Goal: Task Accomplishment & Management: Manage account settings

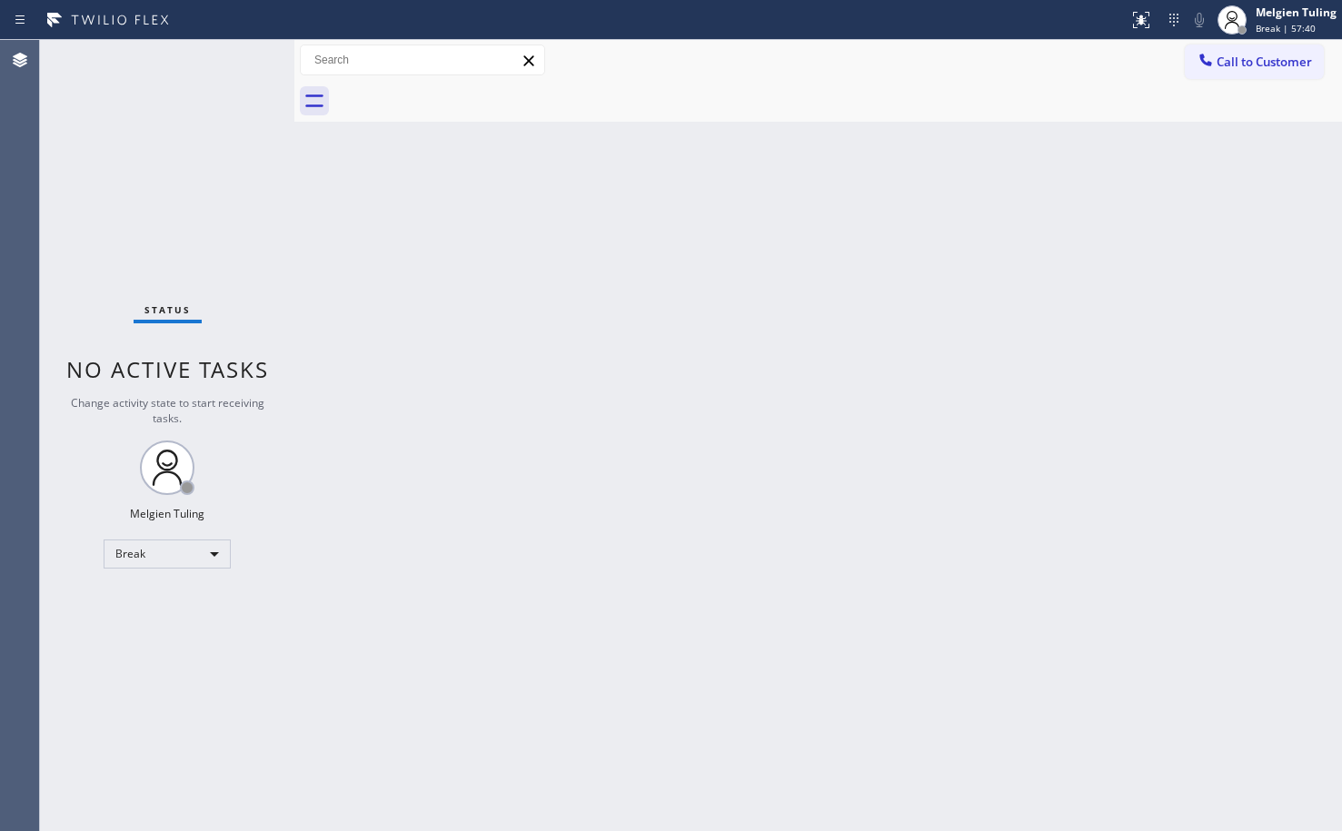
click at [981, 603] on div "Back to Dashboard Change Sender ID Customers Technicians Select a contact Outbo…" at bounding box center [817, 435] width 1047 height 791
click at [208, 545] on div "Break" at bounding box center [167, 554] width 127 height 29
click at [160, 604] on li "Available" at bounding box center [166, 602] width 124 height 22
click at [754, 657] on div "Back to Dashboard Change Sender ID Customers Technicians Select a contact Outbo…" at bounding box center [817, 435] width 1047 height 791
click at [759, 560] on div "Back to Dashboard Change Sender ID Customers Technicians Select a contact Outbo…" at bounding box center [817, 435] width 1047 height 791
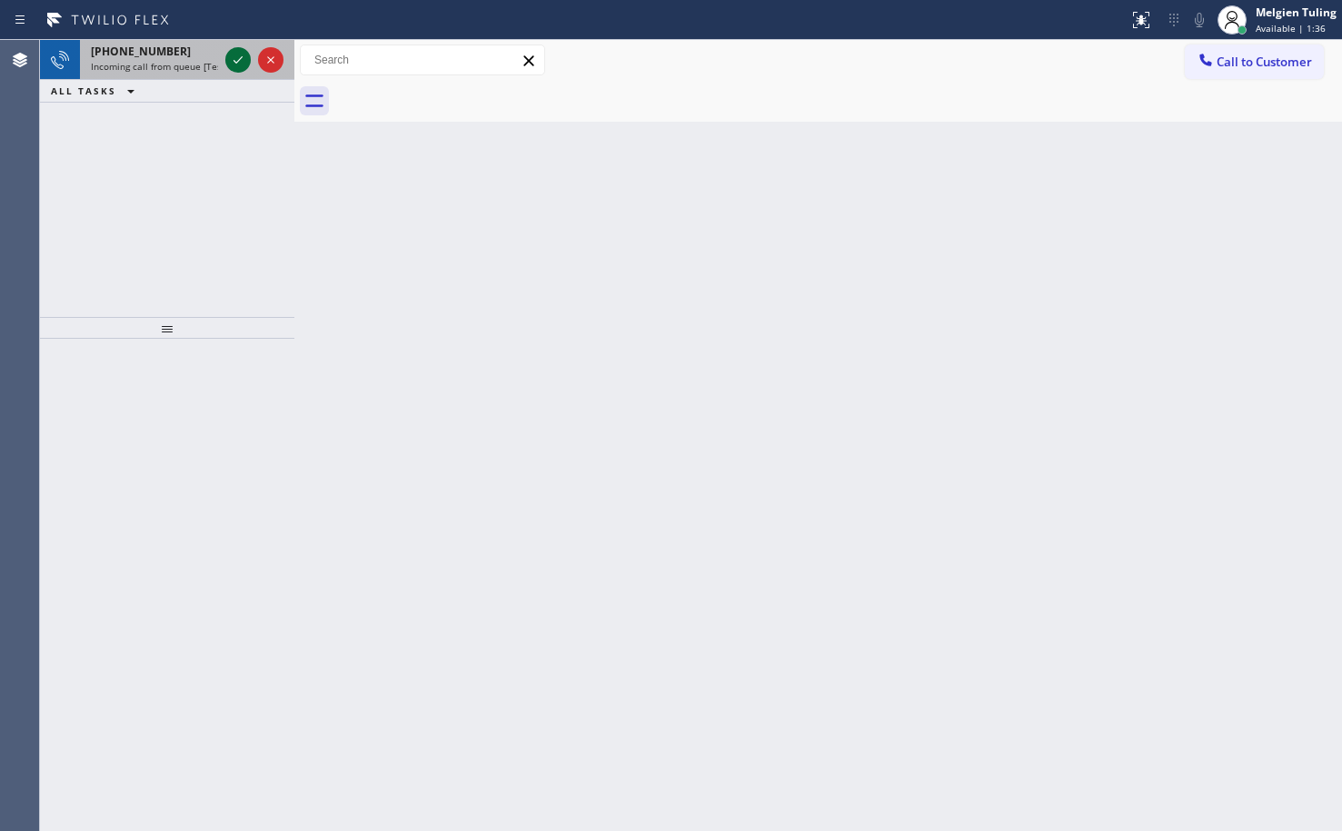
click at [233, 53] on icon at bounding box center [238, 60] width 22 height 22
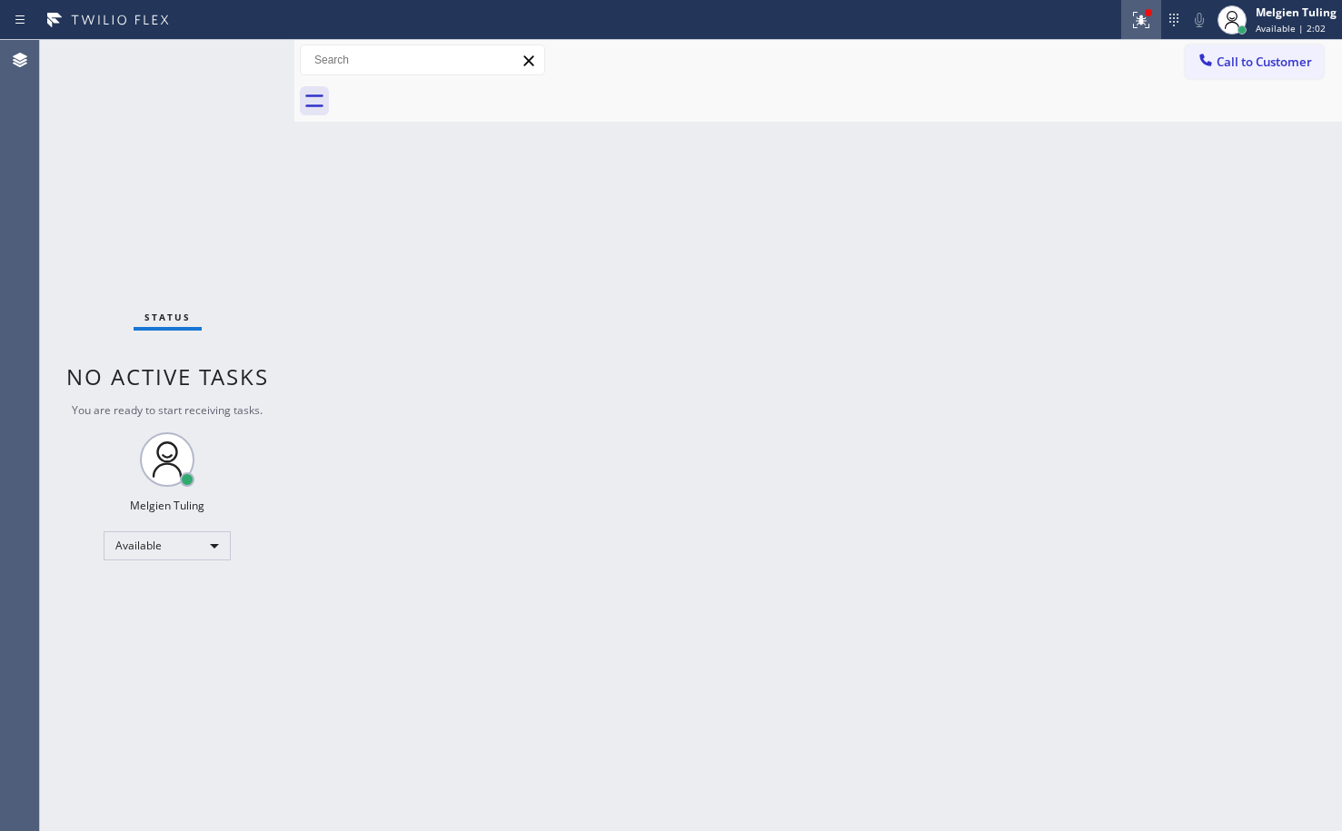
click at [1144, 21] on icon at bounding box center [1138, 18] width 11 height 13
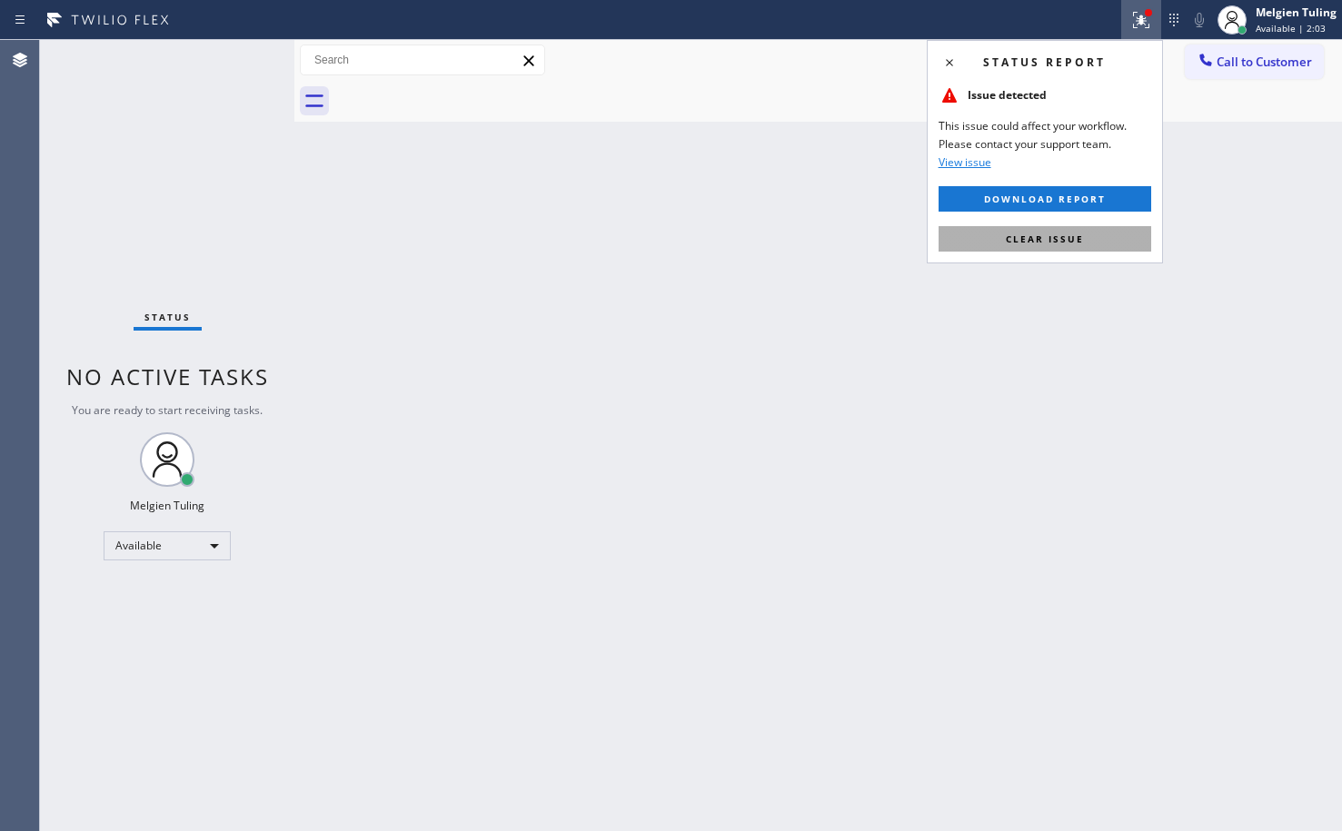
click at [1037, 233] on span "Clear issue" at bounding box center [1045, 239] width 78 height 13
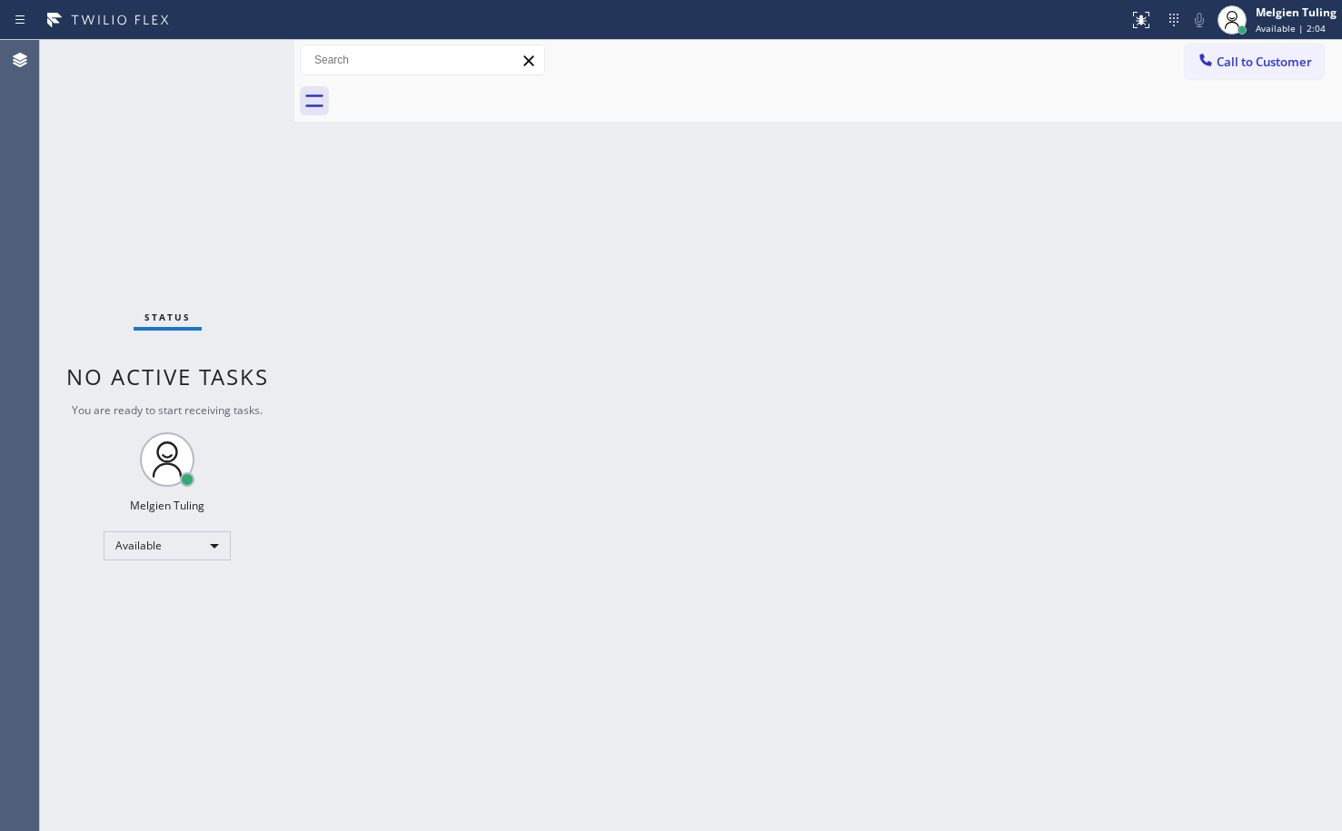
click at [1037, 233] on div "Back to Dashboard Change Sender ID Customers Technicians Select a contact Outbo…" at bounding box center [817, 435] width 1047 height 791
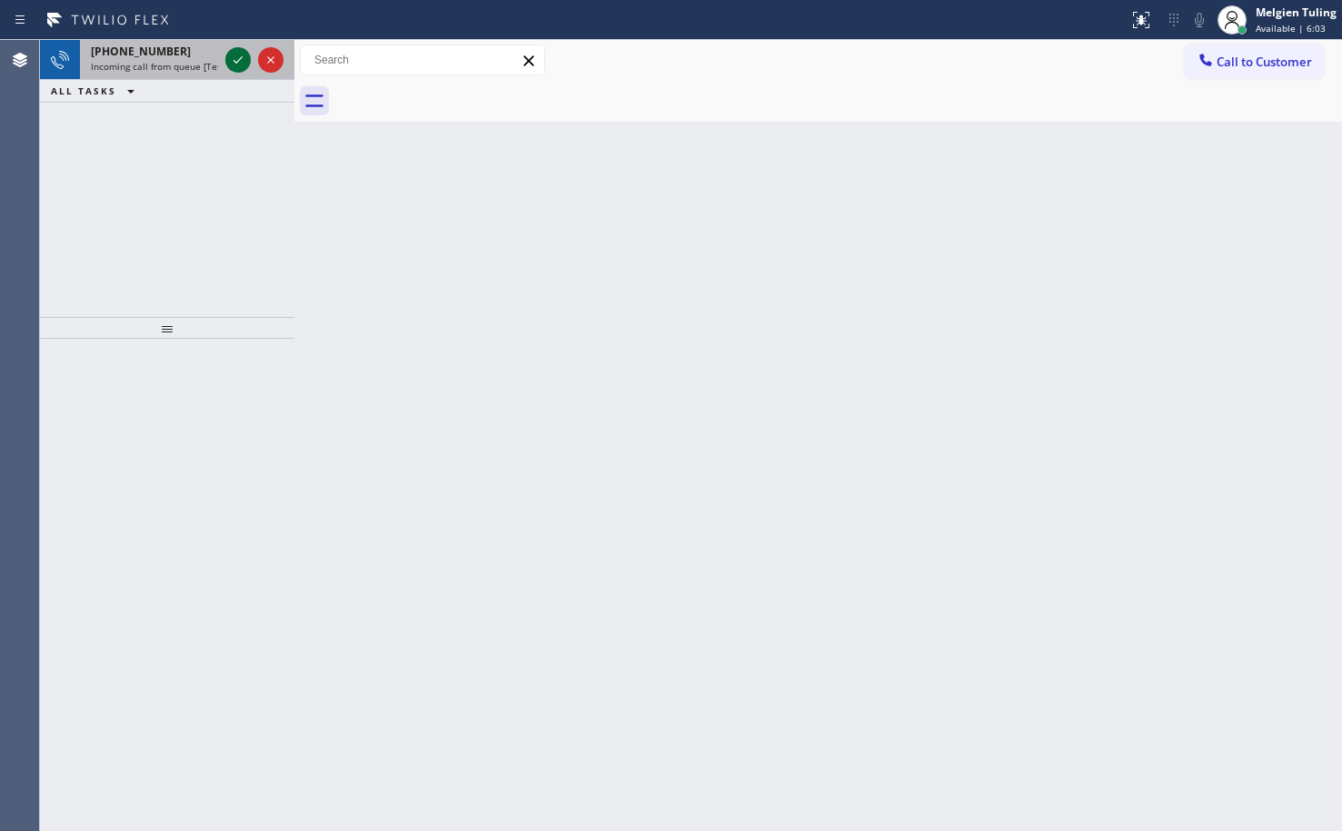
click at [246, 66] on icon at bounding box center [238, 60] width 22 height 22
click at [237, 65] on icon at bounding box center [238, 60] width 22 height 22
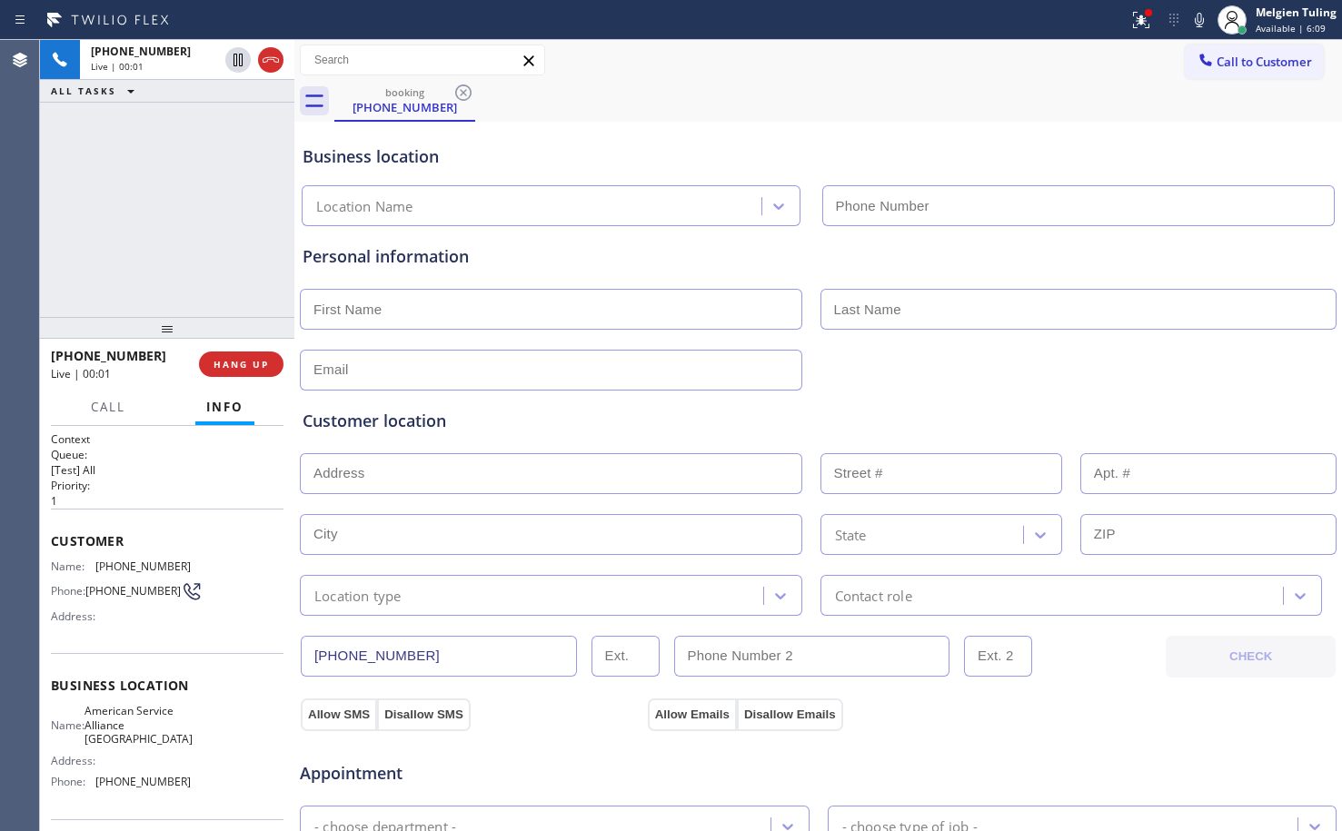
type input "[PHONE_NUMBER]"
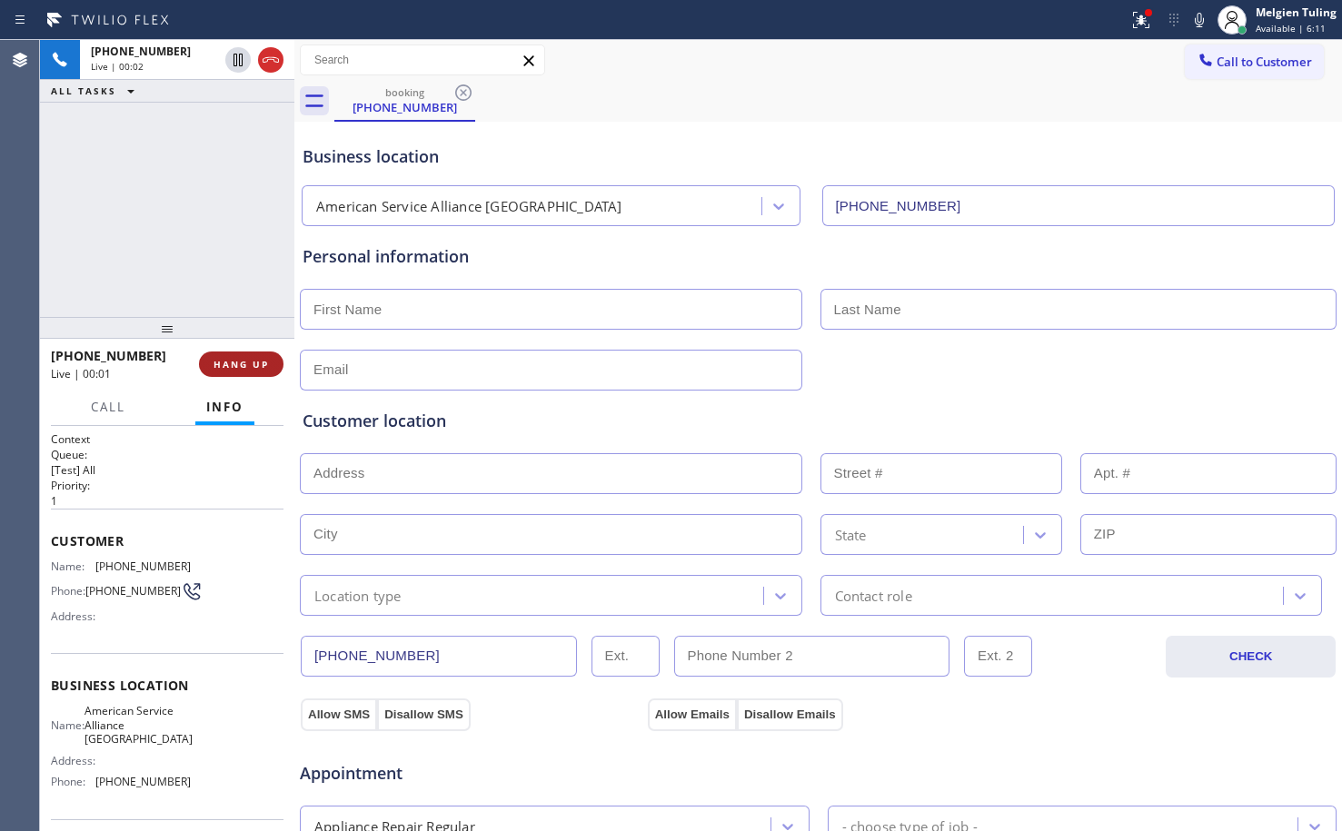
click at [250, 363] on span "HANG UP" at bounding box center [240, 364] width 55 height 13
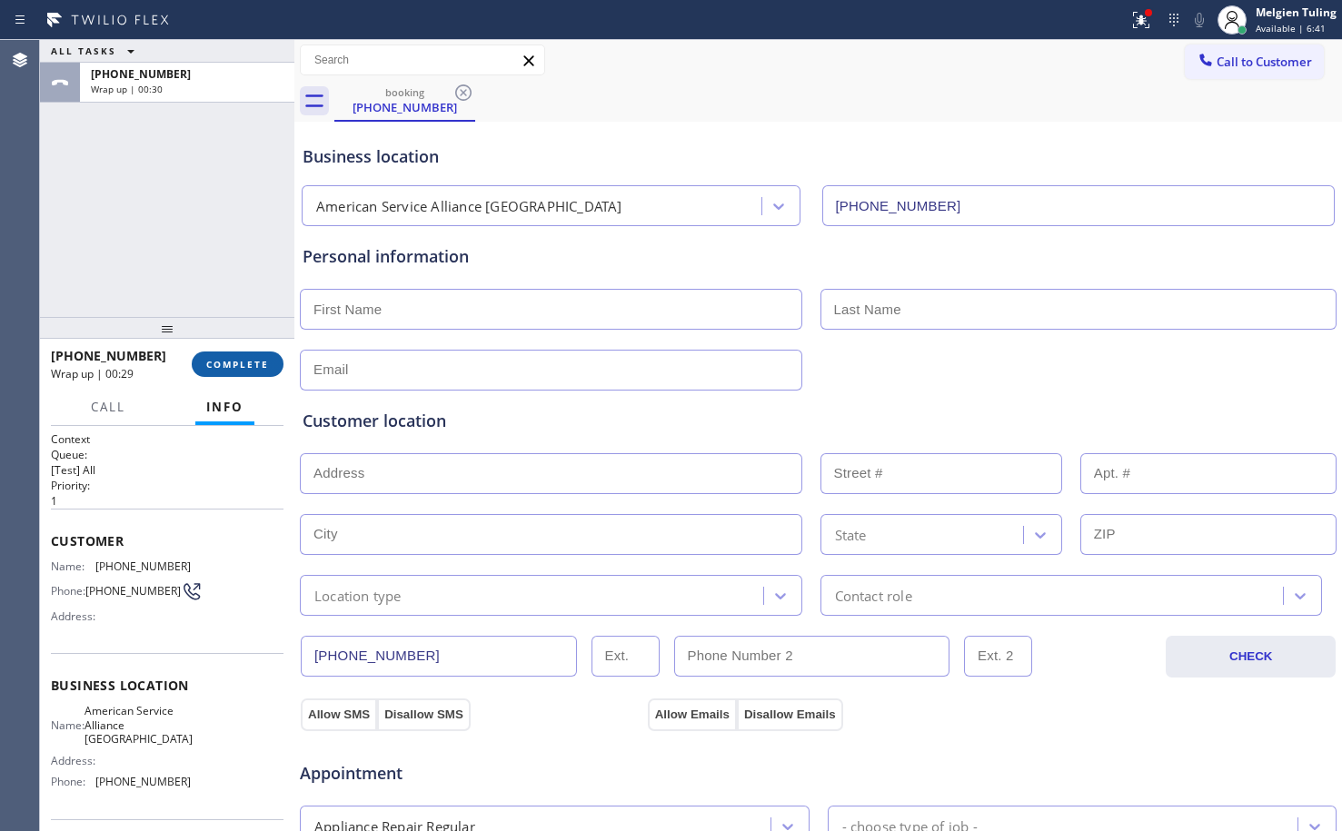
click at [253, 368] on span "COMPLETE" at bounding box center [237, 364] width 63 height 13
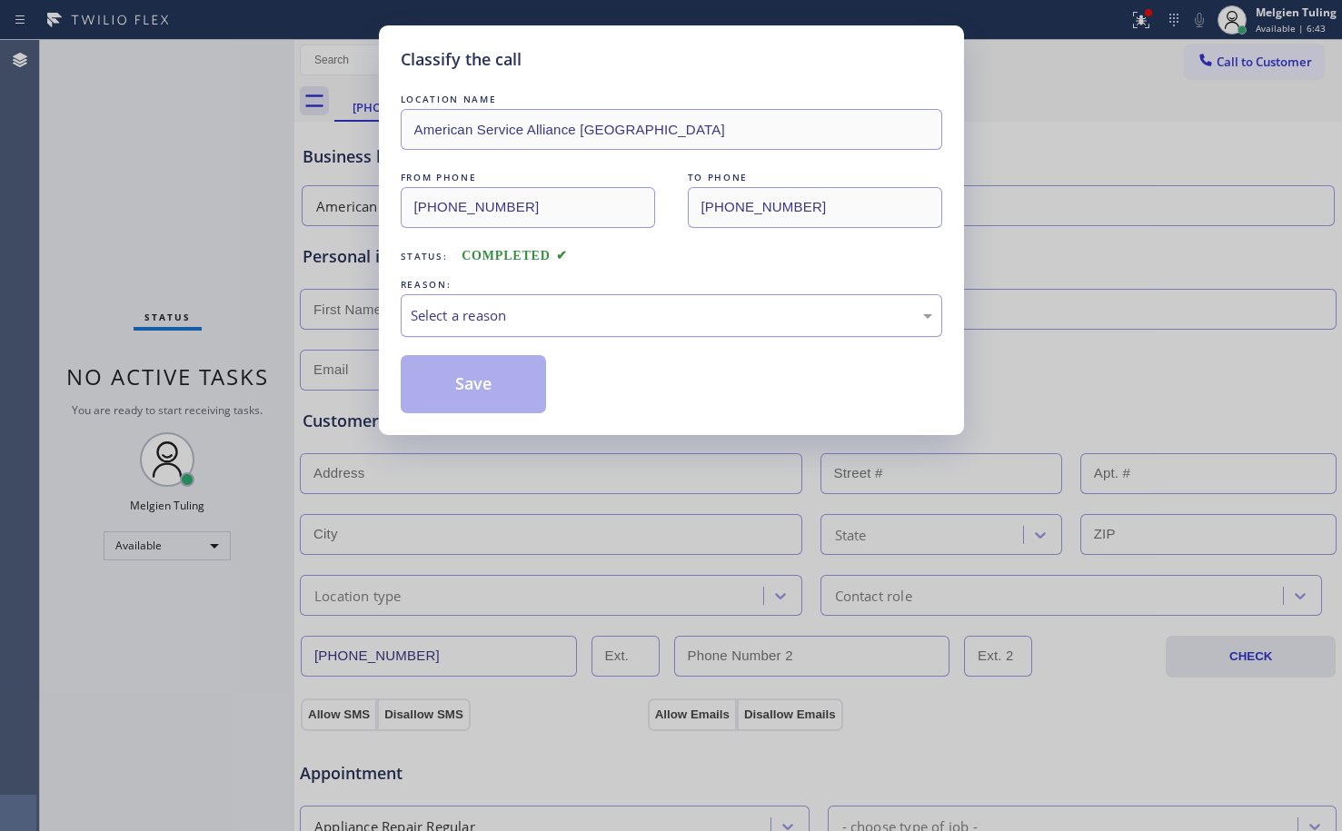
click at [463, 311] on div "Select a reason" at bounding box center [671, 315] width 521 height 21
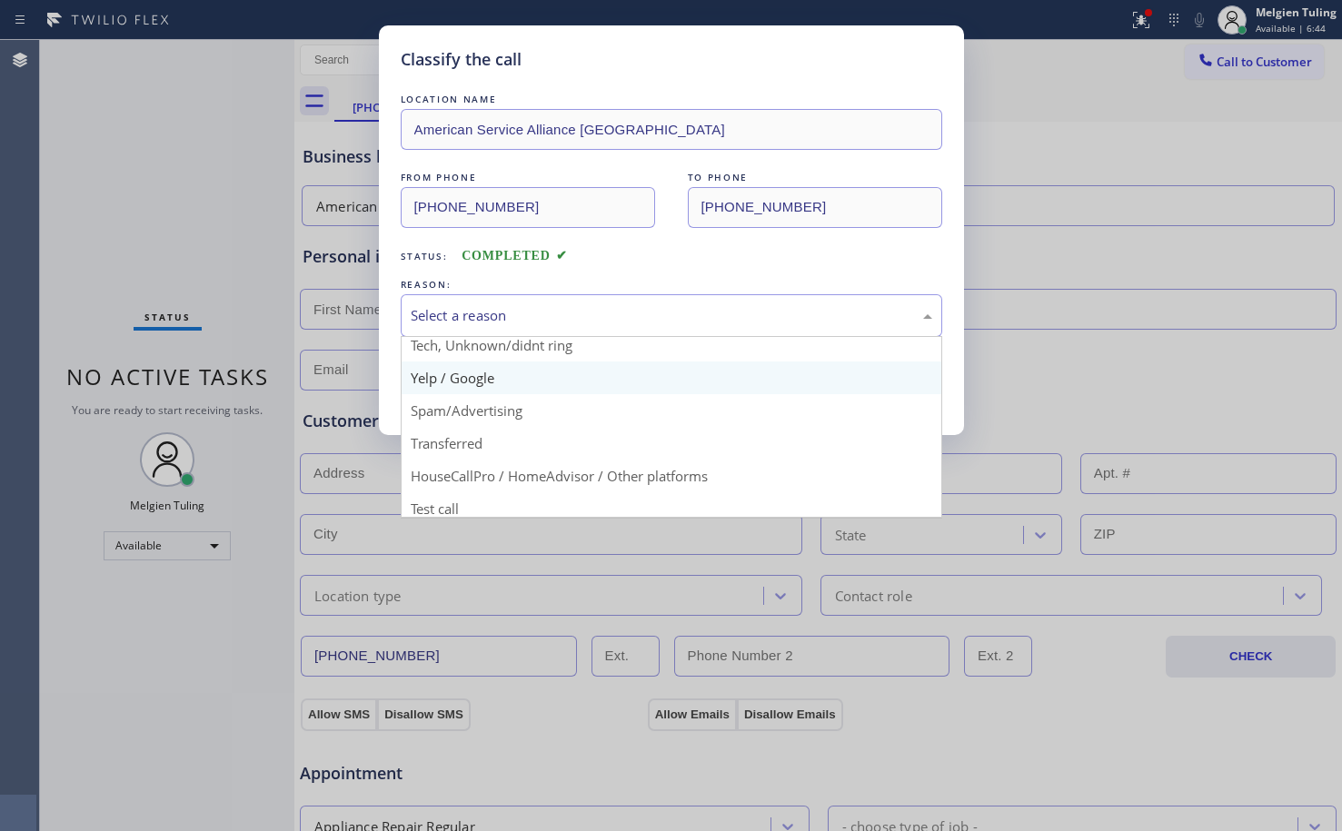
scroll to position [114, 0]
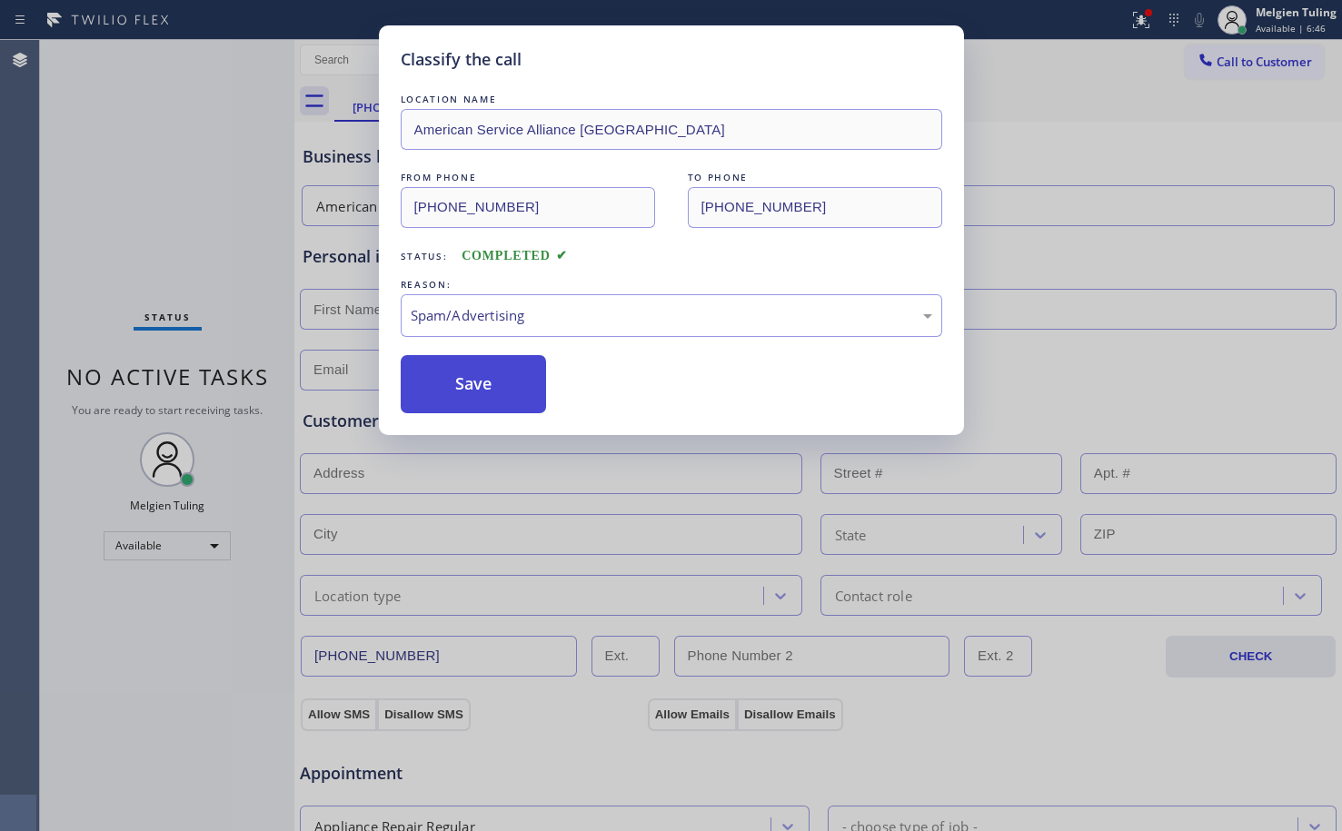
click at [503, 377] on button "Save" at bounding box center [474, 384] width 146 height 58
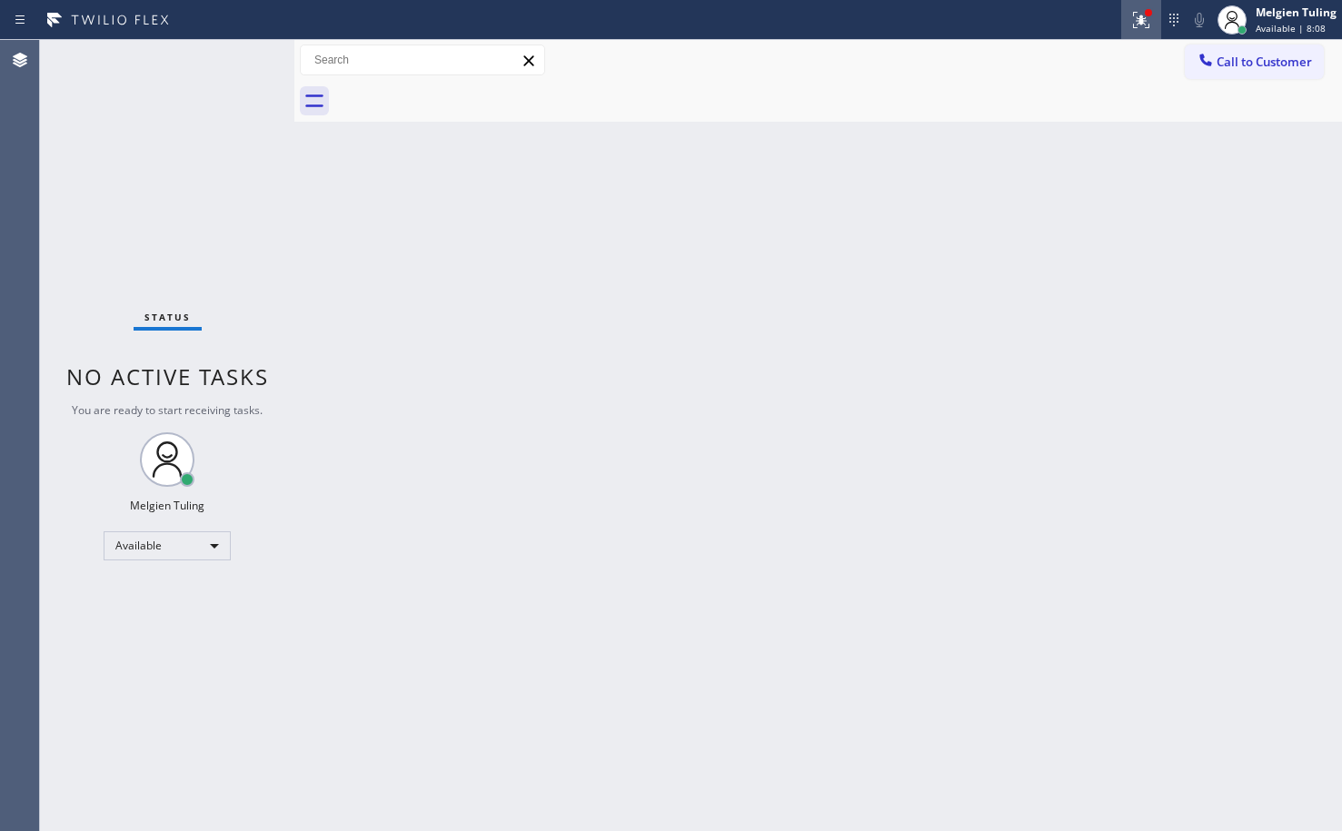
click at [1146, 18] on icon at bounding box center [1141, 20] width 16 height 16
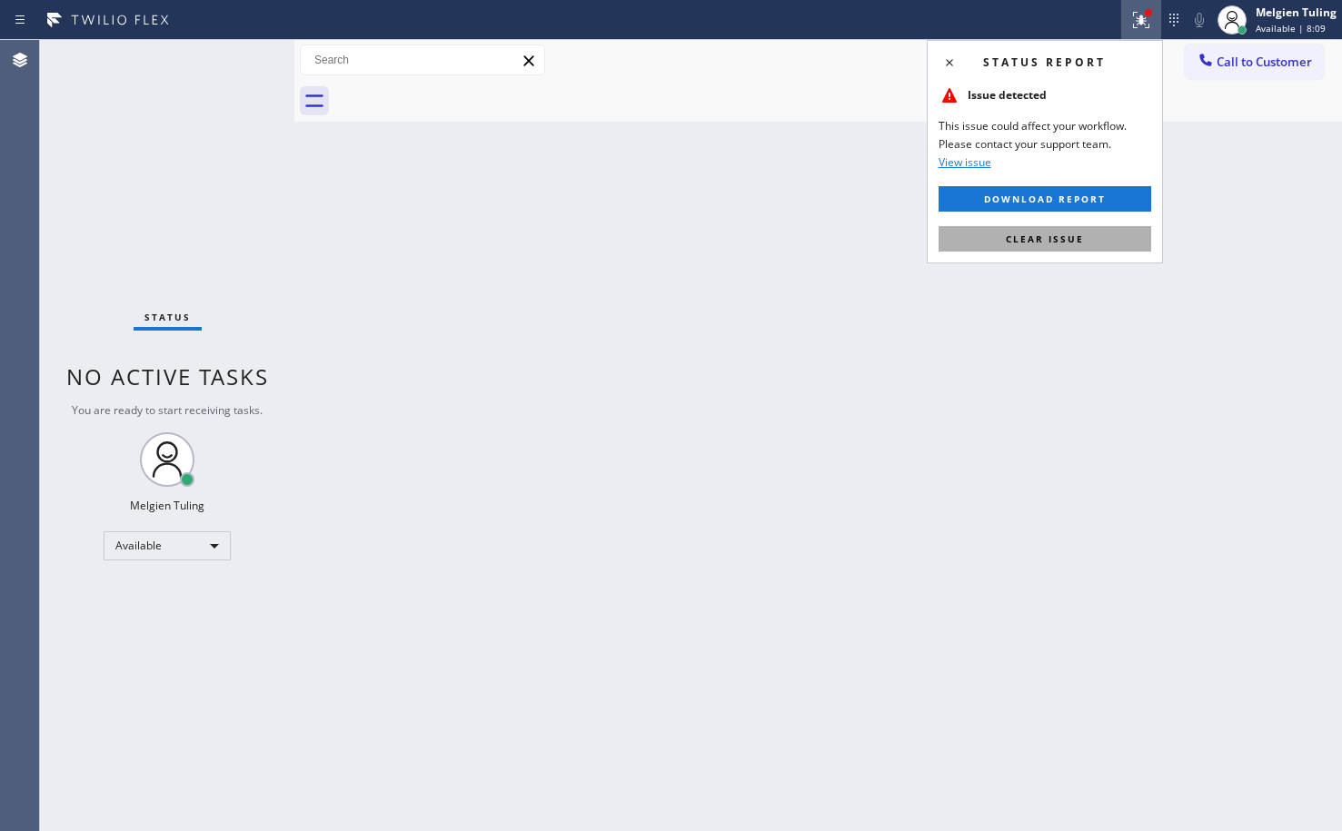
click at [1042, 233] on span "Clear issue" at bounding box center [1045, 239] width 78 height 13
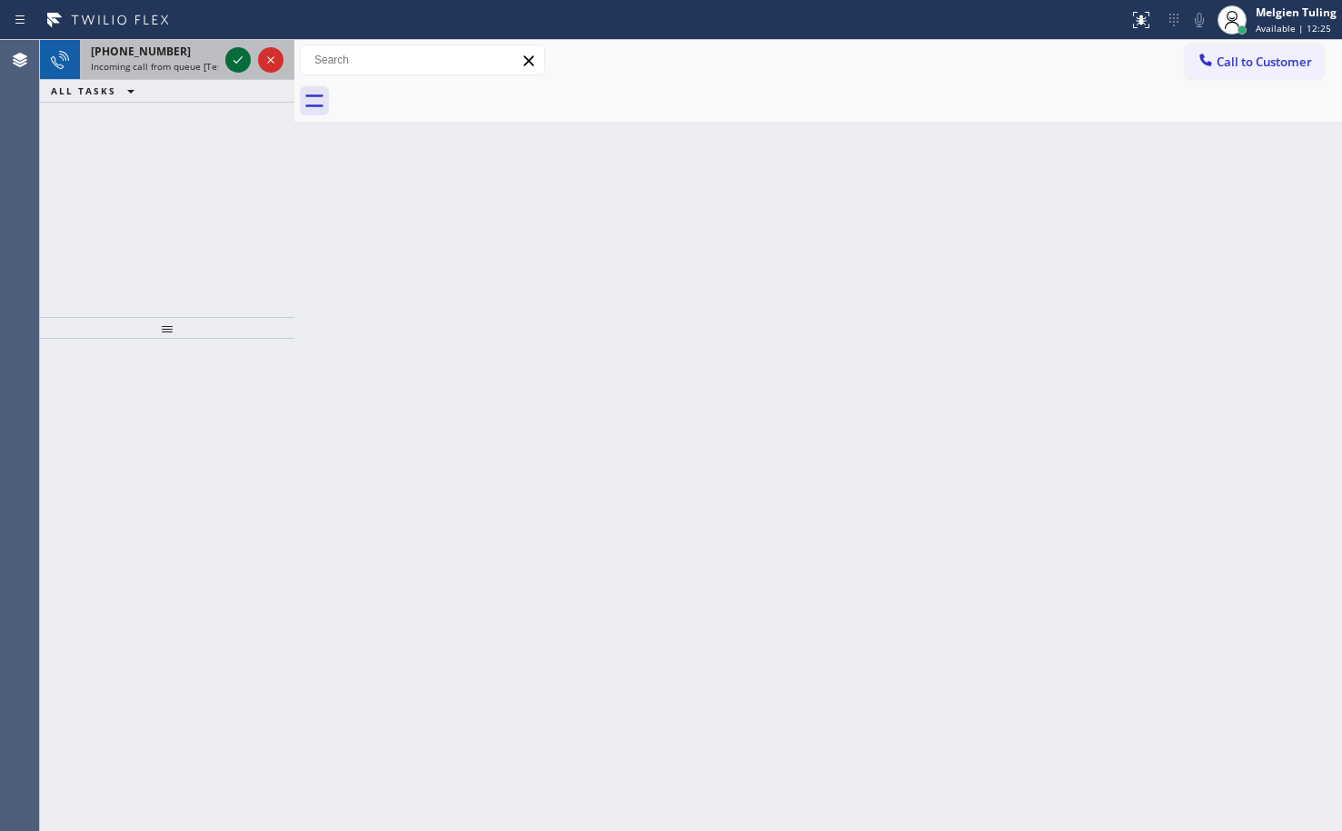
click at [241, 53] on icon at bounding box center [238, 60] width 22 height 22
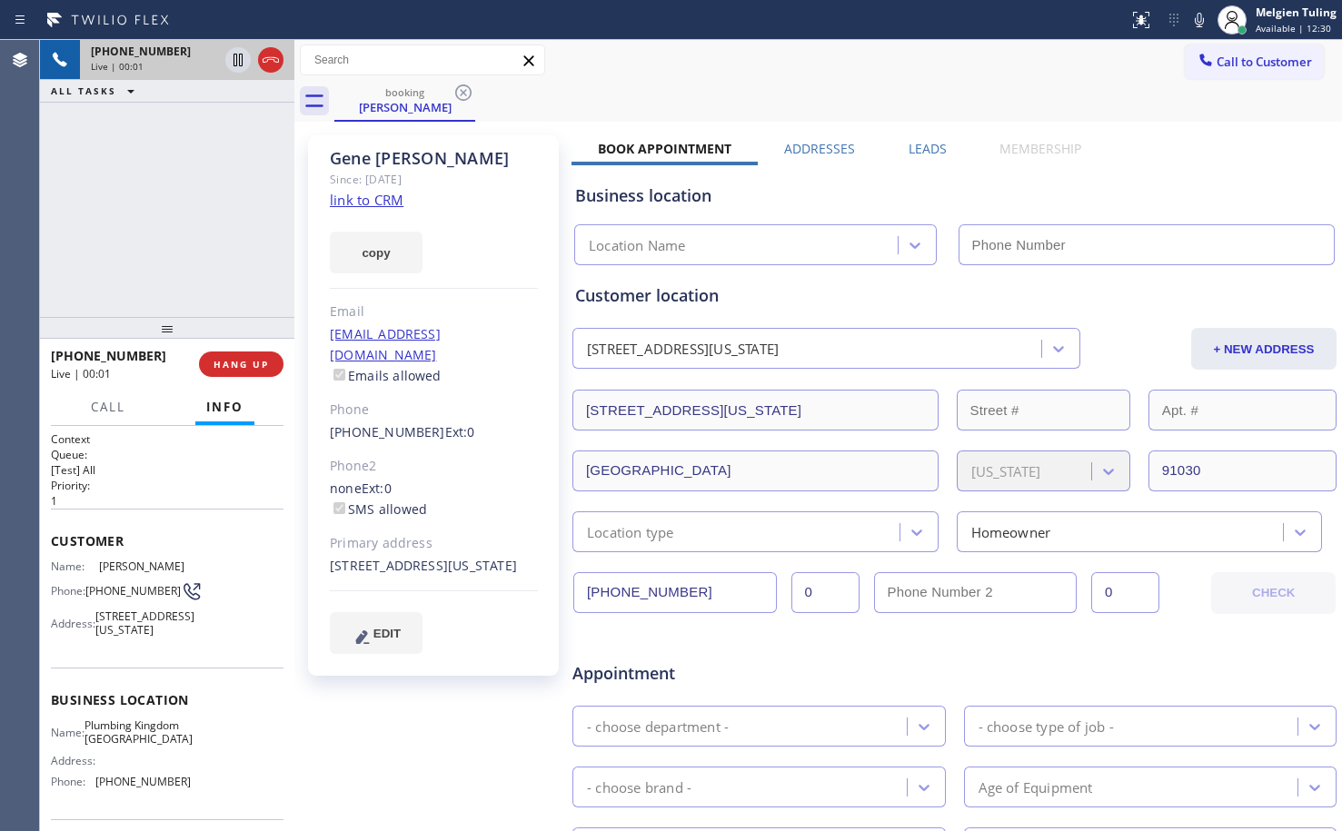
type input "[PHONE_NUMBER]"
click at [366, 201] on link "link to CRM" at bounding box center [367, 200] width 74 height 18
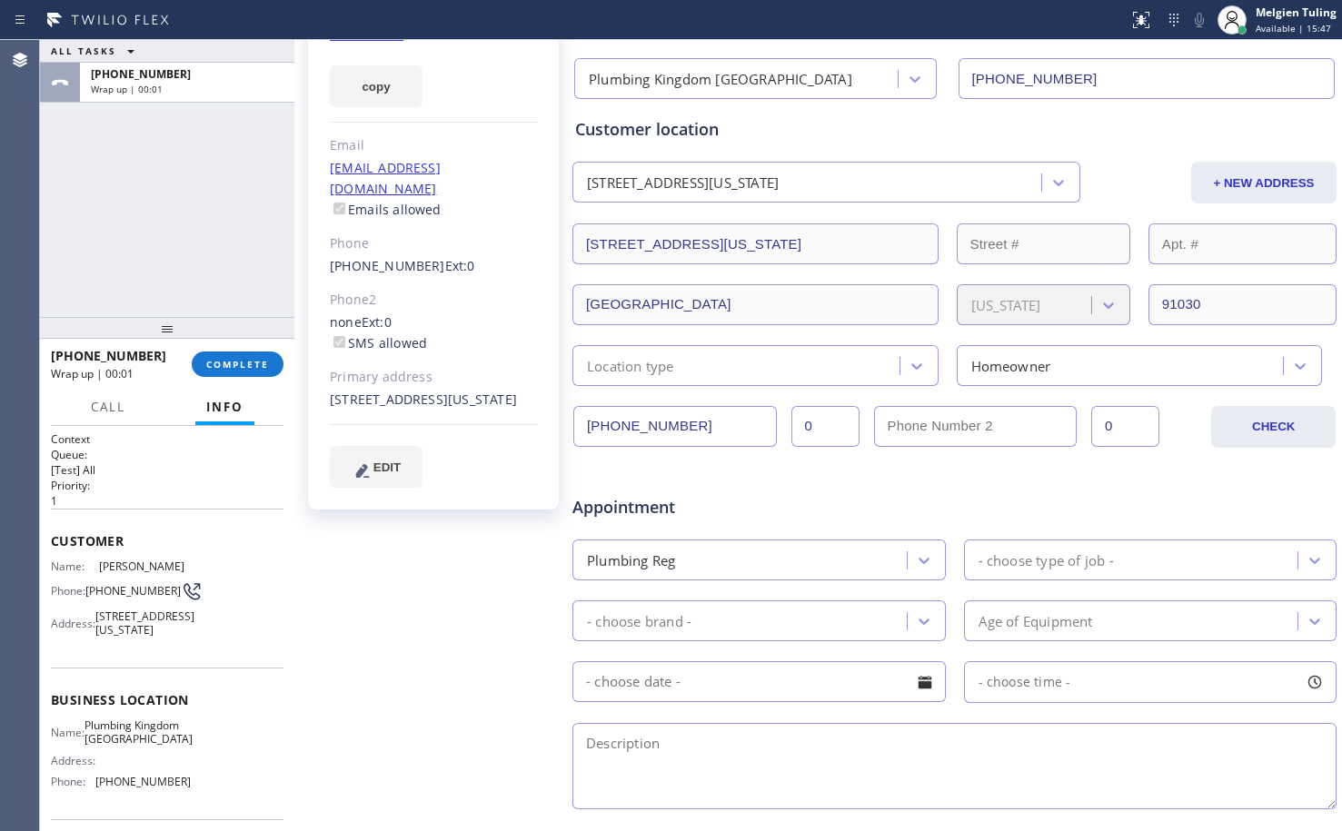
scroll to position [273, 0]
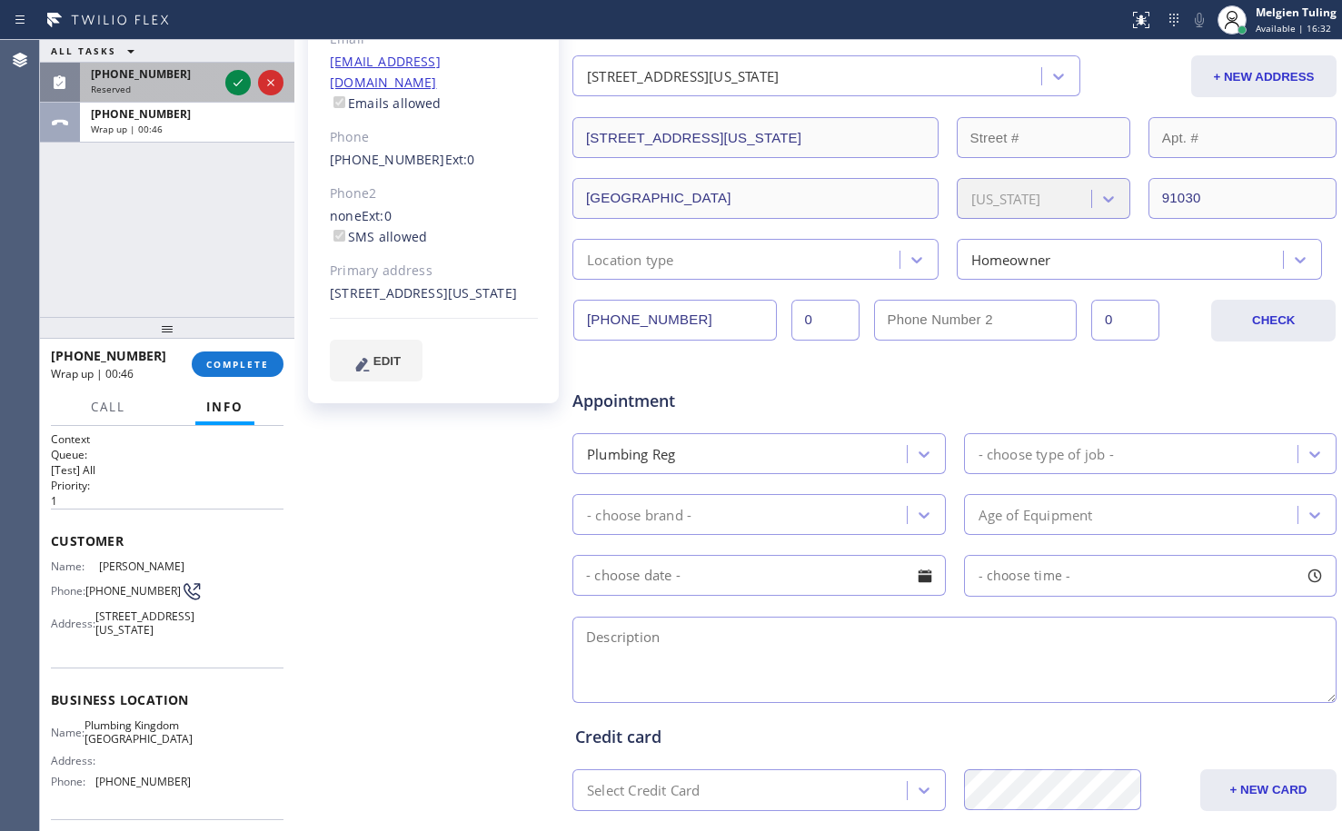
click at [205, 82] on div "[PHONE_NUMBER] Reserved" at bounding box center [151, 83] width 142 height 40
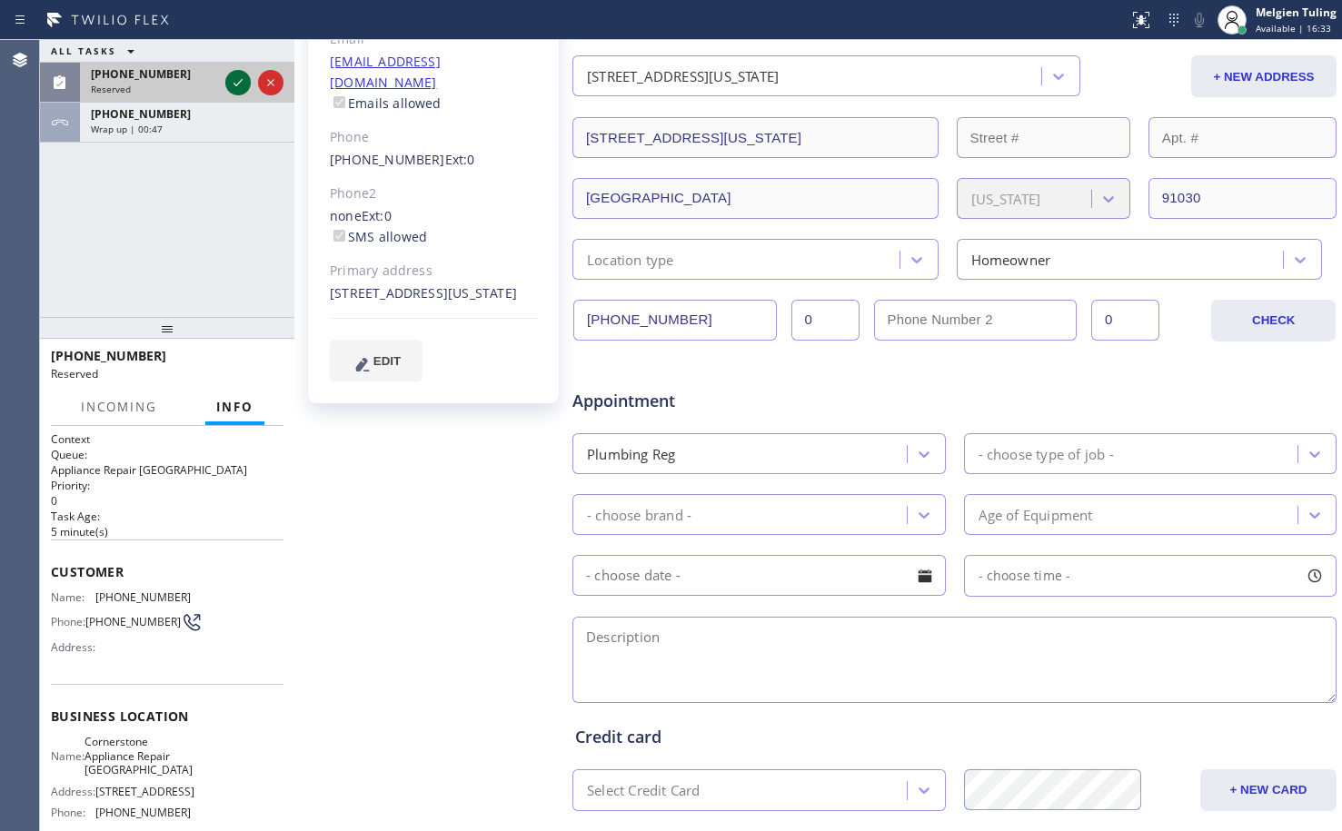
click at [236, 84] on icon at bounding box center [238, 83] width 22 height 22
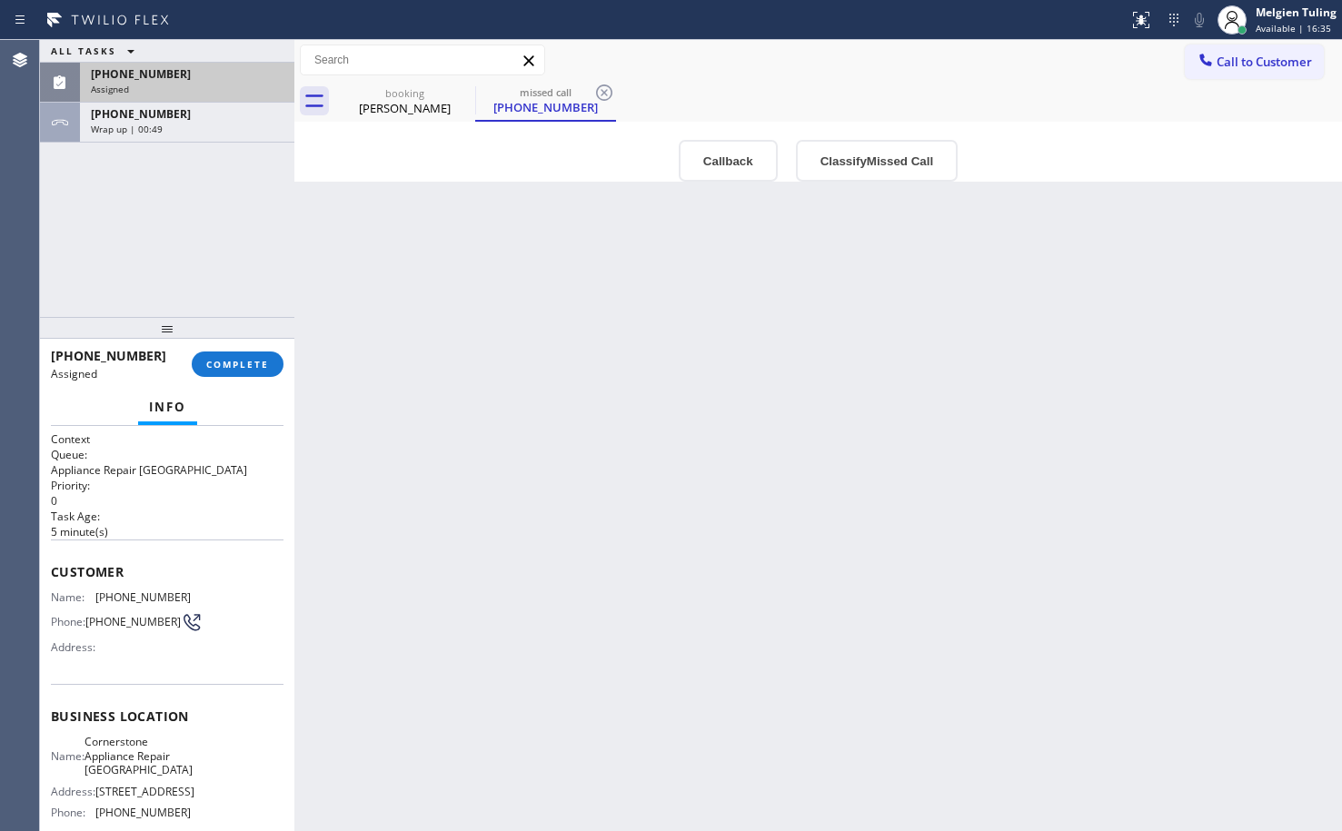
scroll to position [91, 0]
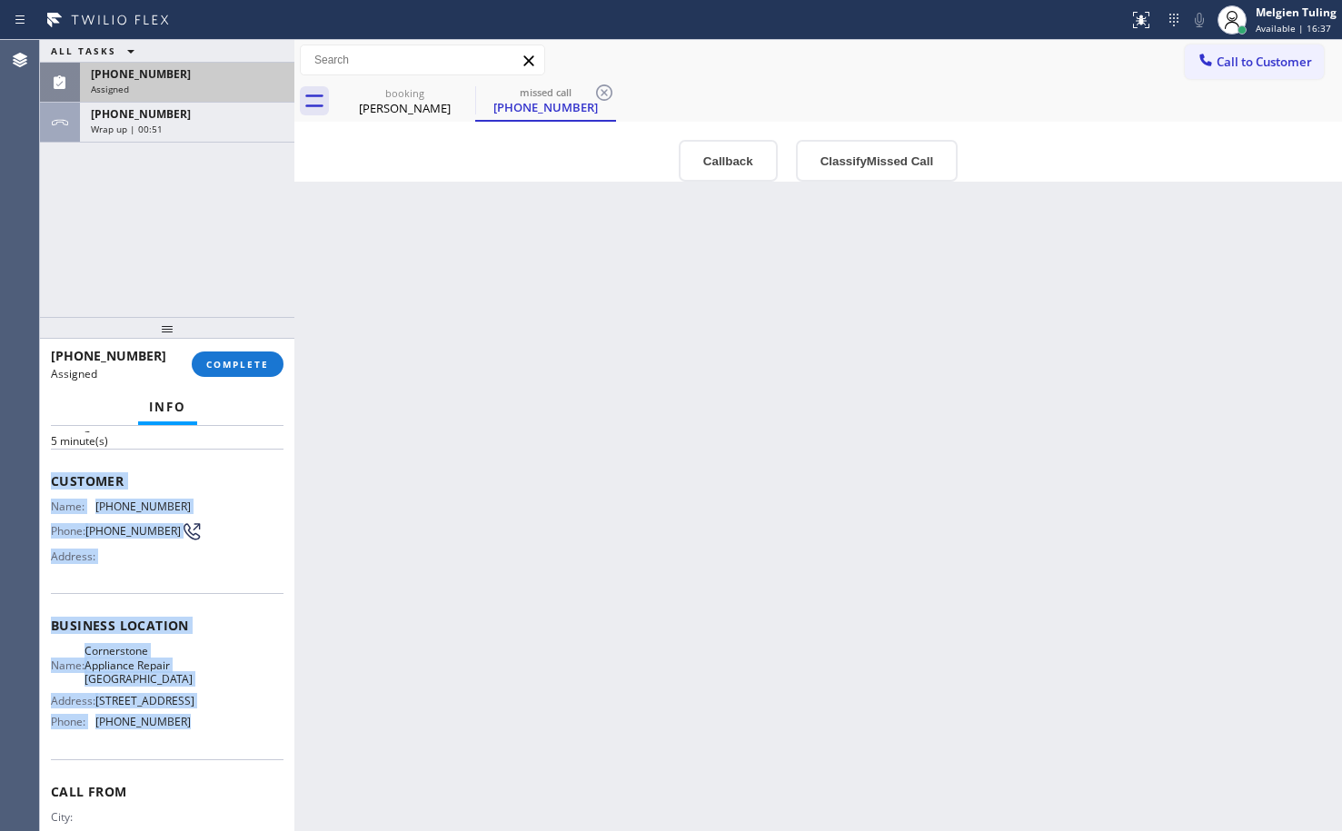
drag, startPoint x: 48, startPoint y: 468, endPoint x: 179, endPoint y: 753, distance: 313.8
click at [179, 753] on div "Context Queue: Appliance Repair High End Priority: 0 Task Age: [DEMOGRAPHIC_DAT…" at bounding box center [167, 628] width 254 height 405
click at [189, 502] on div "Name: [PHONE_NUMBER] Phone: [PHONE_NUMBER] Address:" at bounding box center [167, 536] width 233 height 72
drag, startPoint x: 70, startPoint y: 484, endPoint x: 175, endPoint y: 757, distance: 292.2
click at [175, 757] on div "Context Queue: Appliance Repair High End Priority: 0 Task Age: [DEMOGRAPHIC_DAT…" at bounding box center [167, 628] width 254 height 405
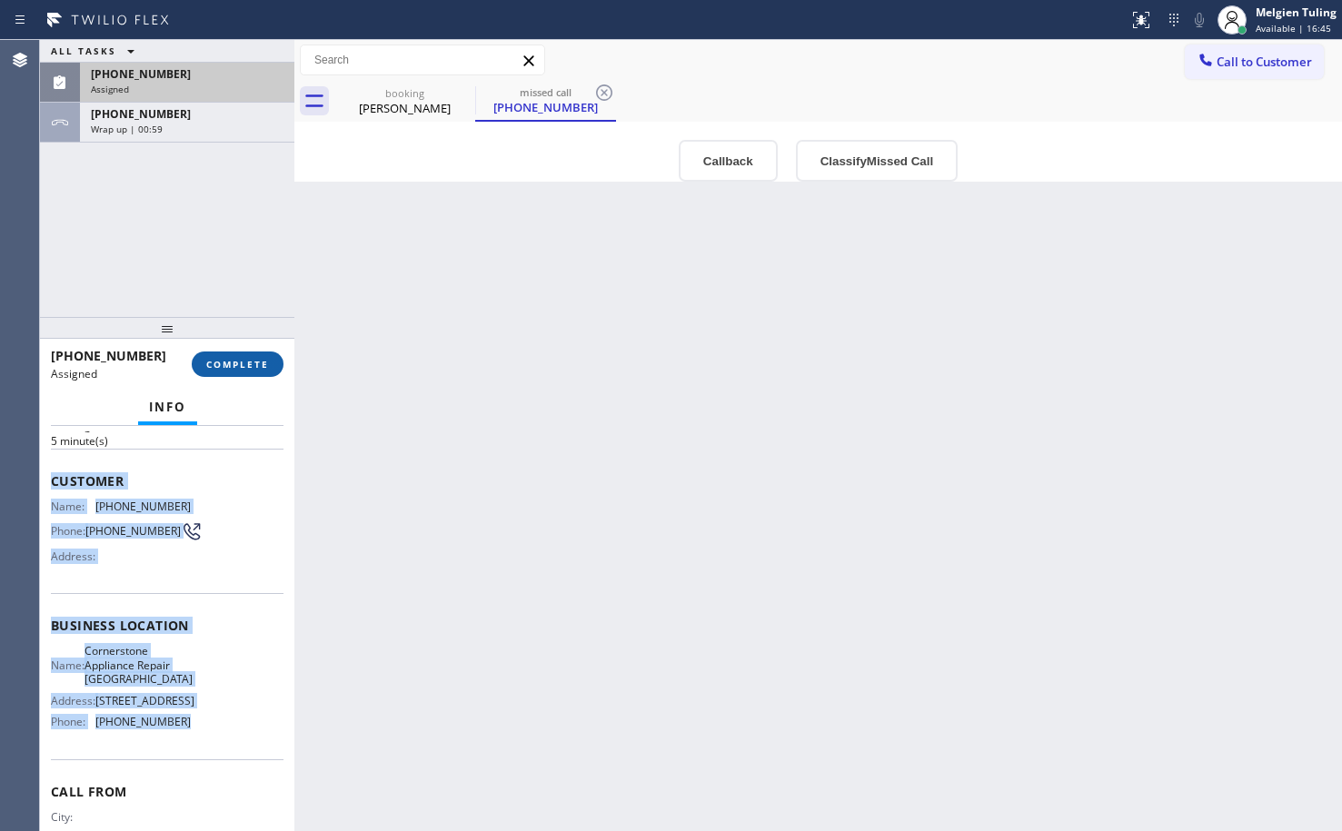
click at [230, 355] on button "COMPLETE" at bounding box center [238, 364] width 92 height 25
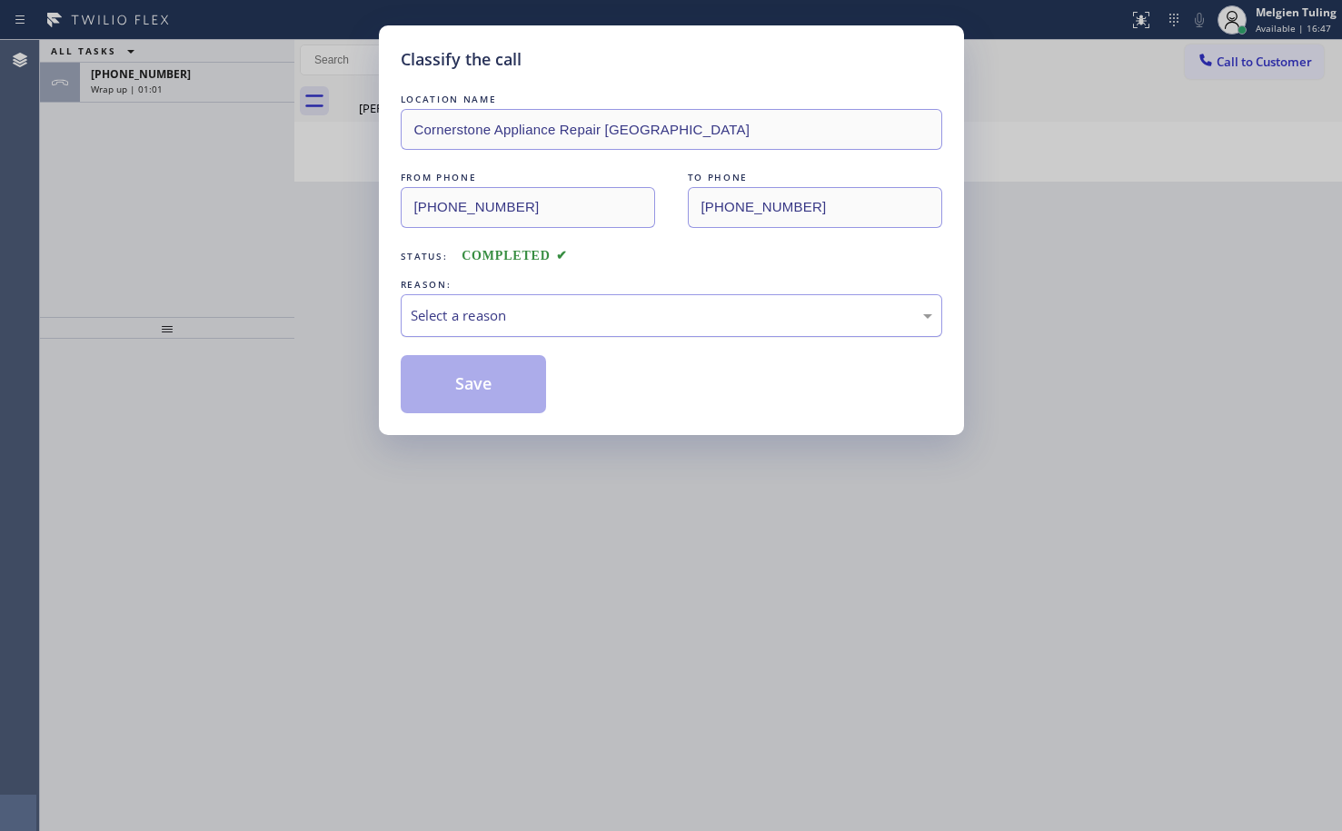
click at [483, 305] on div "Select a reason" at bounding box center [671, 315] width 521 height 21
click at [463, 374] on button "Save" at bounding box center [474, 384] width 146 height 58
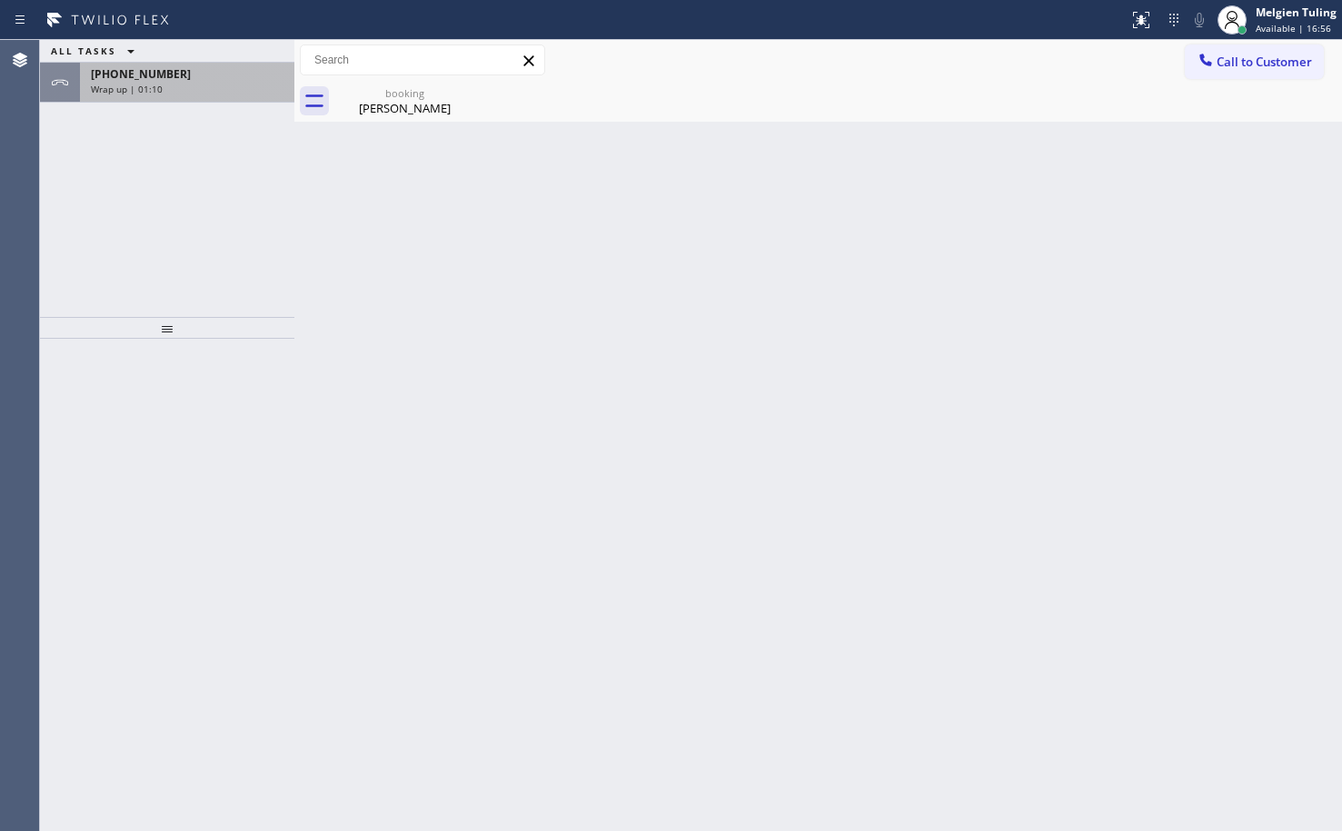
click at [217, 95] on div "[PHONE_NUMBER] Wrap up | 01:10" at bounding box center [183, 83] width 207 height 40
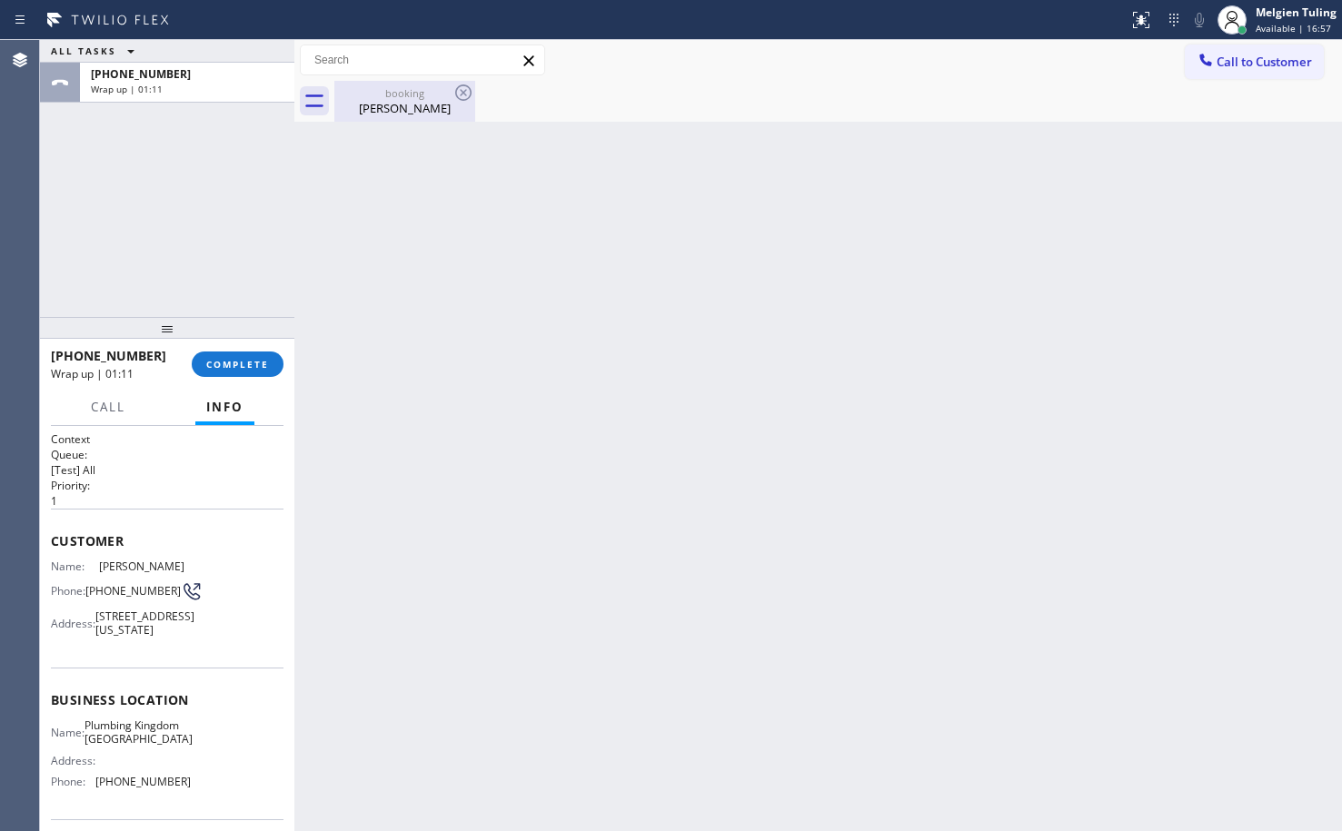
click at [385, 99] on div "booking" at bounding box center [404, 93] width 137 height 14
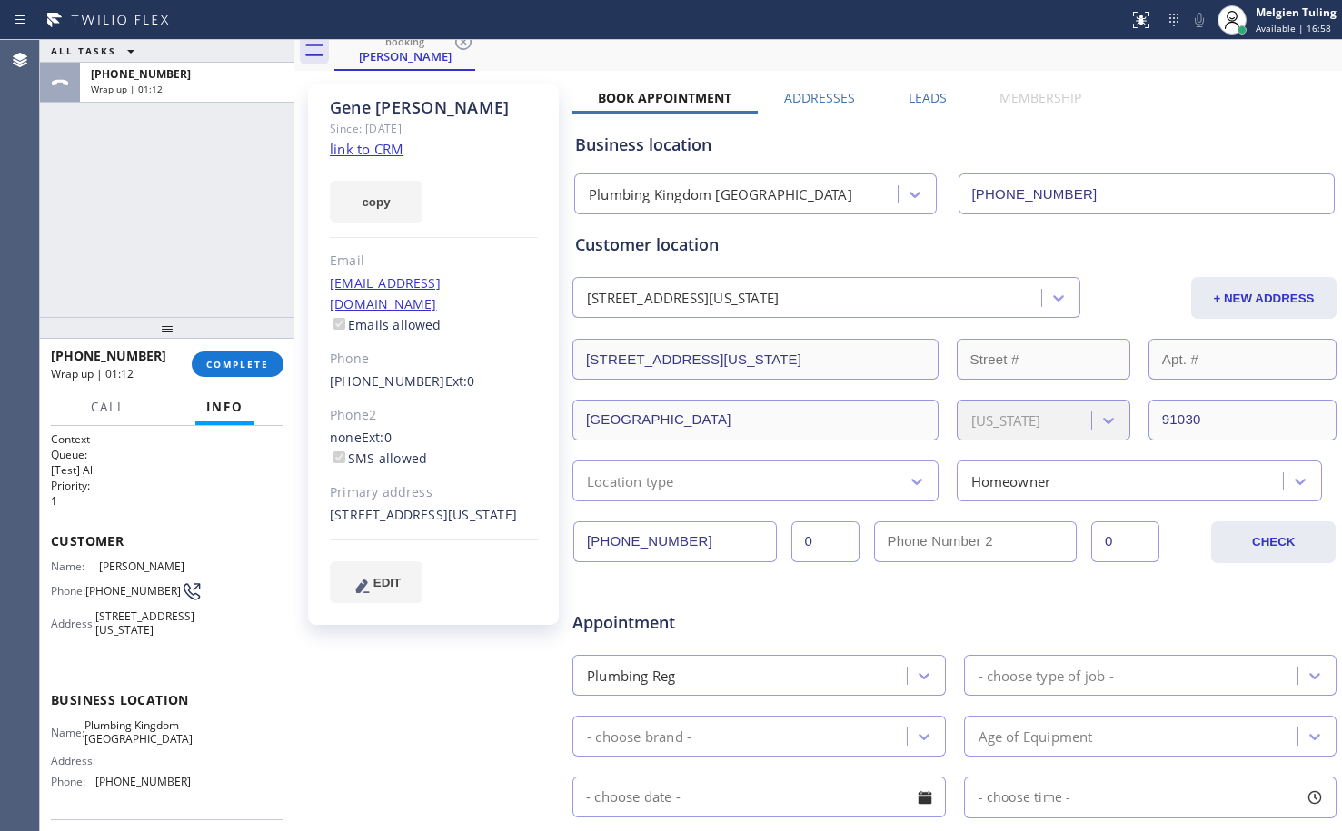
scroll to position [91, 0]
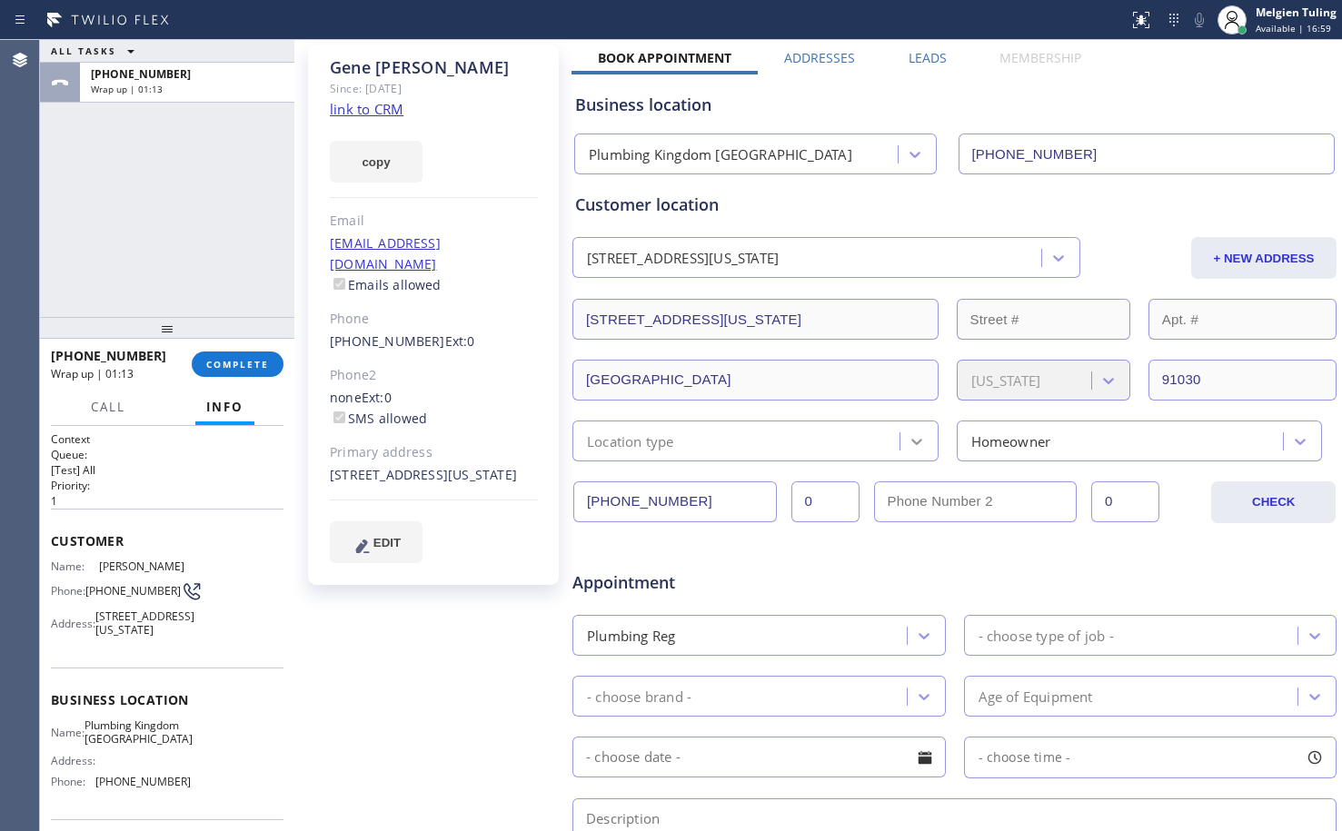
click at [900, 442] on div at bounding box center [916, 441] width 33 height 33
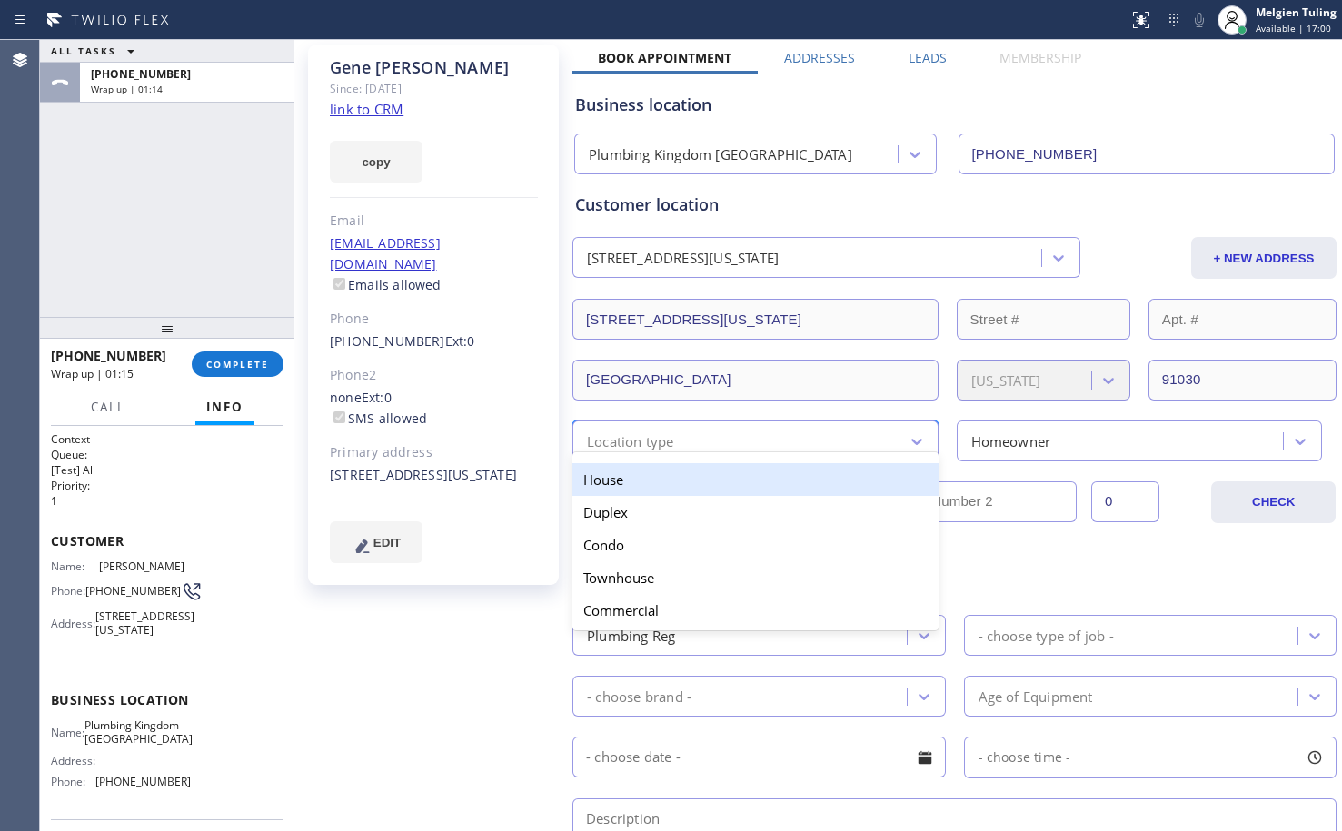
click at [709, 485] on div "House" at bounding box center [755, 479] width 366 height 33
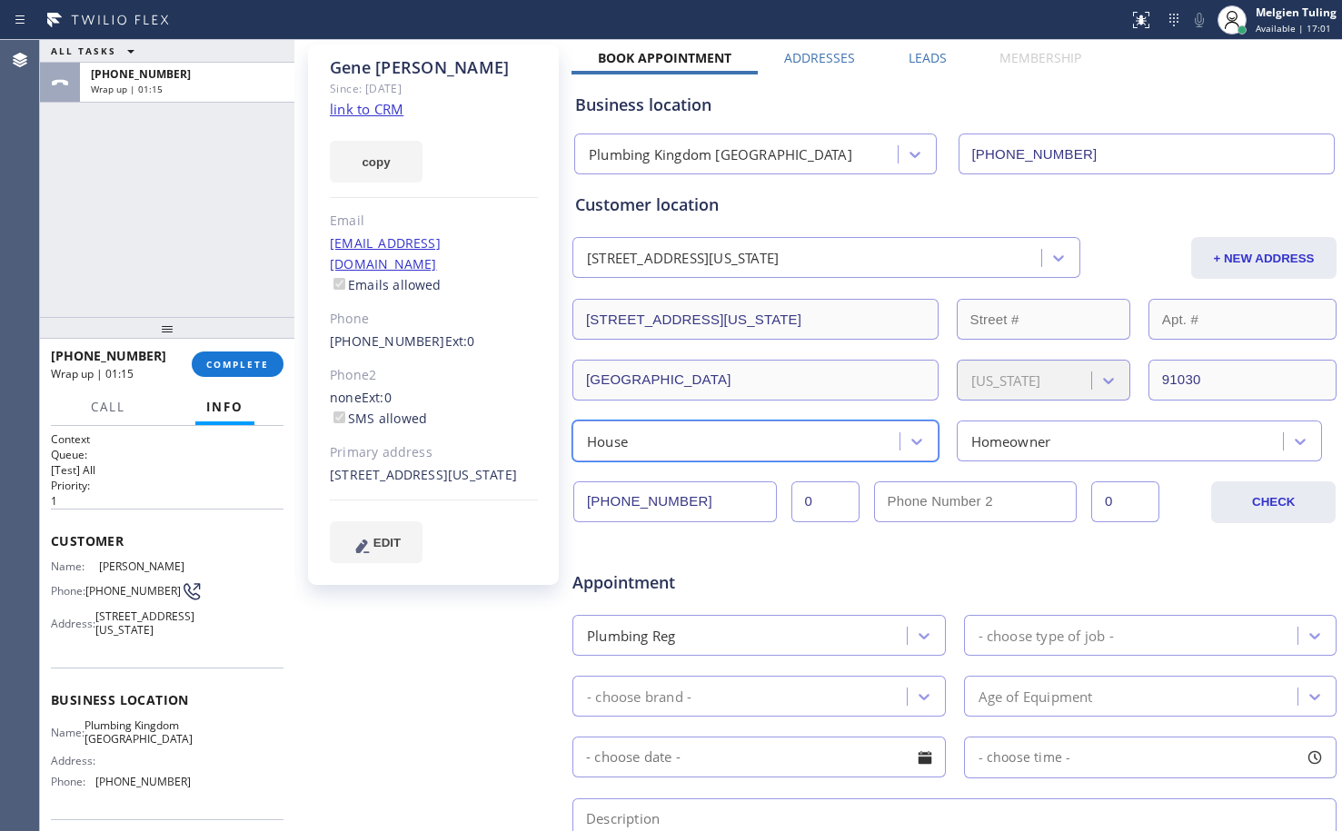
click at [1010, 443] on div "Homeowner" at bounding box center [1011, 441] width 80 height 21
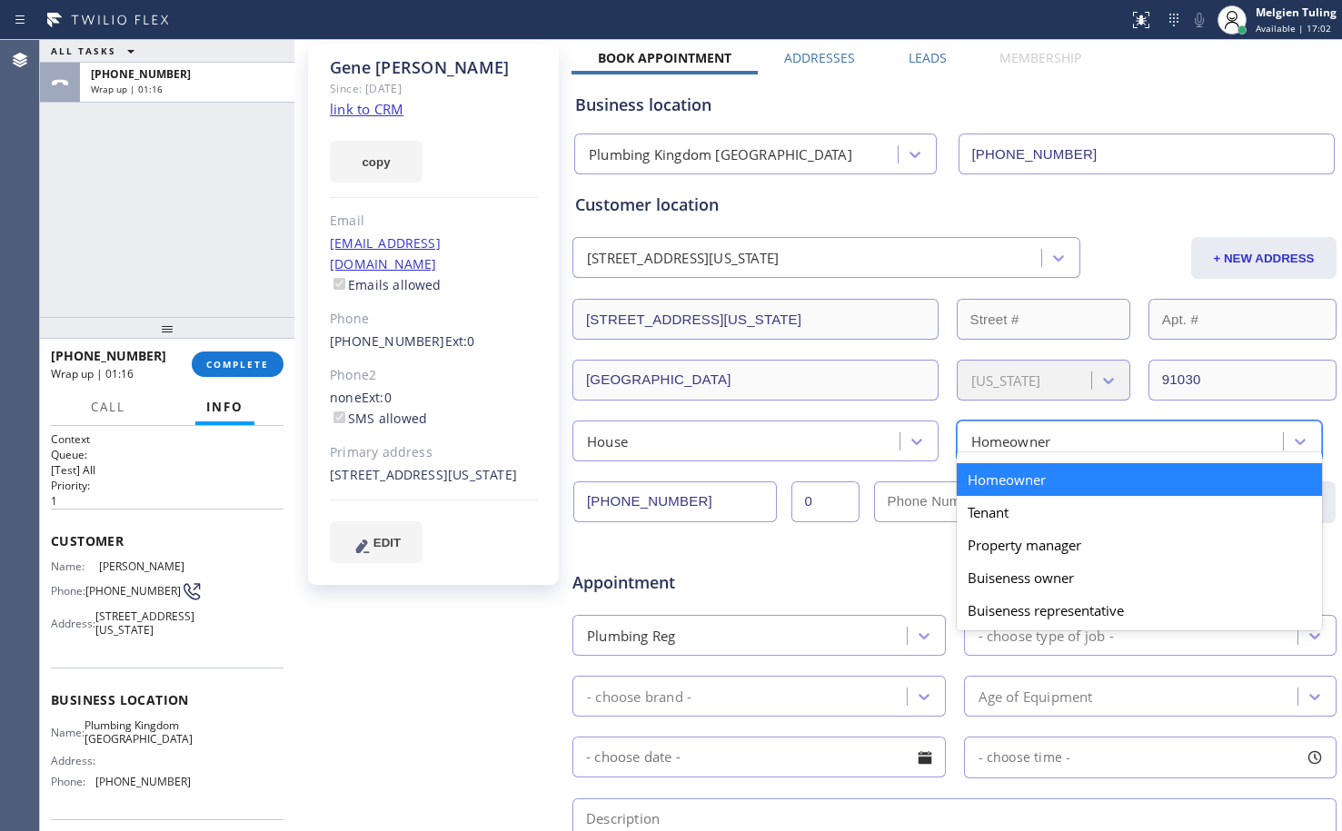
click at [1006, 486] on div "Homeowner" at bounding box center [1140, 479] width 366 height 33
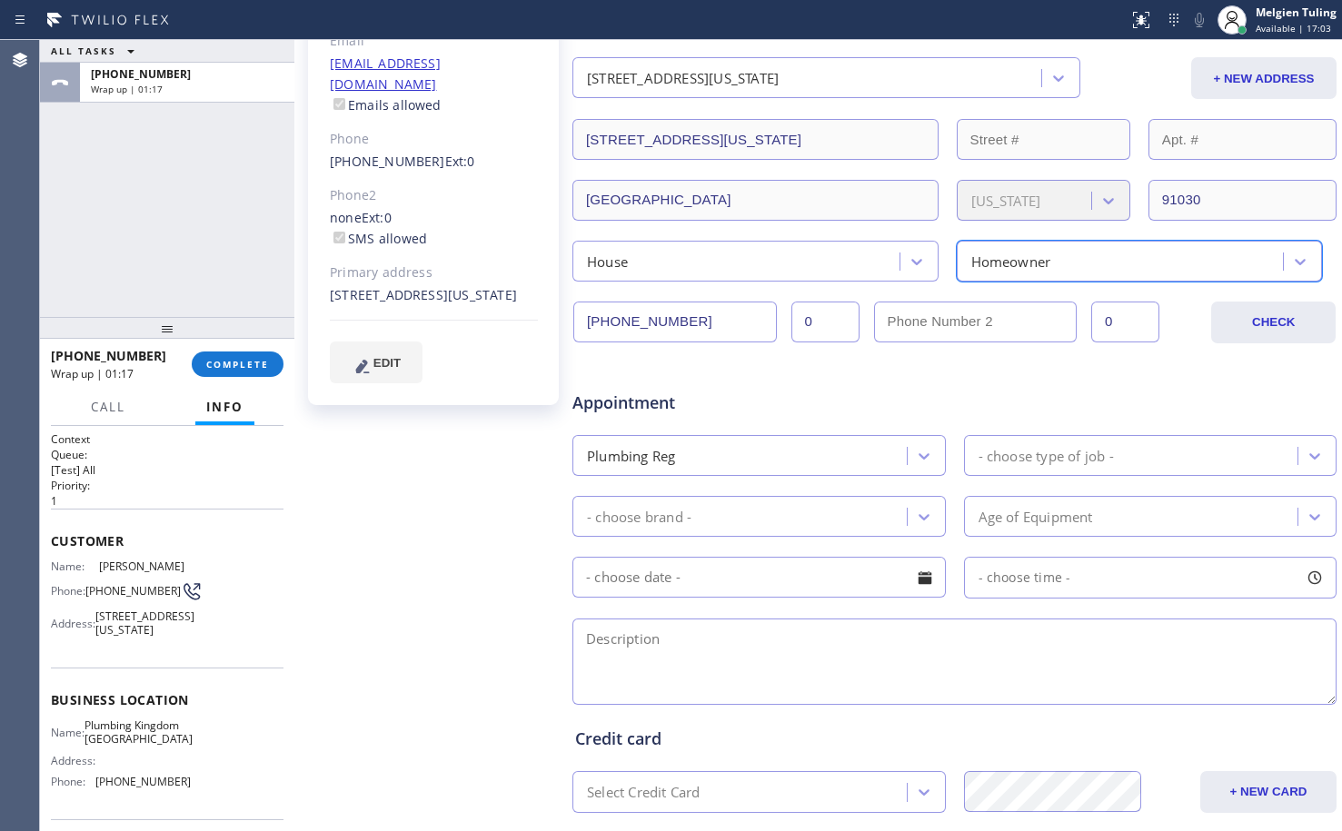
scroll to position [273, 0]
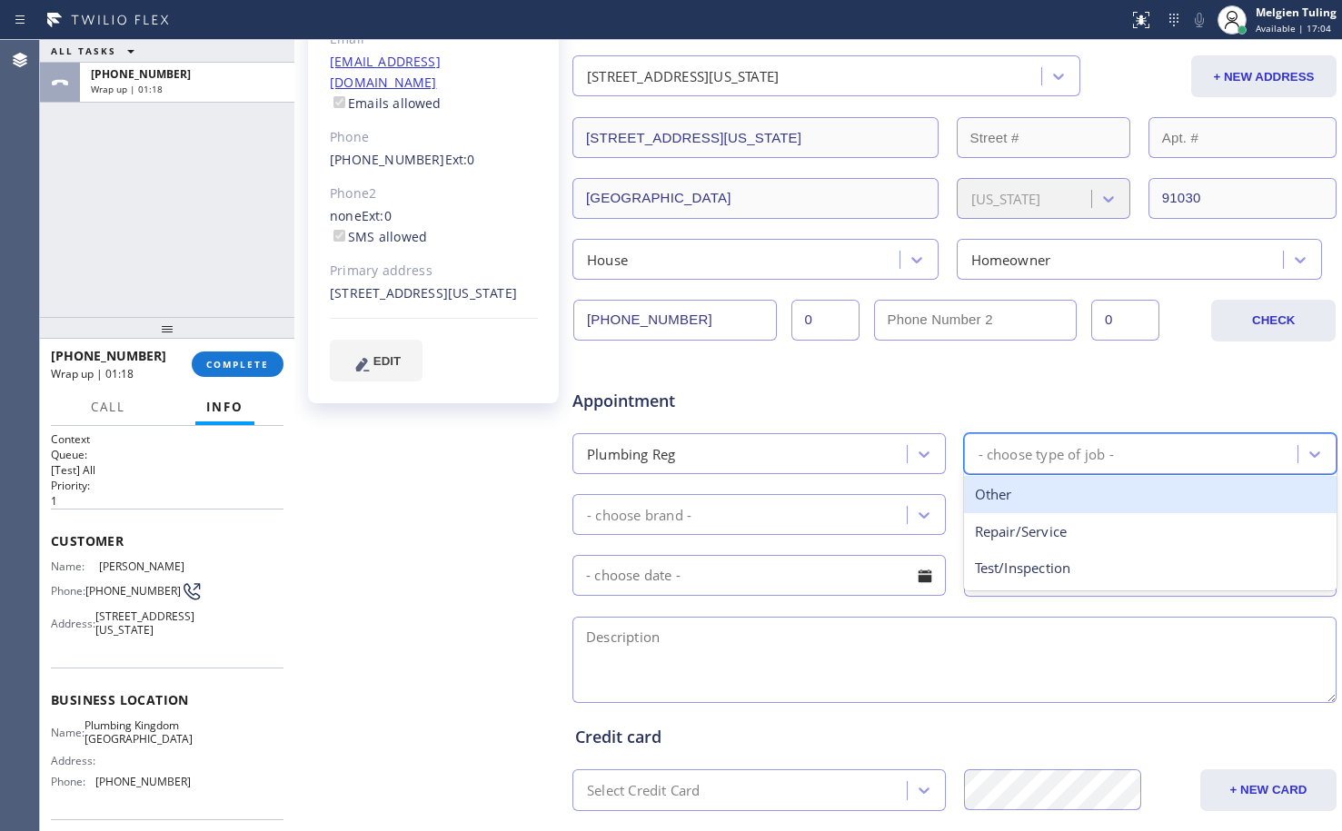
click at [998, 455] on div "- choose type of job -" at bounding box center [1045, 453] width 135 height 21
click at [998, 499] on div "Other" at bounding box center [1150, 494] width 373 height 37
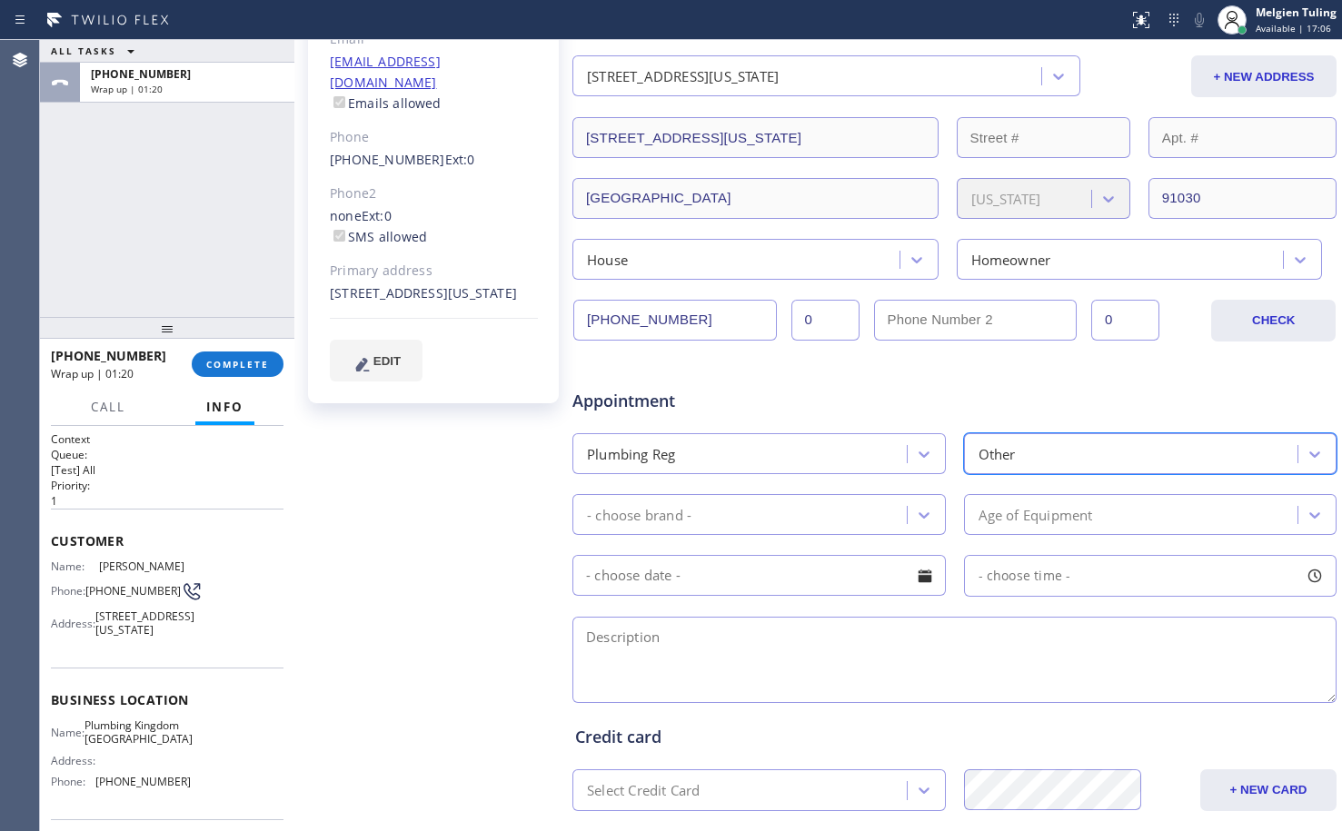
click at [882, 510] on div "- choose brand -" at bounding box center [742, 515] width 329 height 32
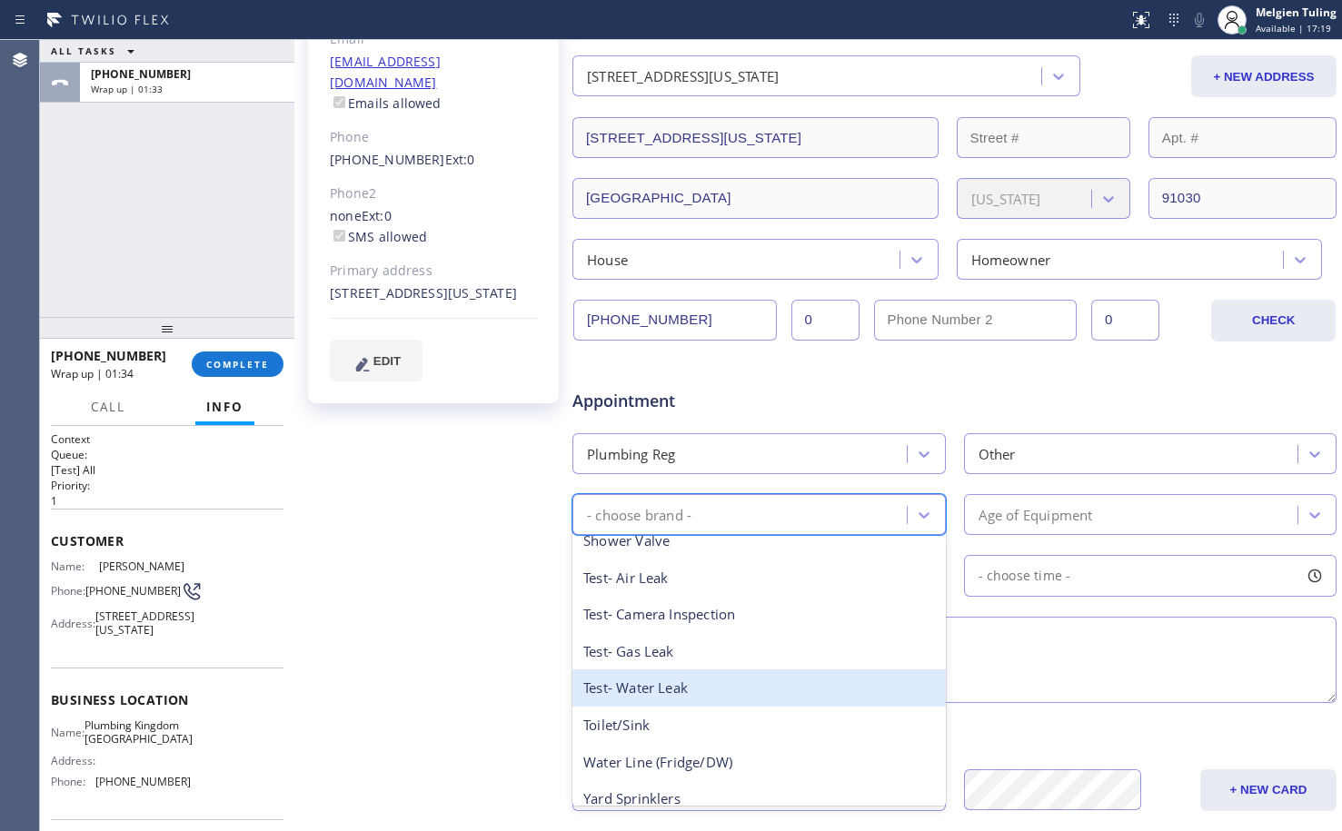
scroll to position [288, 0]
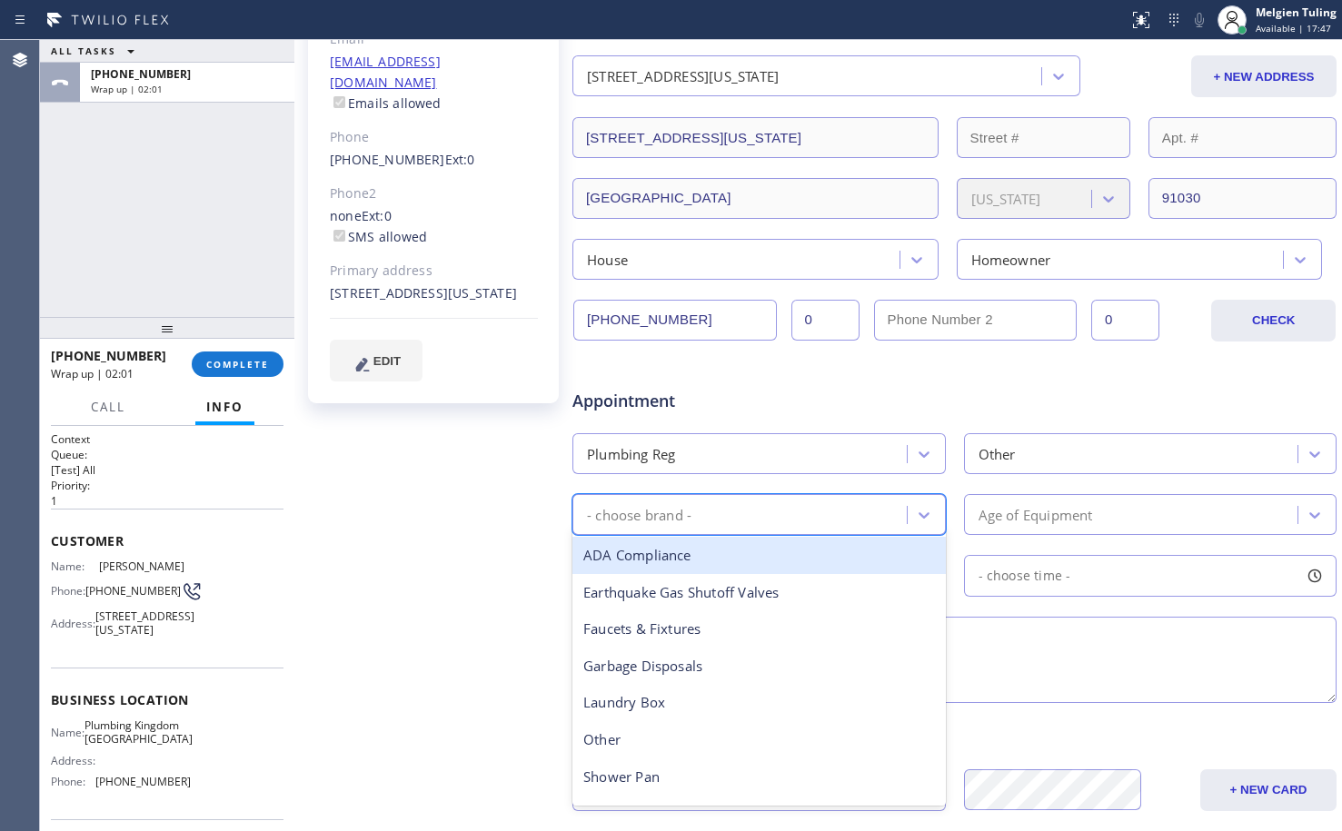
click at [730, 518] on div "- choose brand -" at bounding box center [742, 515] width 329 height 32
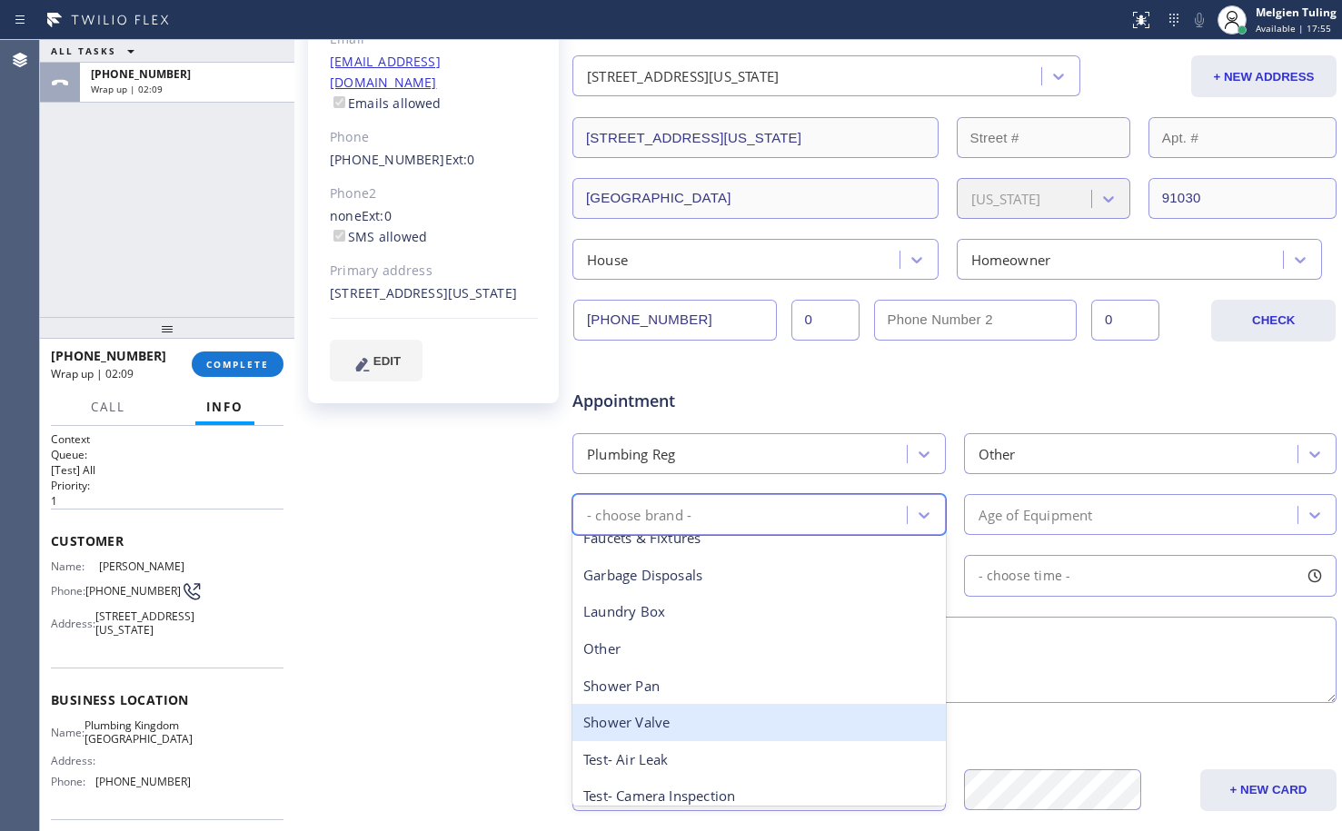
scroll to position [182, 0]
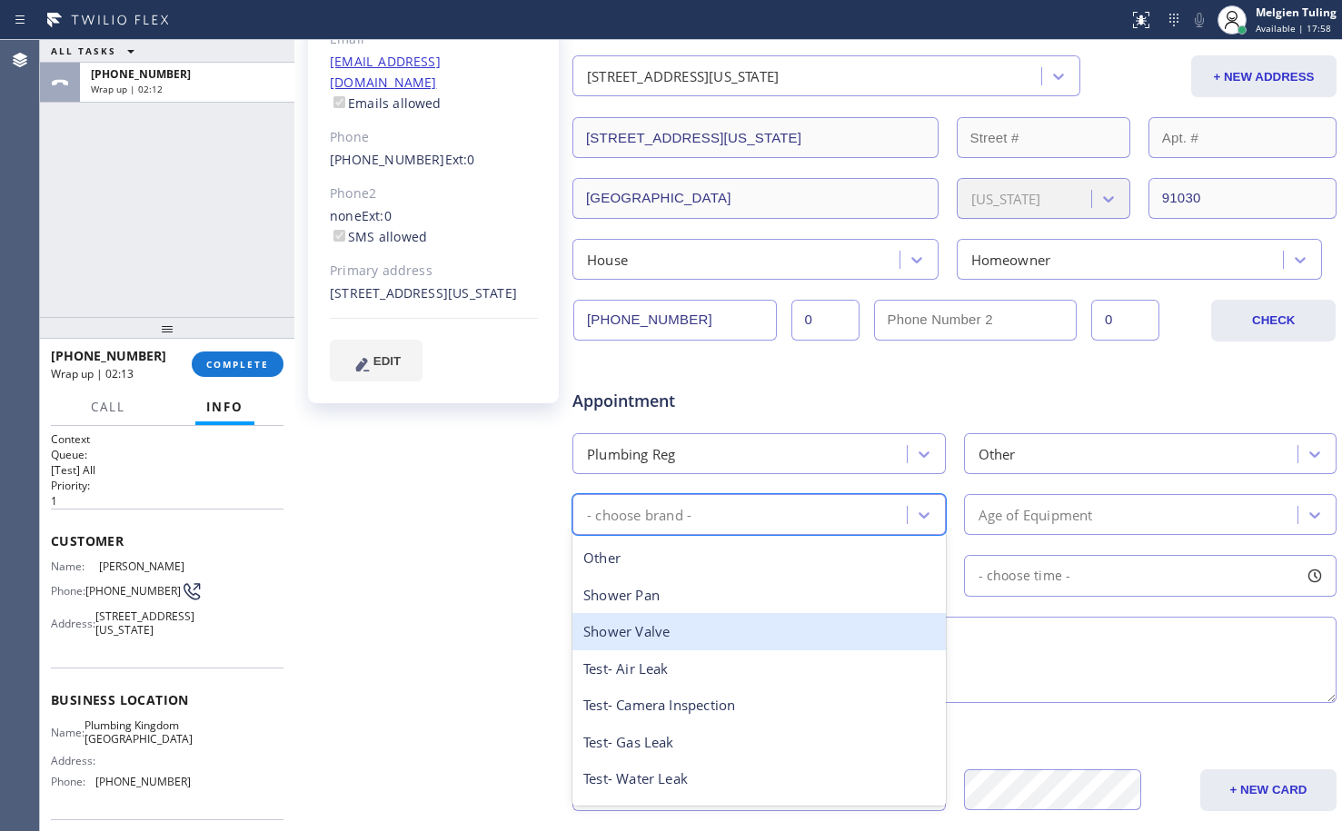
click at [680, 638] on div "Shower Valve" at bounding box center [758, 631] width 373 height 37
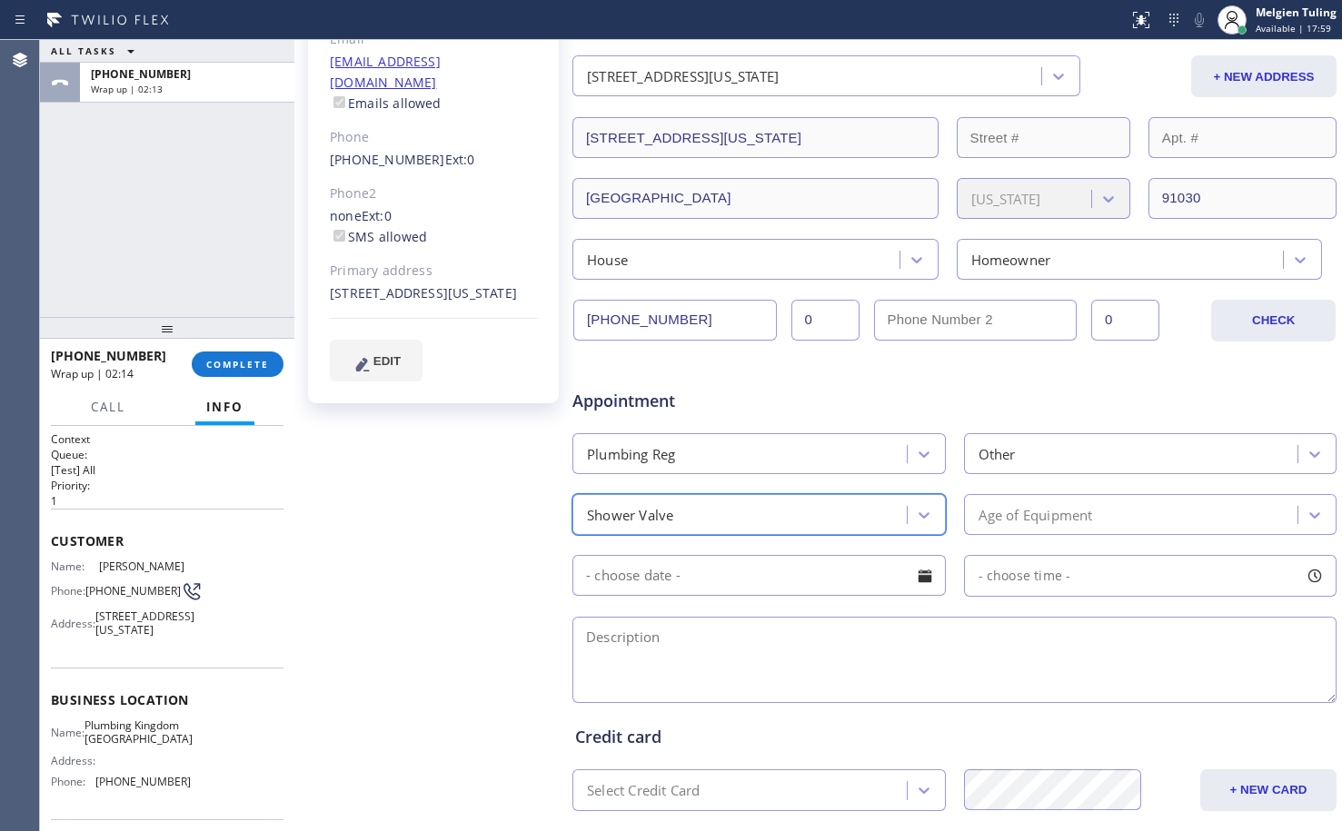
click at [964, 499] on div "Age of Equipment" at bounding box center [1150, 514] width 373 height 41
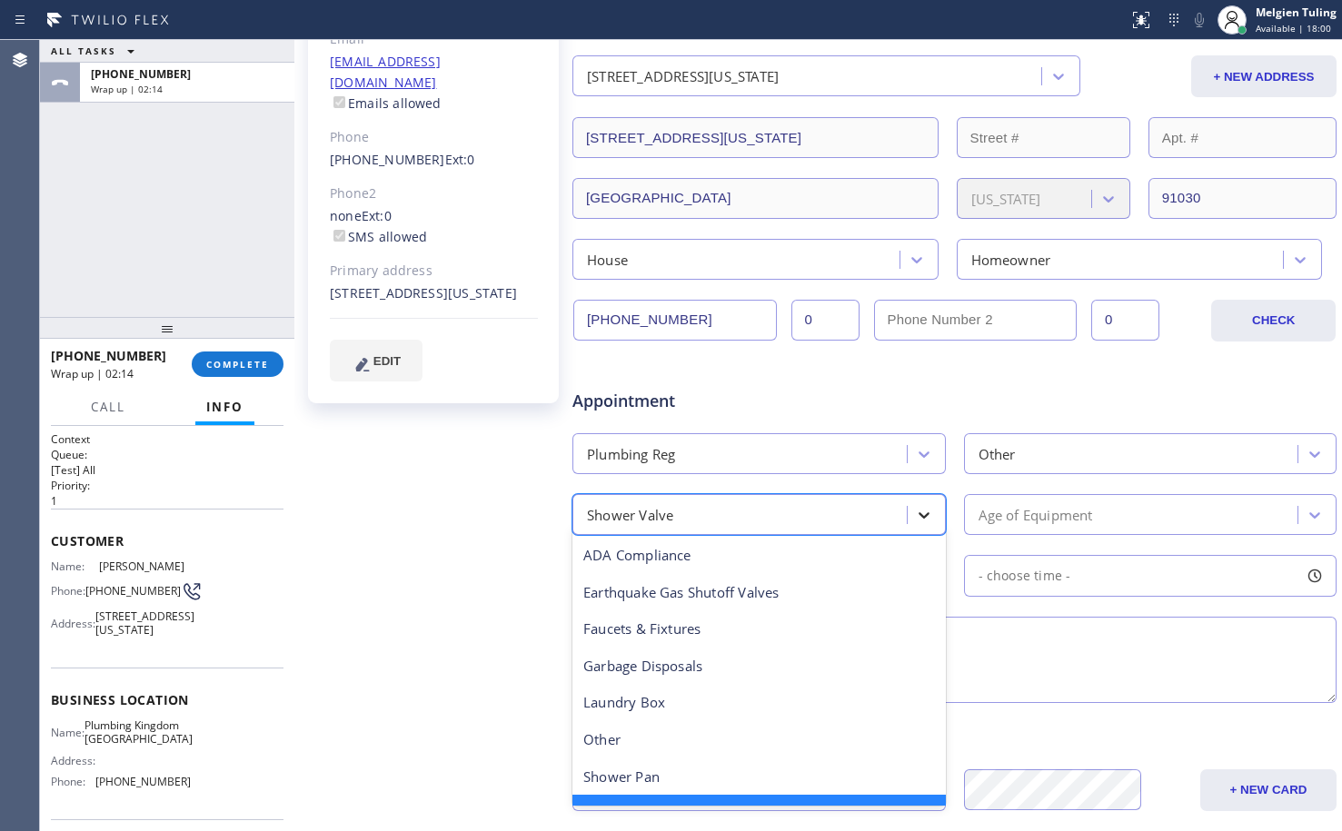
click at [915, 511] on icon at bounding box center [924, 515] width 18 height 18
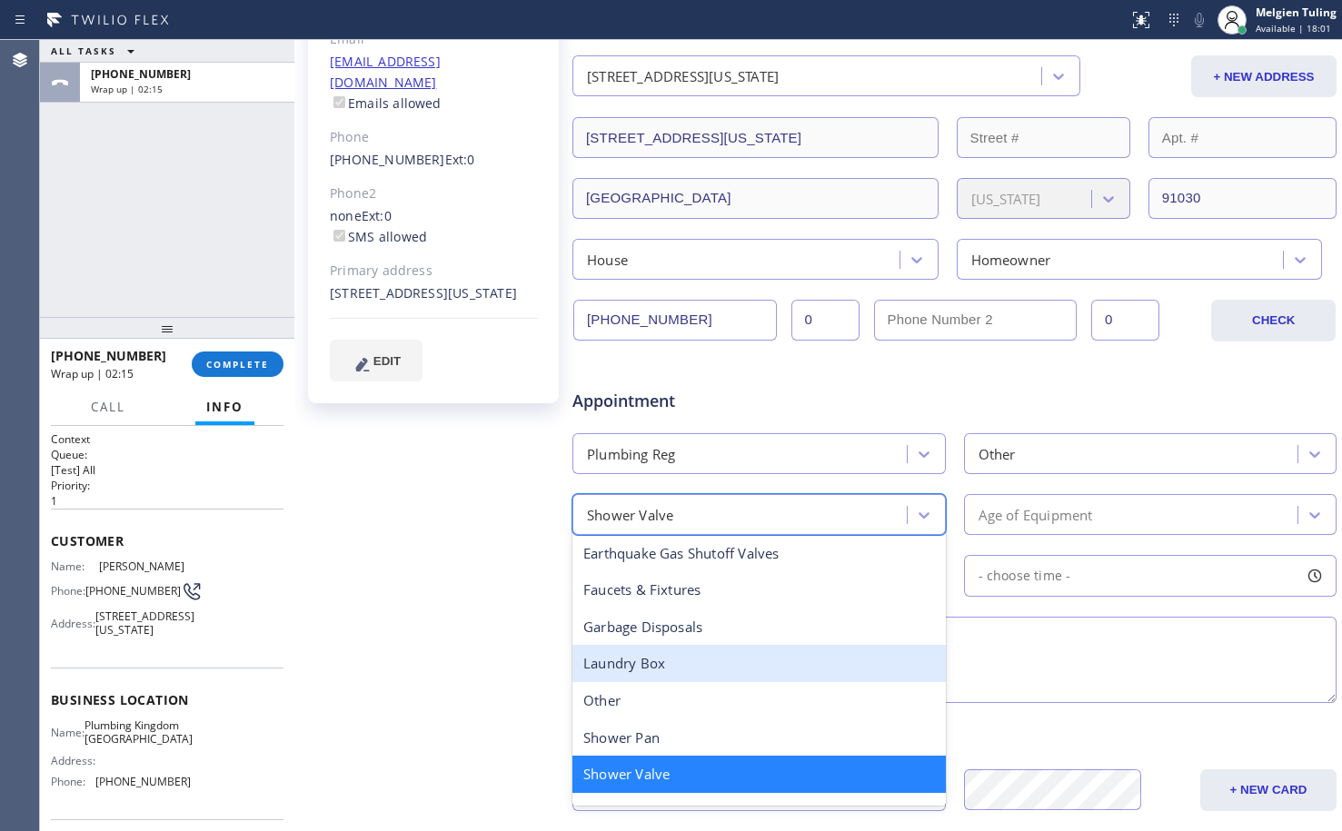
scroll to position [130, 0]
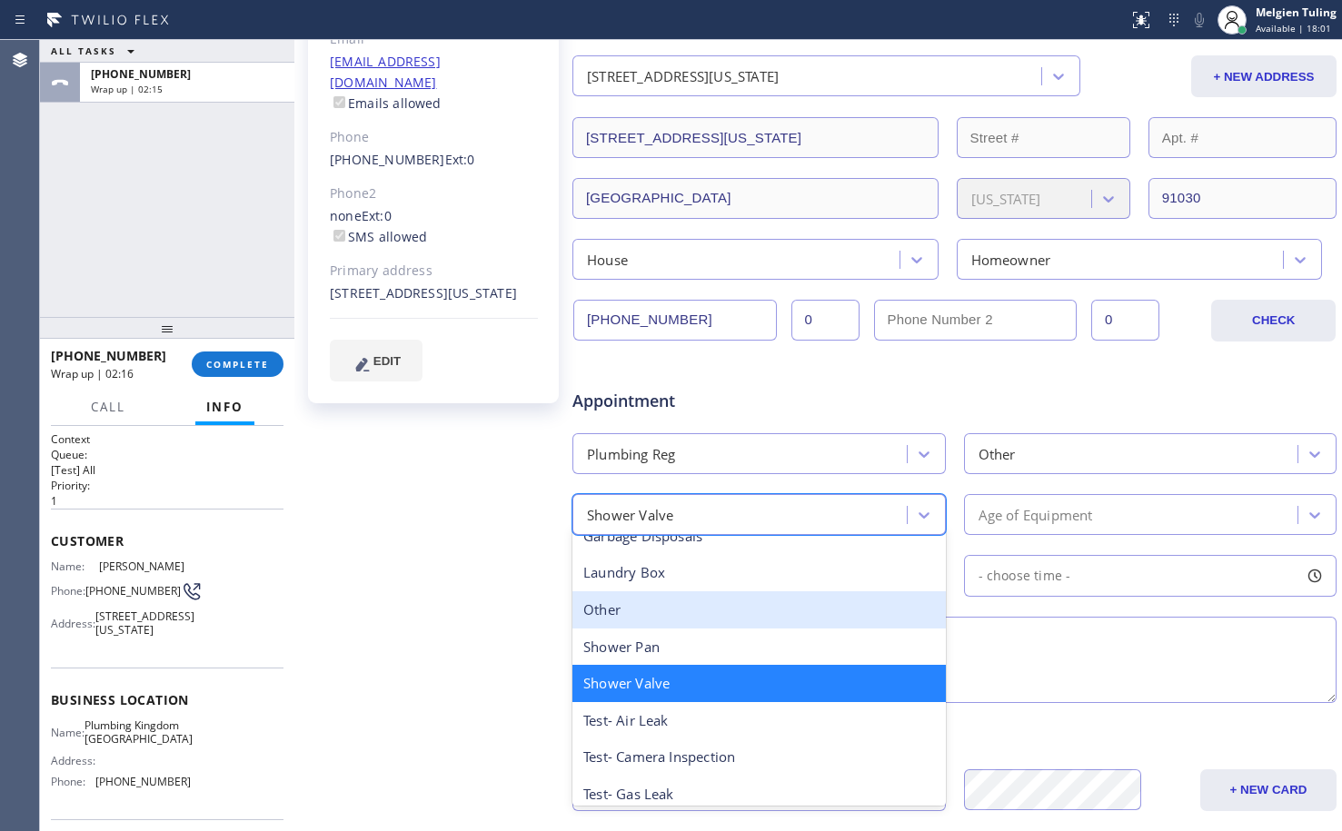
click at [630, 600] on div "Other" at bounding box center [758, 609] width 373 height 37
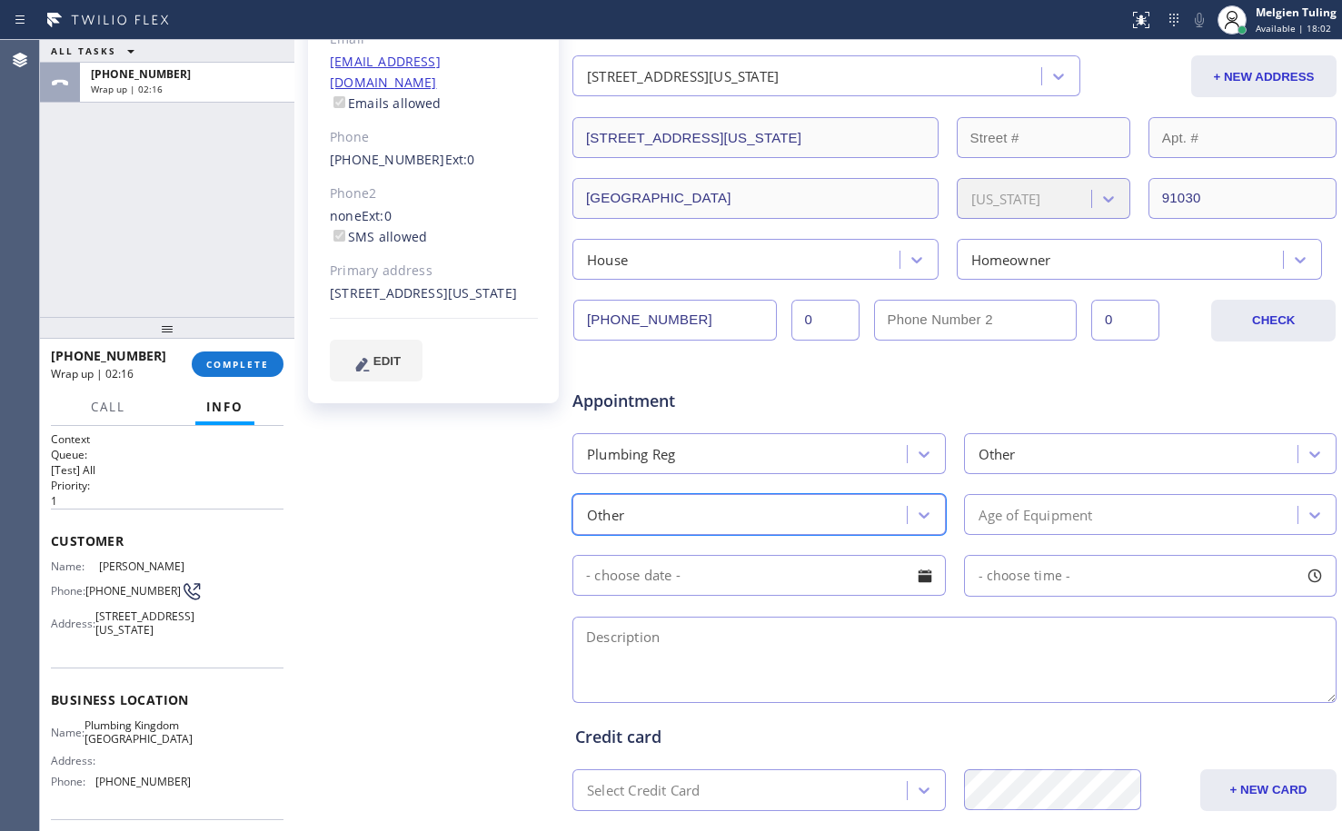
click at [1008, 511] on div "Age of Equipment" at bounding box center [1035, 514] width 114 height 21
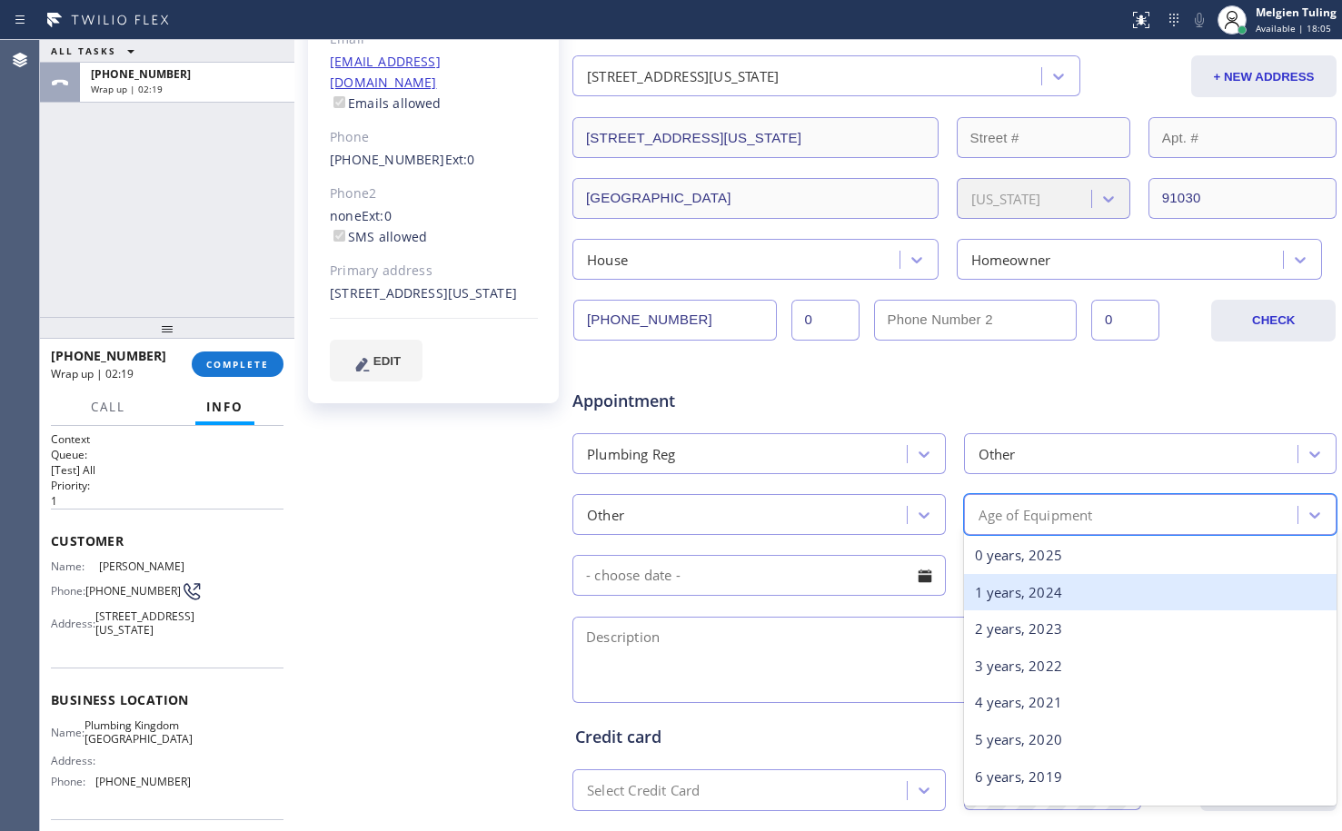
click at [1013, 584] on div "1 years, 2024" at bounding box center [1150, 592] width 373 height 37
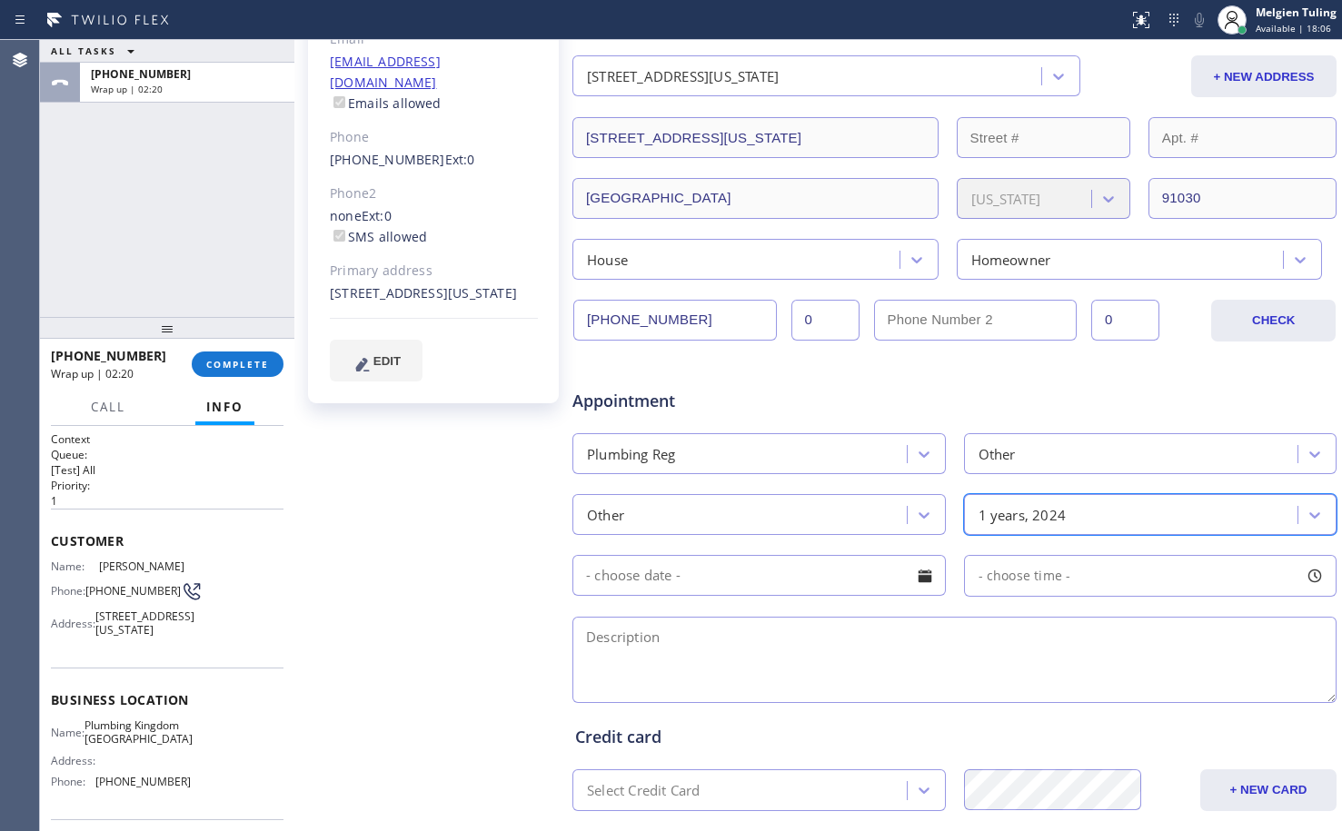
click at [686, 623] on textarea at bounding box center [954, 660] width 764 height 86
click at [656, 636] on textarea at bounding box center [954, 660] width 764 height 86
paste textarea "main valve is leaking /house,ho/ [STREET_ADDRESS][US_STATE]"
click at [773, 636] on textarea "main valve is leaking /house,ho/ [STREET_ADDRESS][US_STATE]" at bounding box center [954, 660] width 764 height 86
click at [1151, 626] on textarea "main valve is leaking /house-ho/ [STREET_ADDRESS][US_STATE]" at bounding box center [954, 660] width 764 height 86
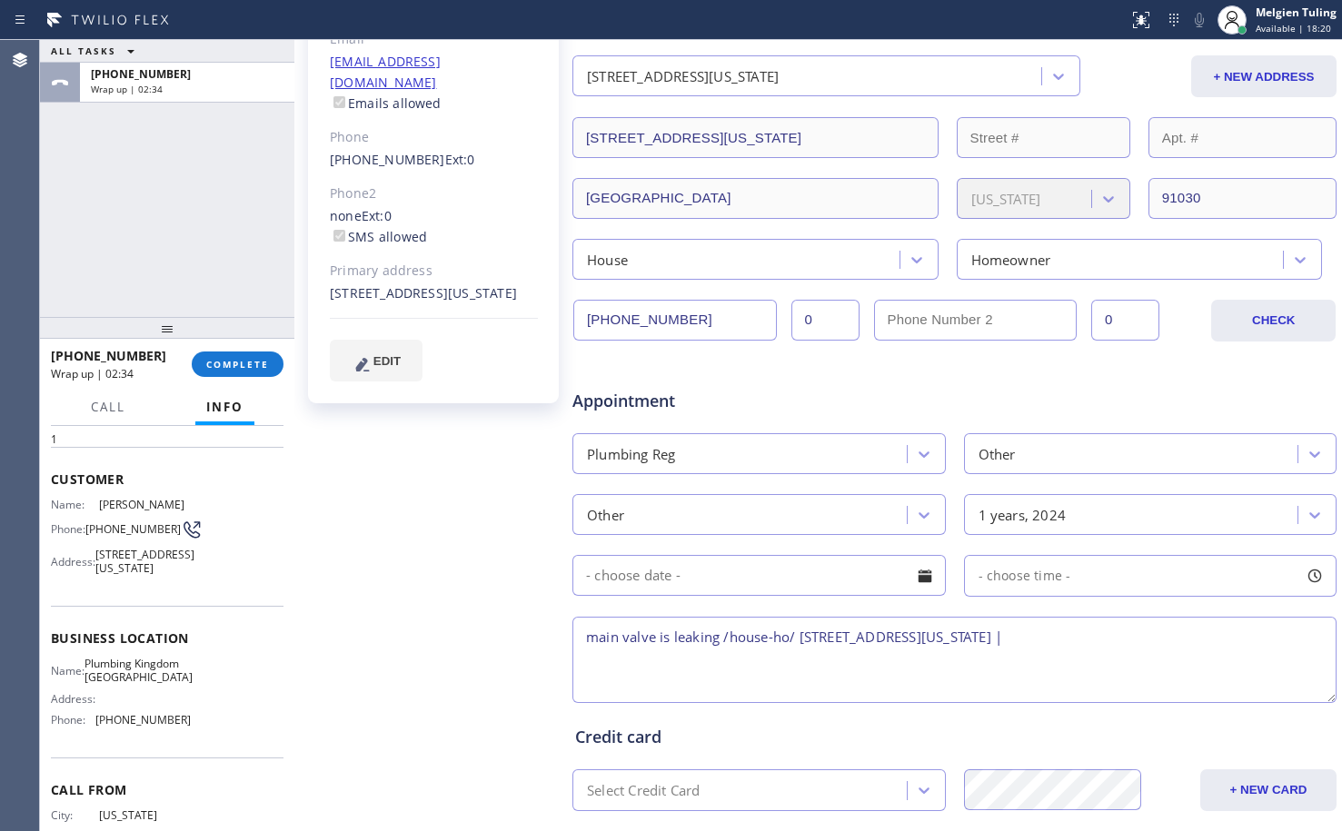
scroll to position [91, 0]
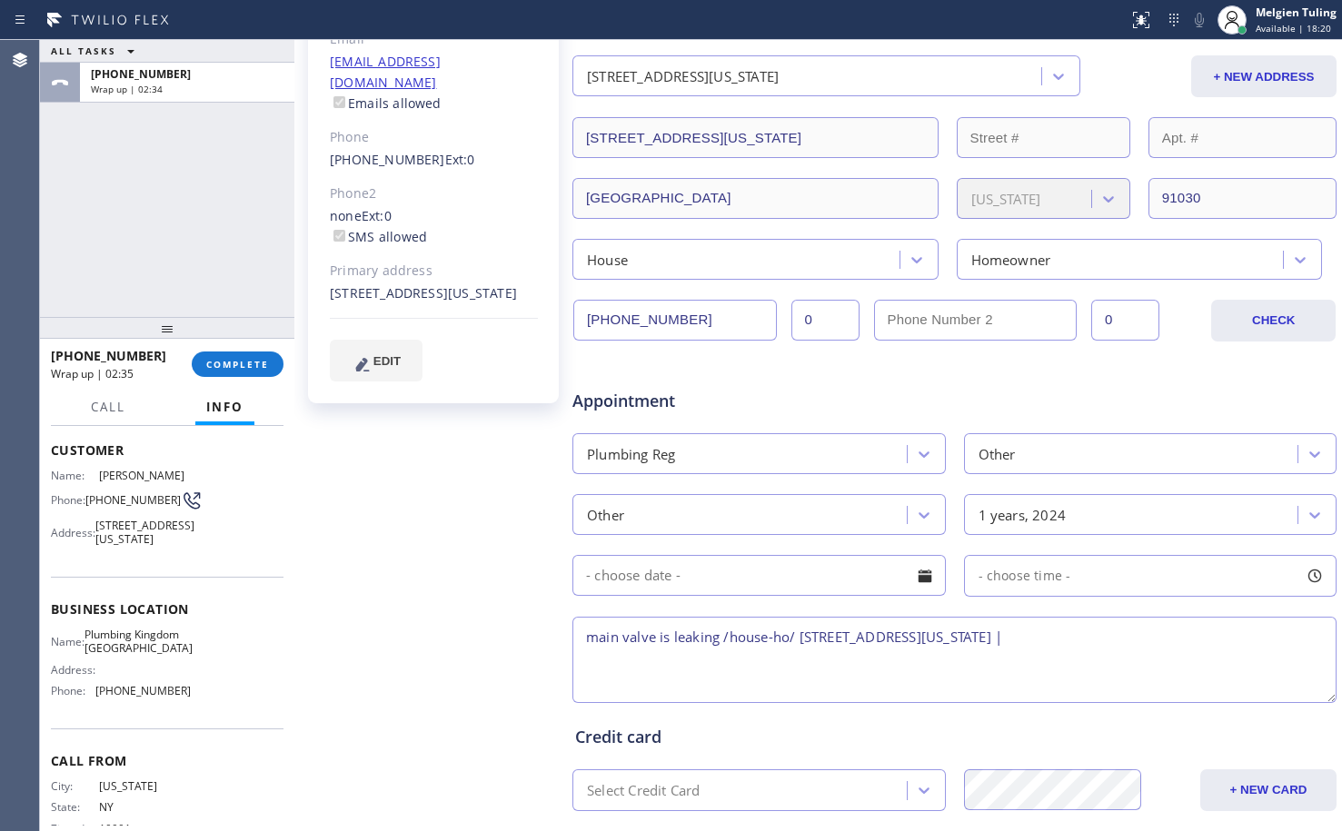
click at [128, 656] on span "Plumbing Kingdom [GEOGRAPHIC_DATA]" at bounding box center [138, 642] width 108 height 28
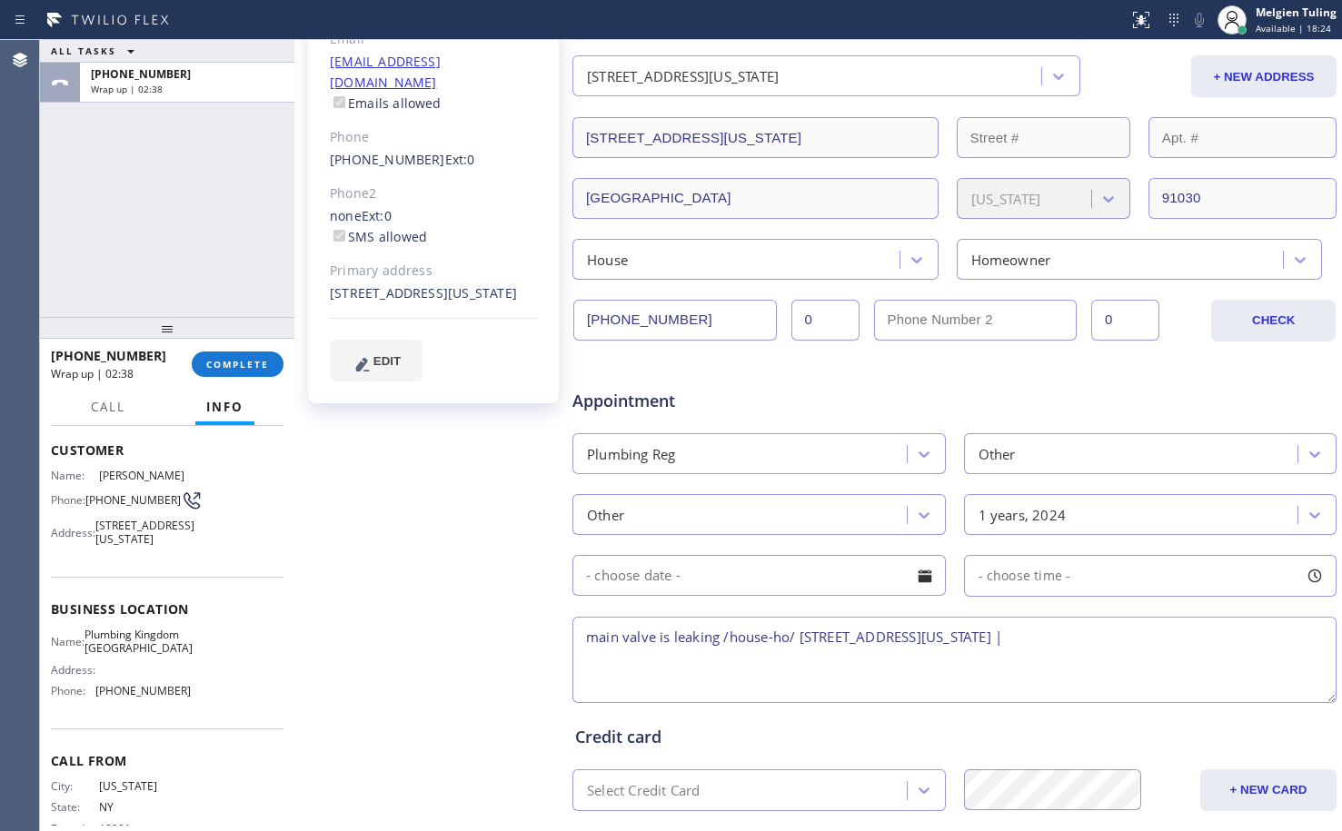
click at [1165, 635] on textarea "main valve is leaking /house-ho/ [STREET_ADDRESS][US_STATE] |" at bounding box center [954, 660] width 764 height 86
paste textarea "Plumbing Kingdom [GEOGRAPHIC_DATA]"
click at [711, 675] on textarea "main valve is leaking /house-ho/ [STREET_ADDRESS][US_STATE] |[GEOGRAPHIC_DATA] …" at bounding box center [954, 660] width 764 height 86
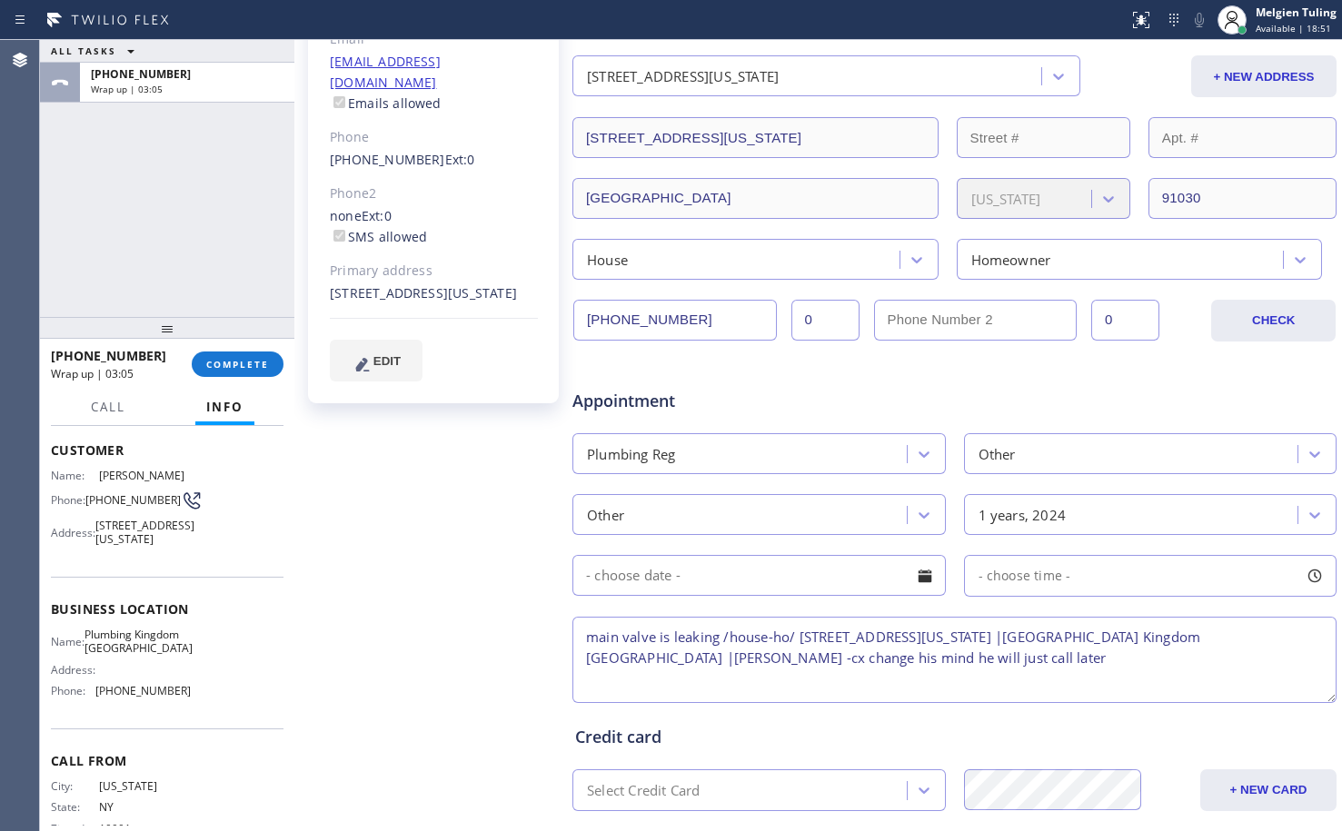
click at [1098, 638] on textarea "main valve is leaking /house-ho/ [STREET_ADDRESS][US_STATE] |[GEOGRAPHIC_DATA] …" at bounding box center [954, 660] width 764 height 86
type textarea "main valve is leaking /house-ho/ [STREET_ADDRESS][US_STATE] |[GEOGRAPHIC_DATA] …"
click at [991, 670] on textarea "main valve is leaking /house-ho/ [STREET_ADDRESS][US_STATE] |[GEOGRAPHIC_DATA] …" at bounding box center [954, 660] width 764 height 86
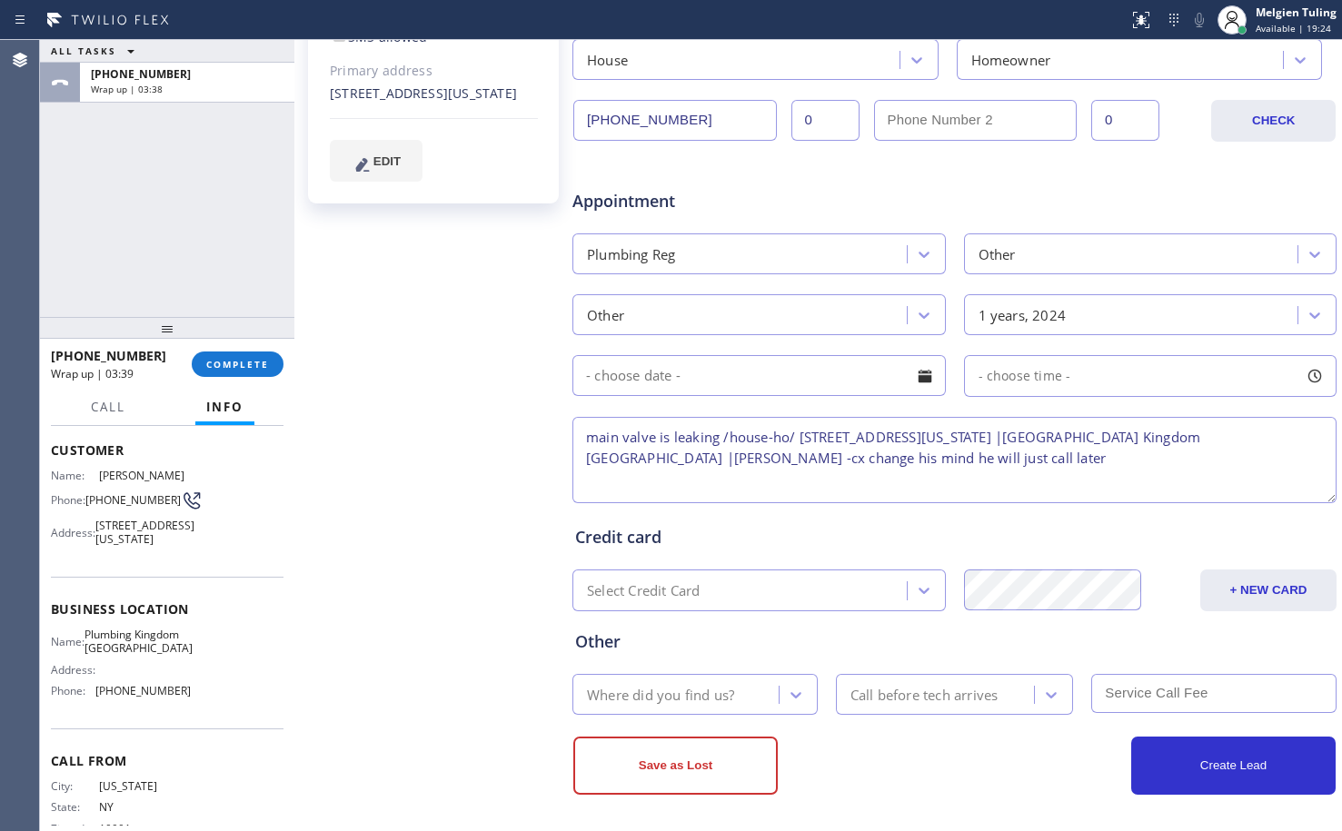
scroll to position [477, 0]
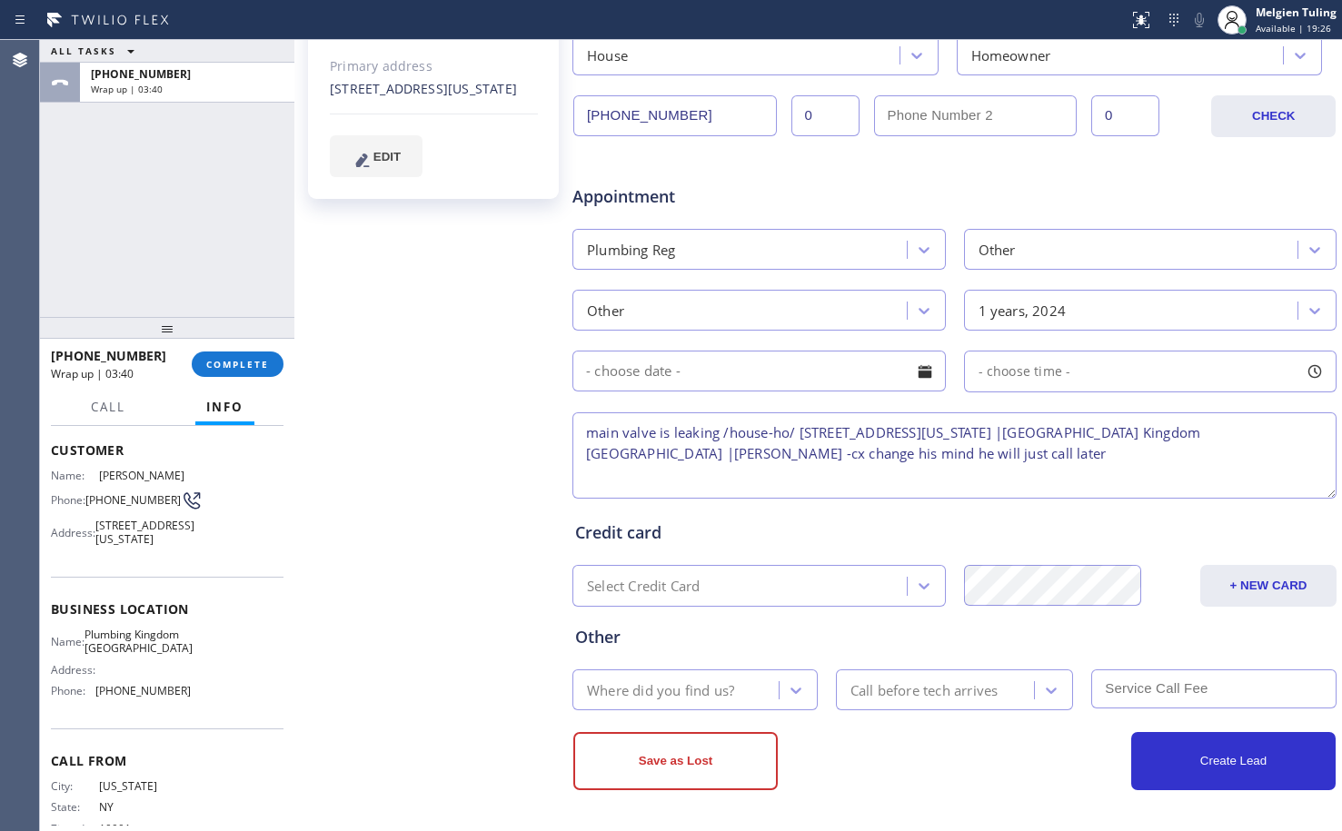
click at [759, 690] on div "Where did you find us?" at bounding box center [678, 690] width 201 height 32
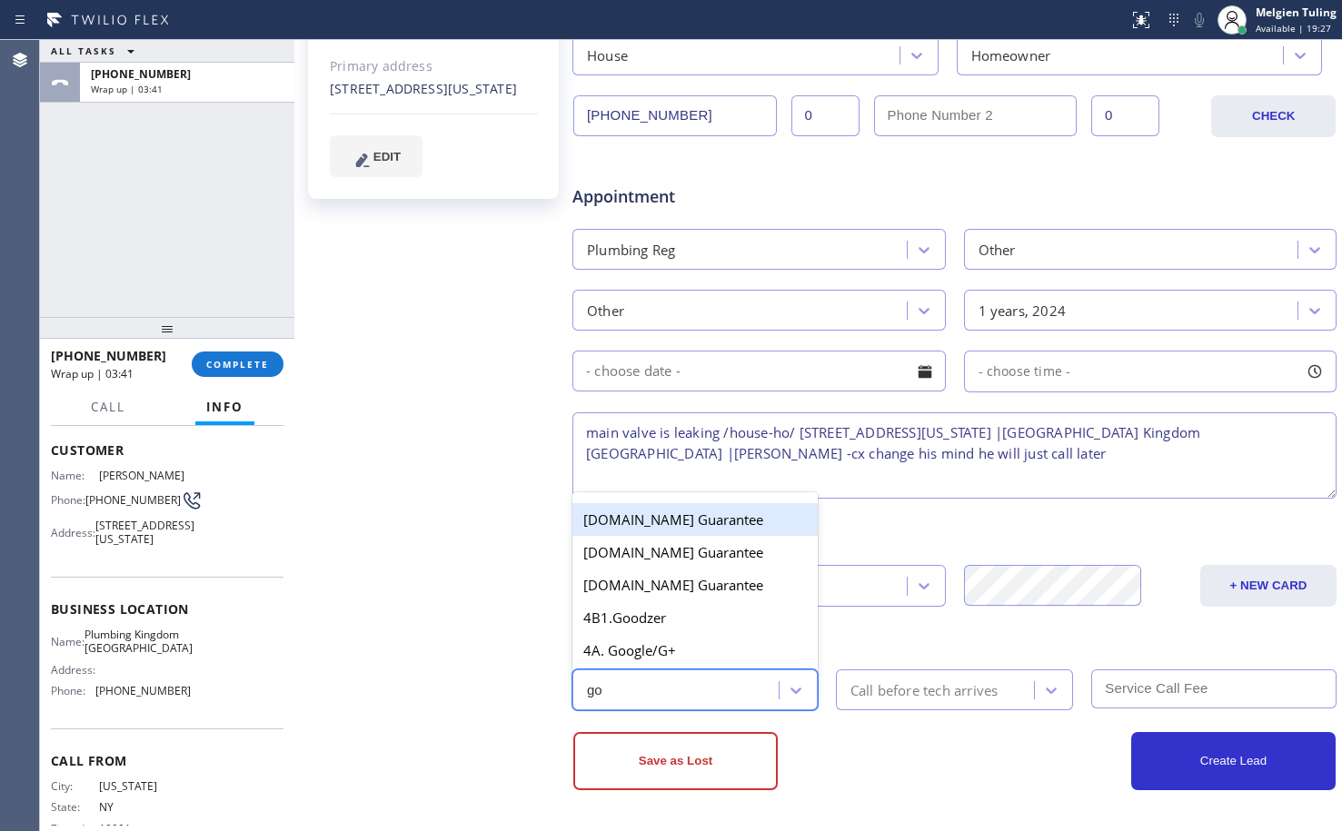
type input "goo"
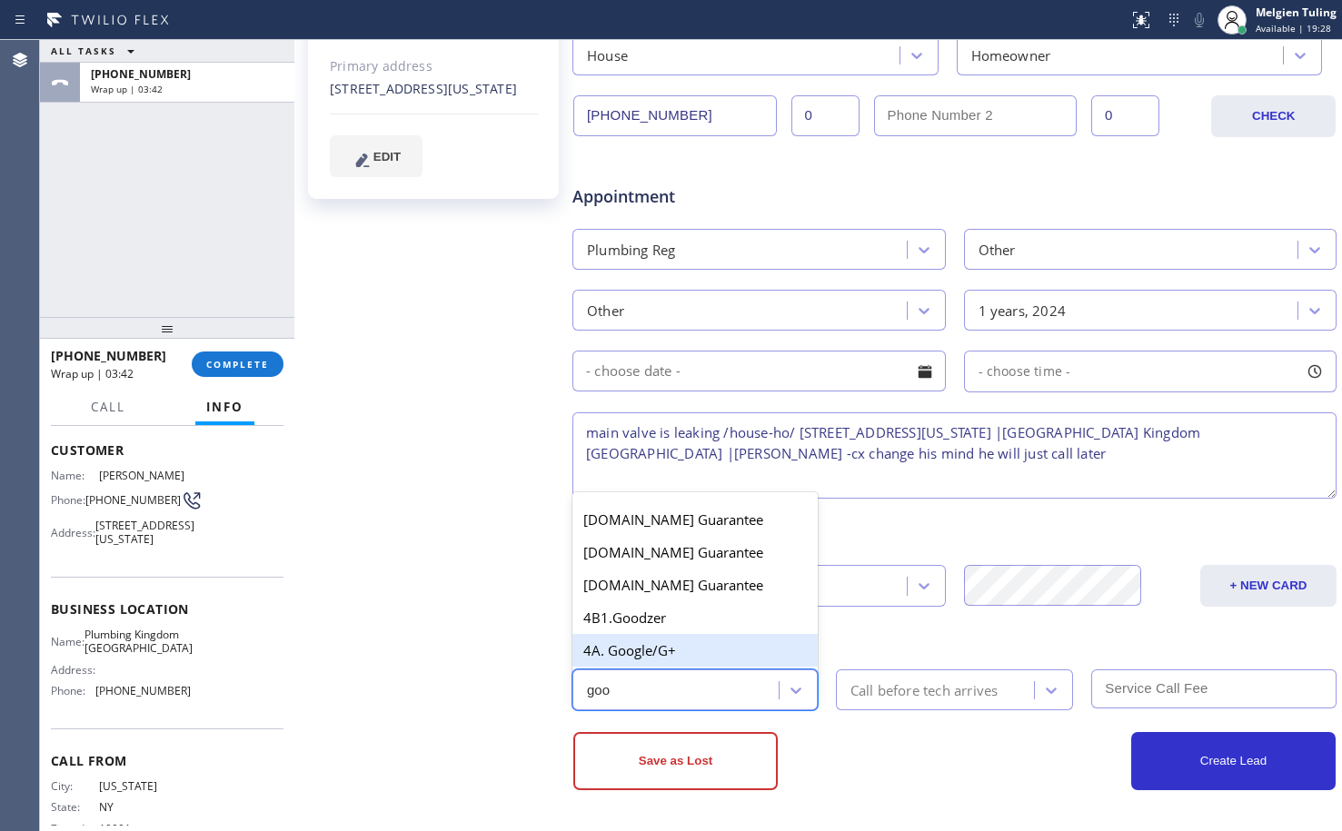
click at [696, 644] on div "4A. Google/G+" at bounding box center [694, 650] width 245 height 33
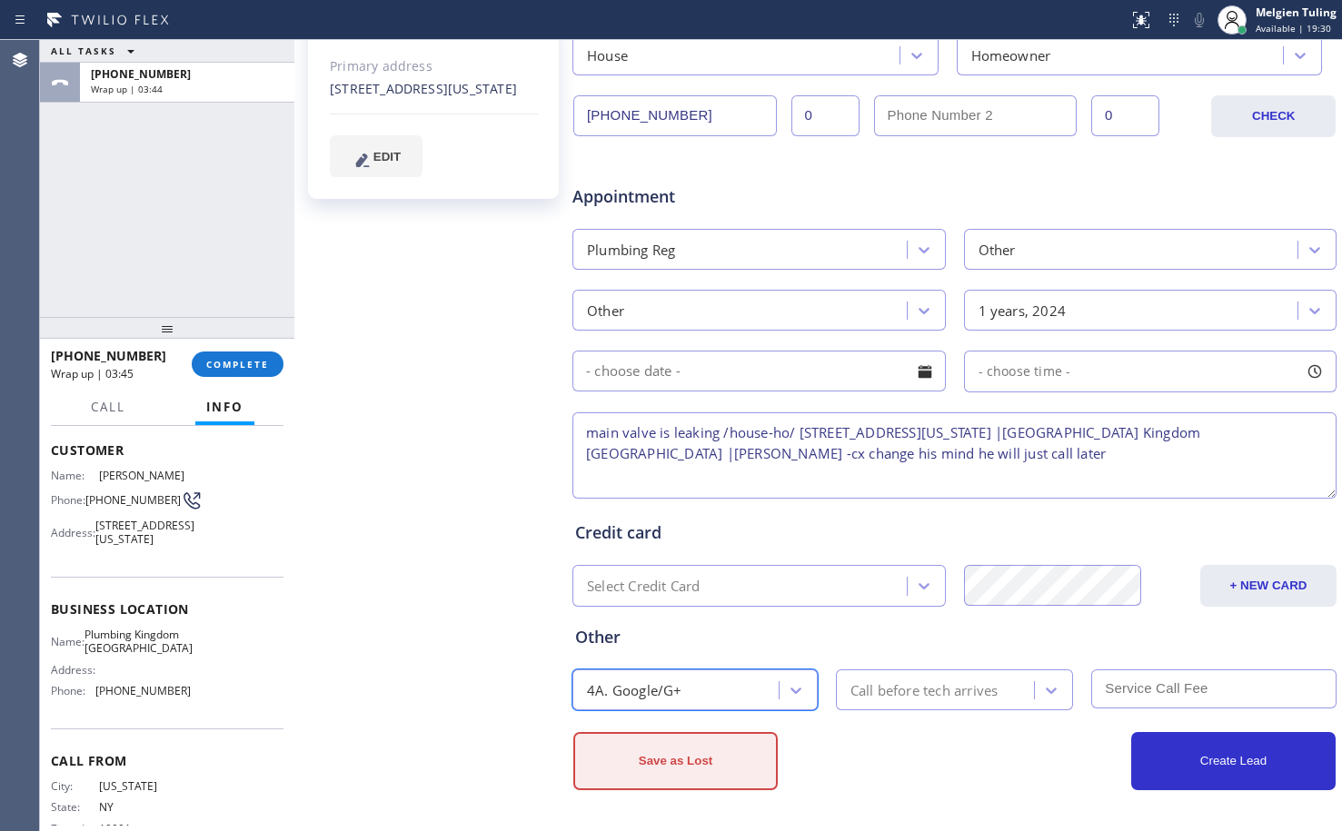
click at [693, 767] on button "Save as Lost" at bounding box center [675, 761] width 204 height 58
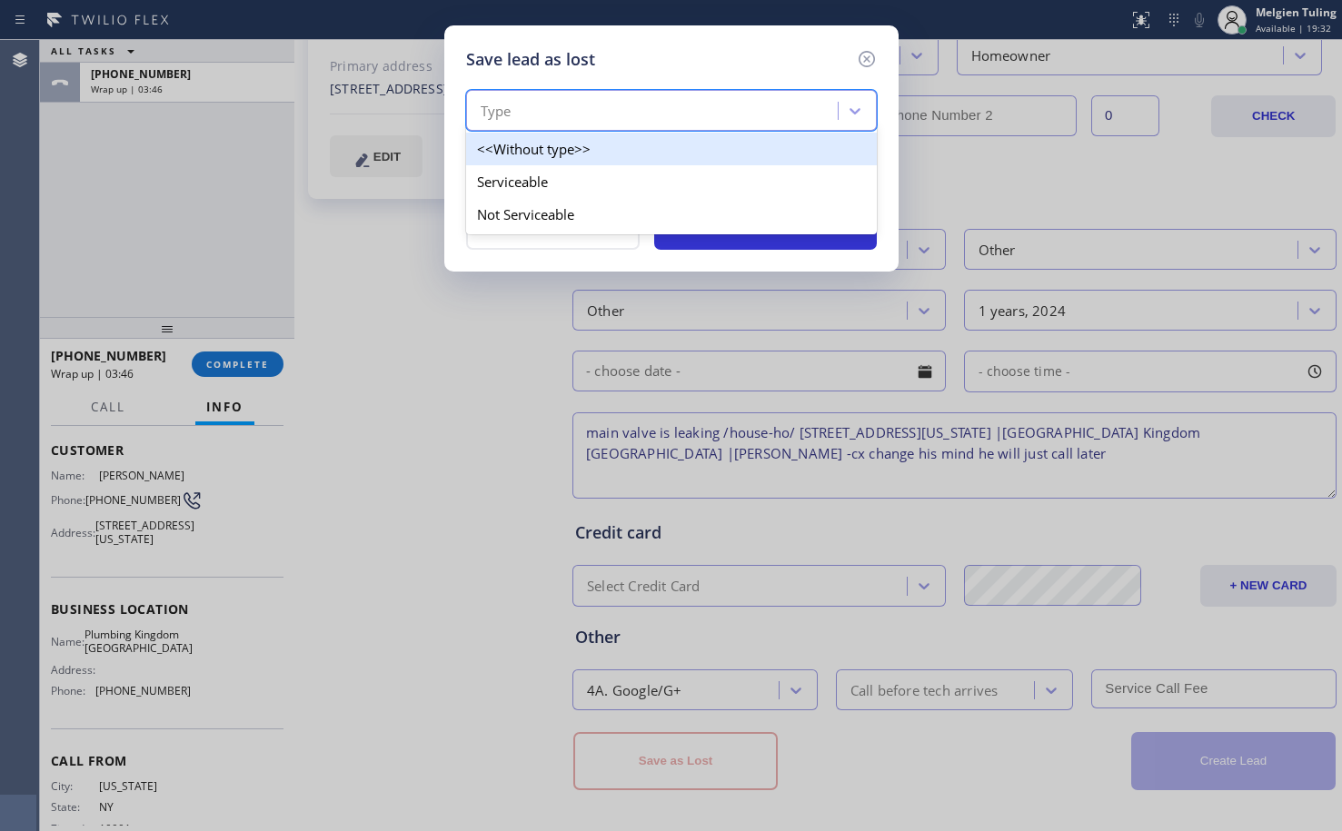
click at [561, 101] on div "Type" at bounding box center [655, 111] width 366 height 32
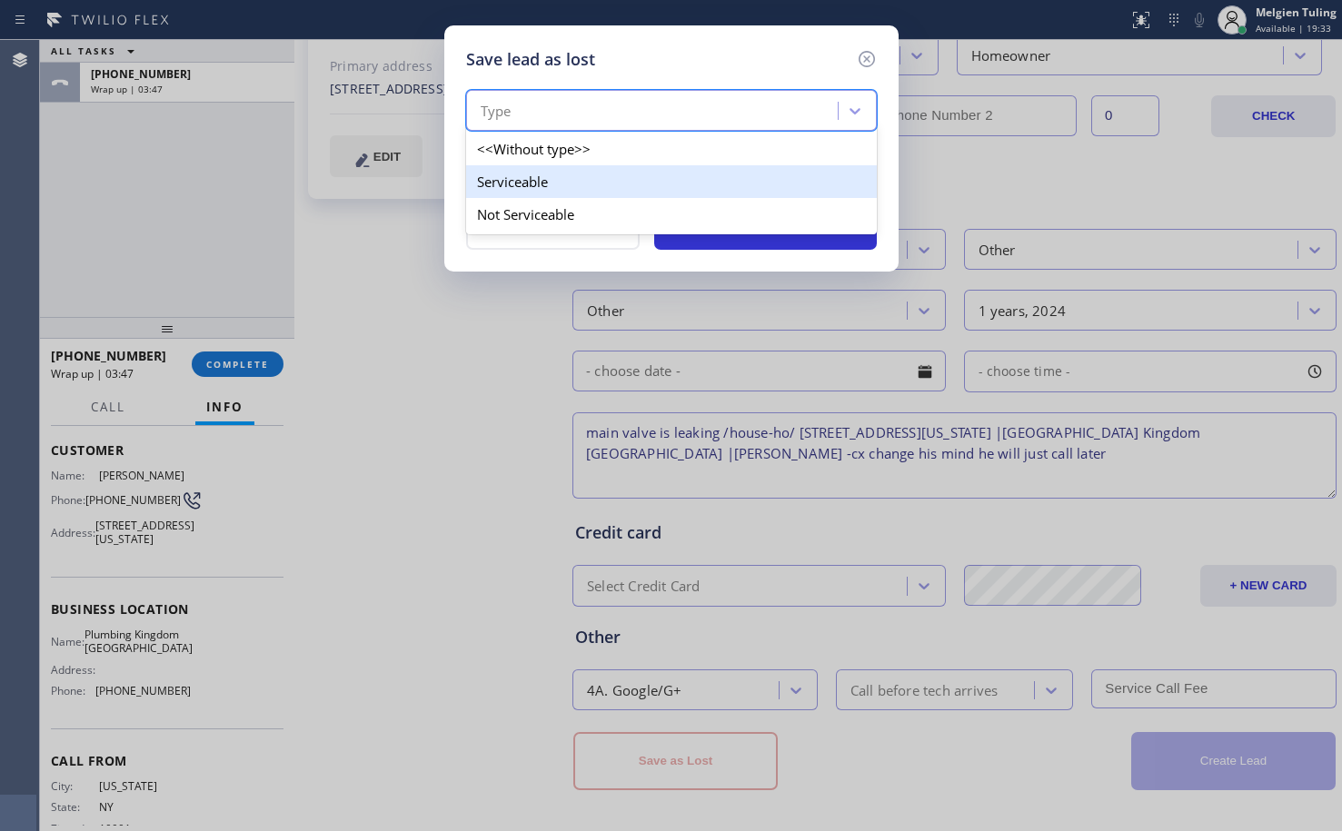
click at [526, 185] on div "Serviceable" at bounding box center [671, 181] width 411 height 33
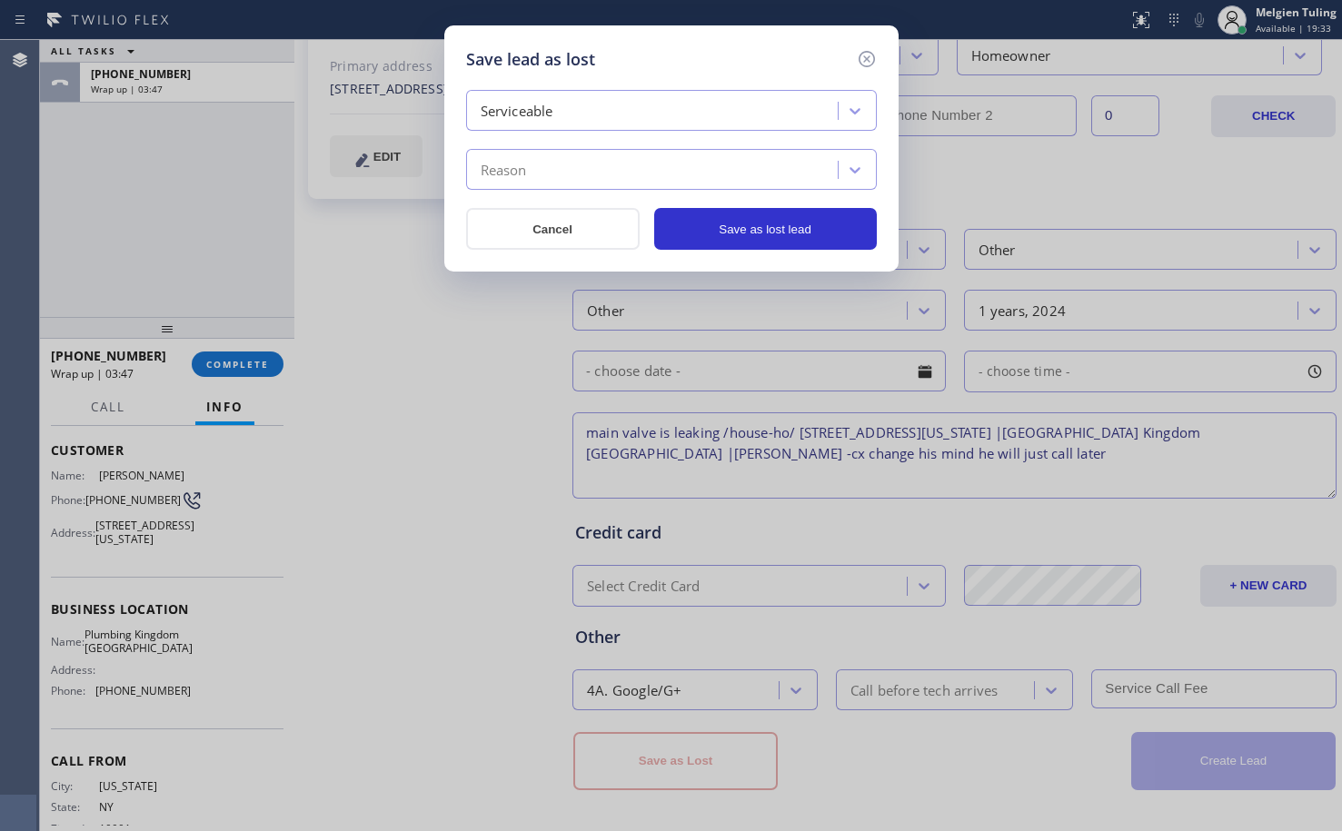
click at [542, 167] on div "Reason" at bounding box center [655, 170] width 366 height 32
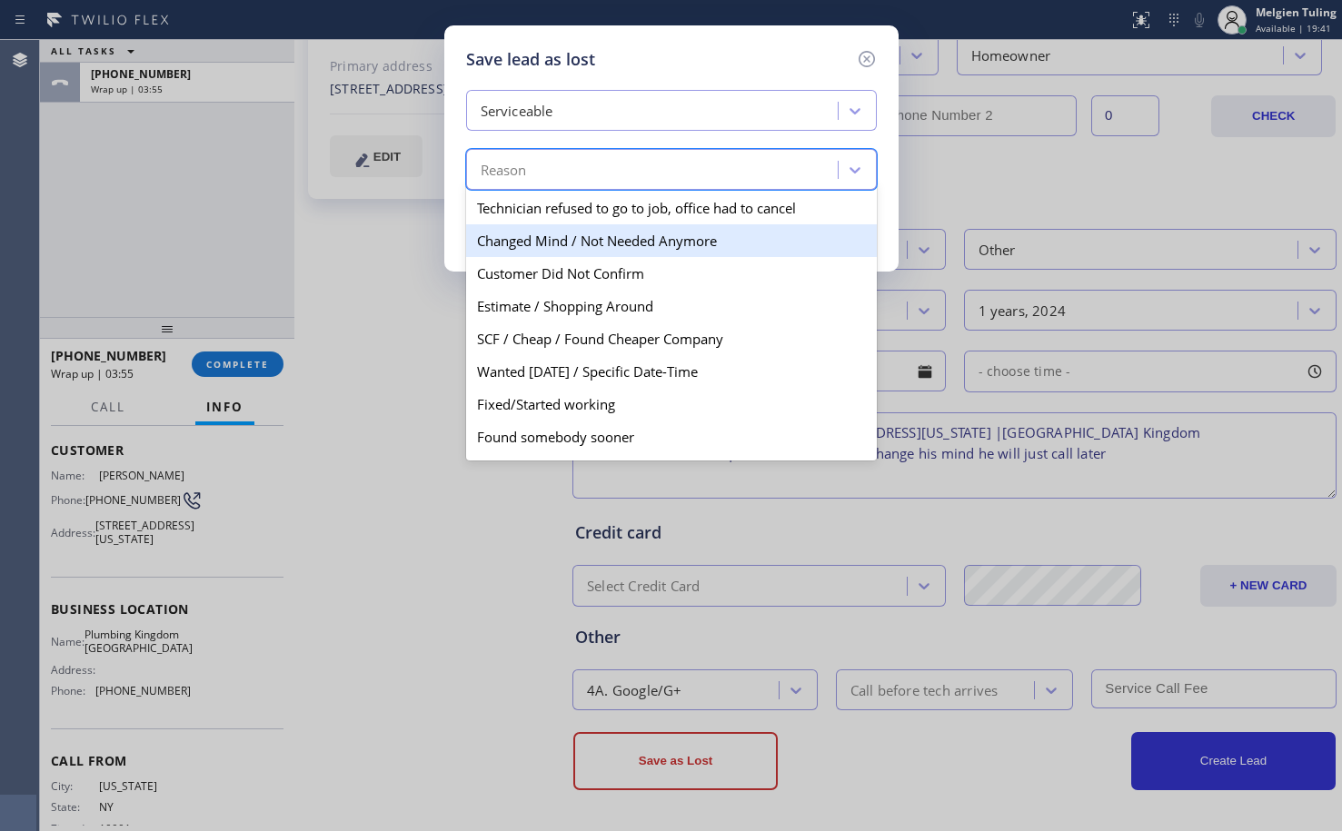
click at [531, 244] on div "Changed Mind / Not Needed Anymore" at bounding box center [671, 240] width 411 height 33
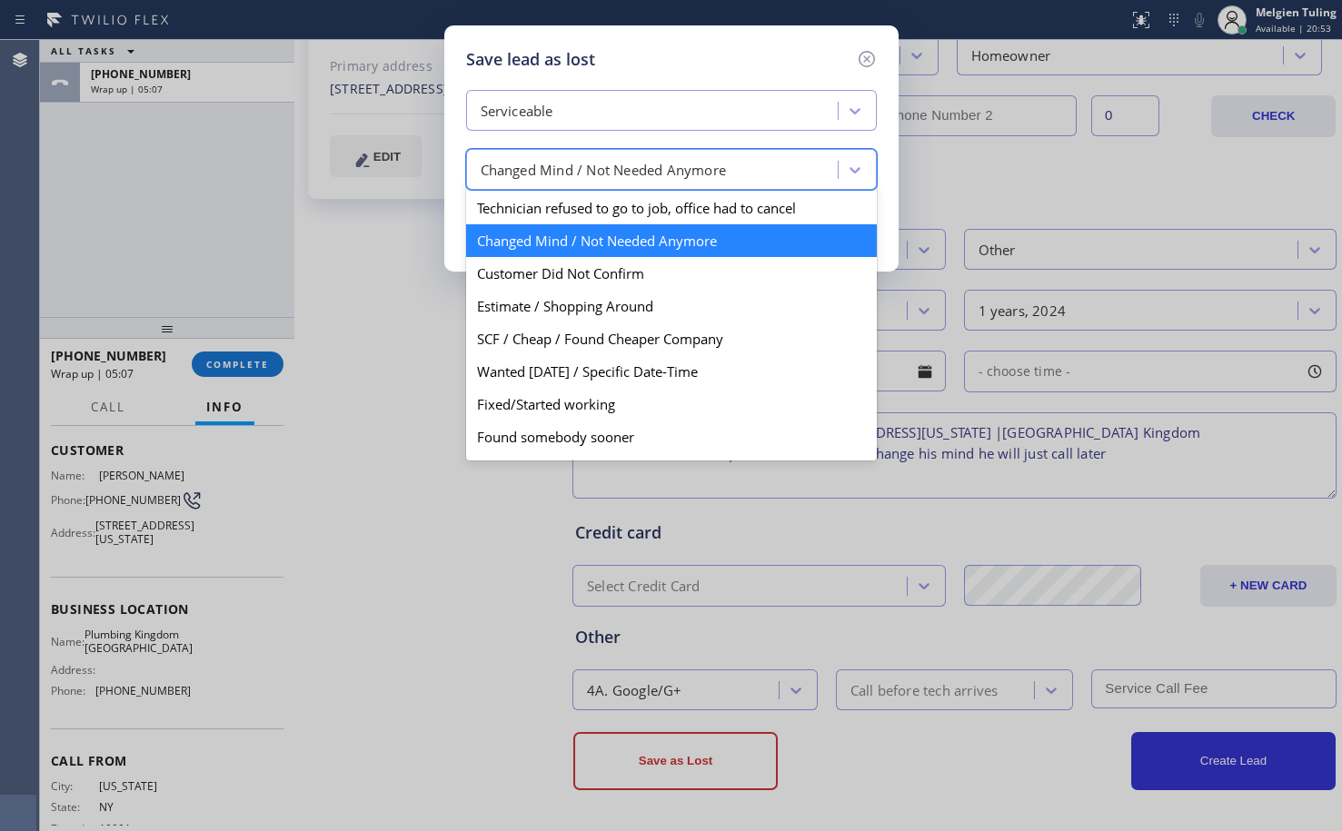
click at [732, 165] on div "Changed Mind / Not Needed Anymore" at bounding box center [655, 170] width 366 height 32
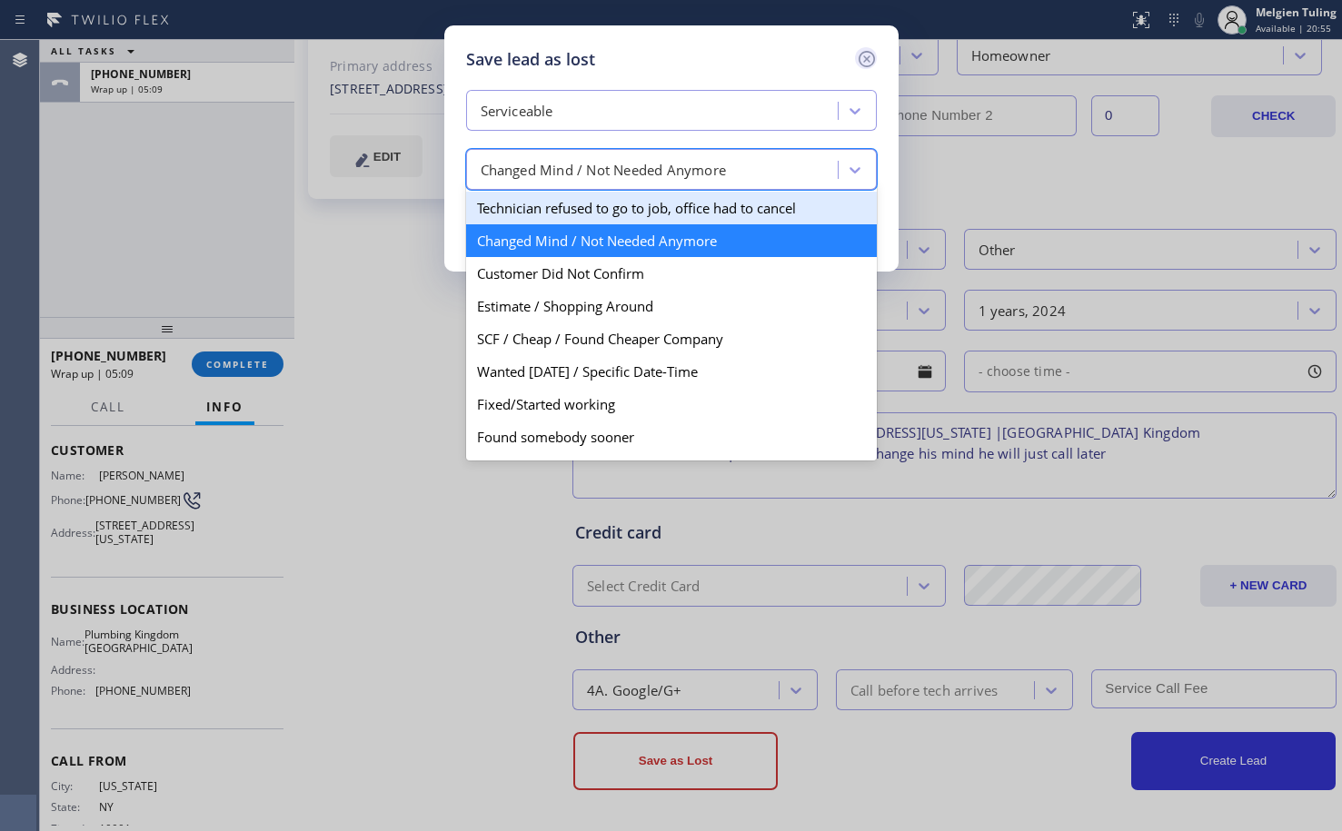
click at [868, 61] on icon at bounding box center [866, 59] width 16 height 16
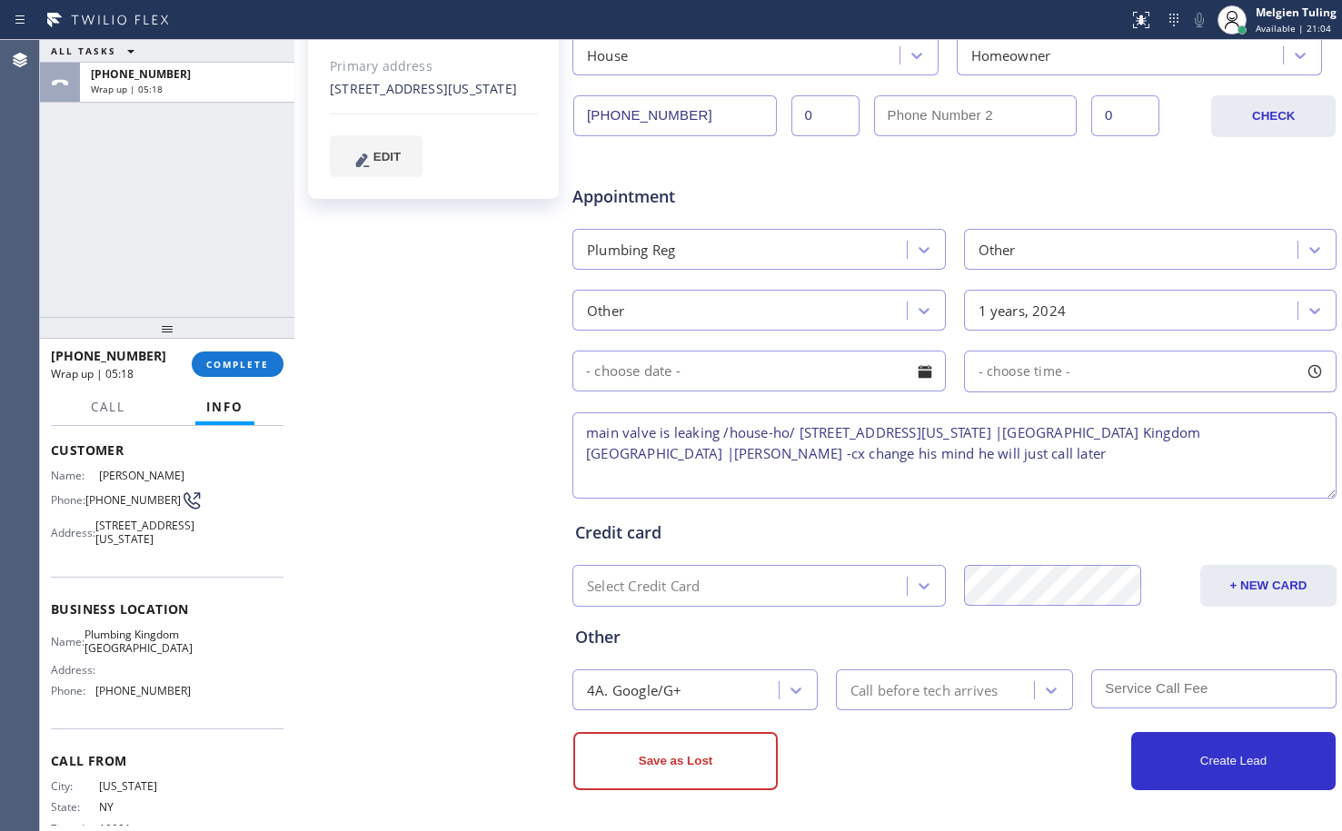
click at [968, 461] on textarea "main valve is leaking /house-ho/ [STREET_ADDRESS][US_STATE] |[GEOGRAPHIC_DATA] …" at bounding box center [954, 455] width 764 height 86
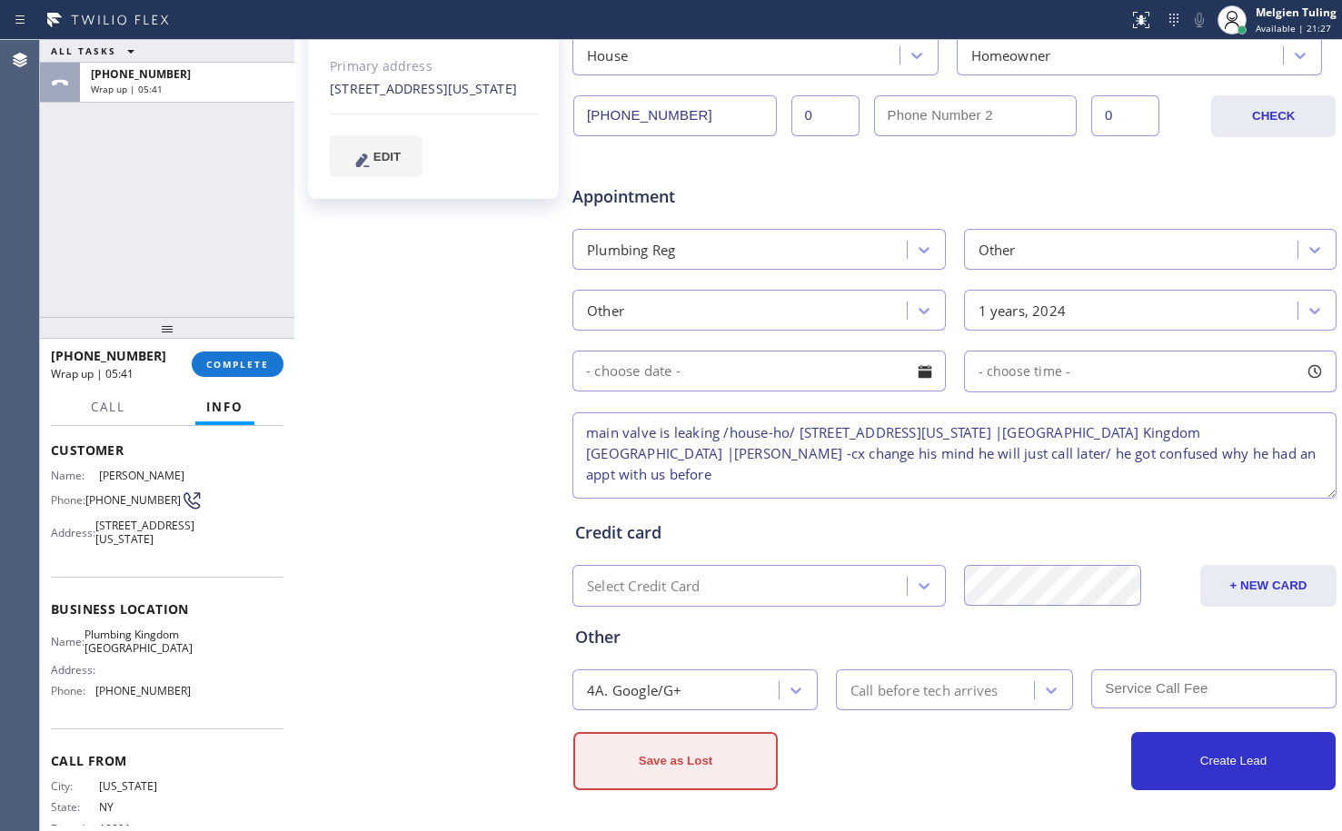
type textarea "main valve is leaking /house-ho/ [STREET_ADDRESS][US_STATE] |[GEOGRAPHIC_DATA] …"
click at [677, 758] on button "Save as Lost" at bounding box center [675, 761] width 204 height 58
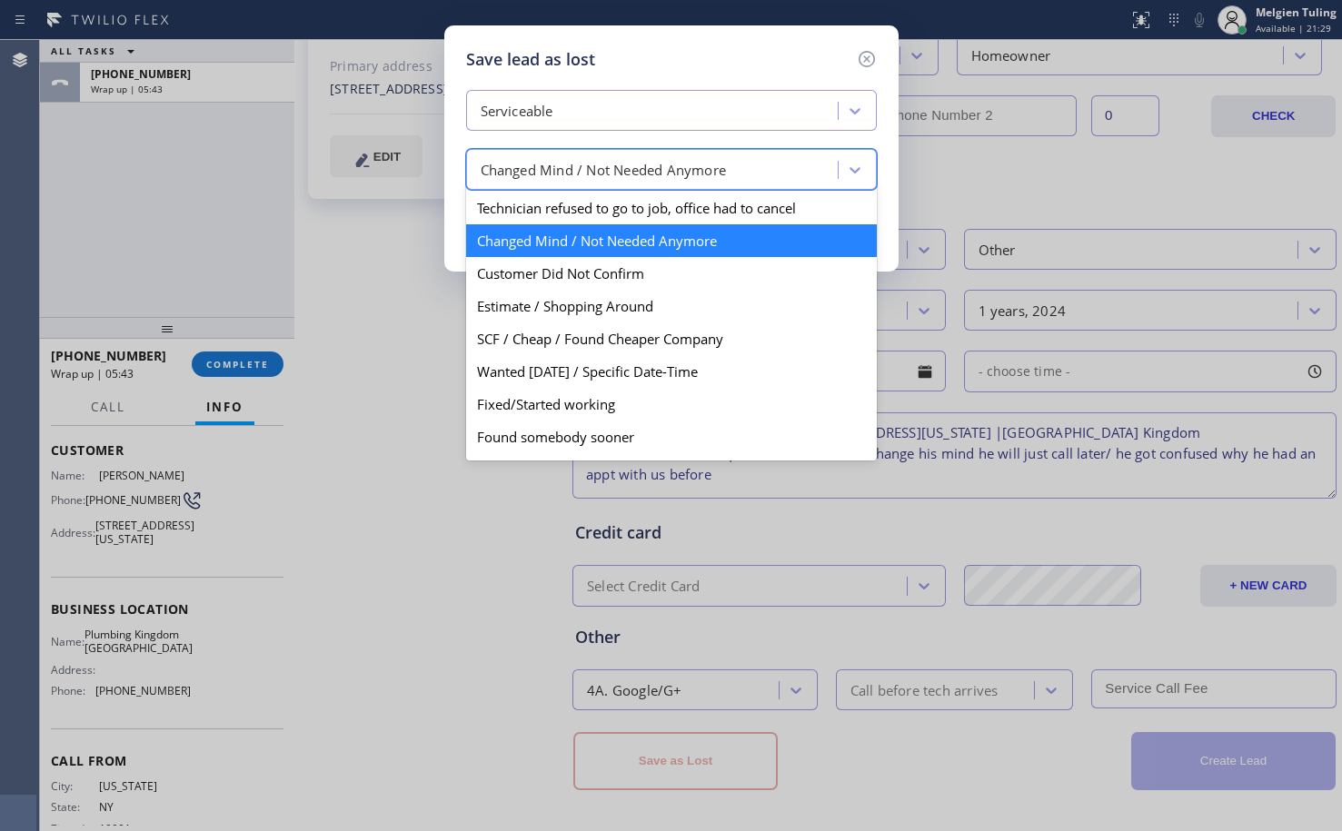
click at [504, 174] on div "Changed Mind / Not Needed Anymore" at bounding box center [604, 170] width 246 height 21
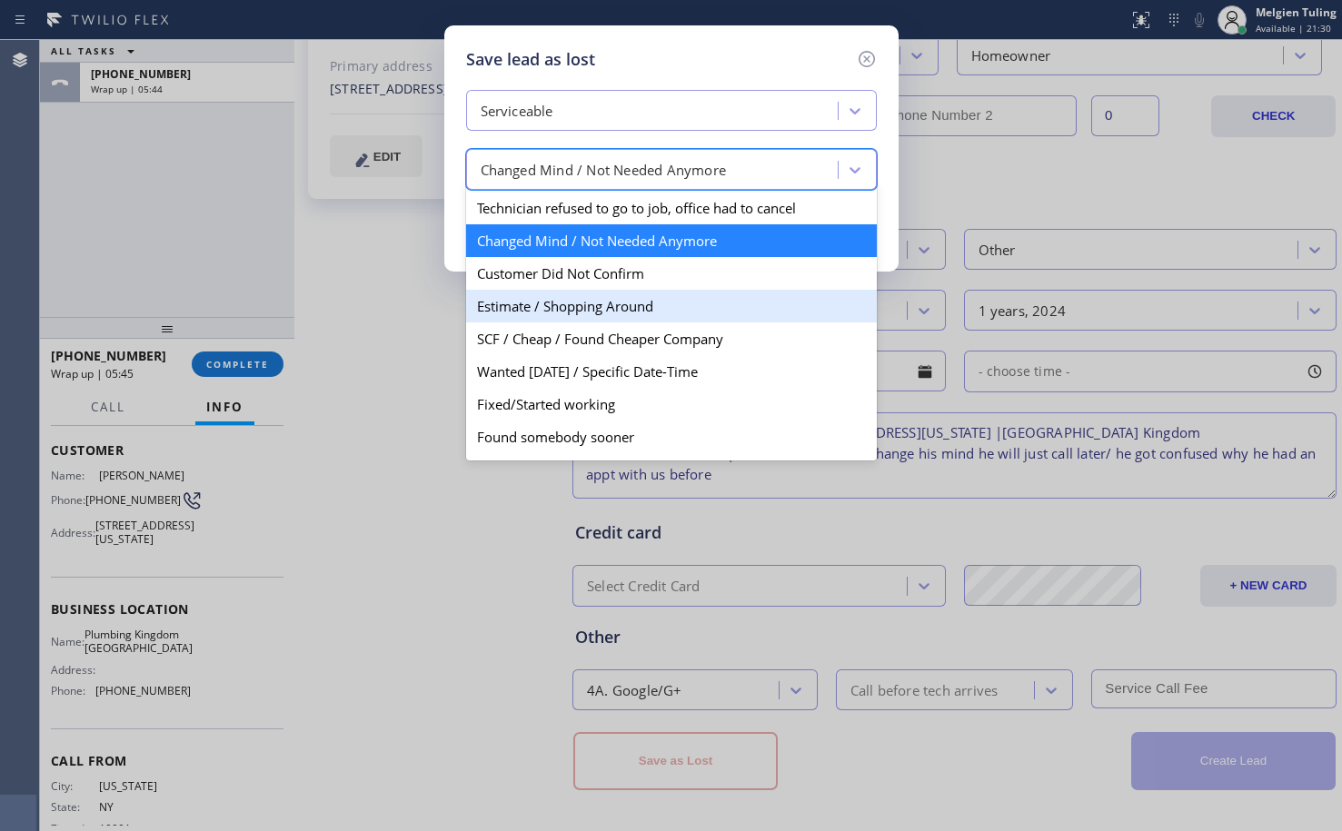
click at [561, 317] on div "Estimate / Shopping Around" at bounding box center [671, 306] width 411 height 33
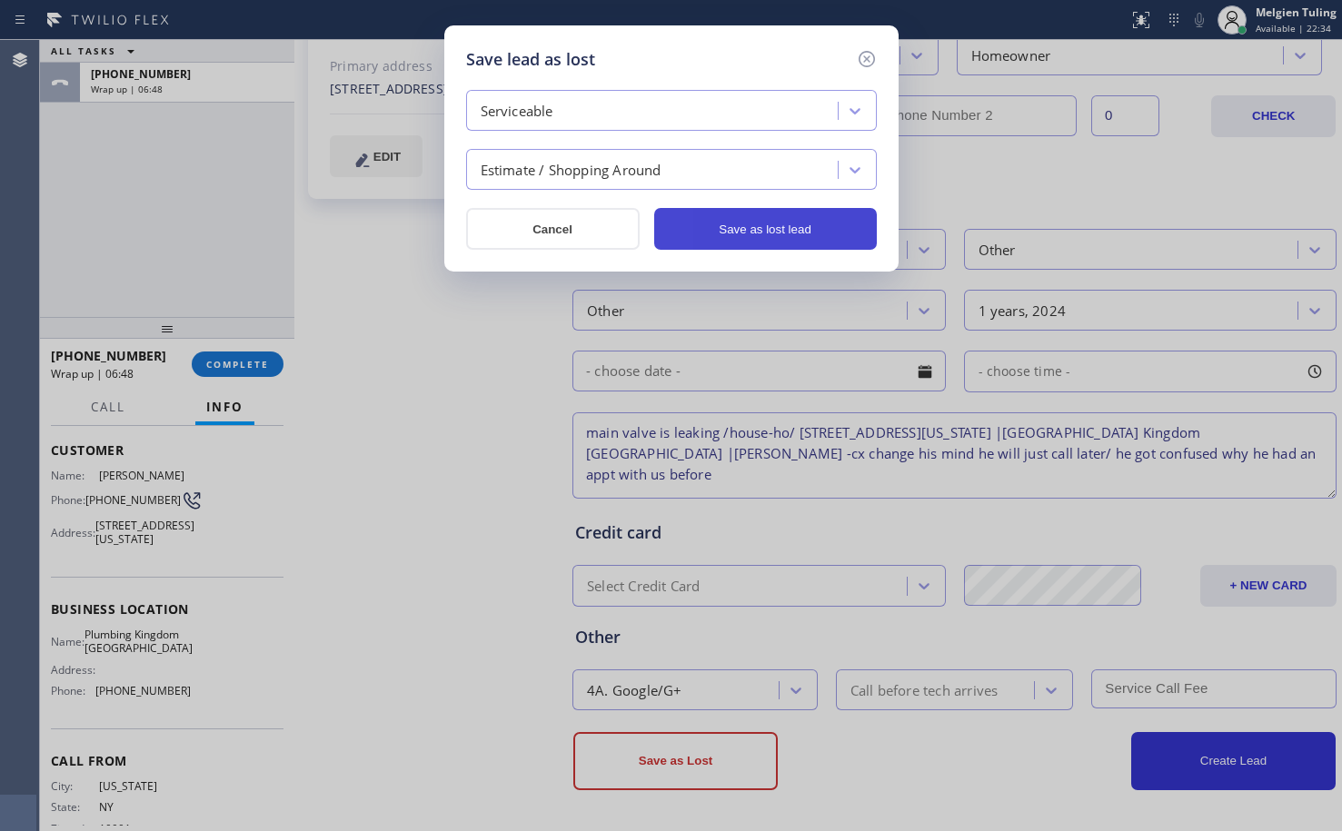
click at [746, 233] on button "Save as lost lead" at bounding box center [765, 229] width 223 height 42
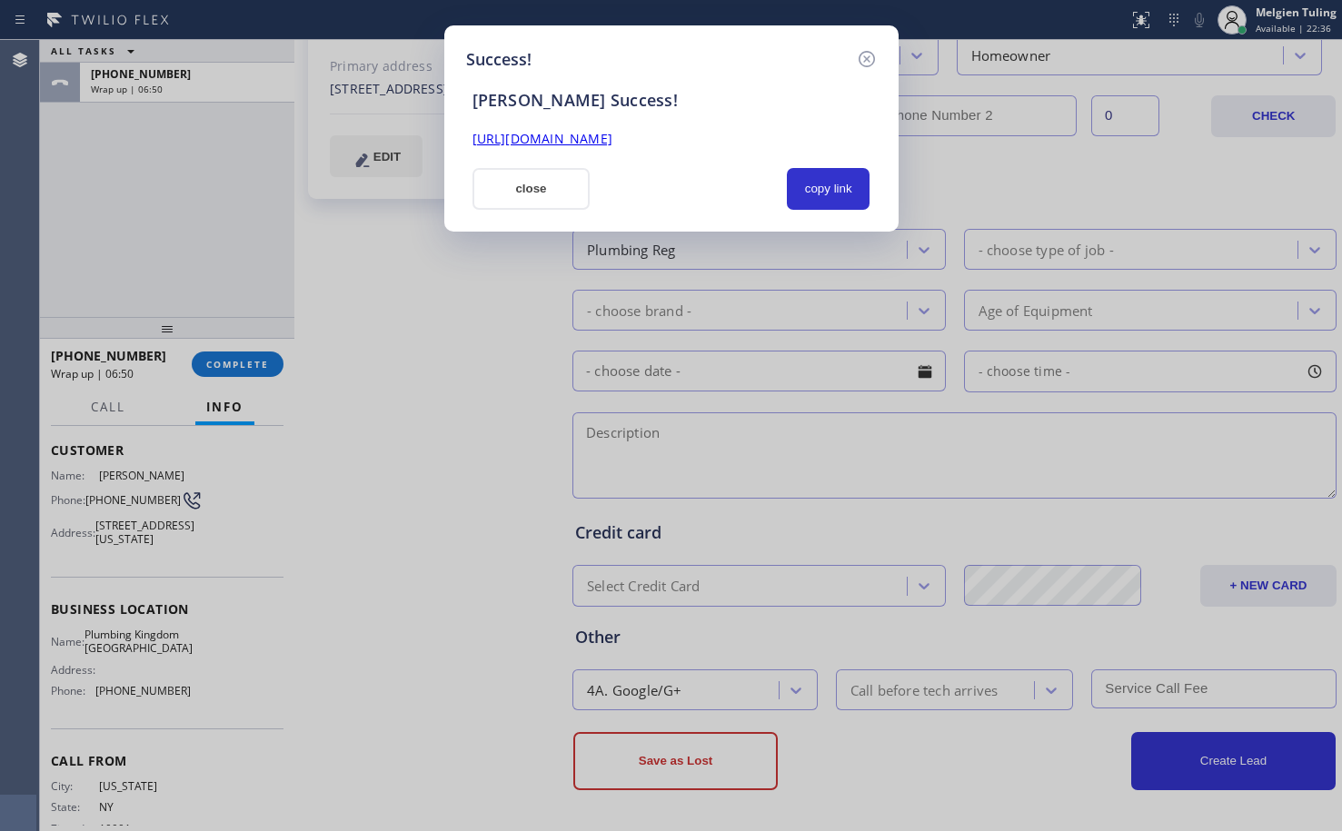
click at [879, 194] on div "copy link" at bounding box center [828, 189] width 105 height 42
click at [832, 201] on button "copy link" at bounding box center [829, 189] width 84 height 42
click at [509, 188] on button "close" at bounding box center [531, 189] width 118 height 42
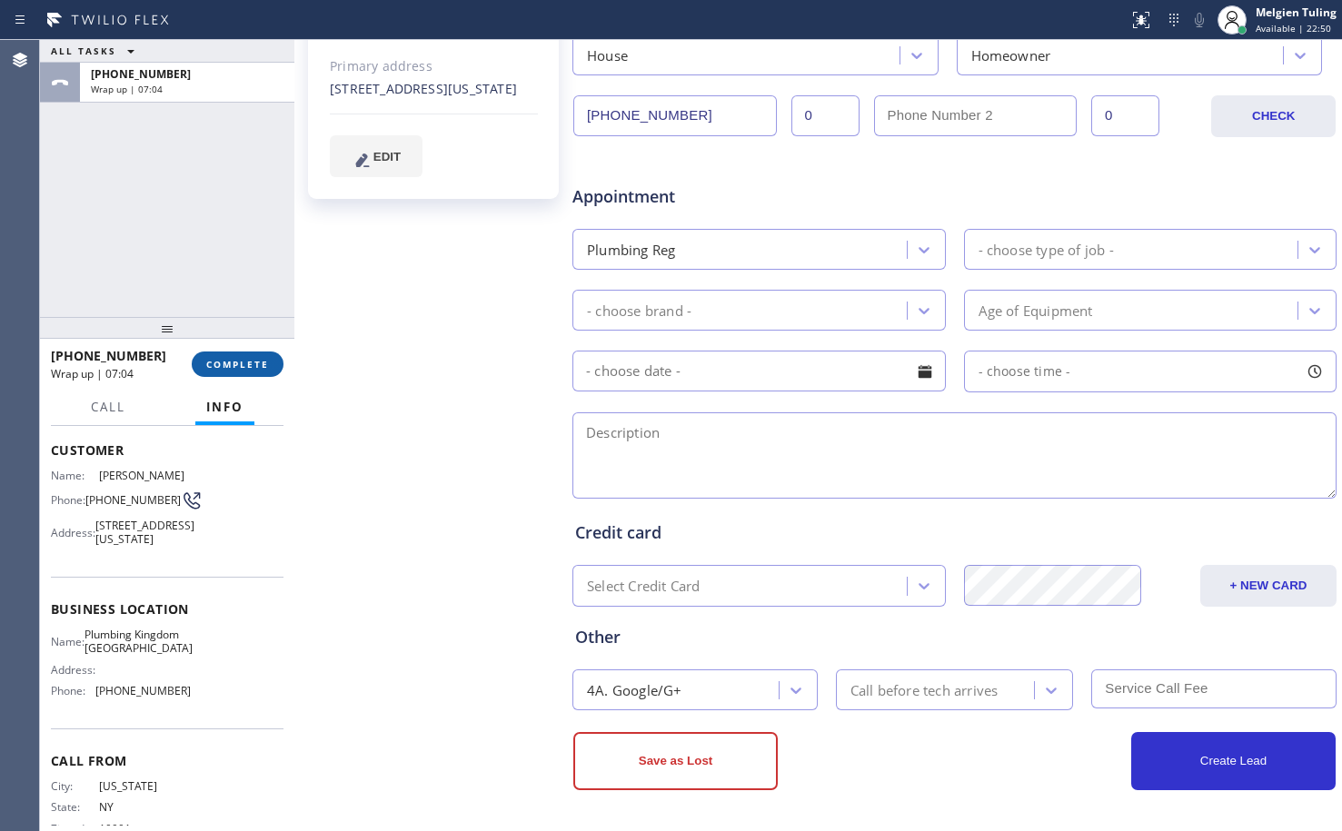
click at [242, 365] on span "COMPLETE" at bounding box center [237, 364] width 63 height 13
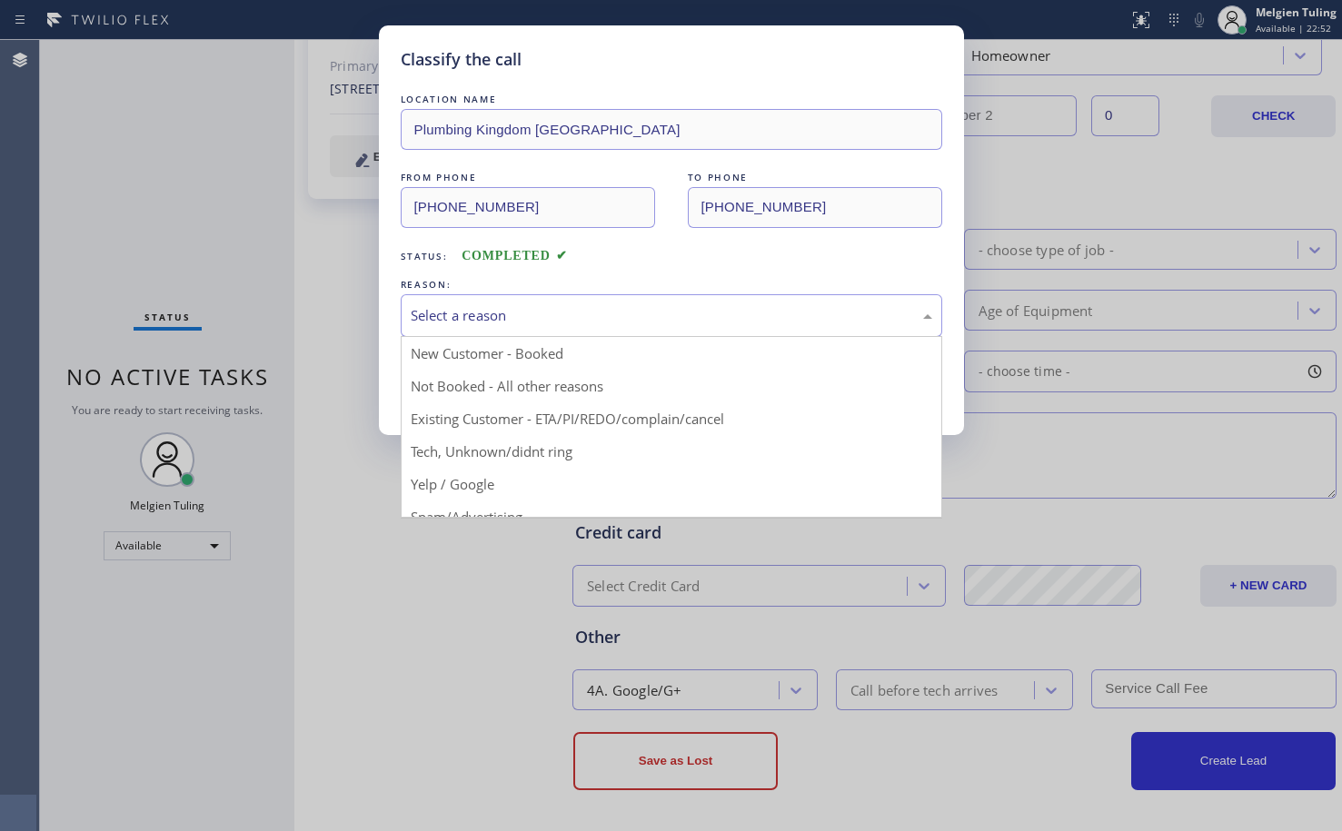
click at [447, 295] on div "Select a reason" at bounding box center [671, 315] width 541 height 43
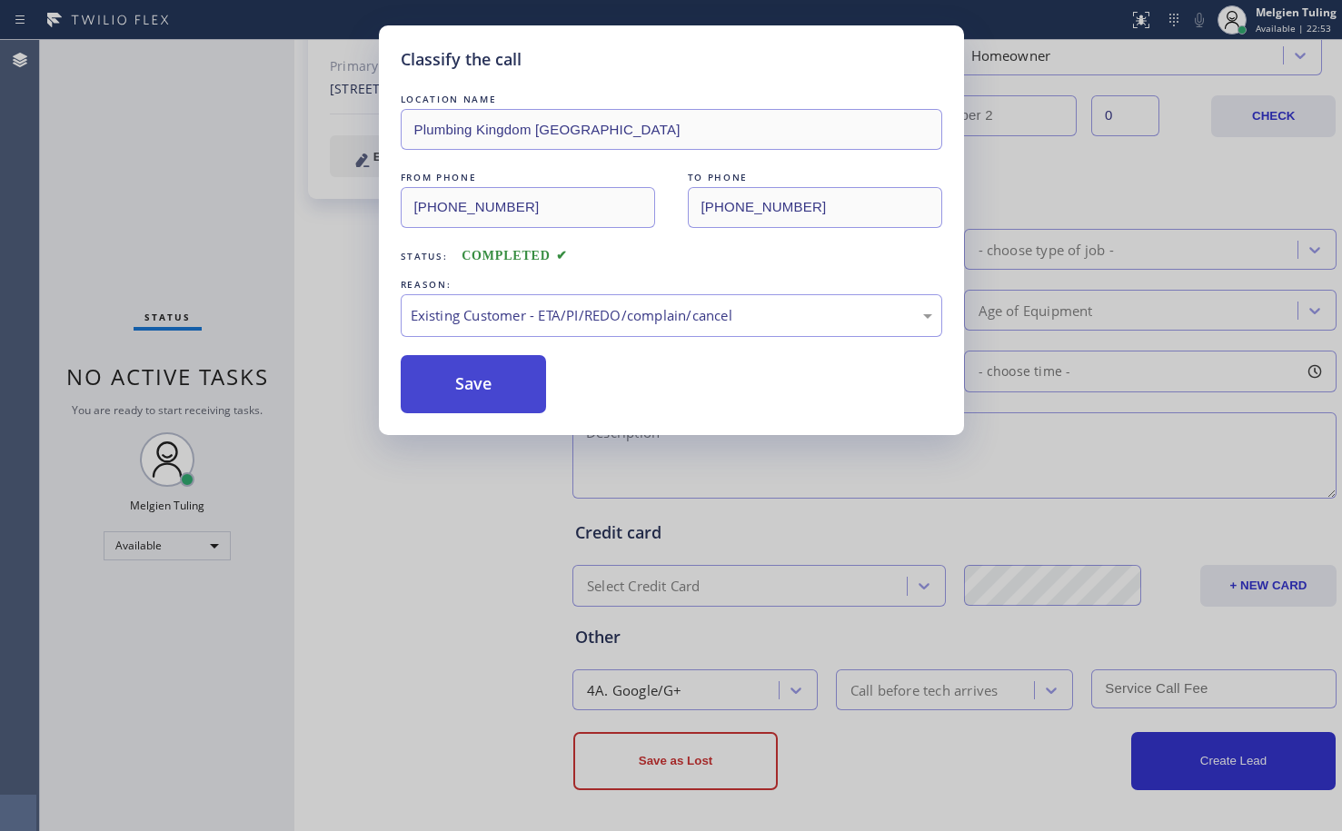
click at [469, 392] on button "Save" at bounding box center [474, 384] width 146 height 58
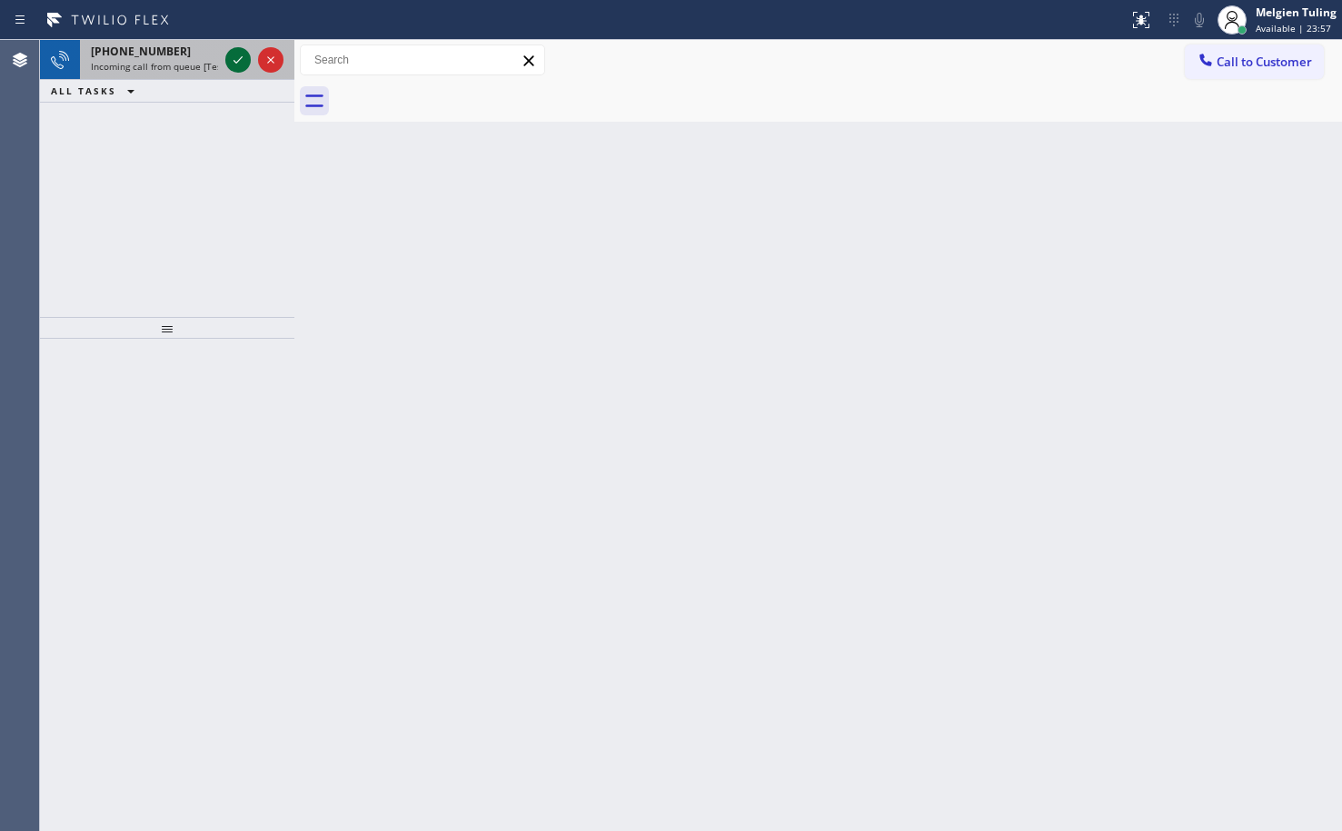
click at [242, 65] on icon at bounding box center [238, 60] width 22 height 22
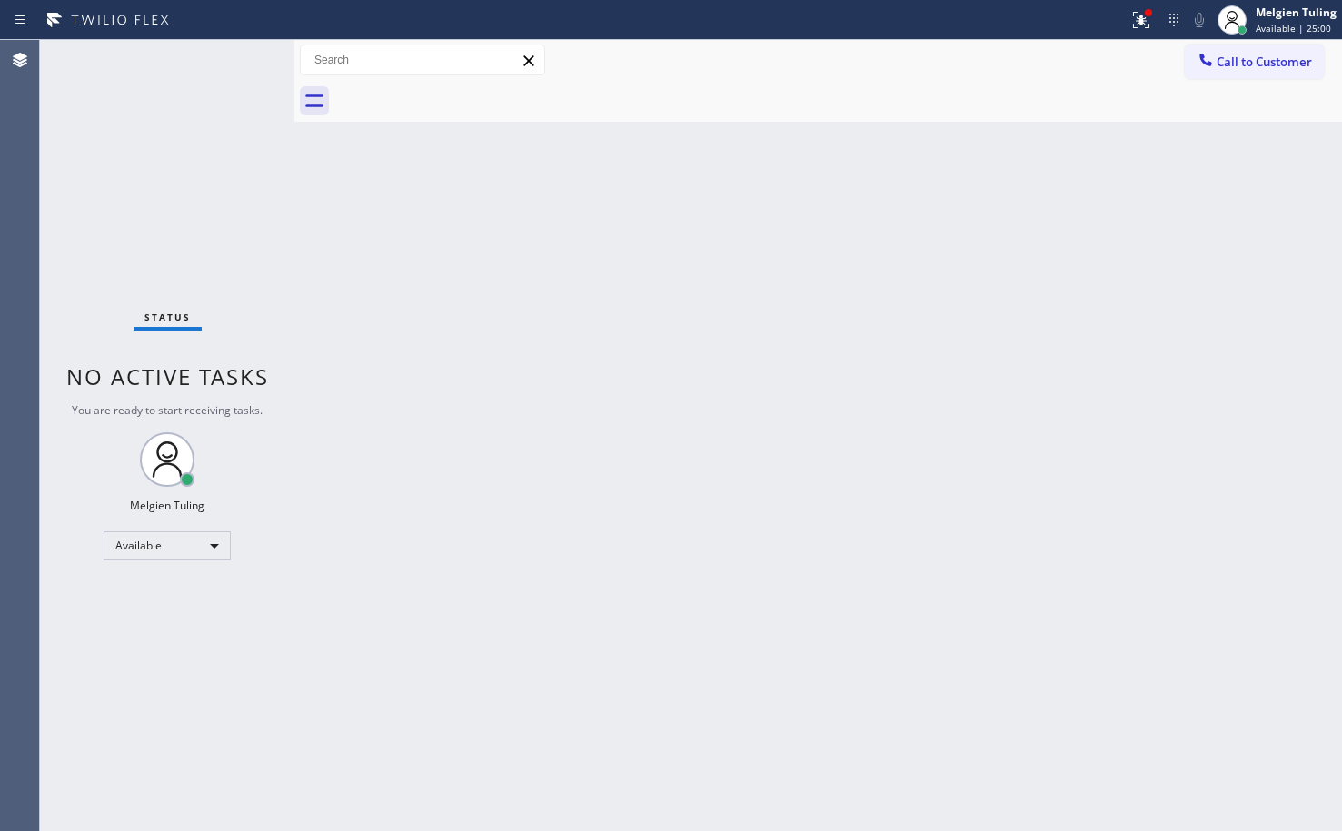
click at [777, 406] on div "Back to Dashboard Change Sender ID Customers Technicians Select a contact Outbo…" at bounding box center [817, 435] width 1047 height 791
click at [1132, 18] on icon at bounding box center [1141, 20] width 22 height 22
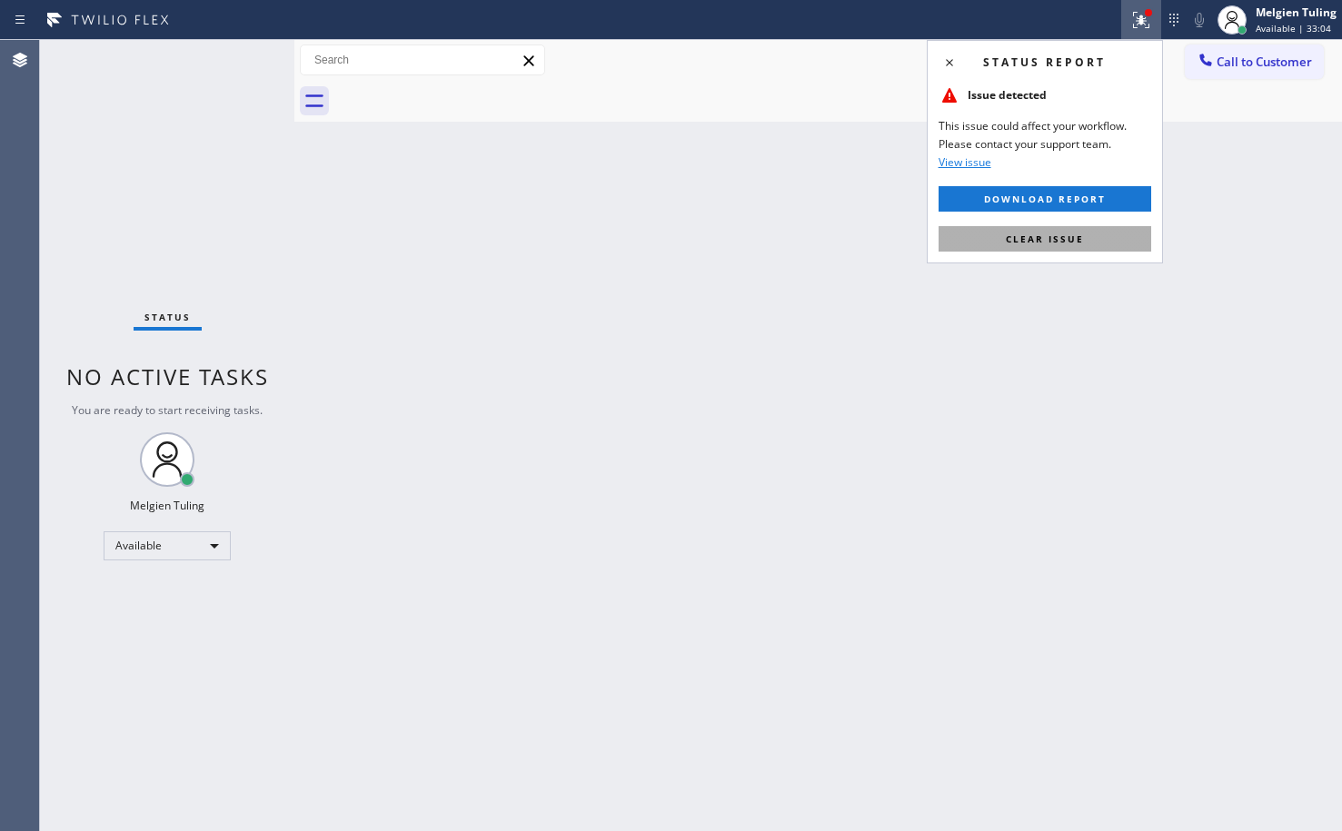
click at [1015, 241] on span "Clear issue" at bounding box center [1045, 239] width 78 height 13
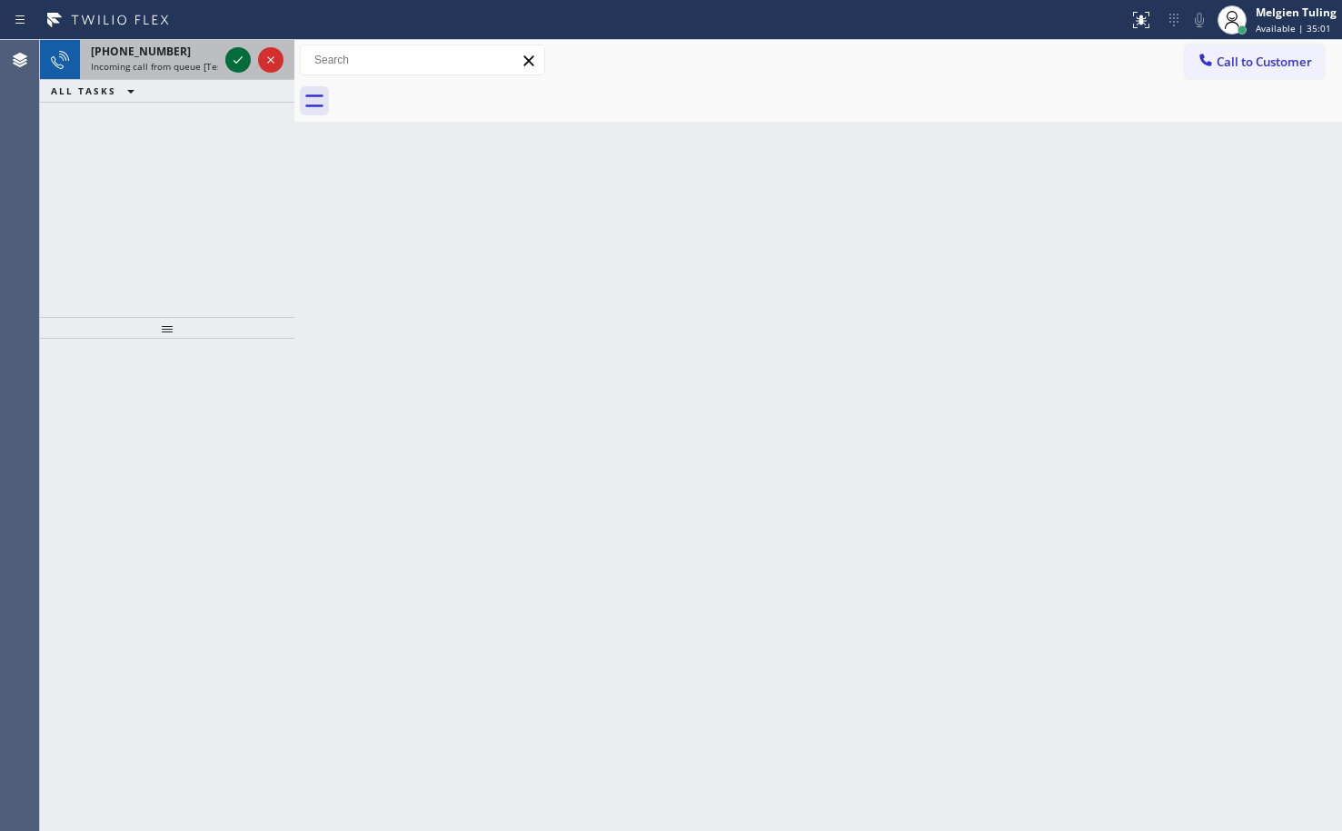
click at [238, 63] on icon at bounding box center [238, 60] width 22 height 22
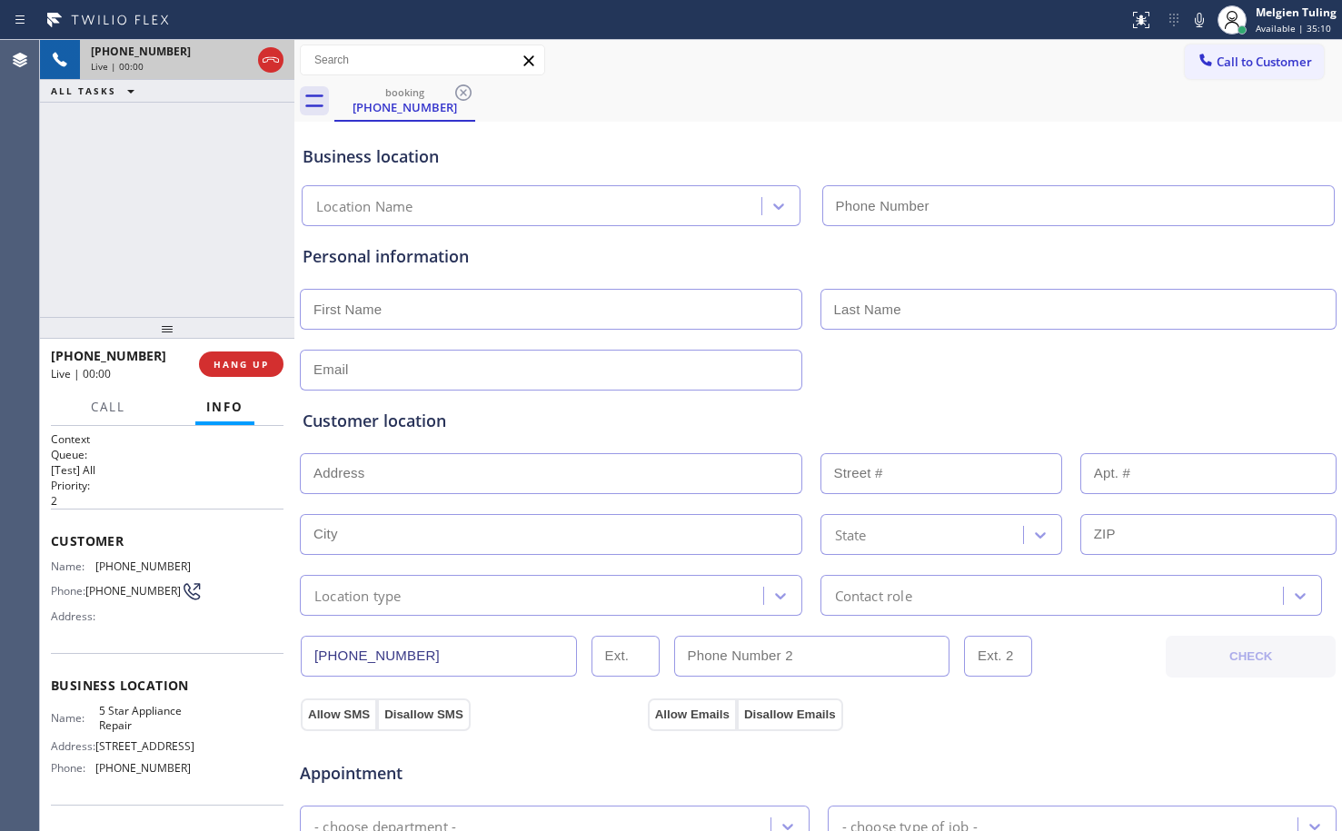
type input "[PHONE_NUMBER]"
click at [230, 182] on div "[PHONE_NUMBER] Live | 00:03 ALL TASKS ALL TASKS ACTIVE TASKS TASKS IN WRAP UP" at bounding box center [167, 178] width 254 height 277
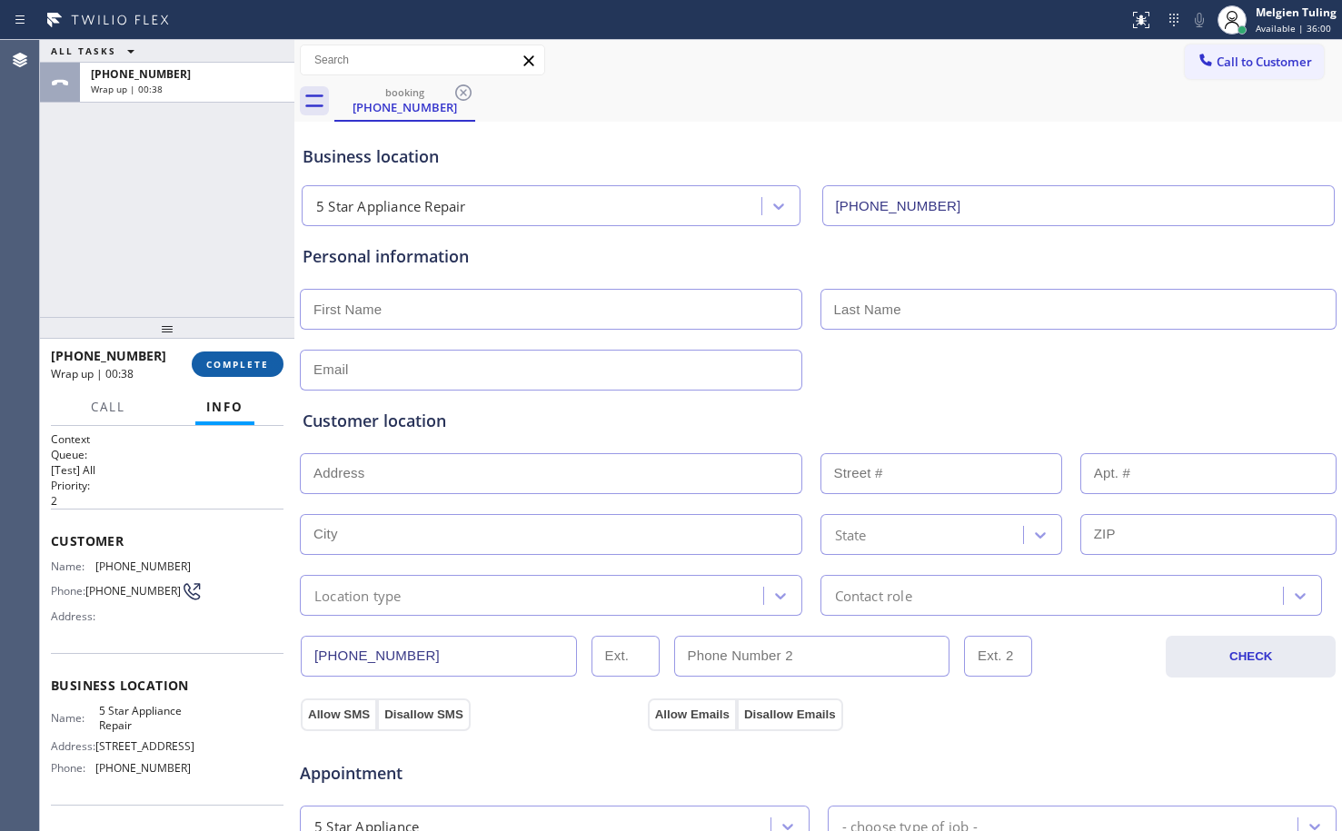
click at [237, 362] on span "COMPLETE" at bounding box center [237, 364] width 63 height 13
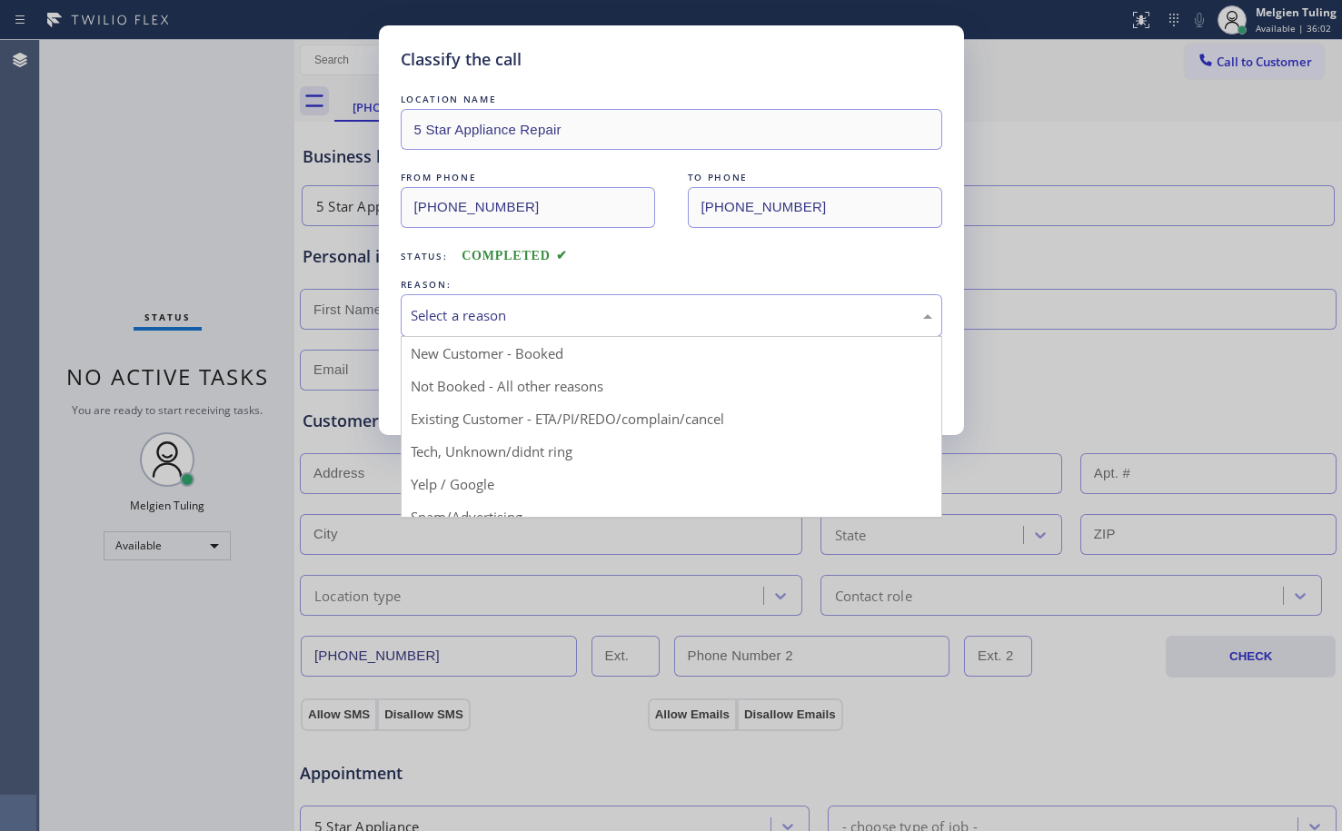
click at [562, 307] on div "Select a reason" at bounding box center [671, 315] width 521 height 21
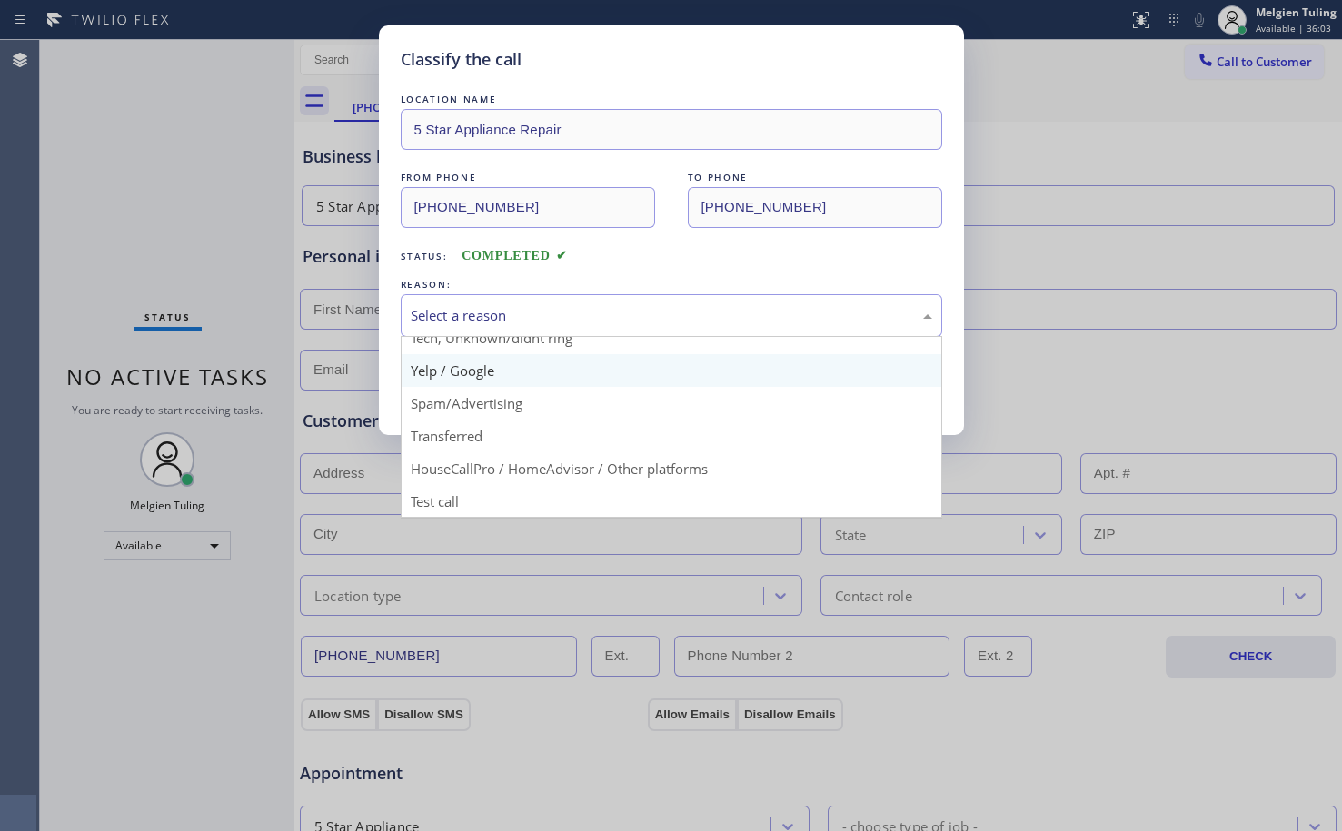
scroll to position [114, 0]
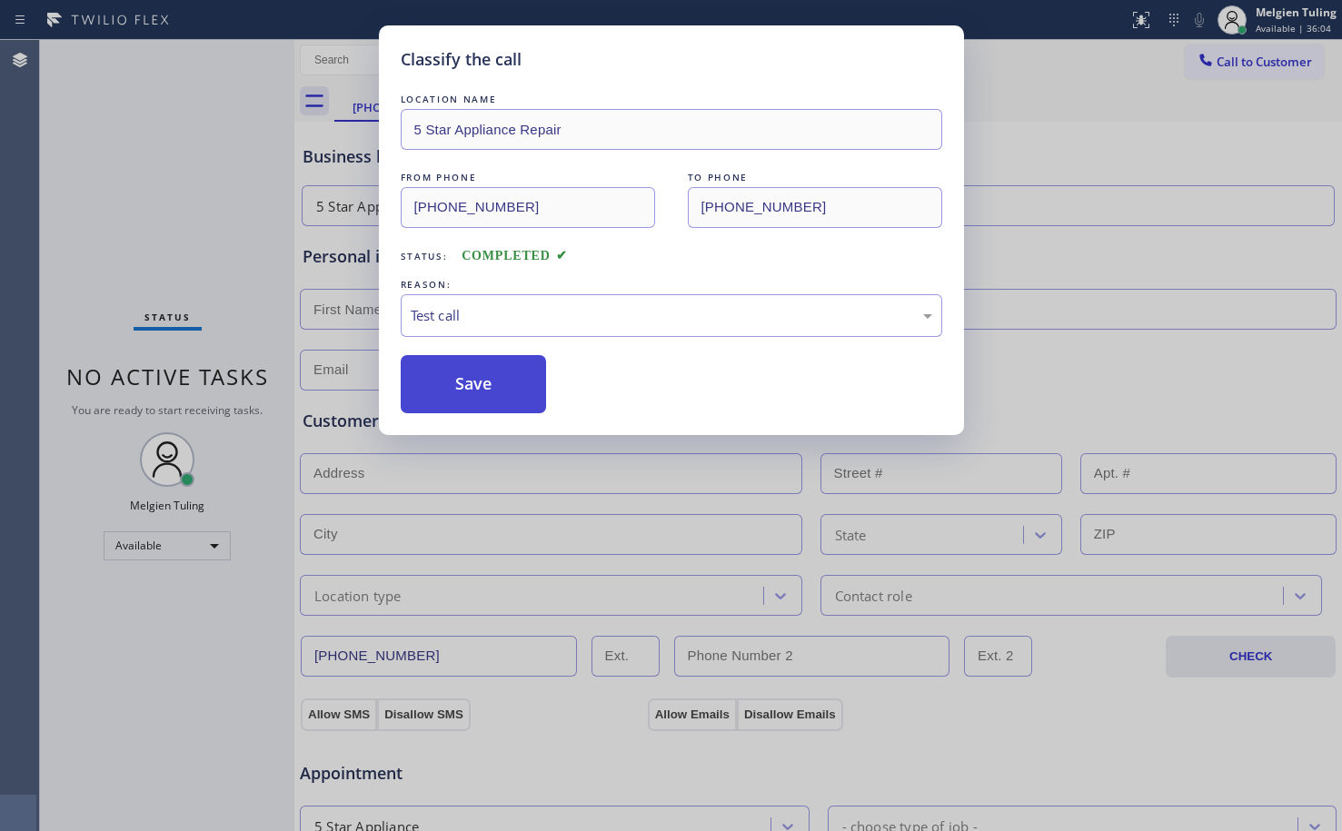
click at [454, 388] on button "Save" at bounding box center [474, 384] width 146 height 58
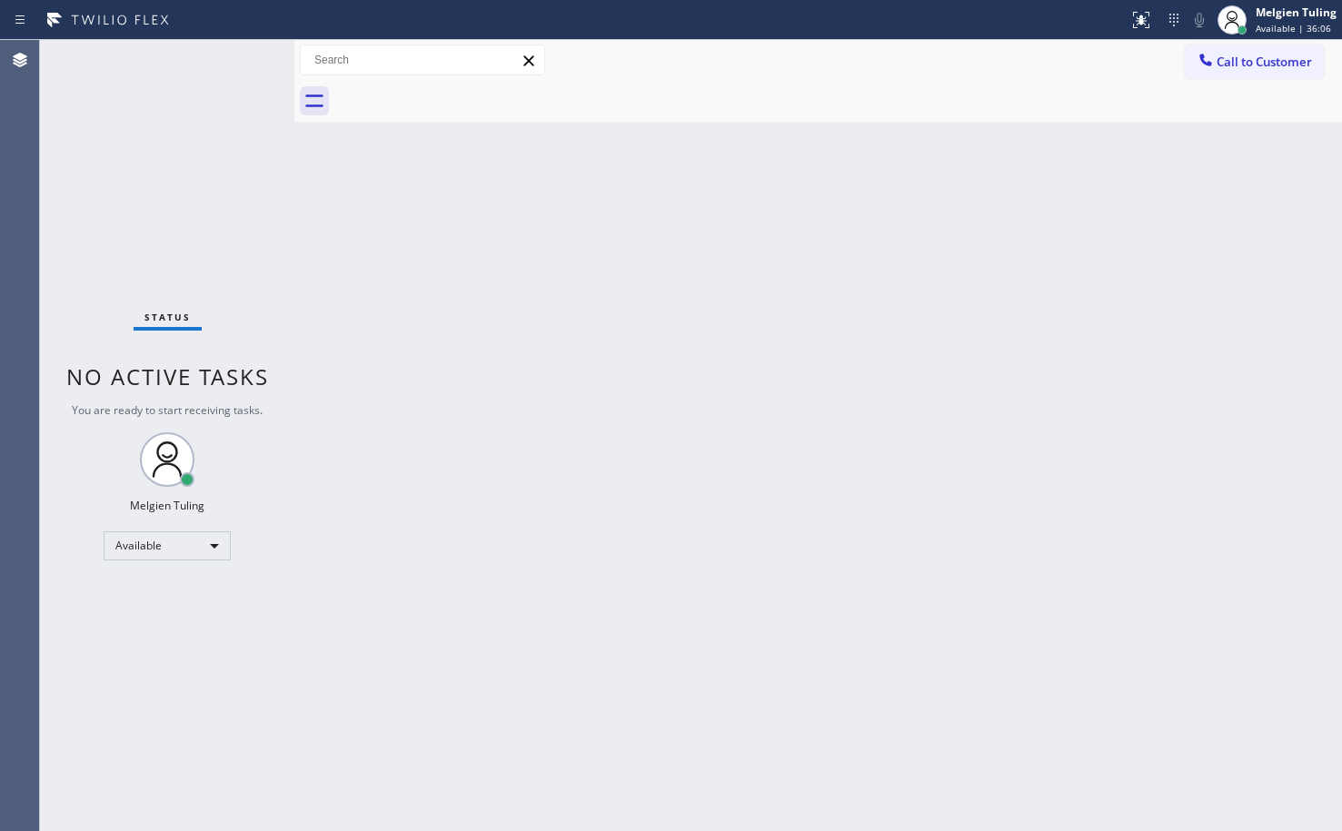
click at [477, 379] on div "Back to Dashboard Change Sender ID Customers Technicians Select a contact Outbo…" at bounding box center [817, 435] width 1047 height 791
click at [243, 66] on div "Status No active tasks You are ready to start receiving tasks. Melgien Tuling A…" at bounding box center [167, 435] width 254 height 791
click at [230, 54] on div "Status No active tasks You are ready to start receiving tasks. Melgien Tuling A…" at bounding box center [167, 435] width 254 height 791
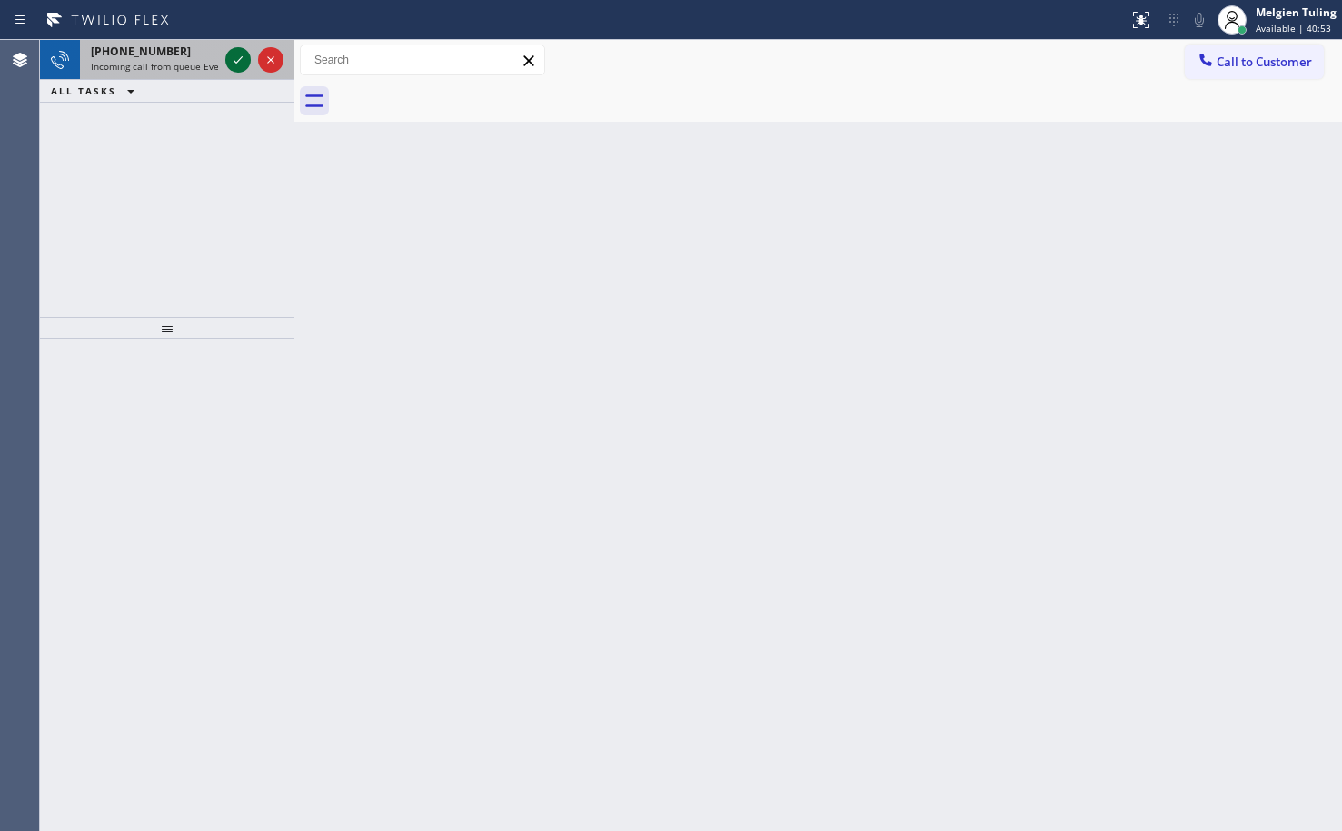
click at [242, 62] on icon at bounding box center [238, 60] width 22 height 22
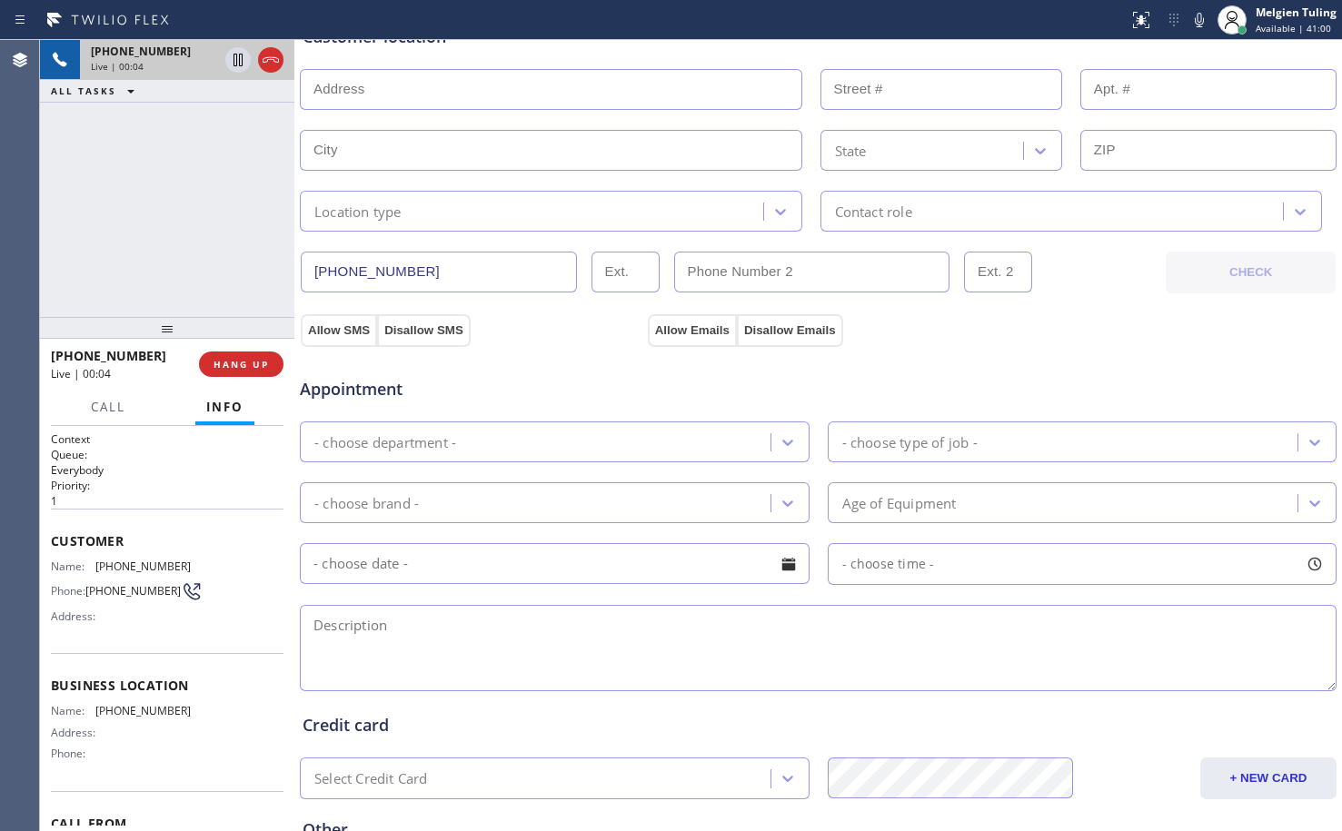
scroll to position [577, 0]
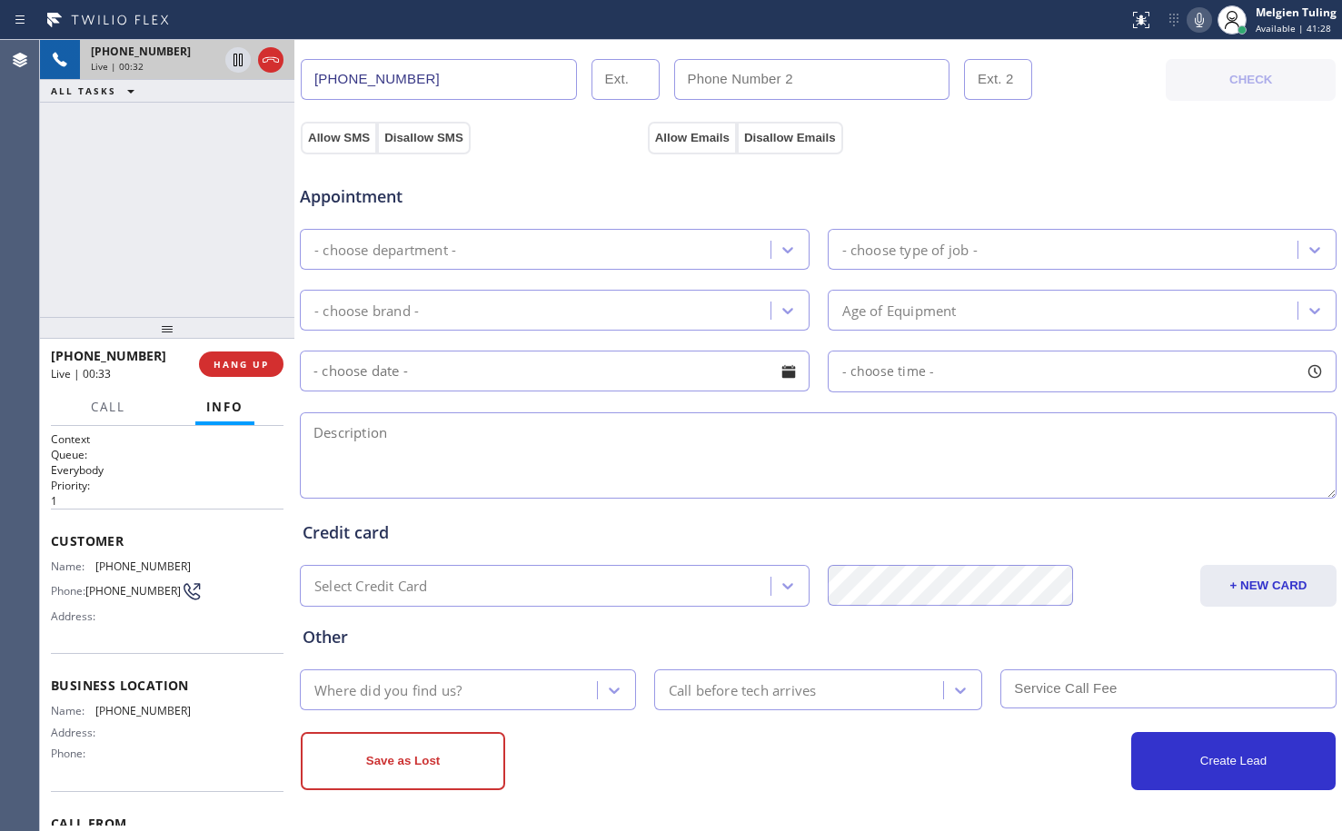
click at [1206, 19] on icon at bounding box center [1199, 20] width 22 height 22
click at [1207, 15] on icon at bounding box center [1199, 20] width 22 height 22
click at [1195, 16] on icon at bounding box center [1199, 20] width 22 height 22
click at [1198, 21] on rect at bounding box center [1199, 18] width 13 height 13
click at [254, 367] on span "HANG UP" at bounding box center [240, 364] width 55 height 13
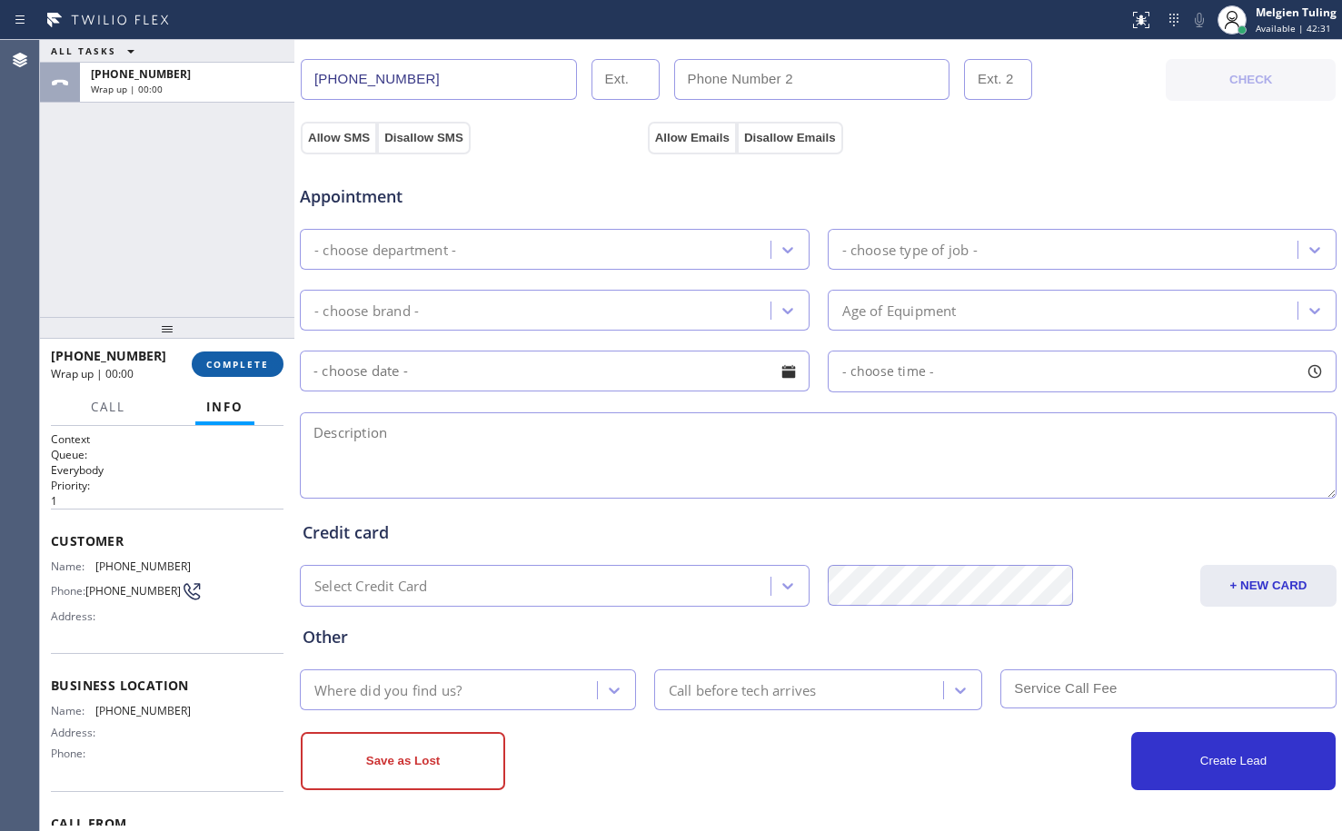
click at [255, 366] on span "COMPLETE" at bounding box center [237, 364] width 63 height 13
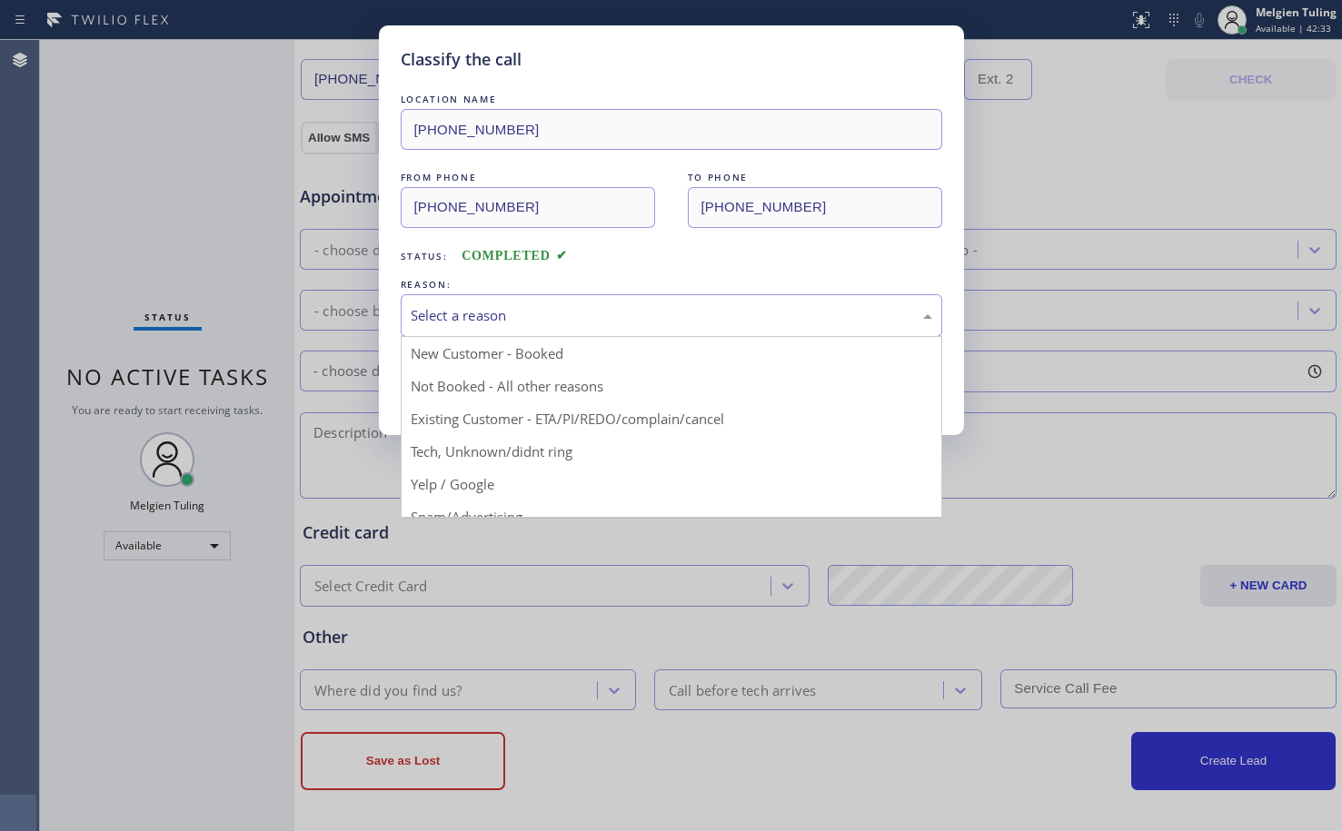
click at [431, 313] on div "Select a reason" at bounding box center [671, 315] width 521 height 21
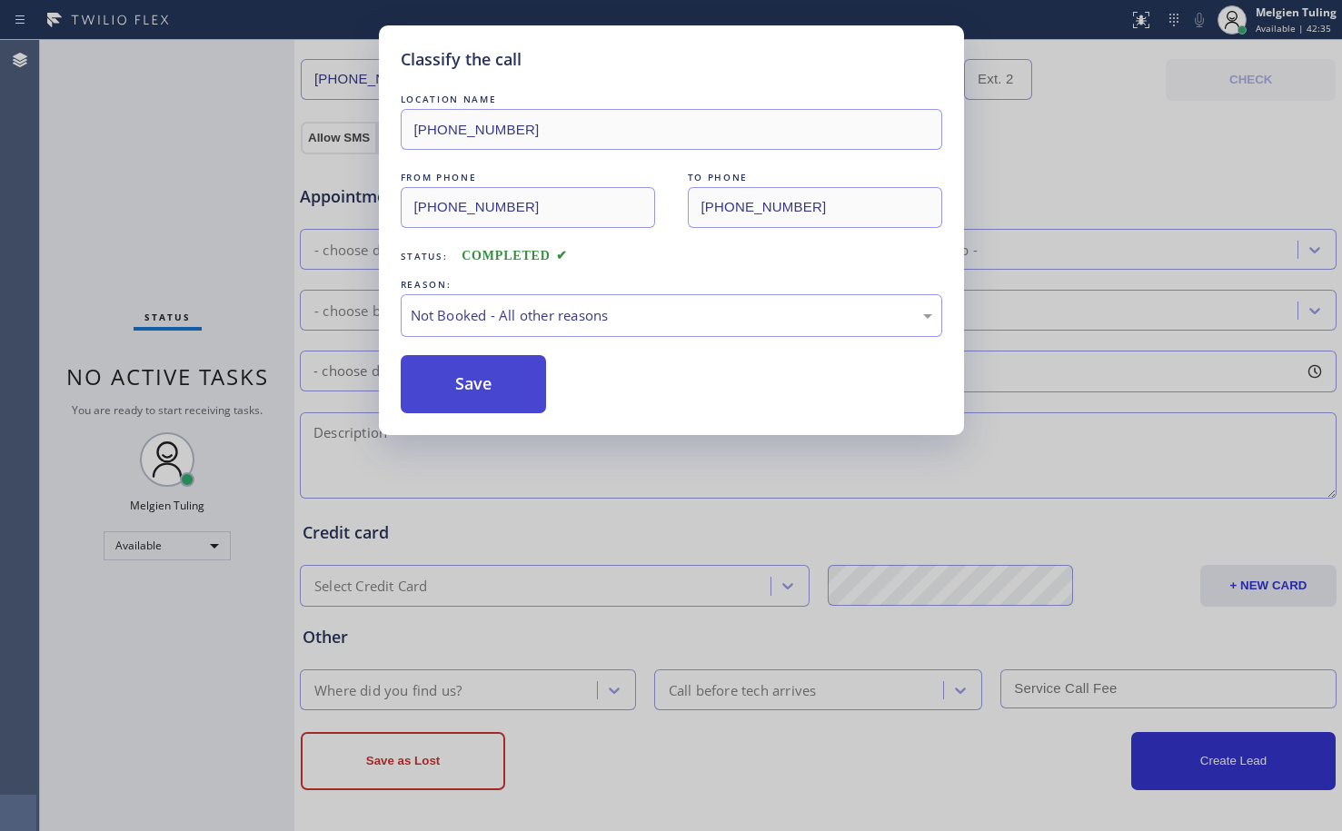
click at [486, 393] on button "Save" at bounding box center [474, 384] width 146 height 58
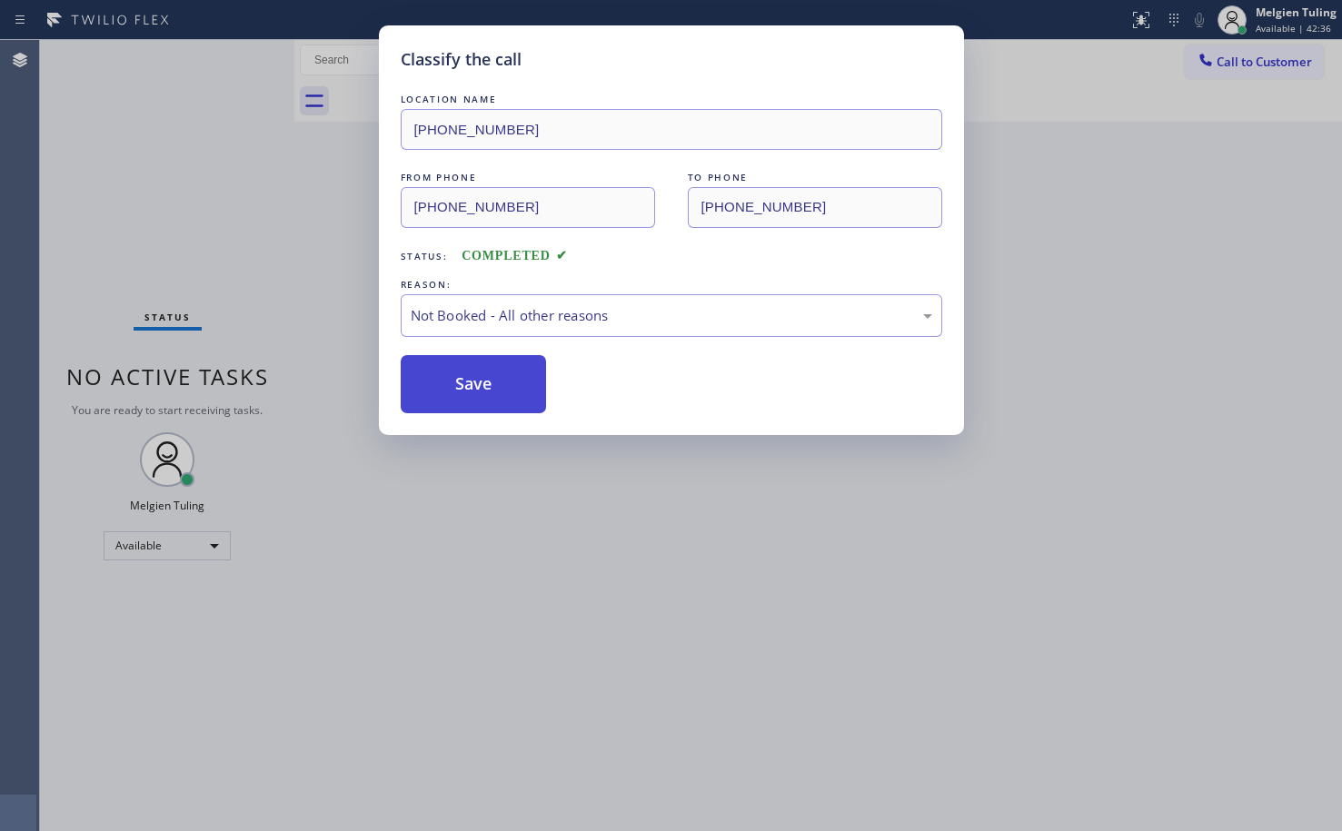
click at [486, 393] on button "Save" at bounding box center [474, 384] width 146 height 58
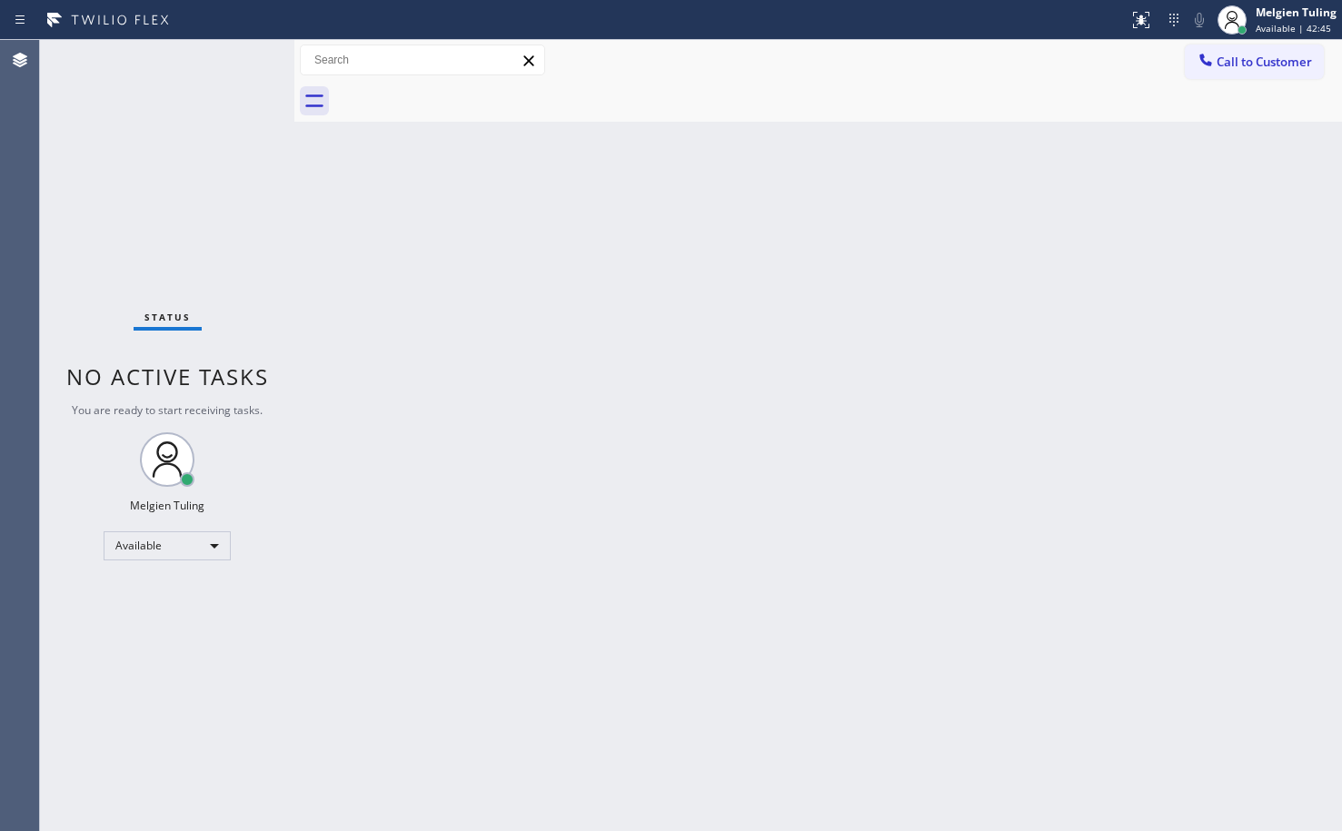
click at [312, 546] on div "Back to Dashboard Change Sender ID Customers Technicians Select a contact Outbo…" at bounding box center [817, 435] width 1047 height 791
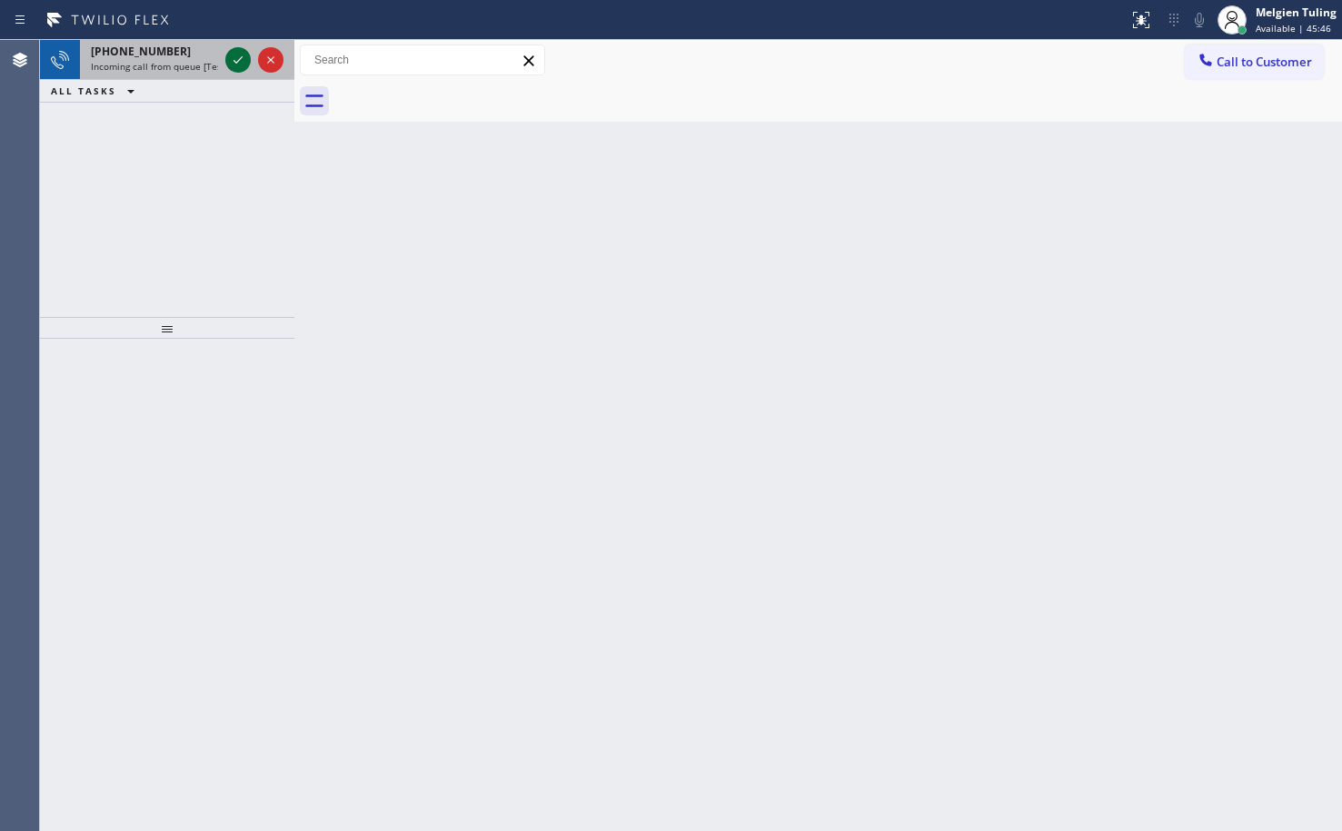
click at [231, 55] on icon at bounding box center [238, 60] width 22 height 22
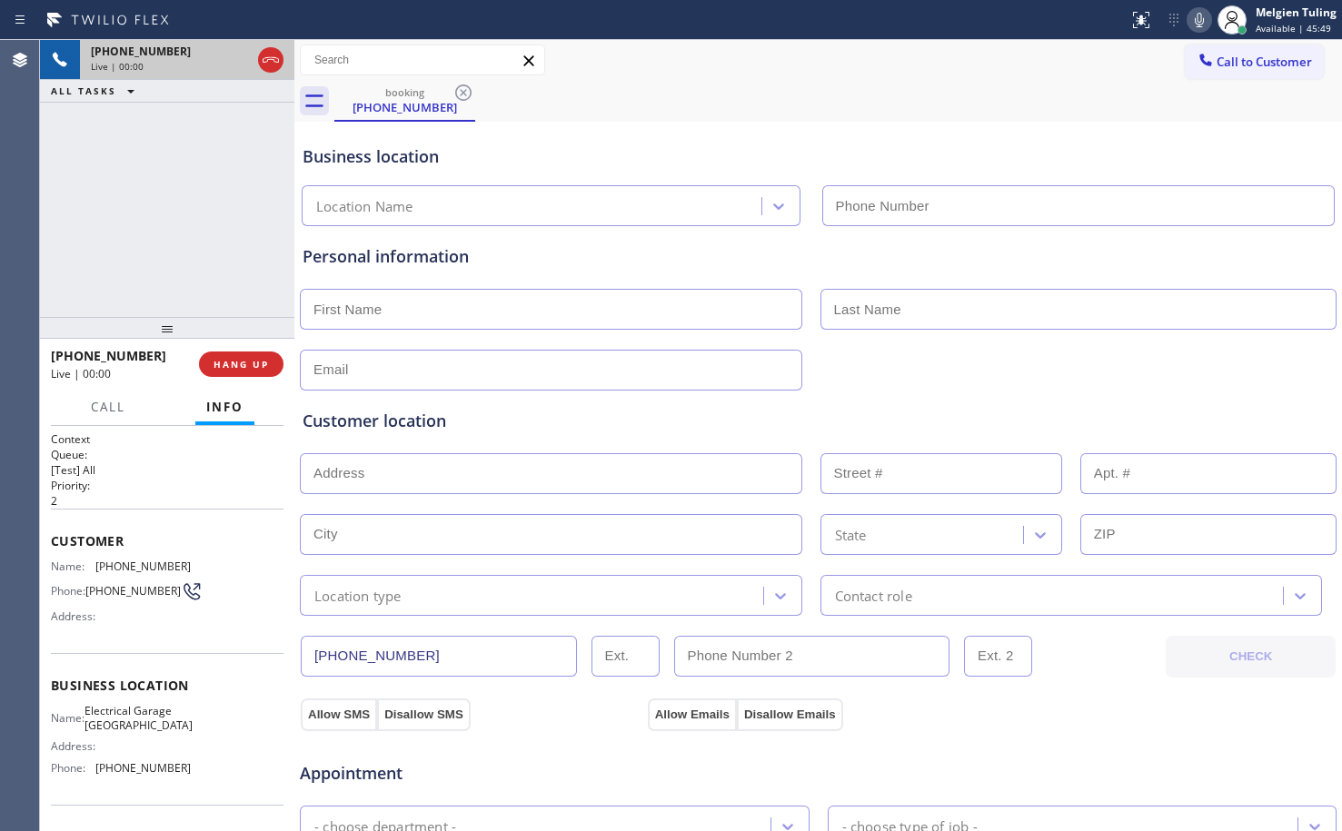
type input "[PHONE_NUMBER]"
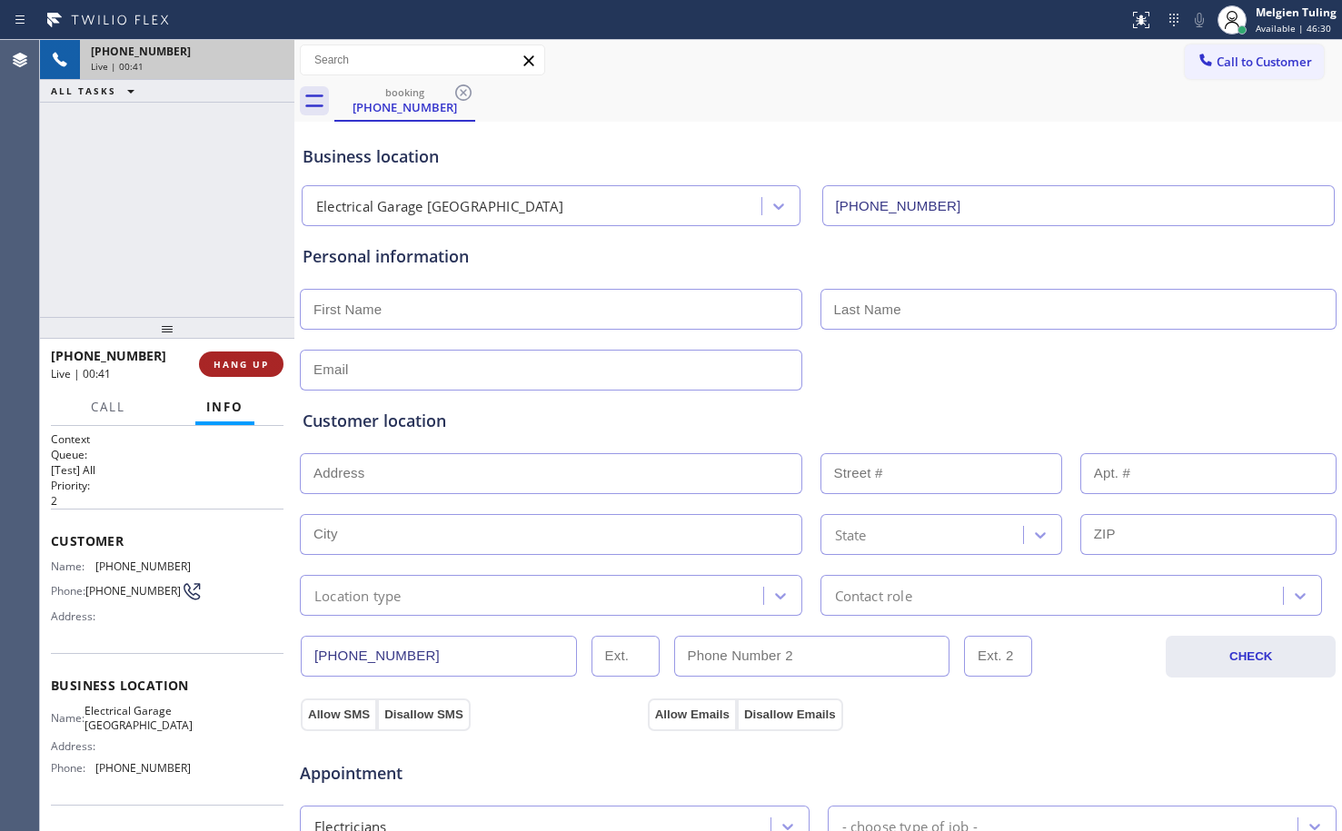
click at [245, 371] on button "HANG UP" at bounding box center [241, 364] width 84 height 25
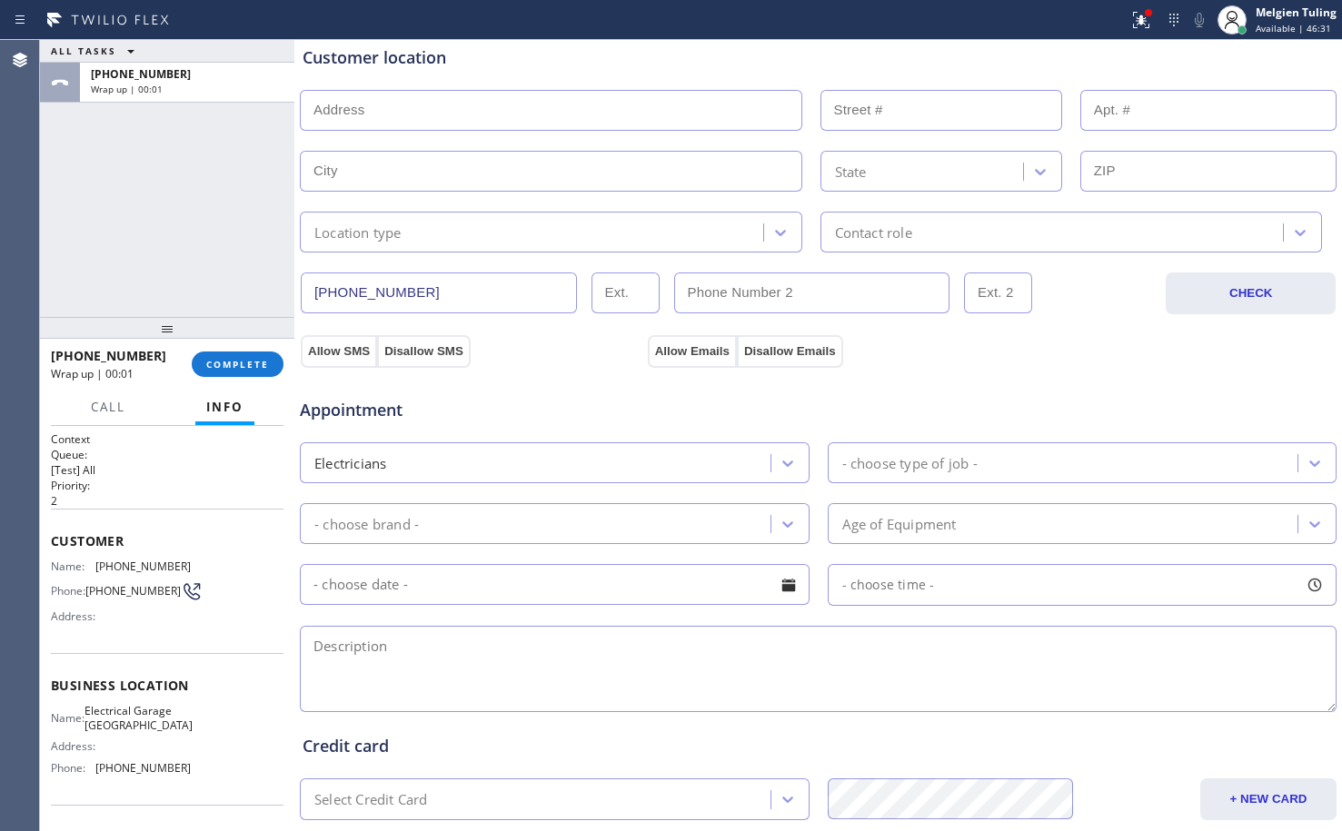
scroll to position [577, 0]
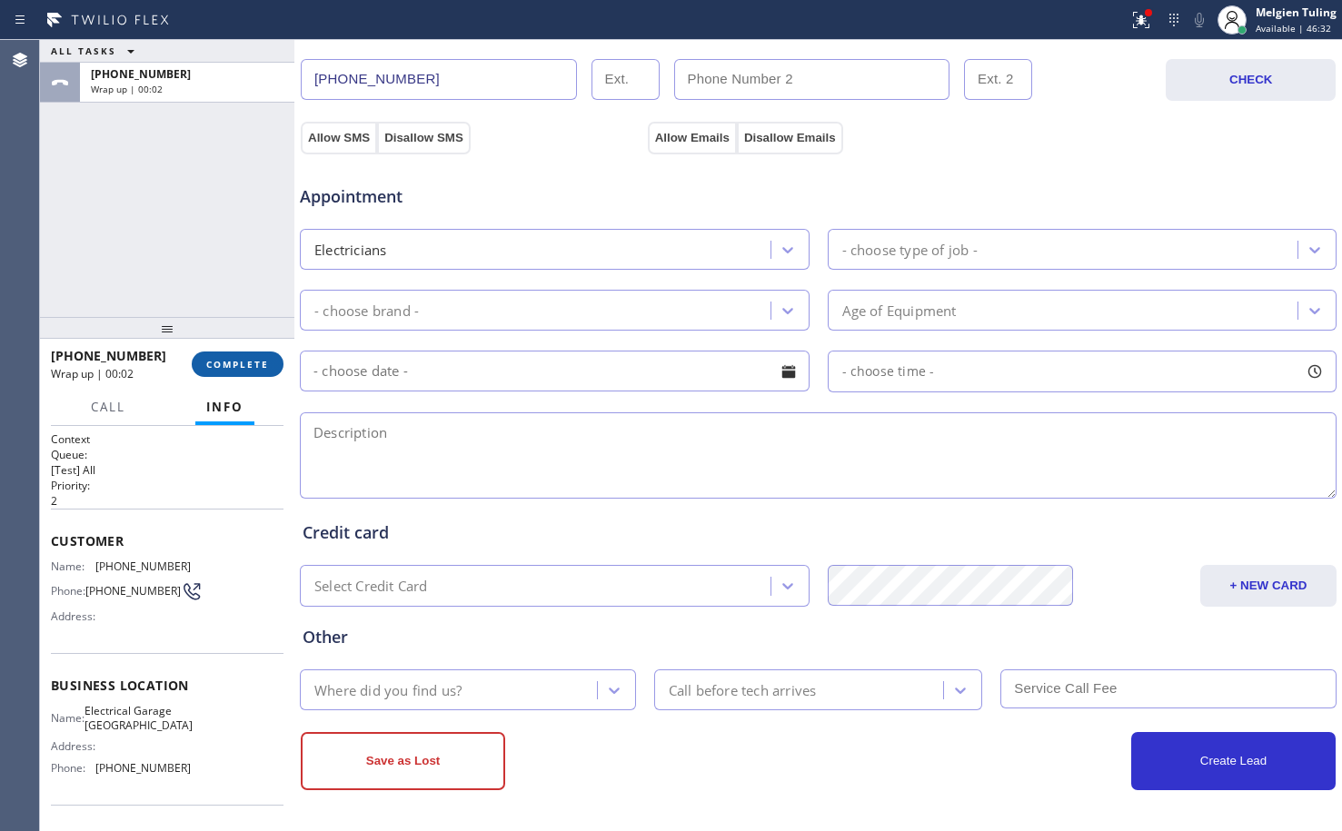
click at [240, 361] on span "COMPLETE" at bounding box center [237, 364] width 63 height 13
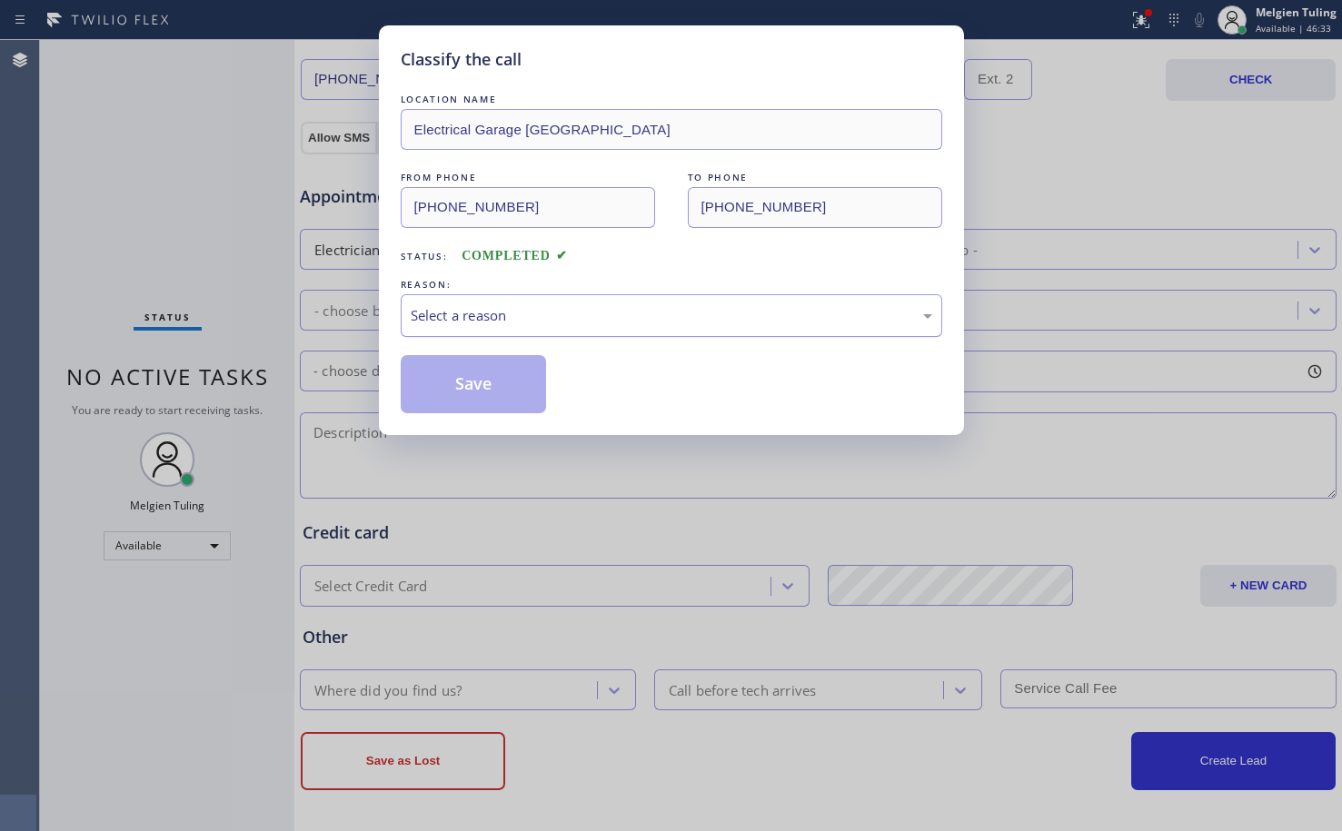
click at [571, 313] on div "Select a reason" at bounding box center [671, 315] width 521 height 21
click at [501, 408] on button "Save" at bounding box center [474, 384] width 146 height 58
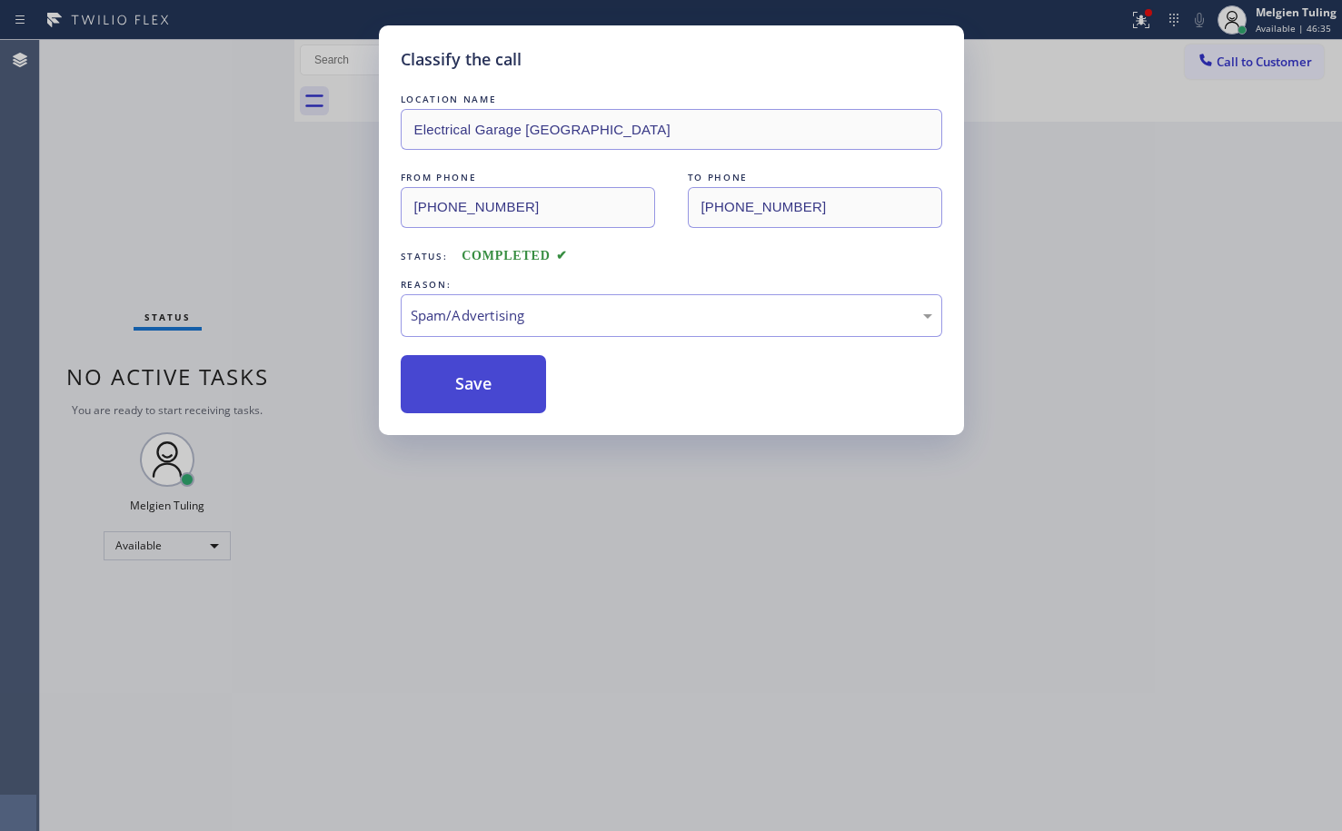
click at [501, 408] on button "Save" at bounding box center [474, 384] width 146 height 58
click at [501, 408] on div "Classify the call LOCATION NAME 5 Star Appliance FROM PHONE [PHONE_NUMBER] TO P…" at bounding box center [691, 435] width 1302 height 791
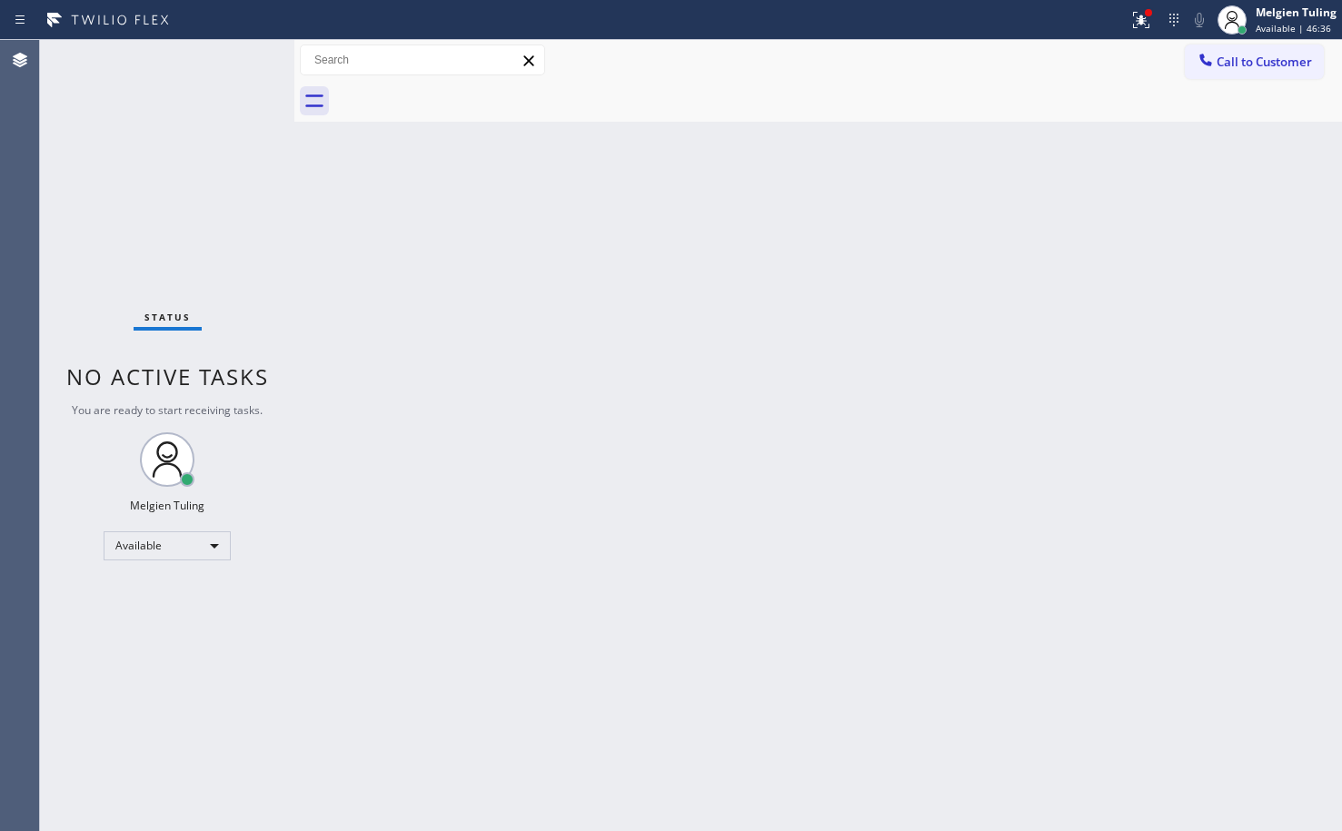
click at [619, 552] on div "Back to Dashboard Change Sender ID Customers Technicians Select a contact Outbo…" at bounding box center [817, 435] width 1047 height 791
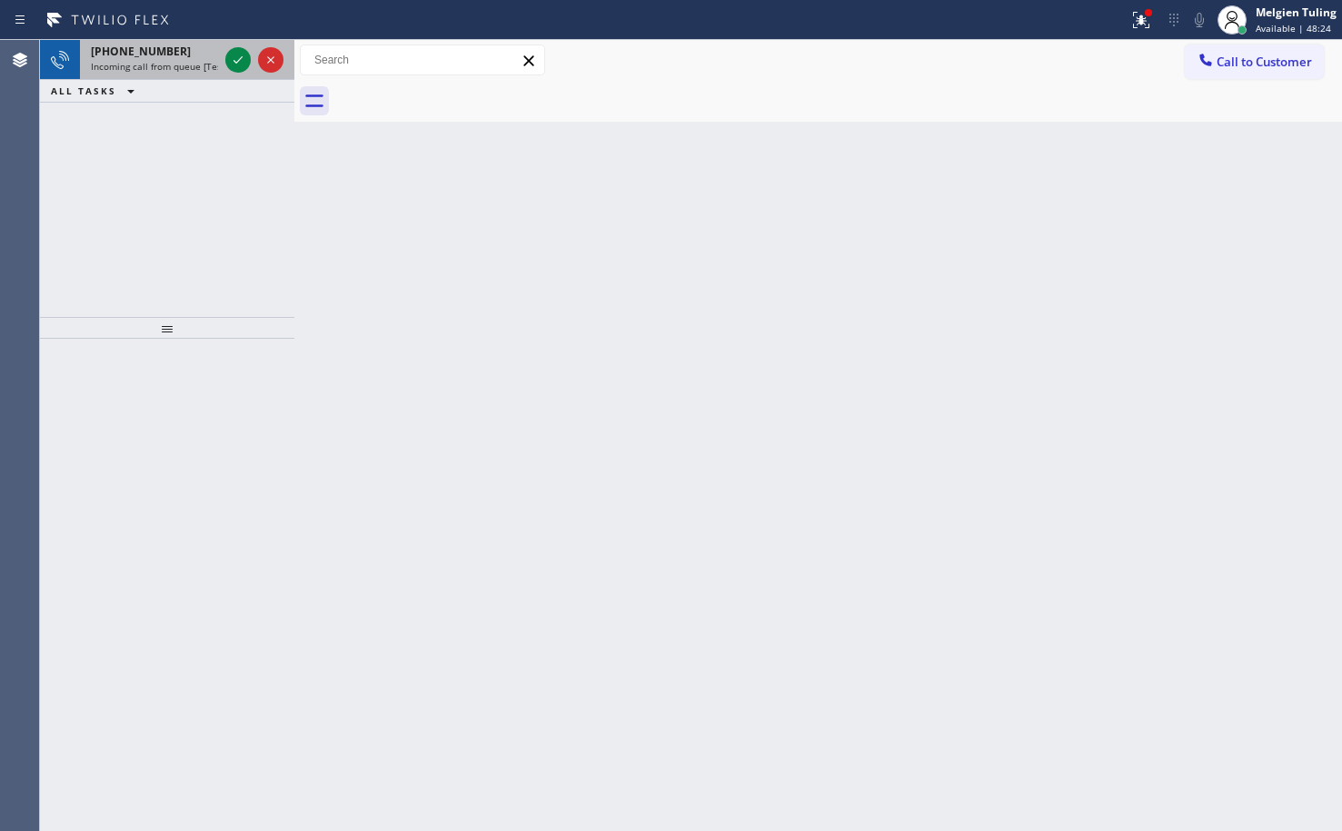
click at [224, 50] on div at bounding box center [254, 60] width 65 height 40
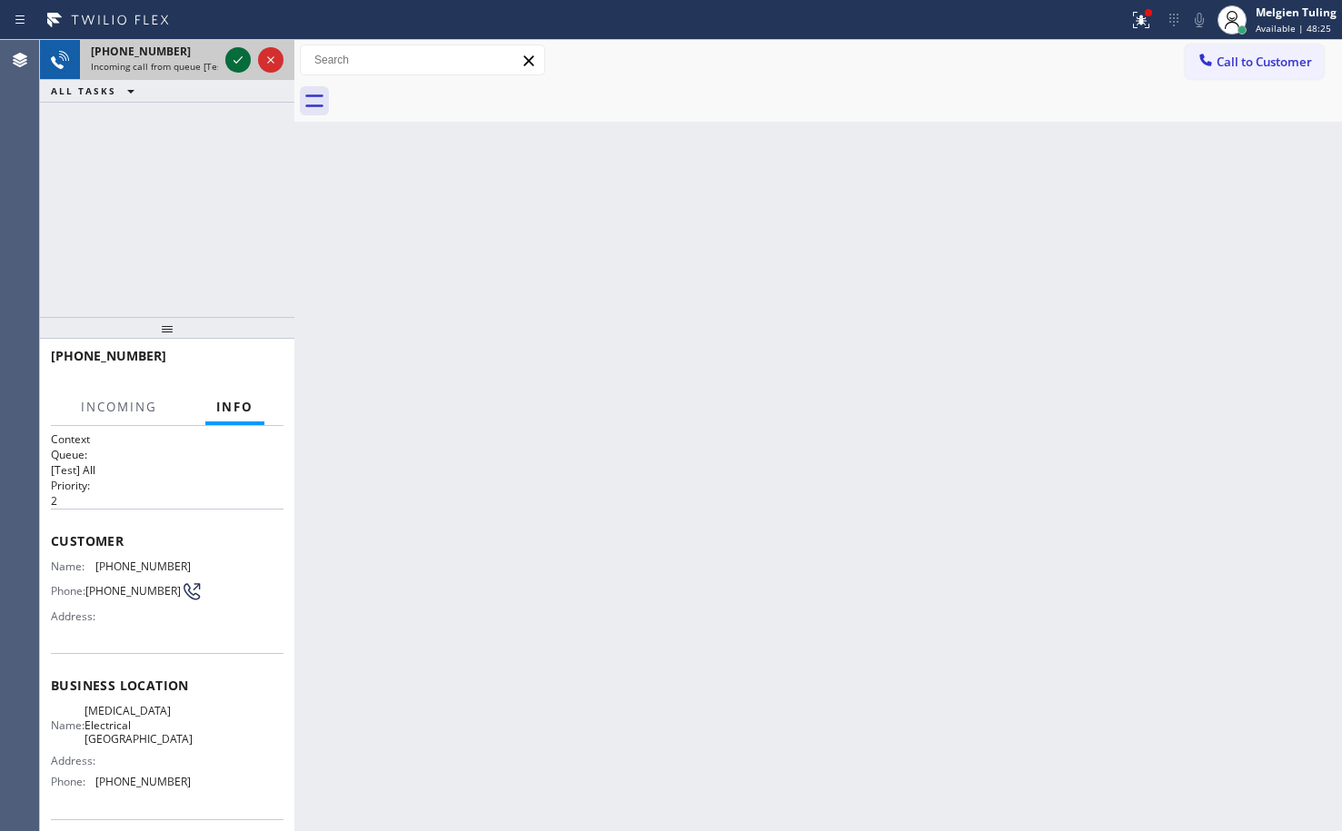
click at [233, 61] on icon at bounding box center [238, 60] width 22 height 22
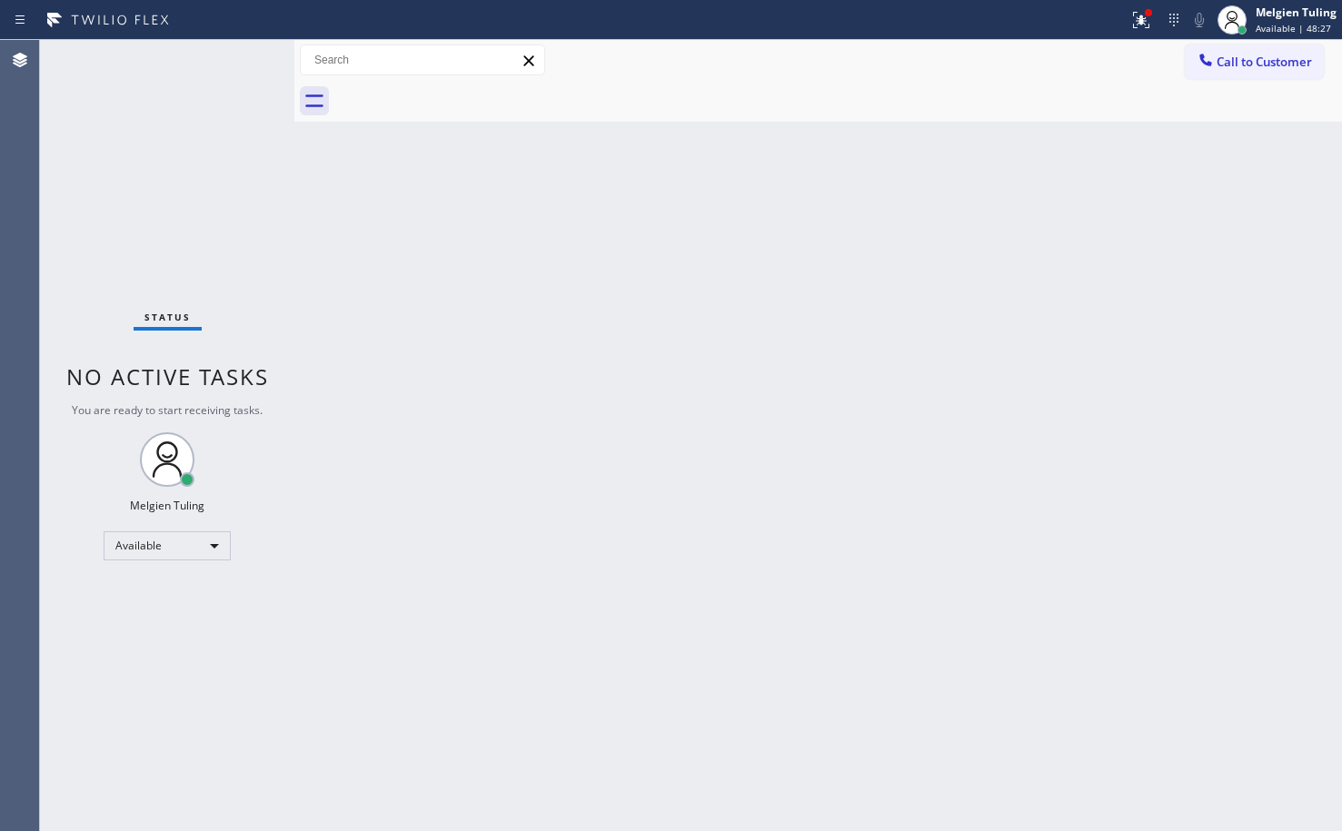
click at [961, 524] on div "Back to Dashboard Change Sender ID Customers Technicians Select a contact Outbo…" at bounding box center [817, 435] width 1047 height 791
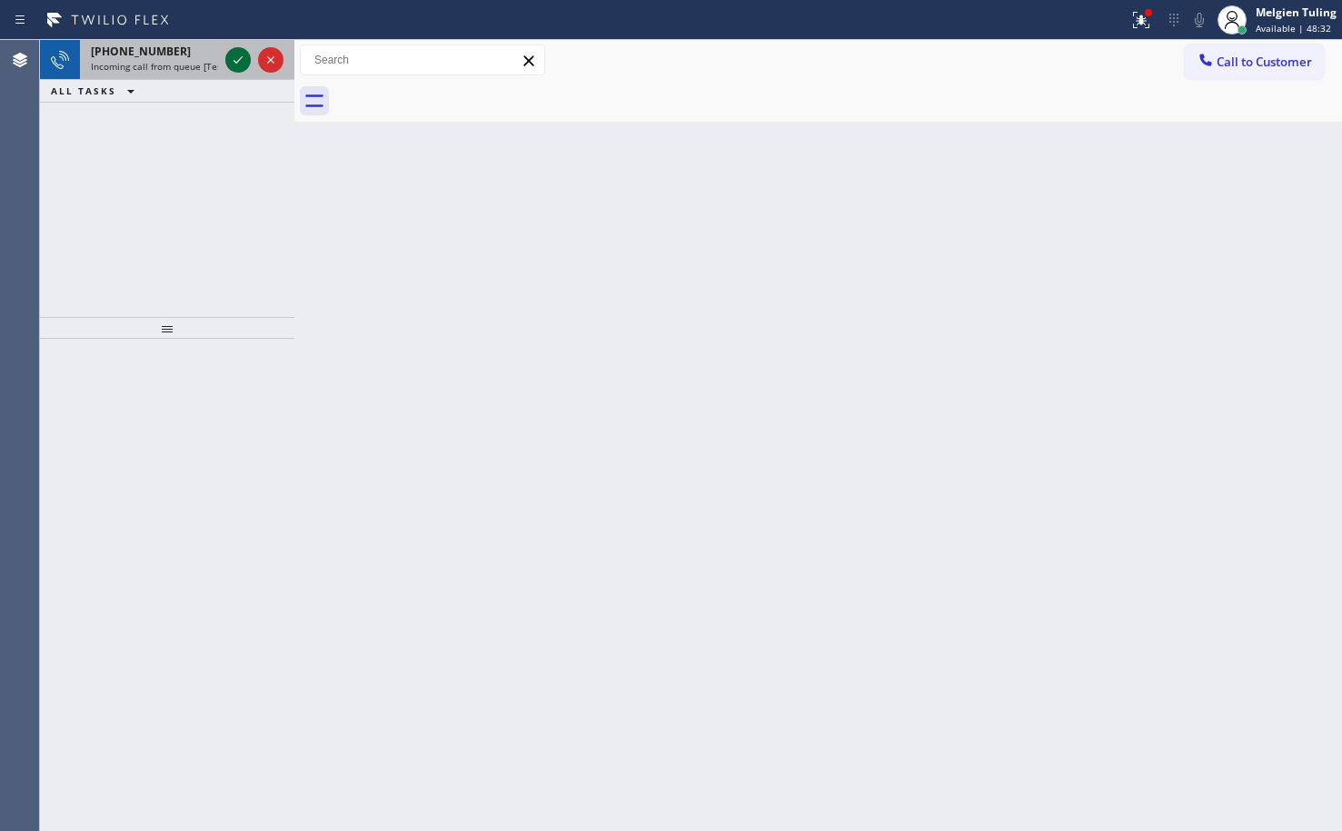
click at [229, 54] on icon at bounding box center [238, 60] width 22 height 22
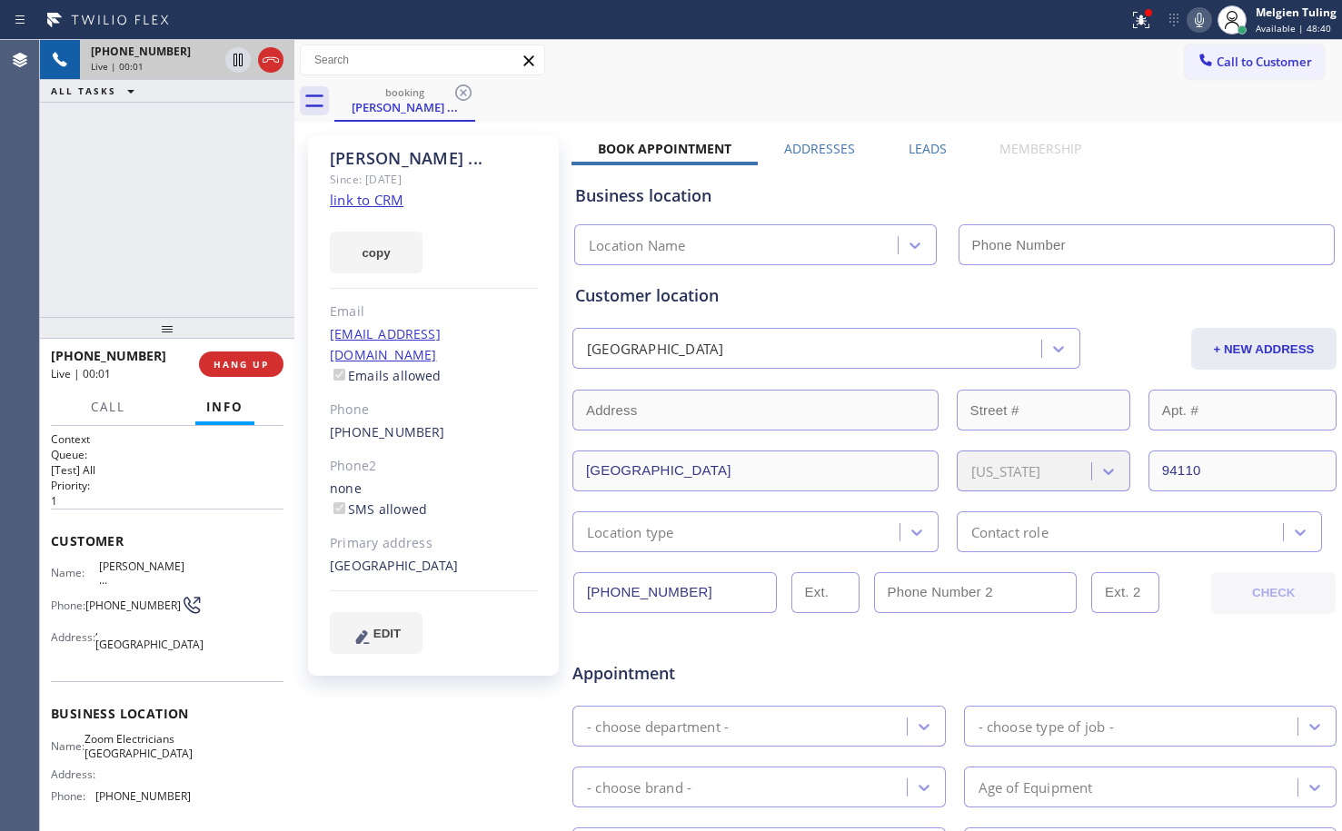
type input "[PHONE_NUMBER]"
click at [341, 200] on link "link to CRM" at bounding box center [367, 200] width 74 height 18
click at [240, 56] on icon at bounding box center [237, 60] width 9 height 13
click at [1206, 18] on icon at bounding box center [1199, 20] width 22 height 22
click at [236, 61] on icon at bounding box center [238, 60] width 22 height 22
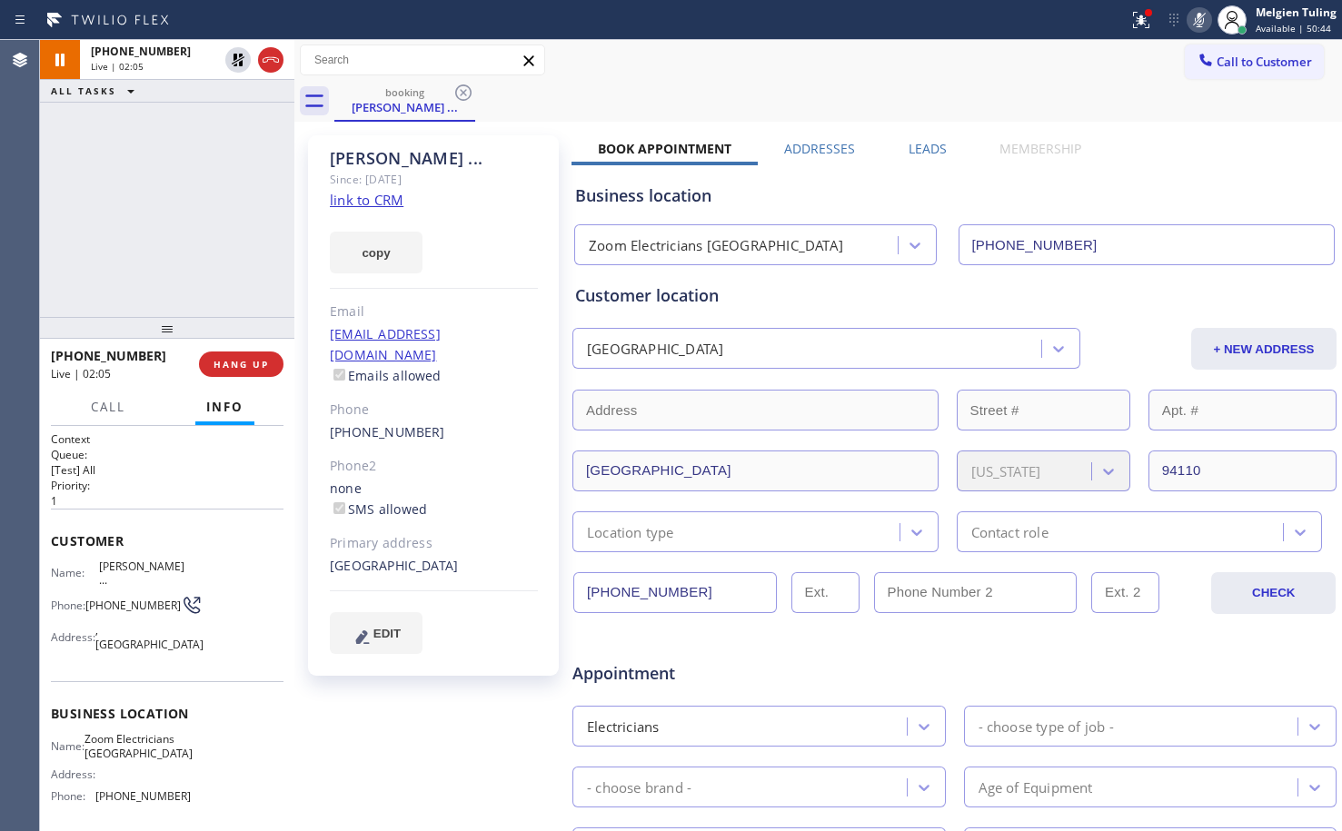
click at [1206, 14] on rect at bounding box center [1199, 18] width 13 height 13
click at [1139, 23] on icon at bounding box center [1141, 20] width 16 height 16
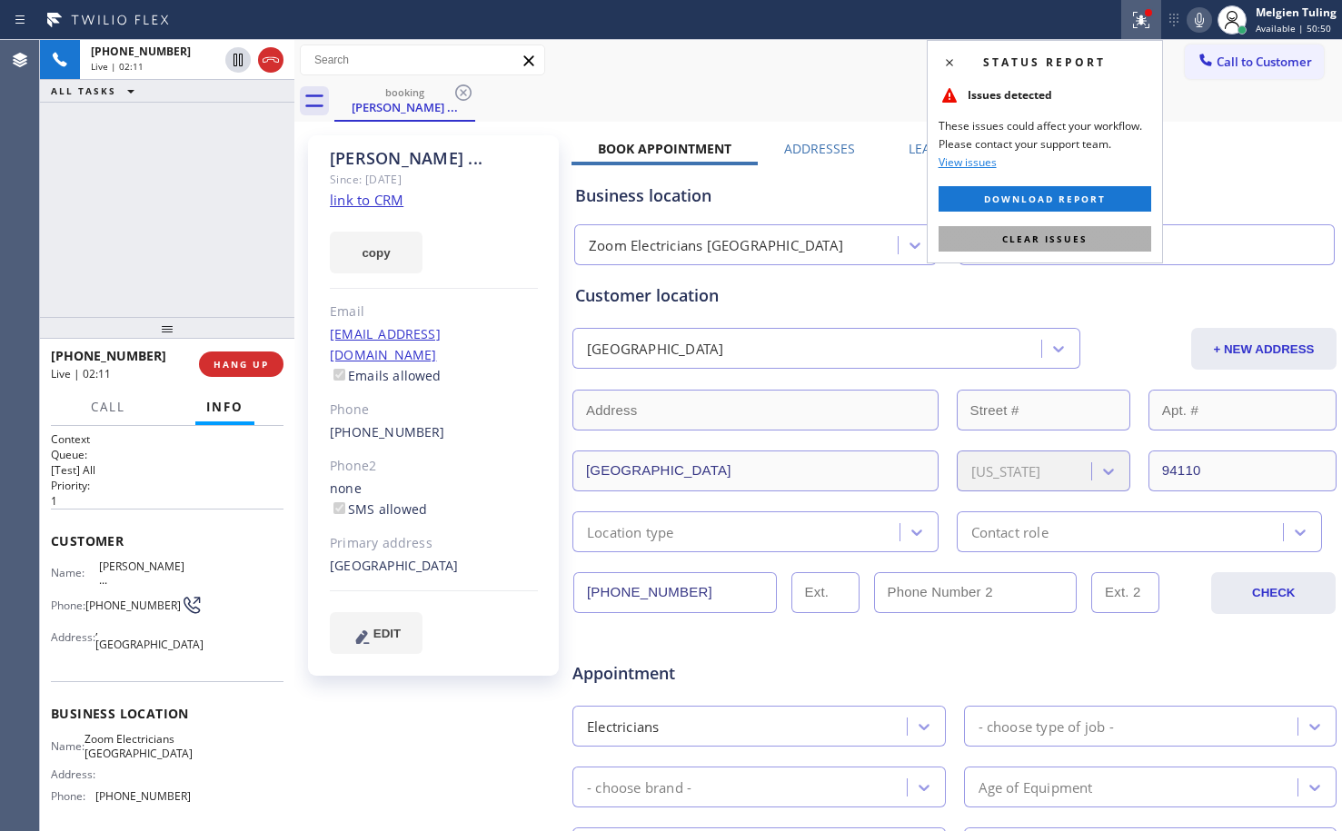
click at [1050, 239] on span "Clear issues" at bounding box center [1044, 239] width 85 height 13
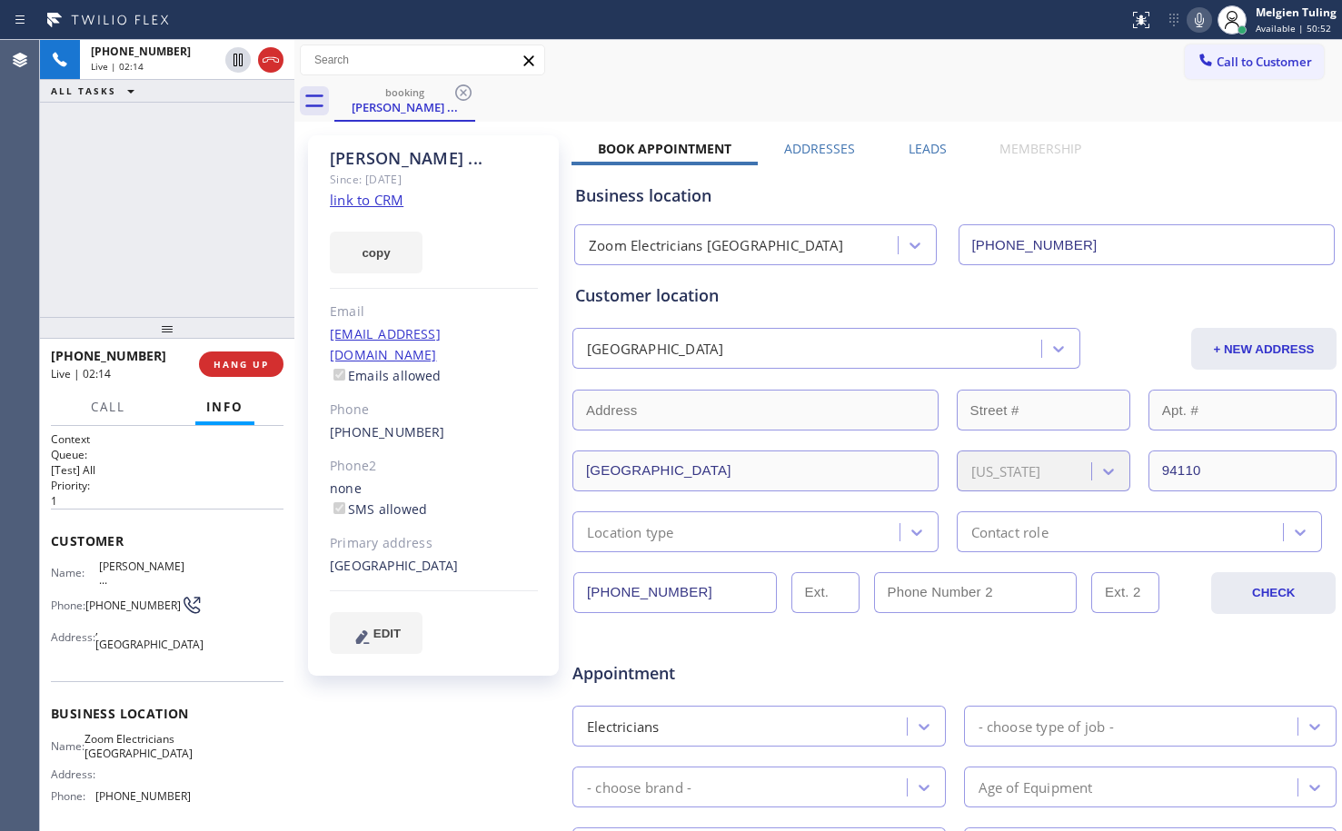
click at [939, 101] on div "booking [PERSON_NAME] ..." at bounding box center [838, 101] width 1008 height 41
click at [223, 362] on span "HANG UP" at bounding box center [240, 364] width 55 height 13
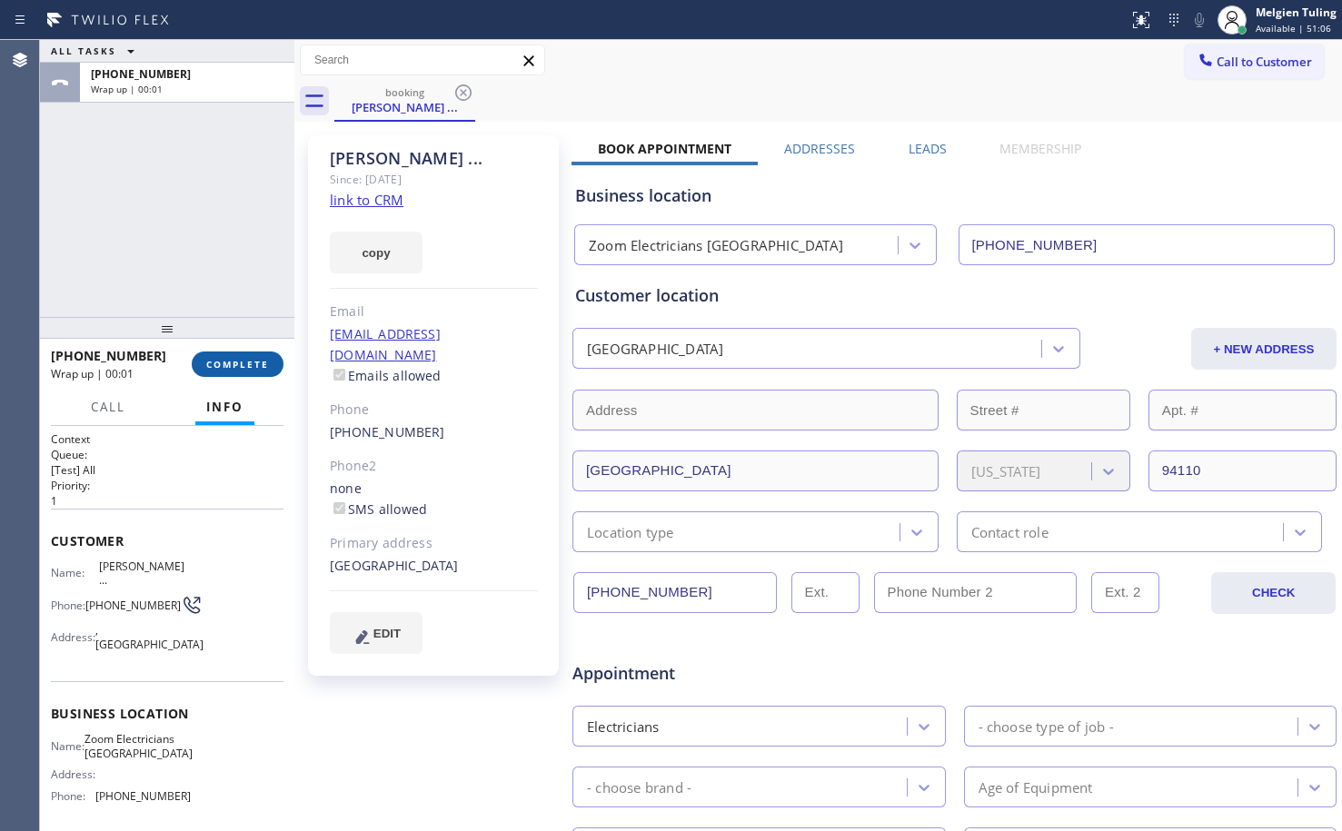
click at [223, 362] on span "COMPLETE" at bounding box center [237, 364] width 63 height 13
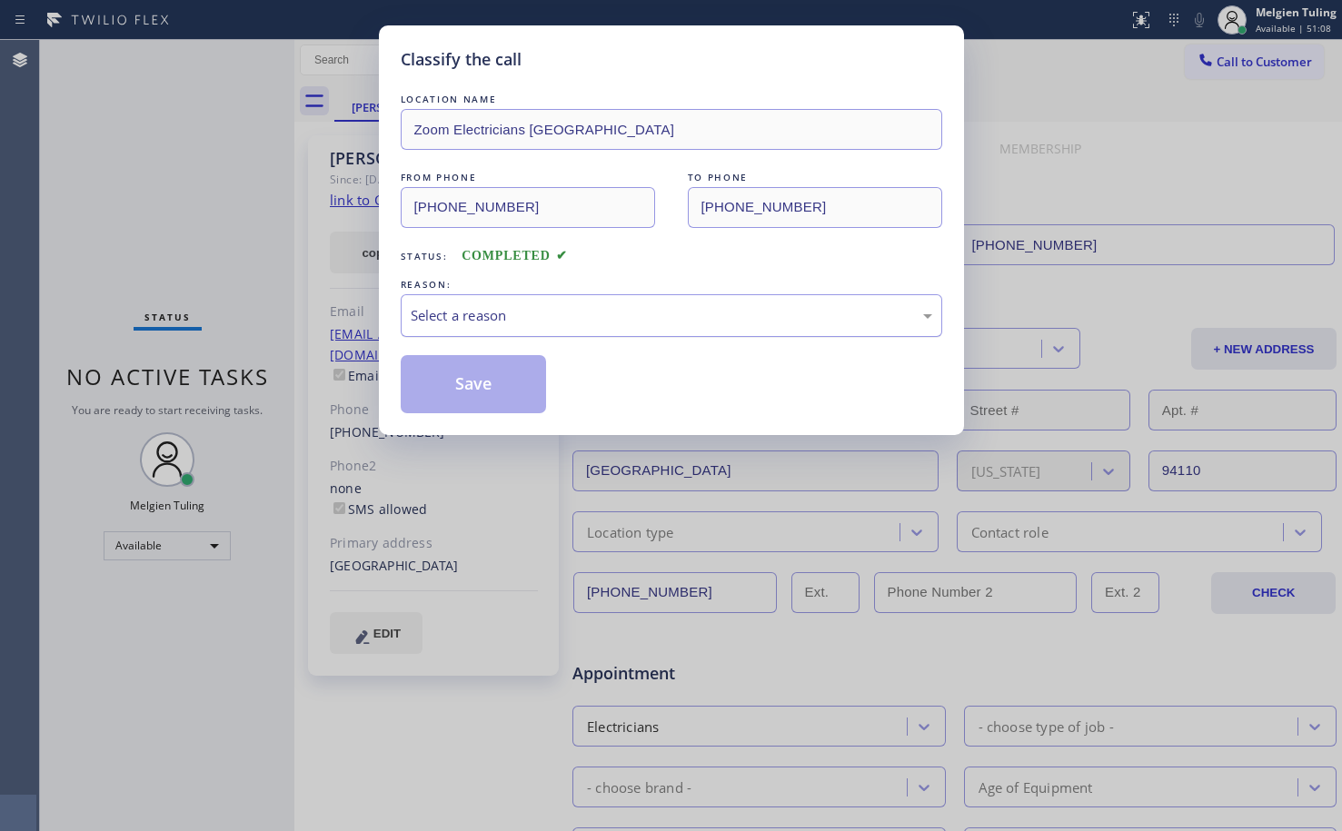
click at [420, 325] on div "Select a reason" at bounding box center [671, 315] width 521 height 21
click at [472, 385] on button "Save" at bounding box center [474, 384] width 146 height 58
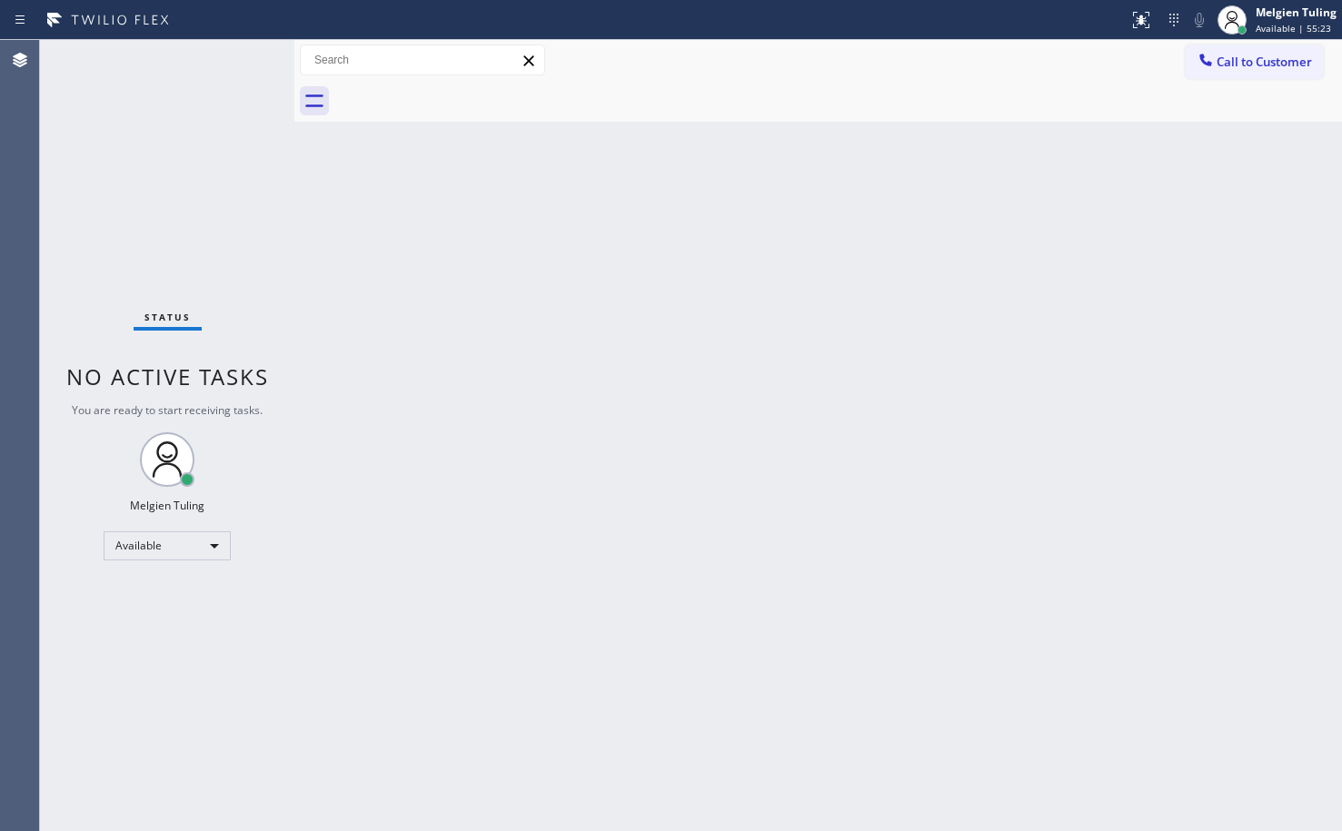
click at [538, 308] on div "Back to Dashboard Change Sender ID Customers Technicians Select a contact Outbo…" at bounding box center [817, 435] width 1047 height 791
click at [389, 361] on div "Back to Dashboard Change Sender ID Customers Technicians Select a contact Outbo…" at bounding box center [817, 435] width 1047 height 791
click at [213, 551] on div "Available" at bounding box center [167, 545] width 127 height 29
click at [153, 644] on li "Break" at bounding box center [166, 640] width 124 height 22
click at [460, 503] on div "Back to Dashboard Change Sender ID Customers Technicians Select a contact Outbo…" at bounding box center [817, 435] width 1047 height 791
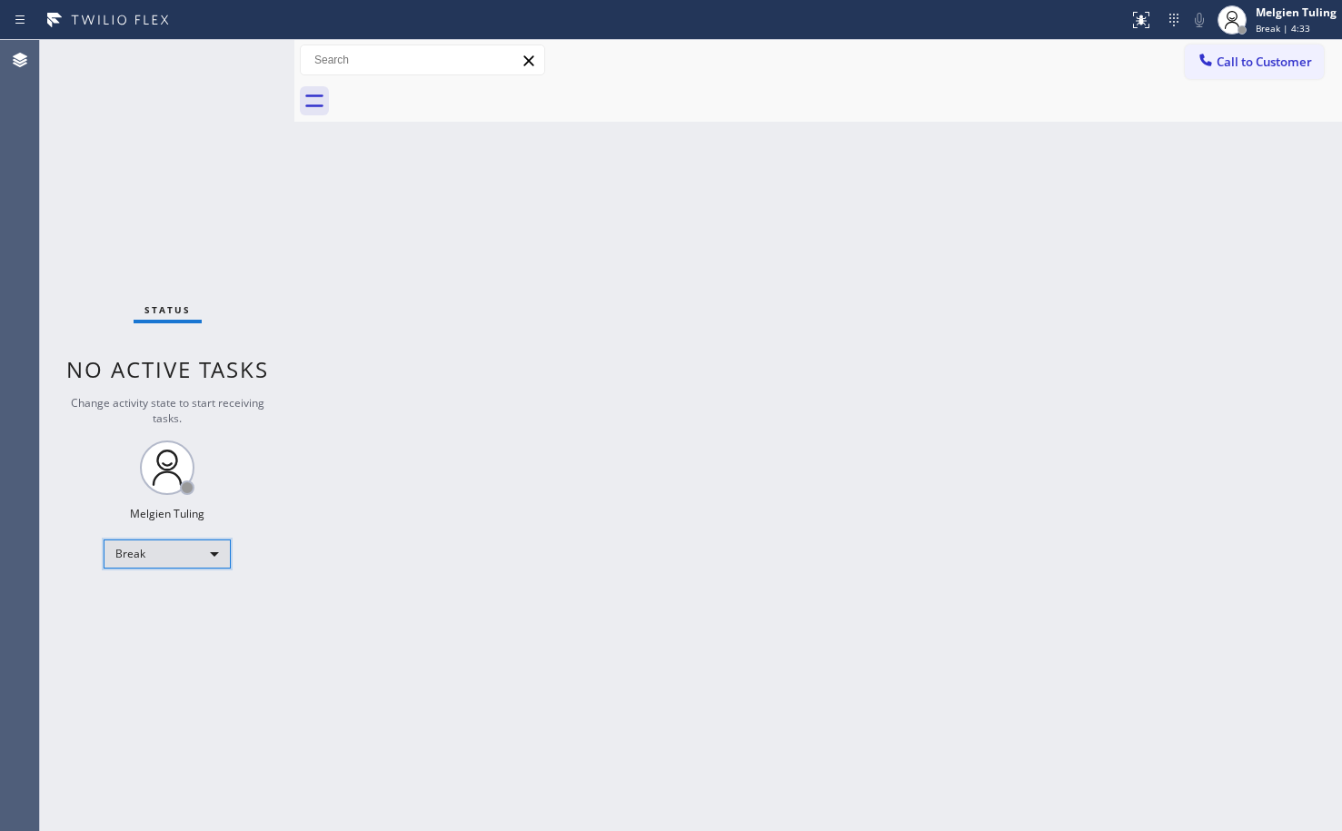
click at [184, 546] on div "Break" at bounding box center [167, 554] width 127 height 29
click at [154, 601] on li "Available" at bounding box center [166, 602] width 124 height 22
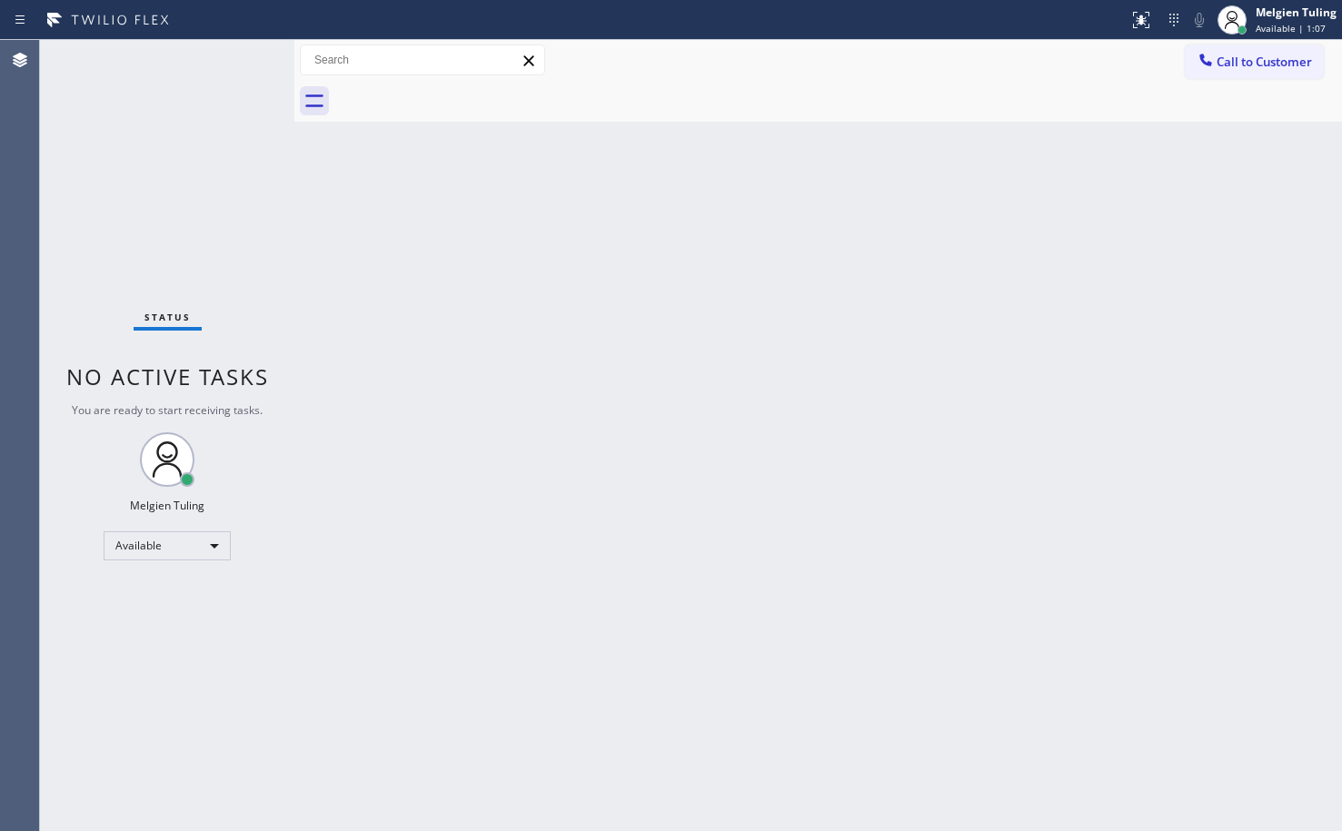
click at [512, 502] on div "Back to Dashboard Change Sender ID Customers Technicians Select a contact Outbo…" at bounding box center [817, 435] width 1047 height 791
click at [647, 580] on div "Back to Dashboard Change Sender ID Customers Technicians Select a contact Outbo…" at bounding box center [817, 435] width 1047 height 791
click at [729, 401] on div "Back to Dashboard Change Sender ID Customers Technicians Select a contact Outbo…" at bounding box center [817, 435] width 1047 height 791
click at [655, 534] on div "Back to Dashboard Change Sender ID Customers Technicians Select a contact Outbo…" at bounding box center [817, 435] width 1047 height 791
click at [521, 718] on div "Back to Dashboard Change Sender ID Customers Technicians Select a contact Outbo…" at bounding box center [817, 435] width 1047 height 791
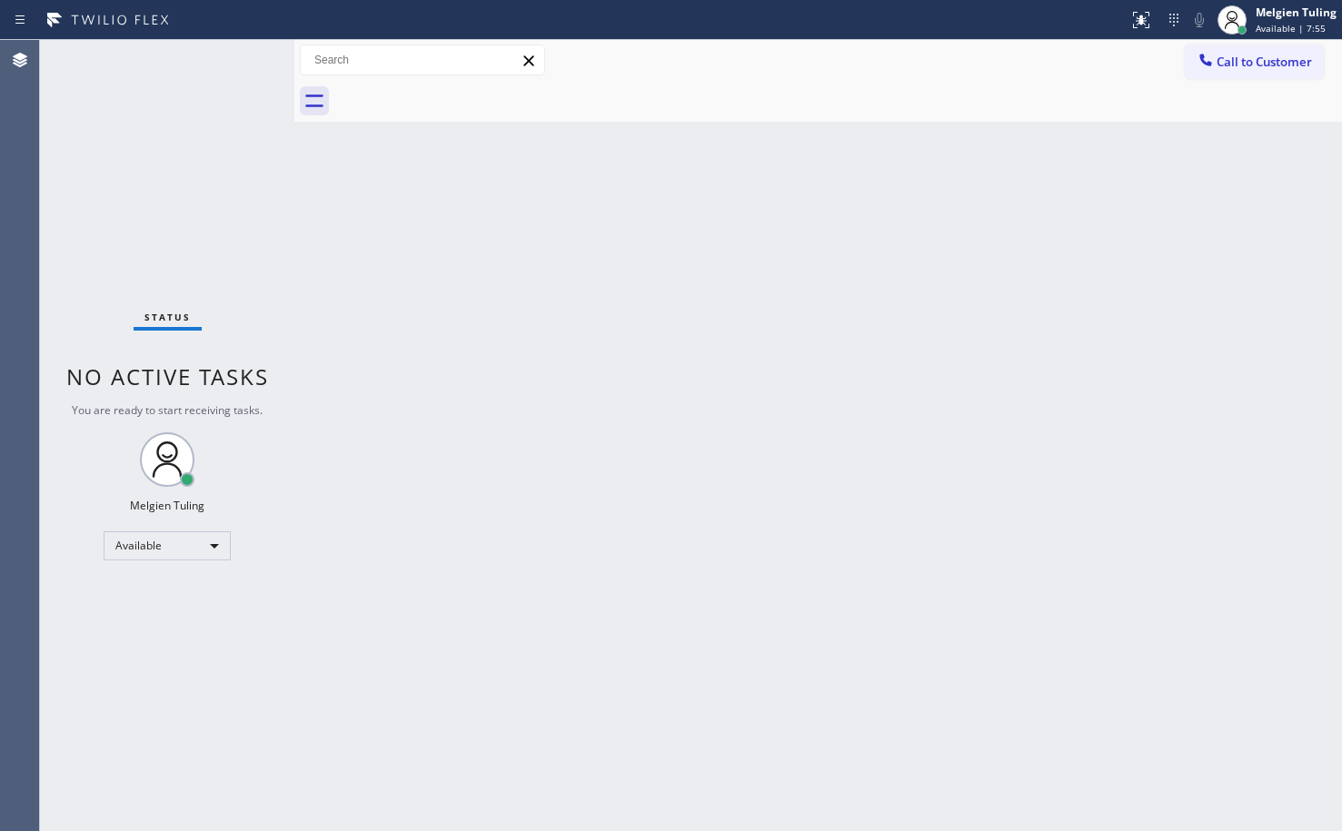
drag, startPoint x: 490, startPoint y: 707, endPoint x: 918, endPoint y: 567, distance: 451.1
click at [918, 567] on div "Back to Dashboard Change Sender ID Customers Technicians Select a contact Outbo…" at bounding box center [817, 435] width 1047 height 791
click at [243, 74] on div "Status No active tasks You are ready to start receiving tasks. Melgien Tuling A…" at bounding box center [167, 435] width 254 height 791
click at [523, 275] on div "Back to Dashboard Change Sender ID Customers Technicians Select a contact Outbo…" at bounding box center [817, 435] width 1047 height 791
click at [524, 373] on div "Back to Dashboard Change Sender ID Customers Technicians Select a contact Outbo…" at bounding box center [817, 435] width 1047 height 791
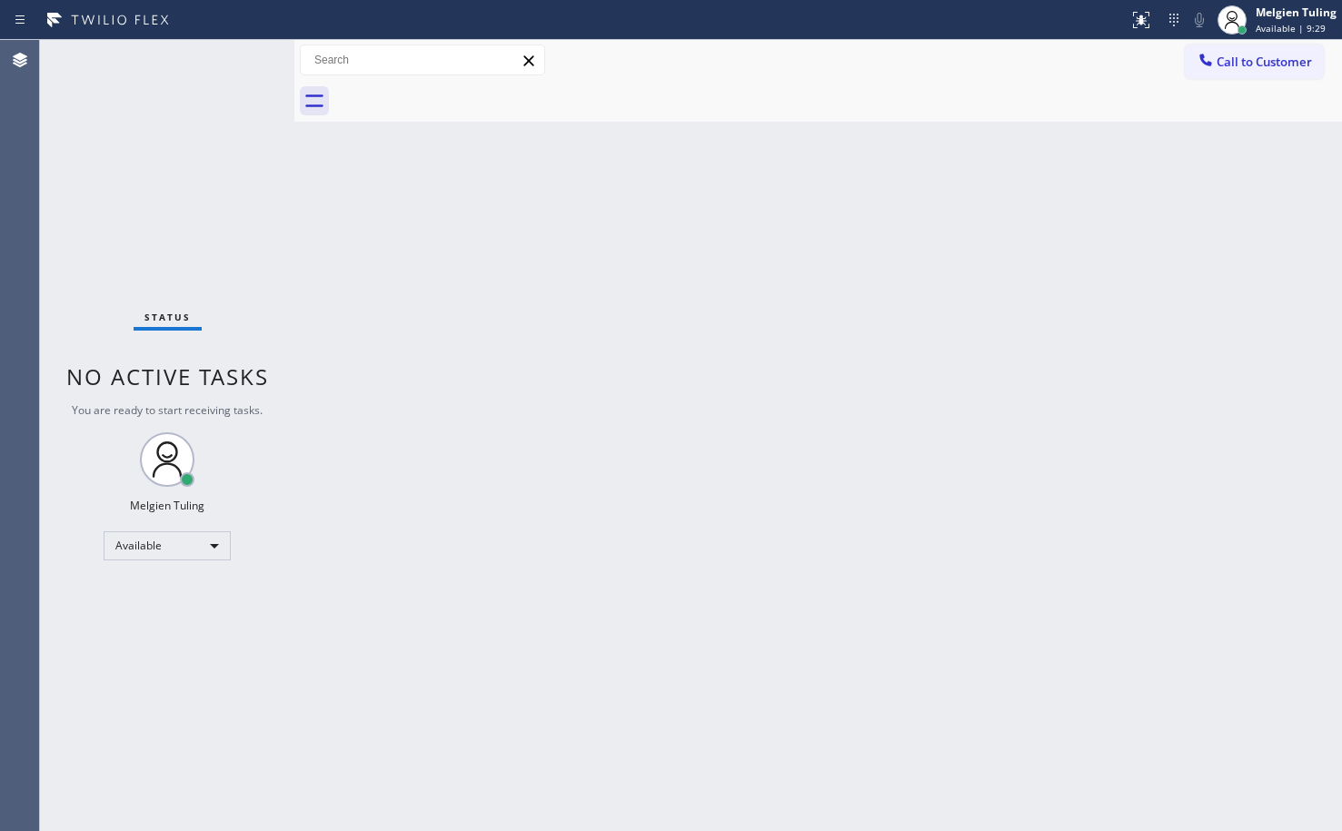
click at [776, 466] on div "Back to Dashboard Change Sender ID Customers Technicians Select a contact Outbo…" at bounding box center [817, 435] width 1047 height 791
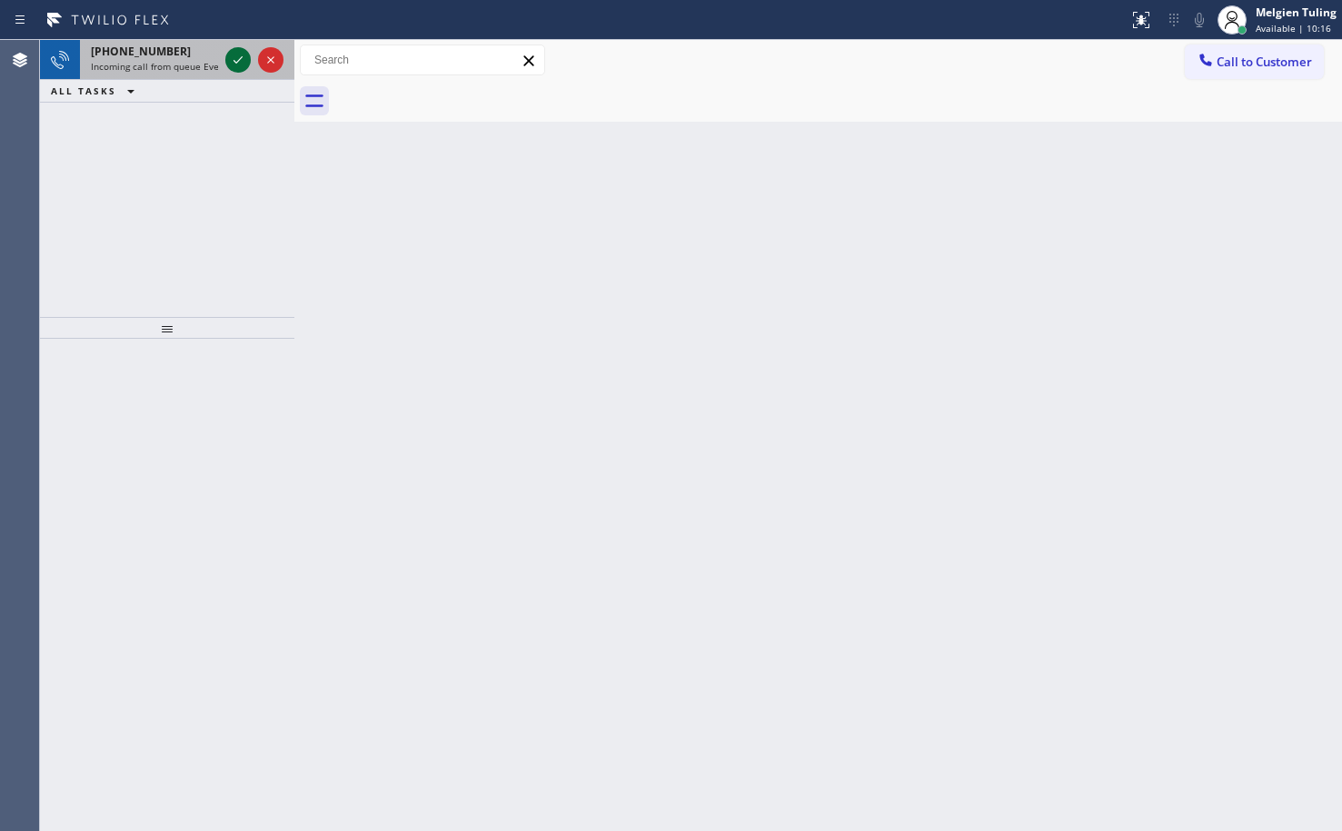
click at [233, 57] on icon at bounding box center [238, 60] width 22 height 22
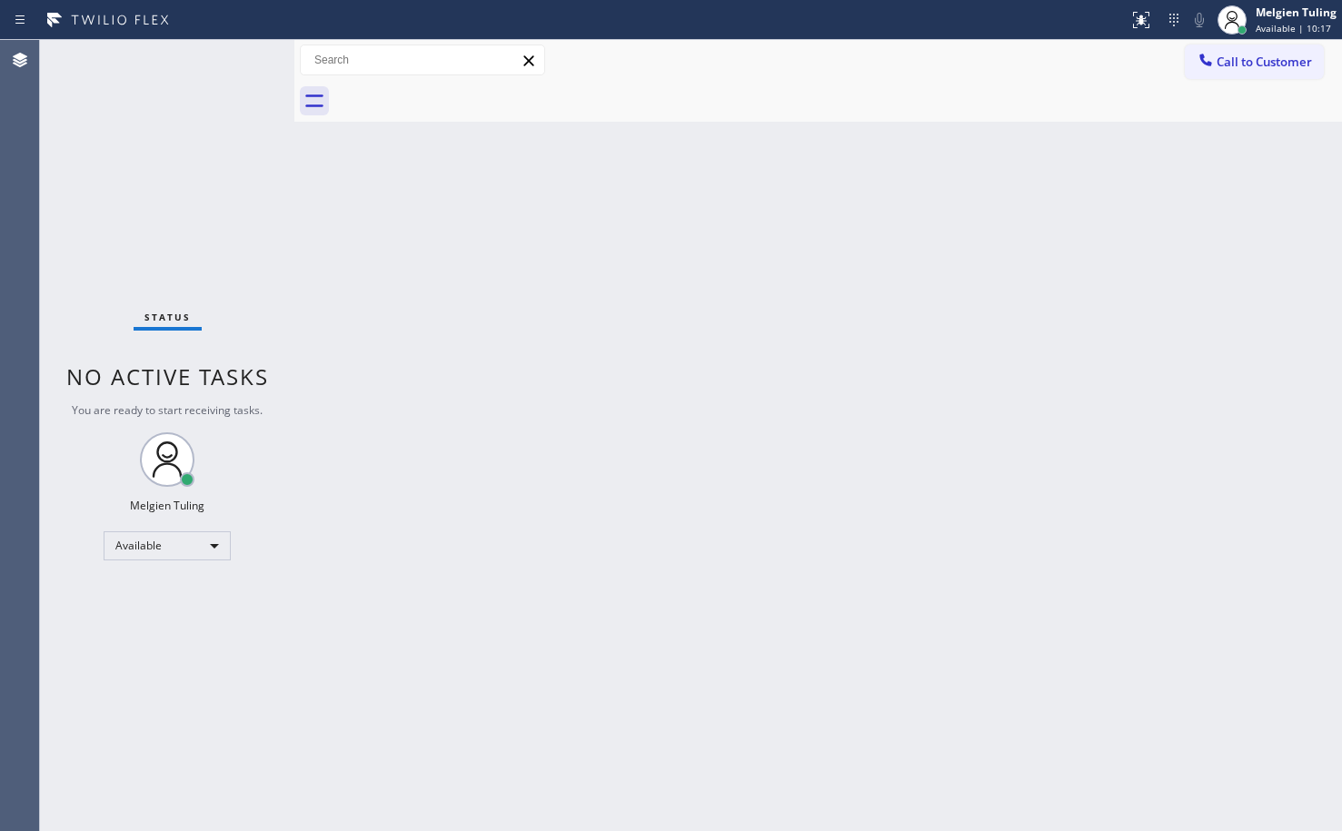
click at [233, 57] on div "Status No active tasks You are ready to start receiving tasks. Melgien Tuling A…" at bounding box center [167, 435] width 254 height 791
click at [1142, 25] on icon at bounding box center [1141, 20] width 22 height 22
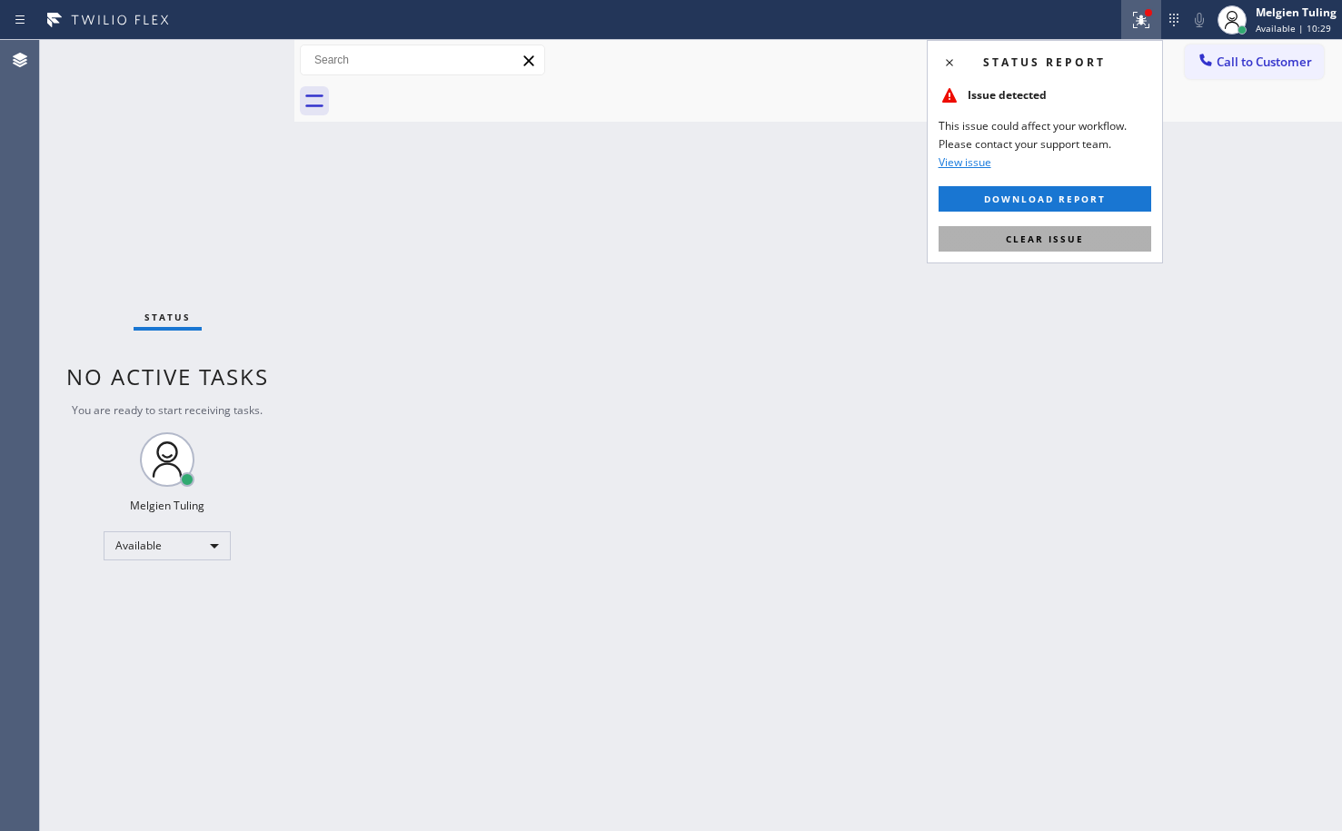
click at [1003, 246] on button "Clear issue" at bounding box center [1044, 238] width 213 height 25
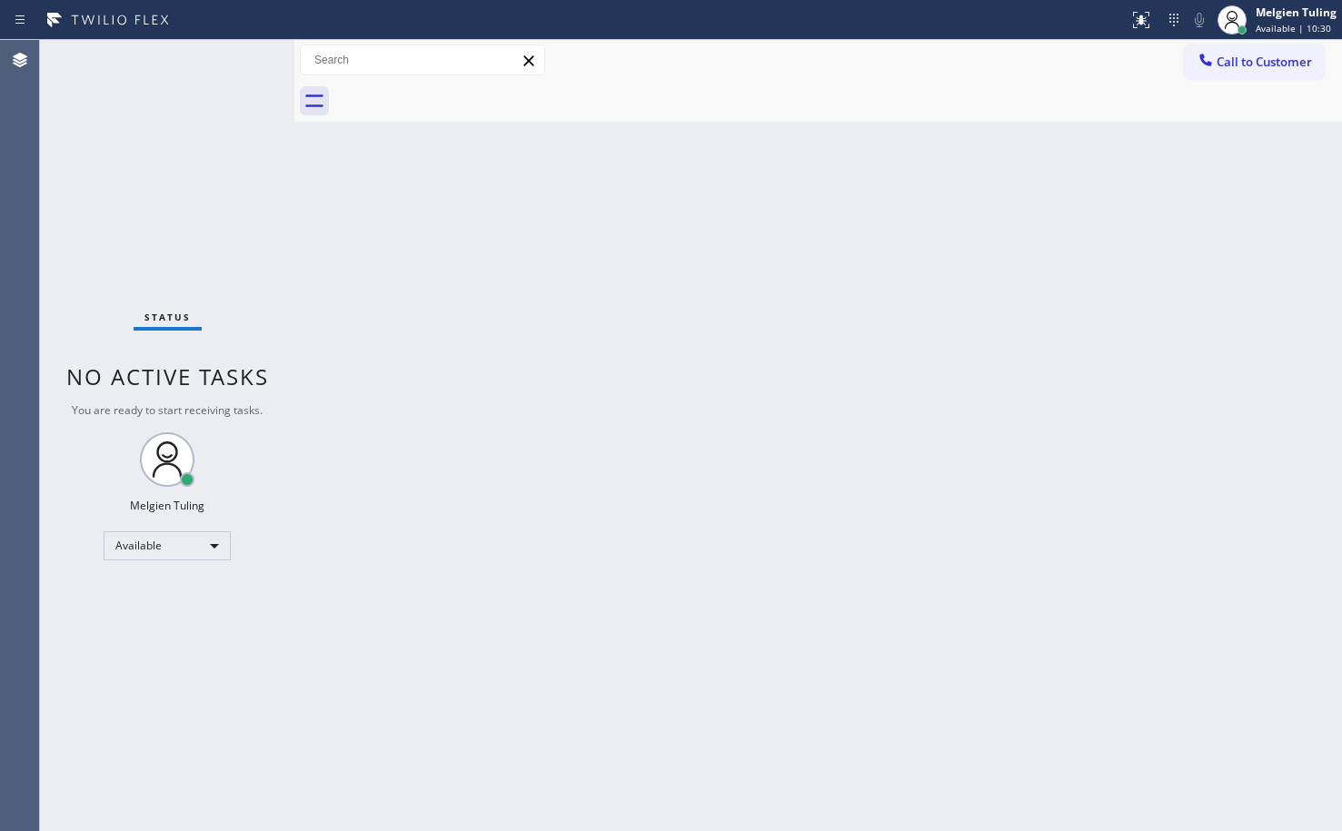
click at [841, 245] on div "Back to Dashboard Change Sender ID Customers Technicians Select a contact Outbo…" at bounding box center [817, 435] width 1047 height 791
click at [221, 164] on div "Status No active tasks You are ready to start receiving tasks. Melgien Tuling A…" at bounding box center [167, 435] width 254 height 791
click at [595, 326] on div "Back to Dashboard Change Sender ID Customers Technicians Select a contact Outbo…" at bounding box center [817, 435] width 1047 height 791
click at [596, 251] on div "Back to Dashboard Change Sender ID Customers Technicians Select a contact Outbo…" at bounding box center [817, 435] width 1047 height 791
click at [714, 401] on div "Back to Dashboard Change Sender ID Customers Technicians Select a contact Outbo…" at bounding box center [817, 435] width 1047 height 791
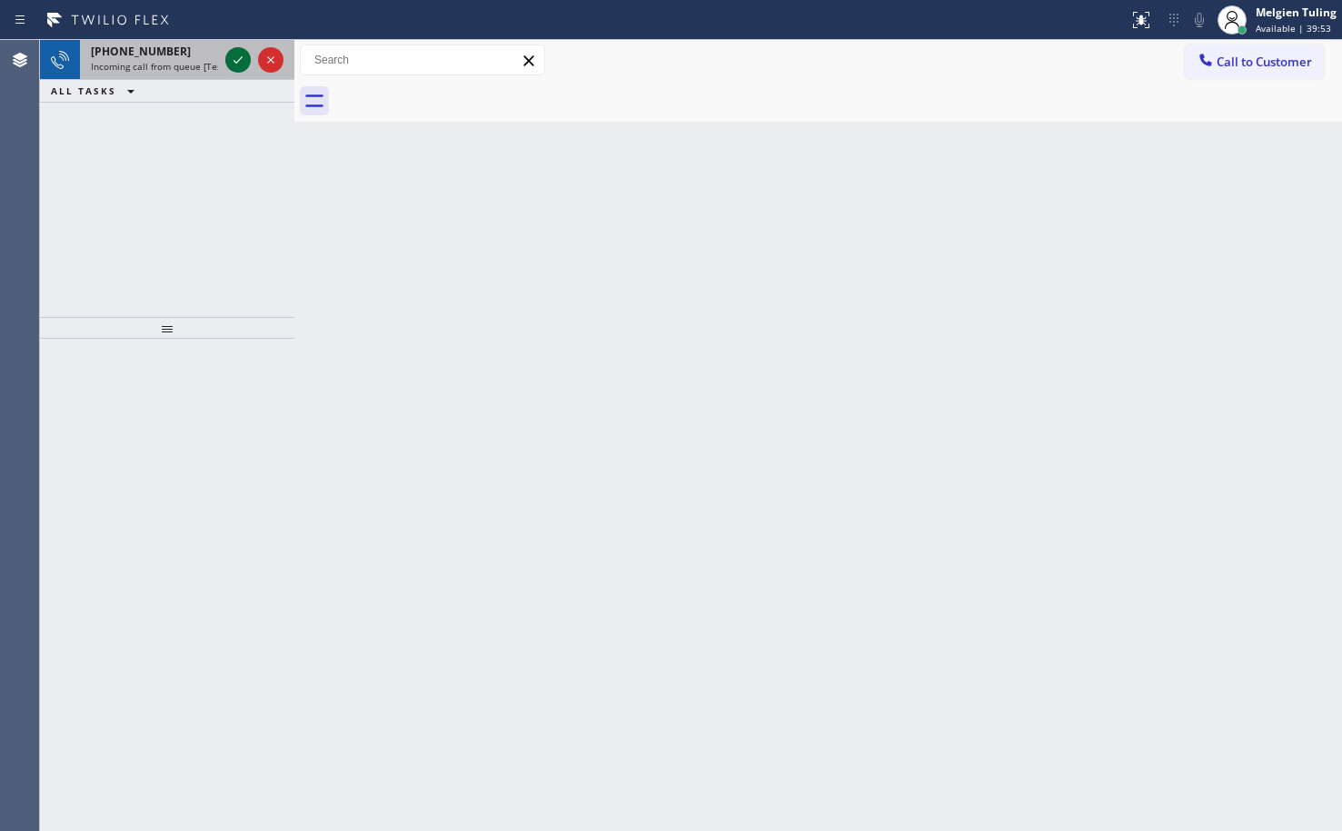
click at [242, 55] on icon at bounding box center [238, 60] width 22 height 22
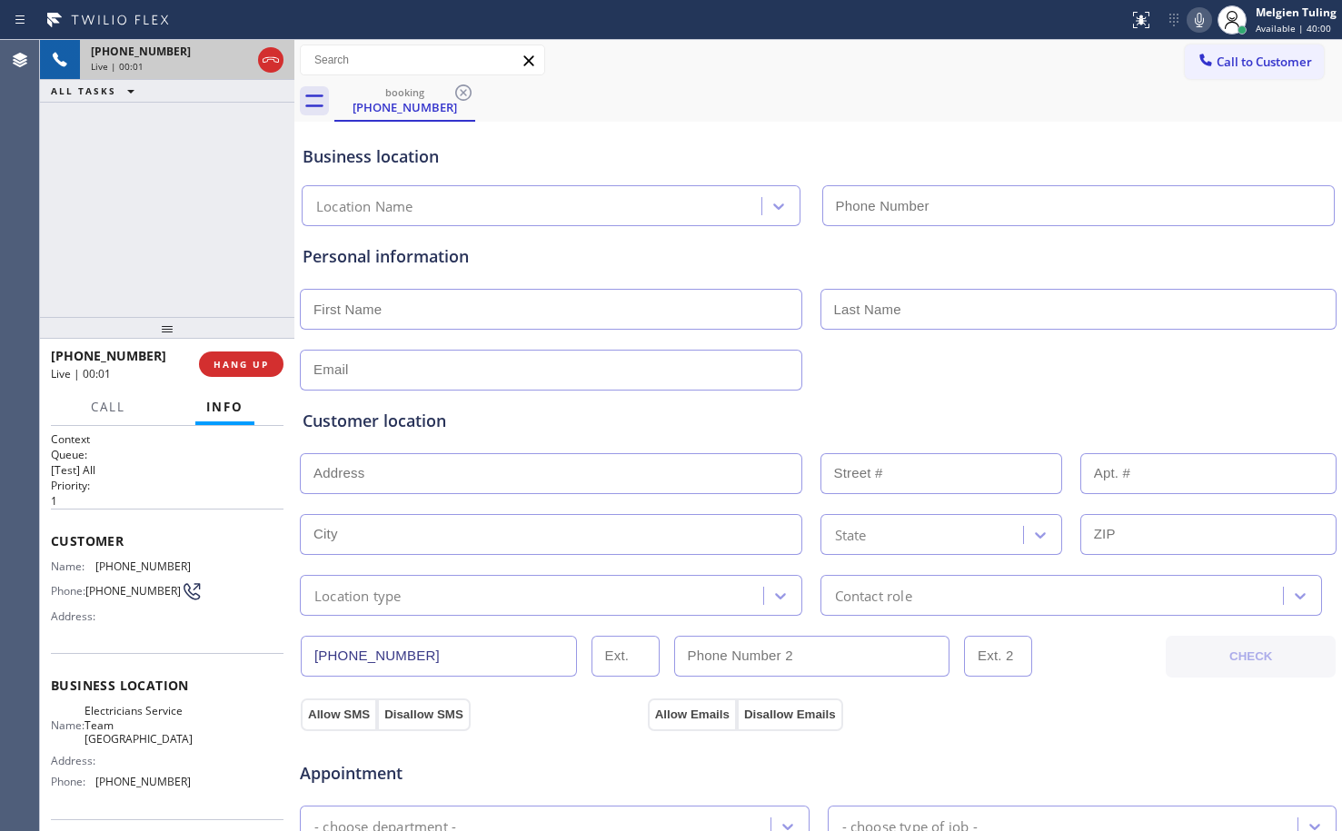
type input "[PHONE_NUMBER]"
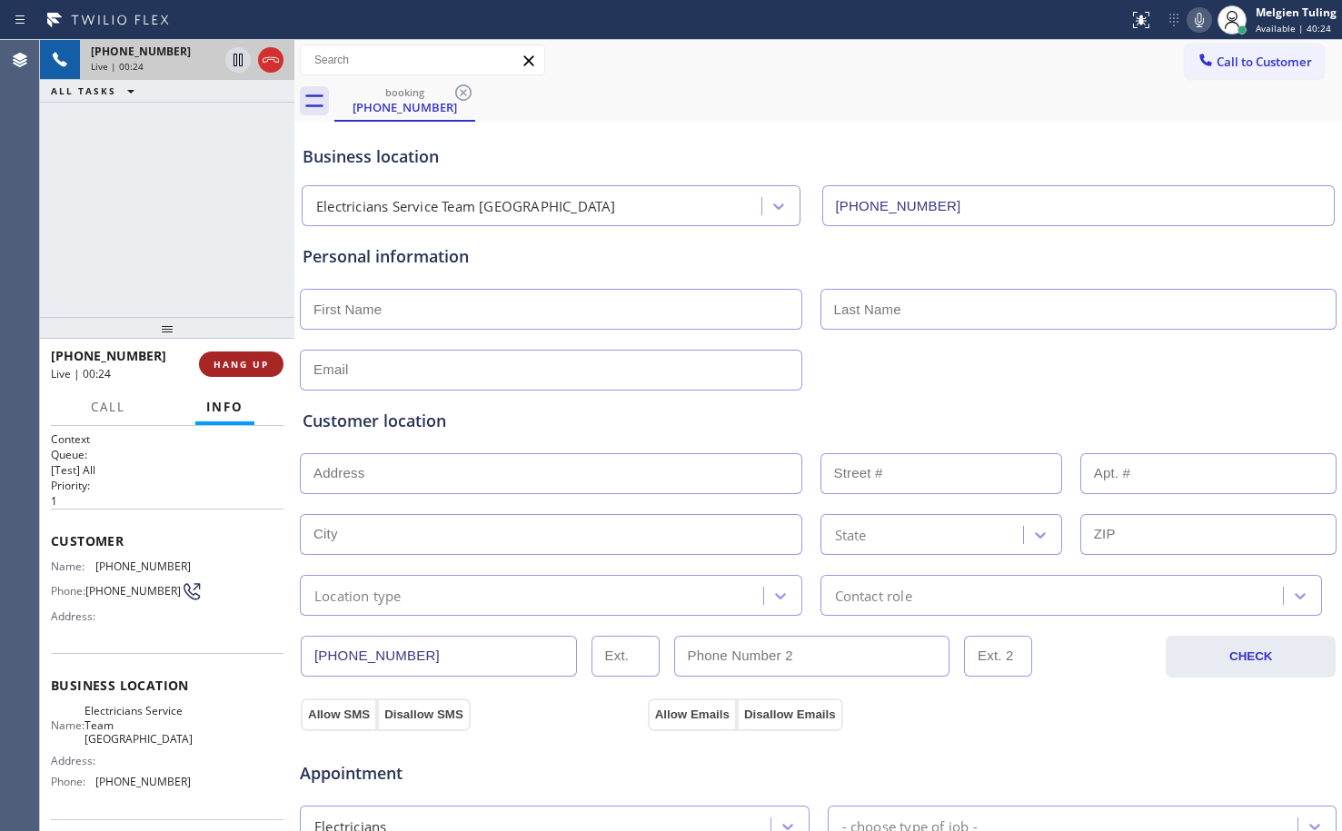
click at [239, 365] on span "HANG UP" at bounding box center [240, 364] width 55 height 13
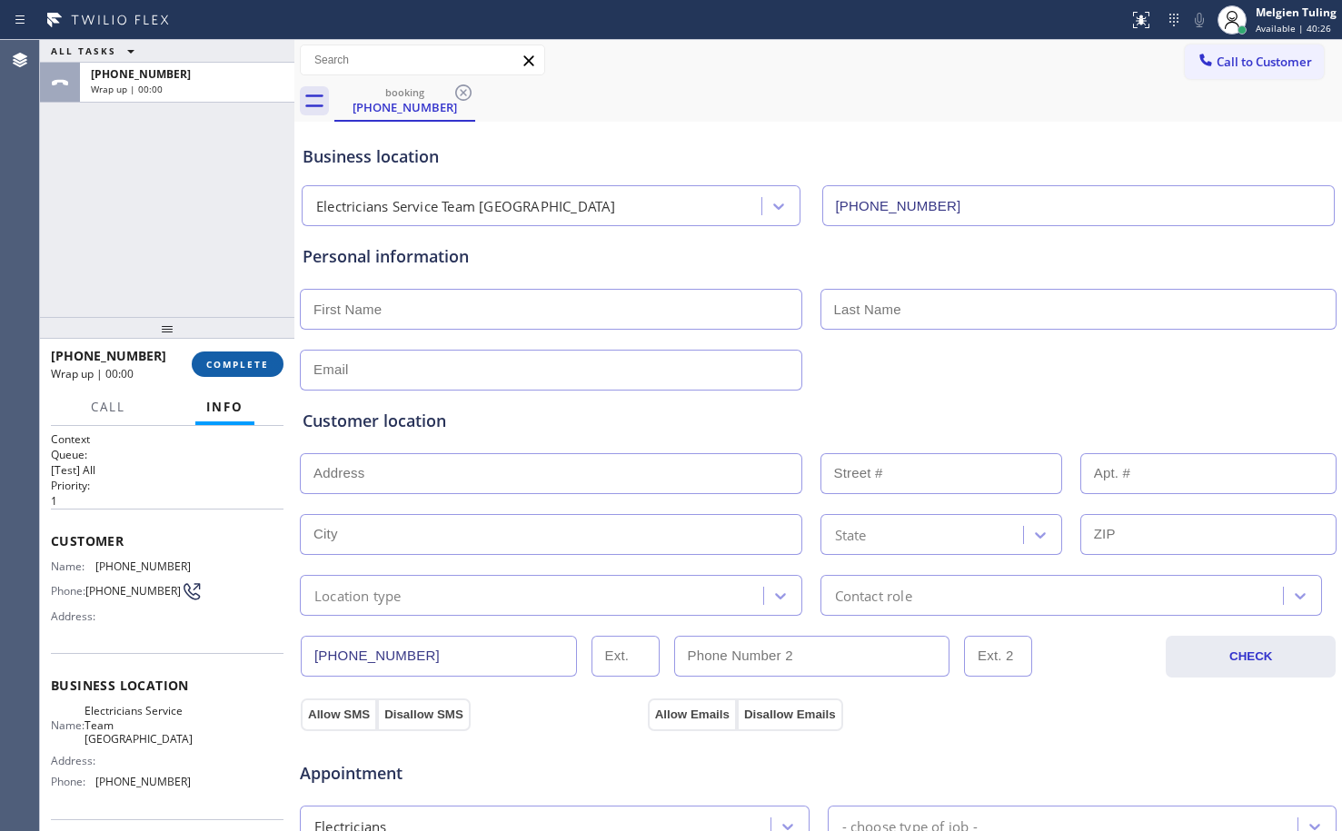
click at [239, 365] on span "COMPLETE" at bounding box center [237, 364] width 63 height 13
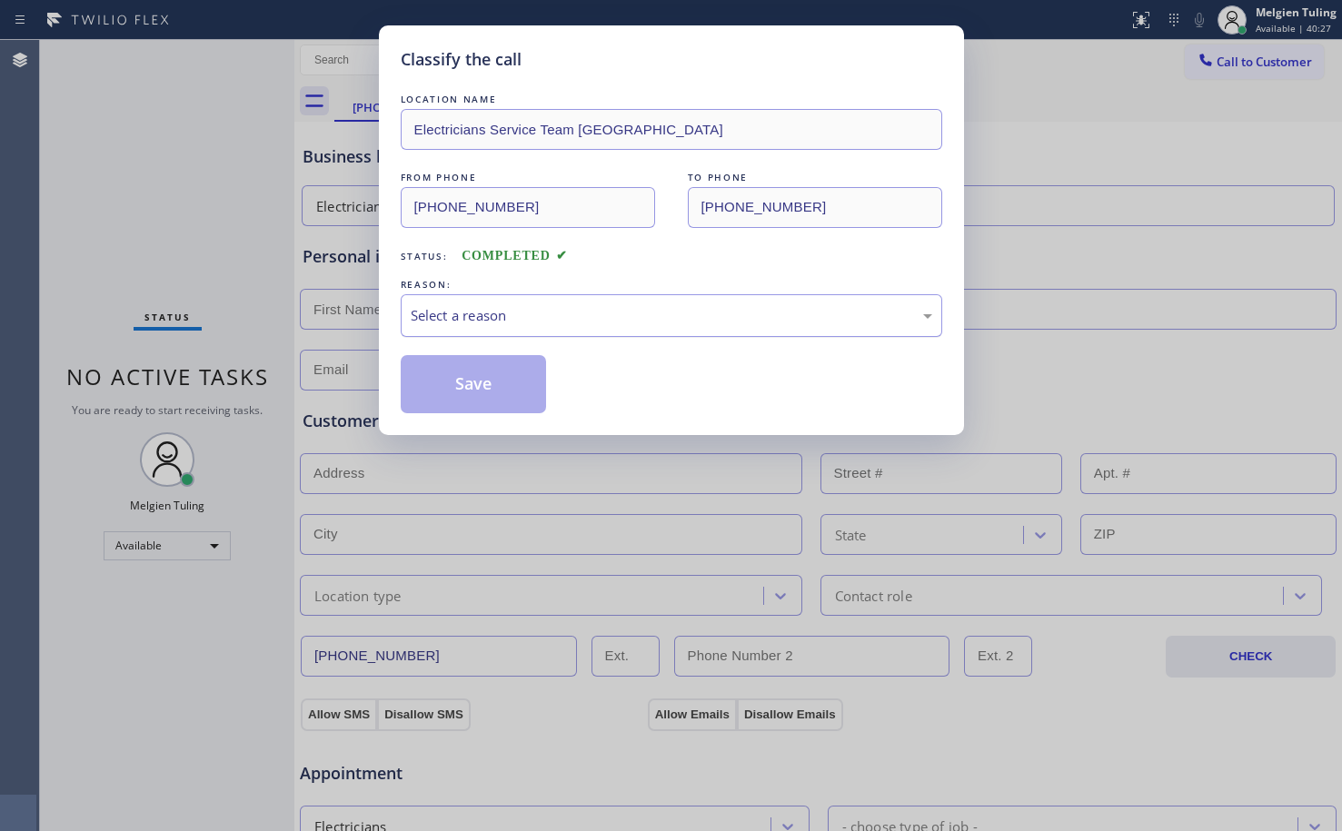
click at [479, 308] on div "Select a reason" at bounding box center [671, 315] width 521 height 21
click at [467, 385] on button "Save" at bounding box center [474, 384] width 146 height 58
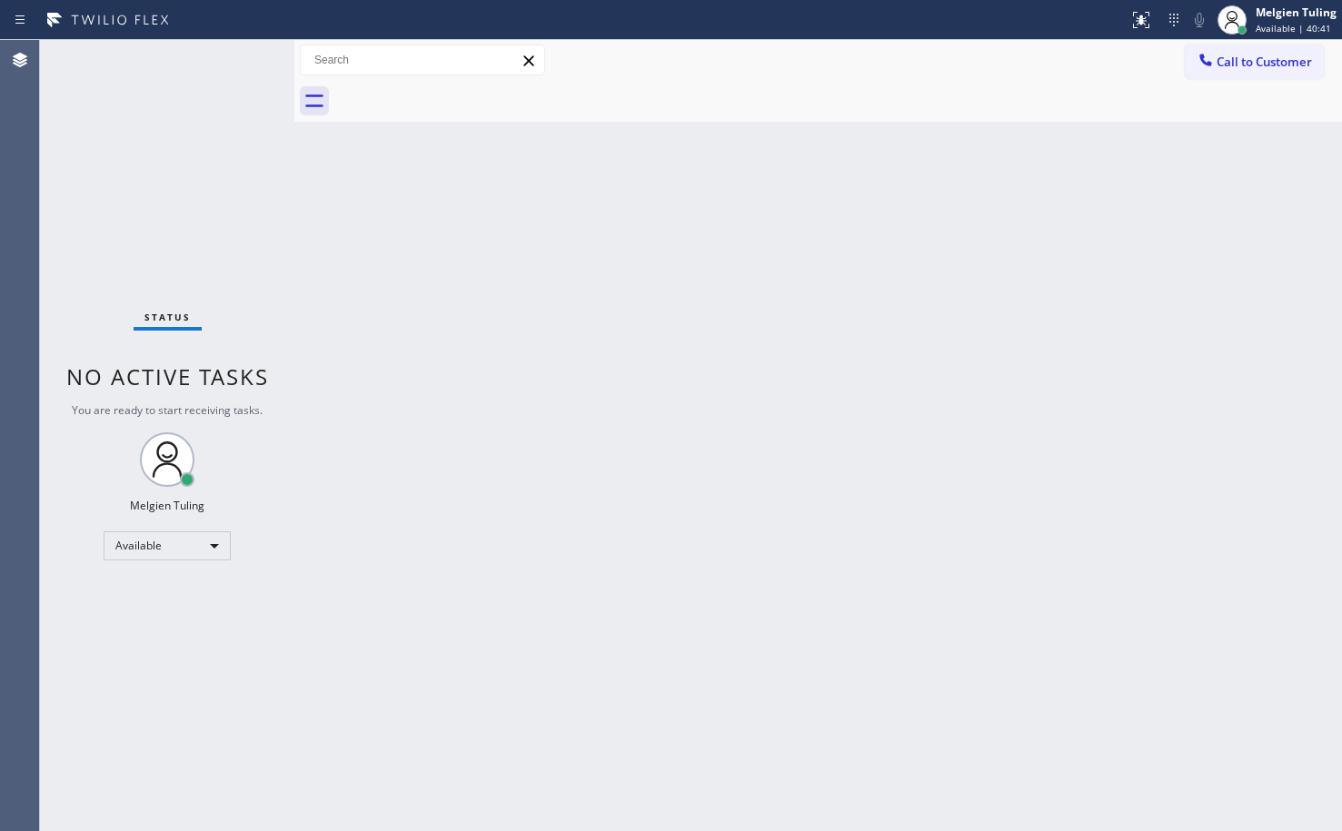
click at [574, 435] on div "Back to Dashboard Change Sender ID Customers Technicians Select a contact Outbo…" at bounding box center [817, 435] width 1047 height 791
click at [240, 56] on div "Status No active tasks You are ready to start receiving tasks. Melgien Tuling A…" at bounding box center [167, 435] width 254 height 791
click at [241, 56] on div "Status No active tasks You are ready to start receiving tasks. Melgien Tuling A…" at bounding box center [167, 435] width 254 height 791
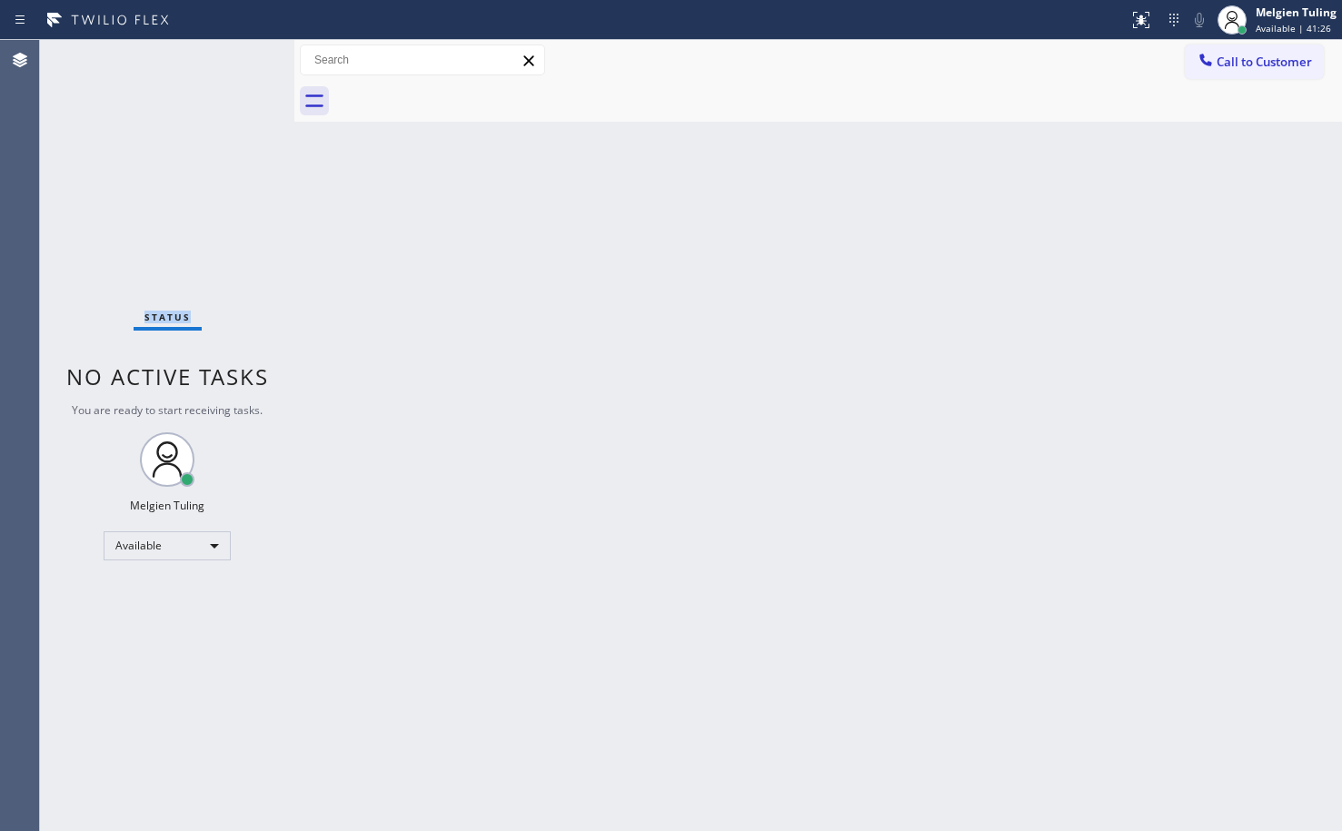
click at [241, 56] on div "Status No active tasks You are ready to start receiving tasks. Melgien Tuling A…" at bounding box center [167, 435] width 254 height 791
click at [586, 494] on div "Back to Dashboard Change Sender ID Customers Technicians Select a contact Outbo…" at bounding box center [817, 435] width 1047 height 791
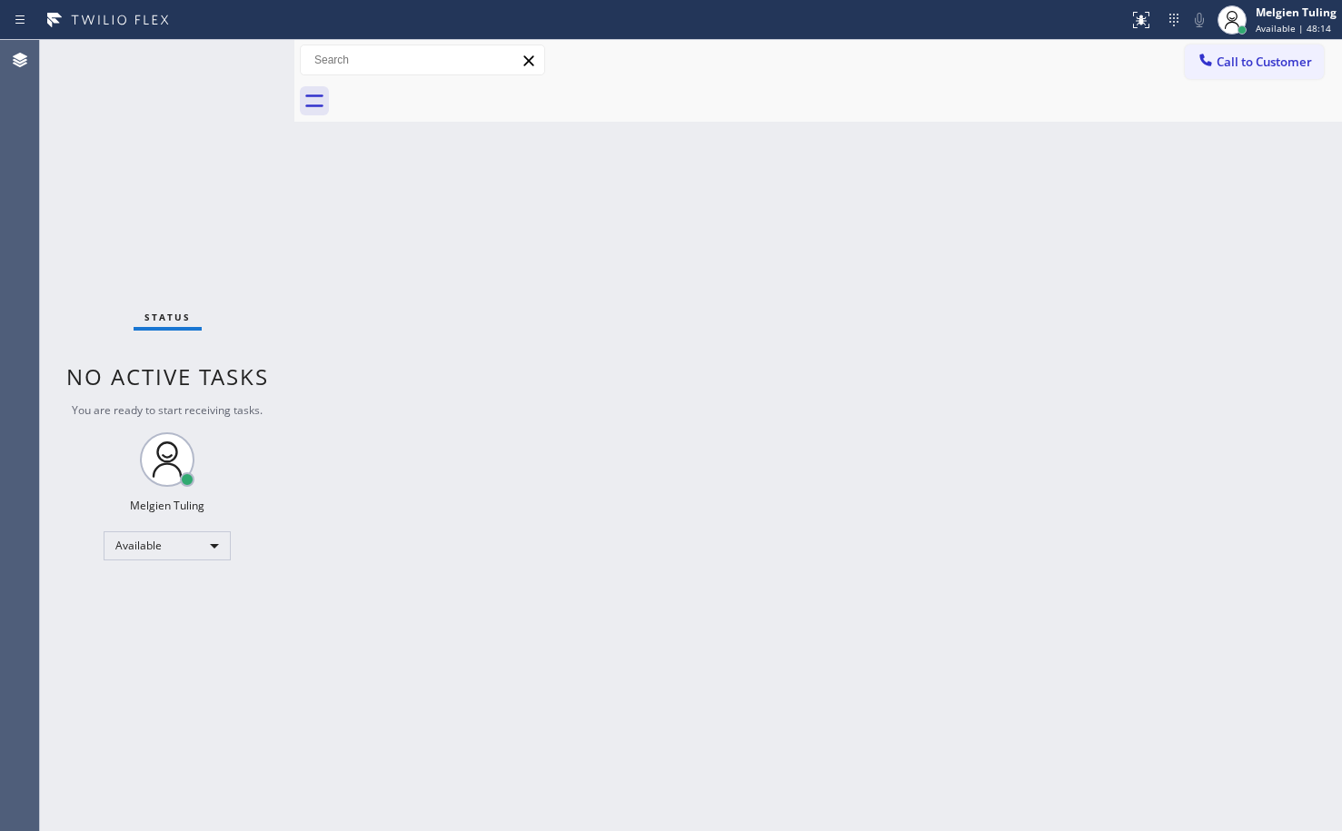
click at [1068, 240] on div "Back to Dashboard Change Sender ID Customers Technicians Select a contact Outbo…" at bounding box center [817, 435] width 1047 height 791
click at [482, 555] on div "Back to Dashboard Change Sender ID Customers Technicians Select a contact Outbo…" at bounding box center [817, 435] width 1047 height 791
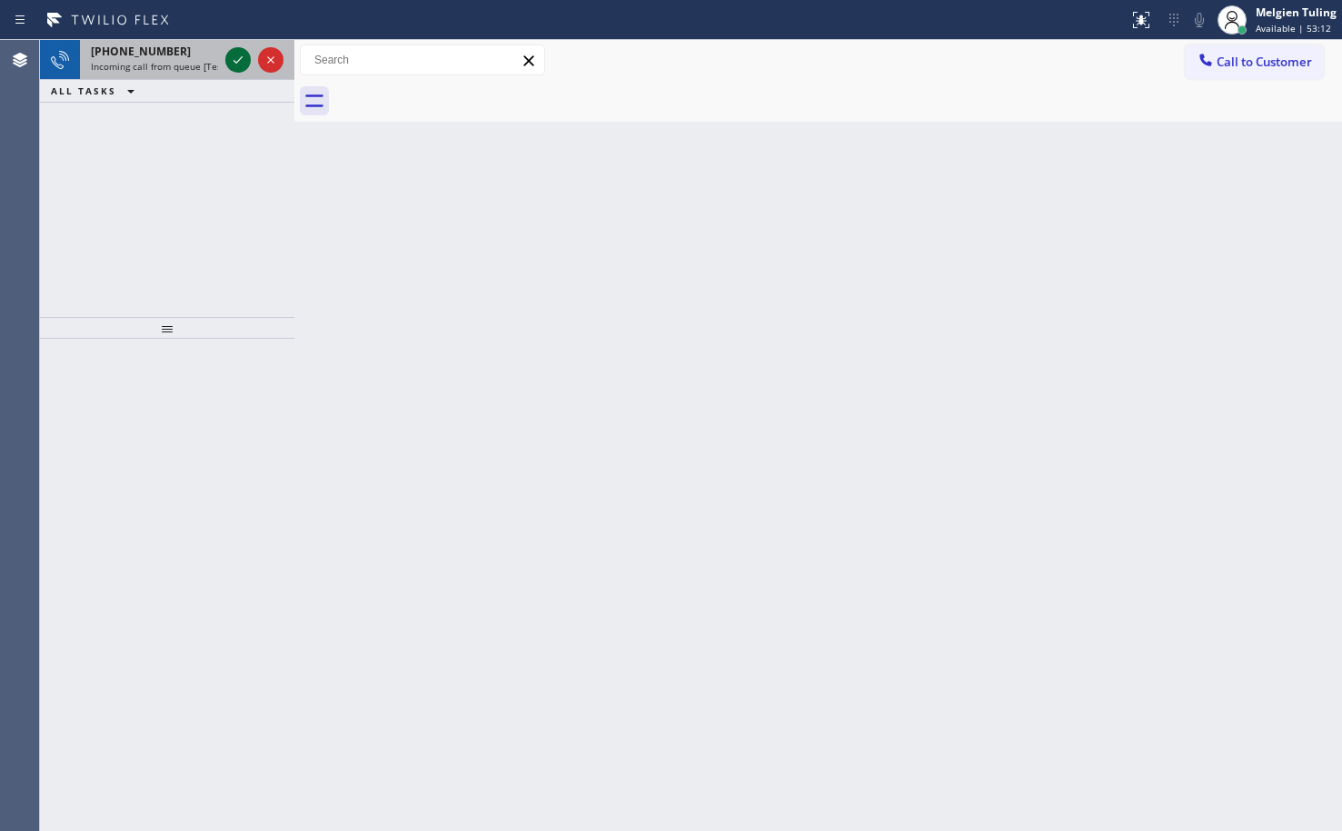
click at [243, 60] on icon at bounding box center [238, 60] width 22 height 22
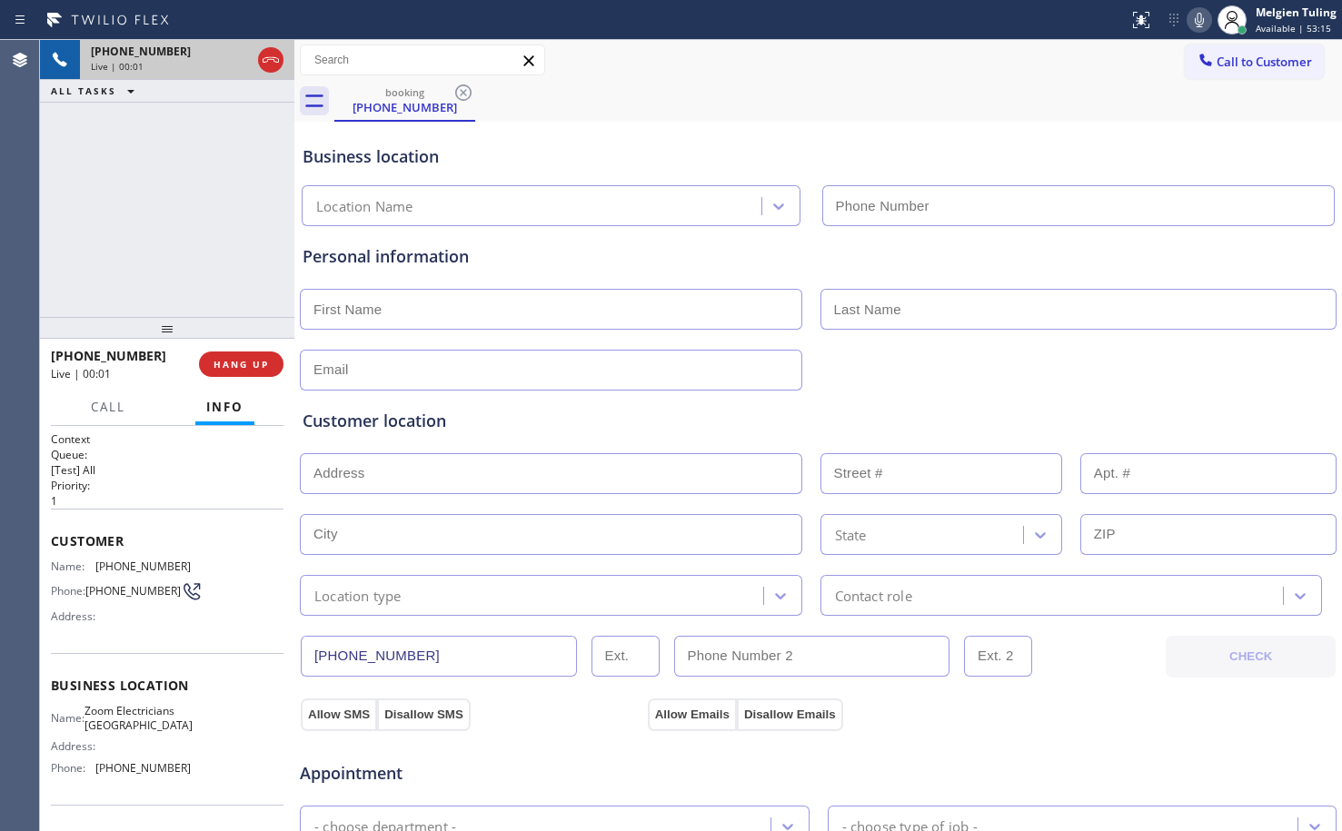
type input "[PHONE_NUMBER]"
click at [238, 65] on icon at bounding box center [238, 60] width 22 height 22
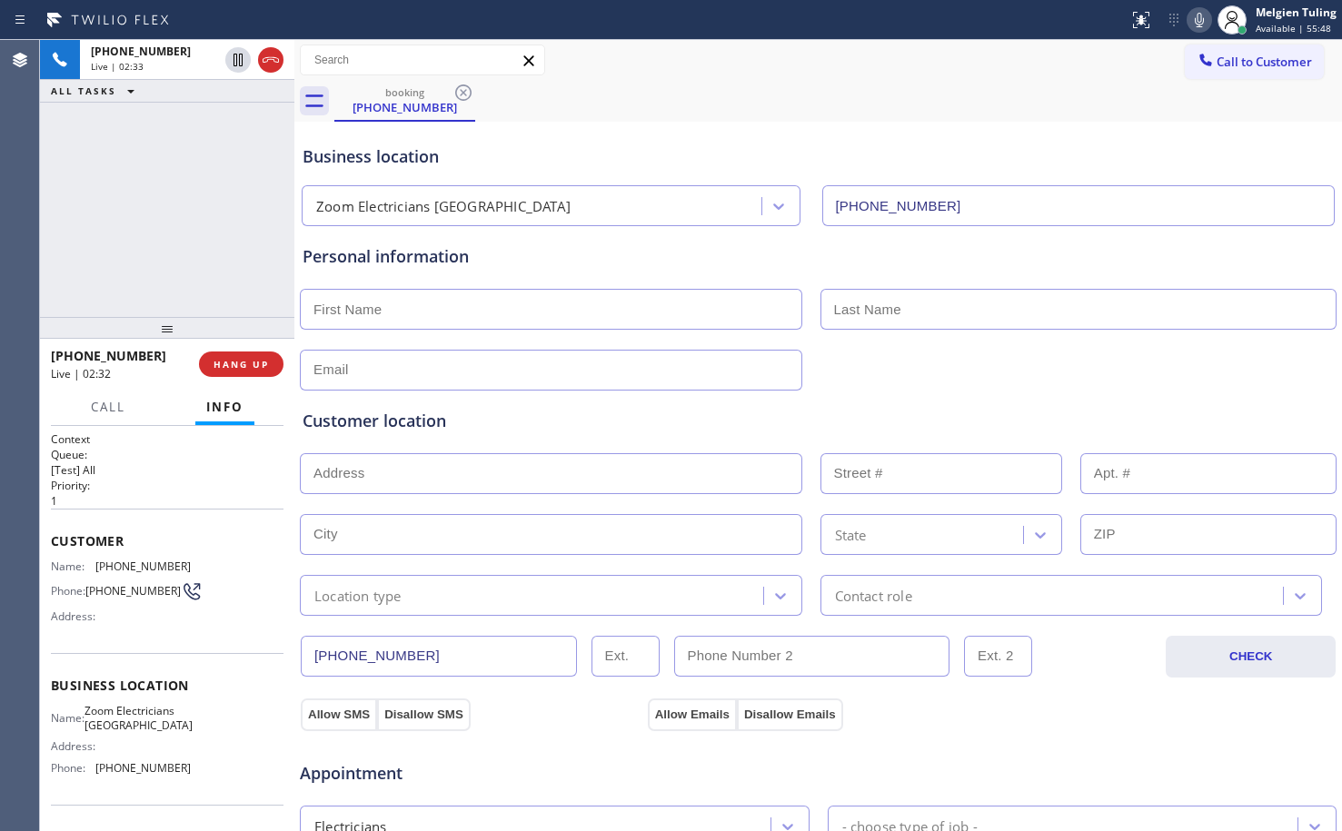
click at [1201, 19] on icon at bounding box center [1199, 20] width 22 height 22
click at [240, 59] on icon at bounding box center [238, 60] width 13 height 13
click at [1201, 18] on rect at bounding box center [1199, 18] width 13 height 13
click at [228, 365] on span "HANG UP" at bounding box center [240, 364] width 55 height 13
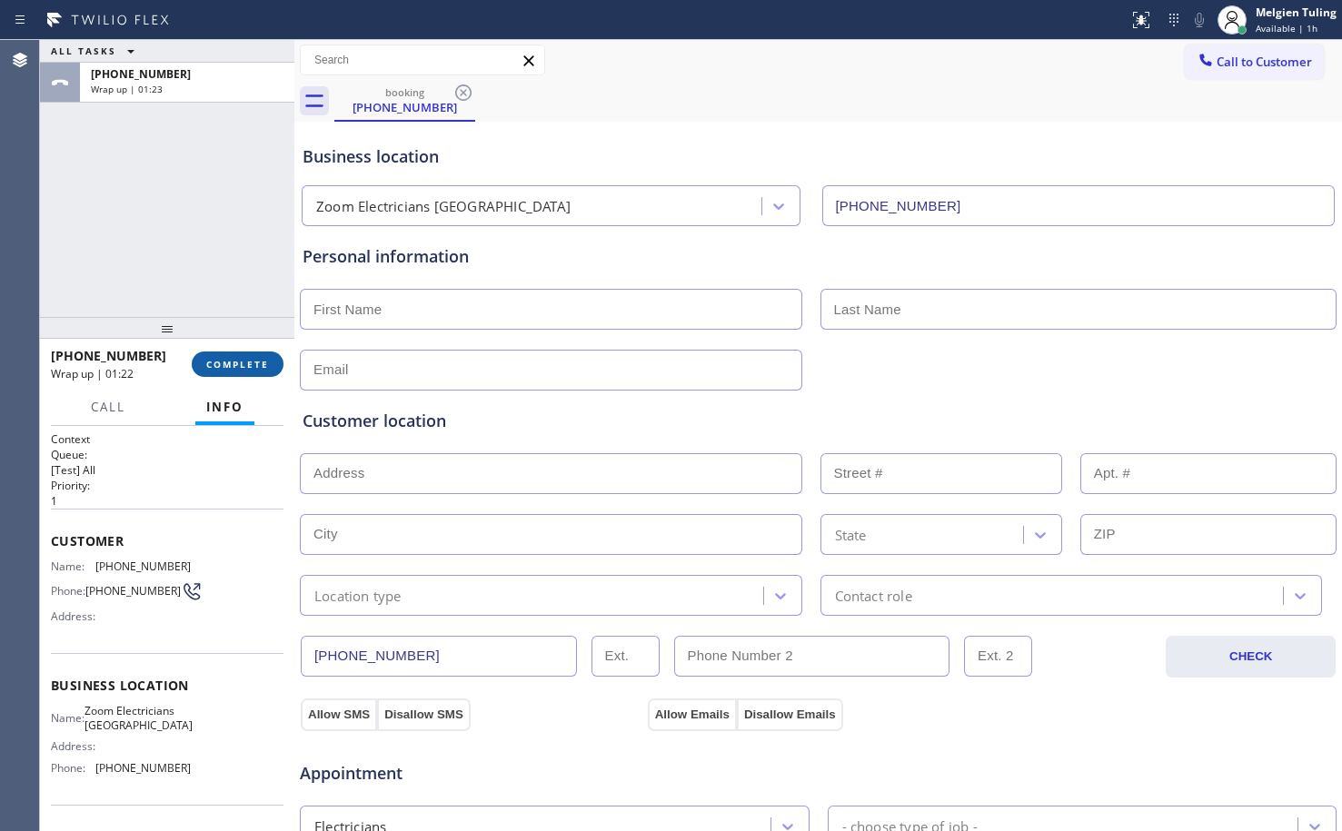
click at [234, 368] on span "COMPLETE" at bounding box center [237, 364] width 63 height 13
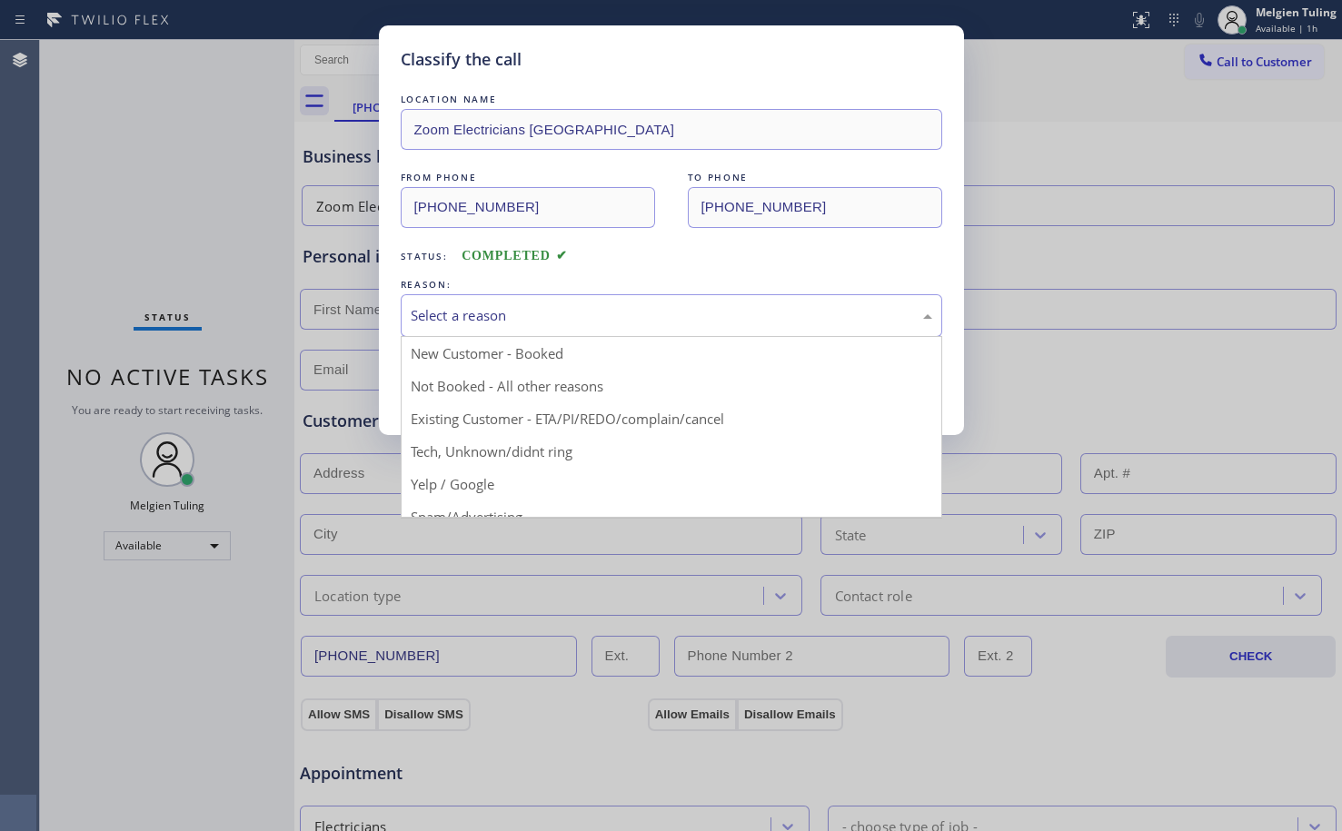
click at [498, 307] on div "Select a reason" at bounding box center [671, 315] width 521 height 21
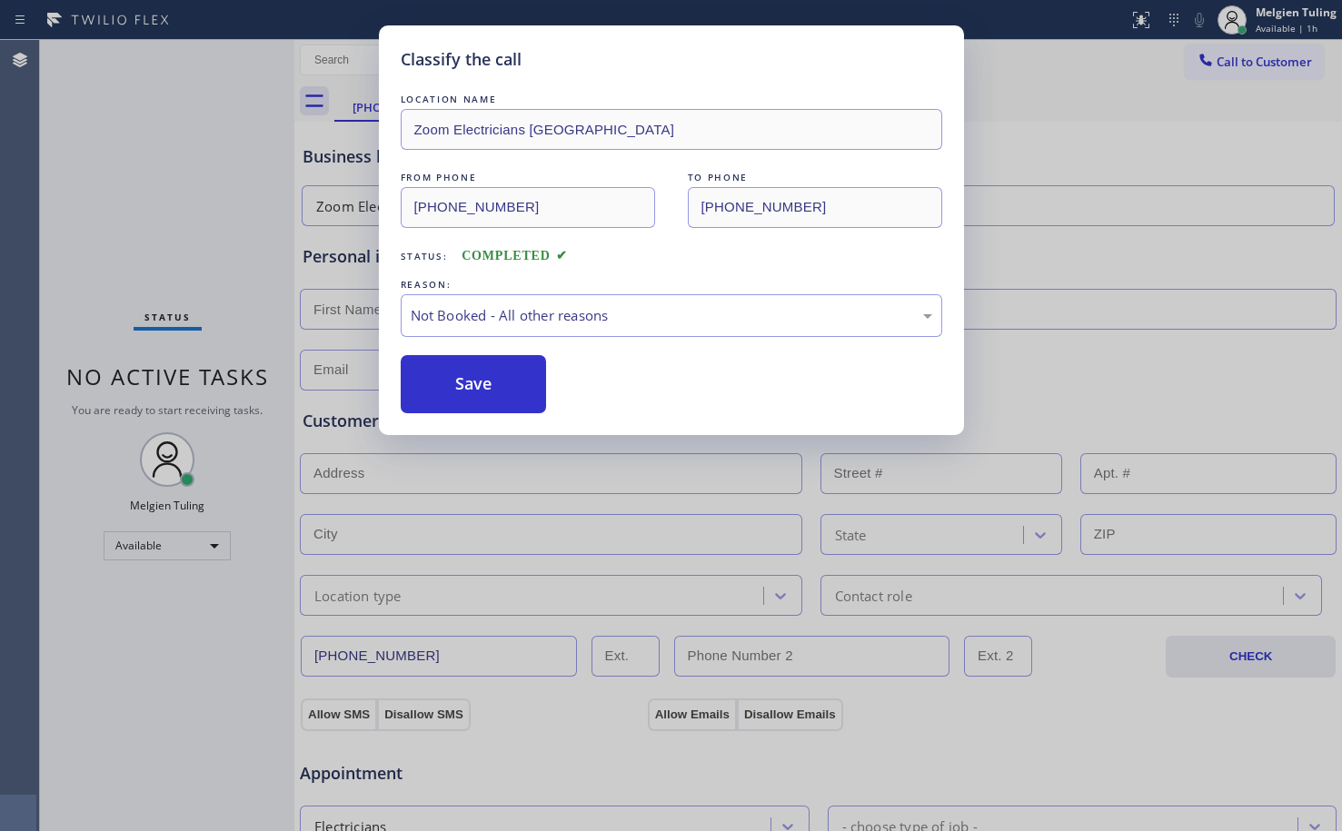
click at [455, 393] on button "Save" at bounding box center [474, 384] width 146 height 58
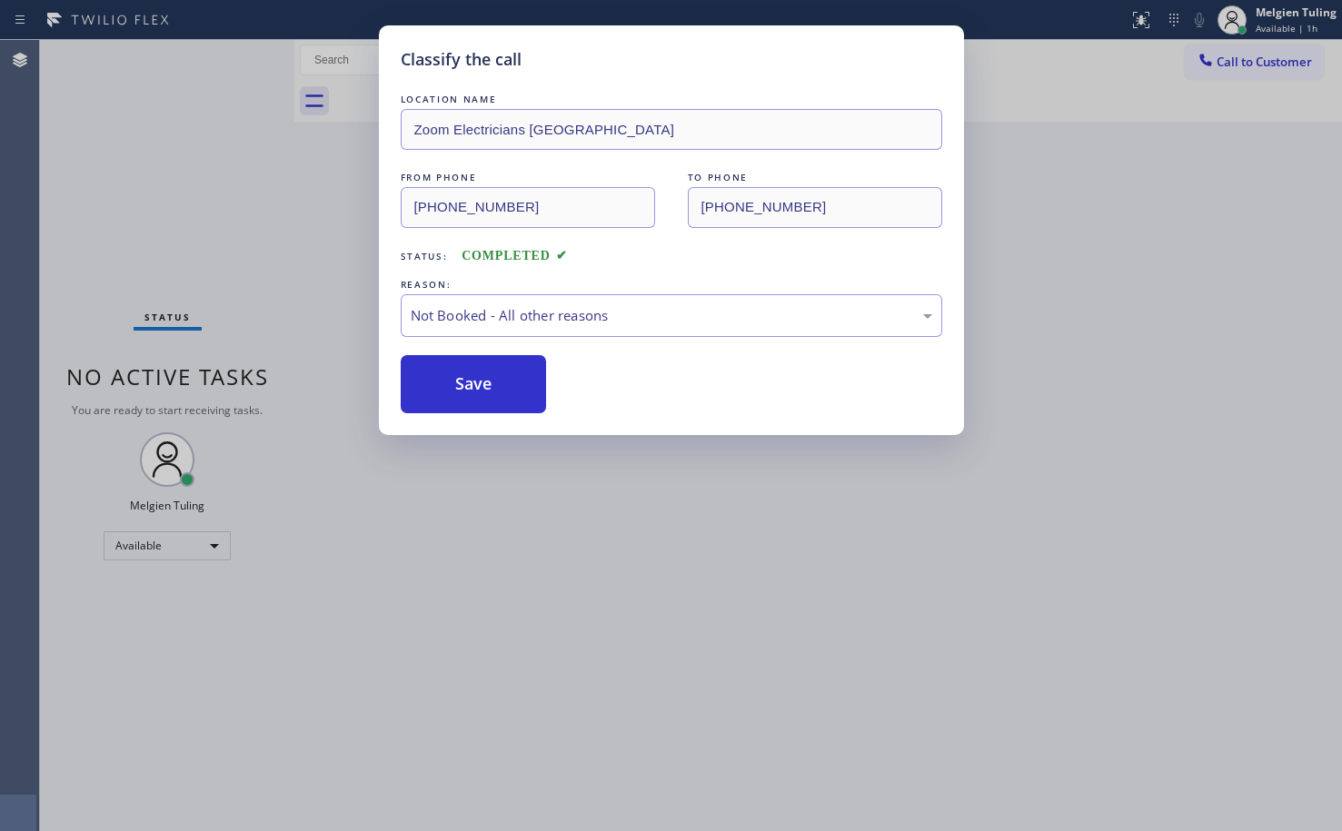
click at [455, 393] on button "Save" at bounding box center [474, 384] width 146 height 58
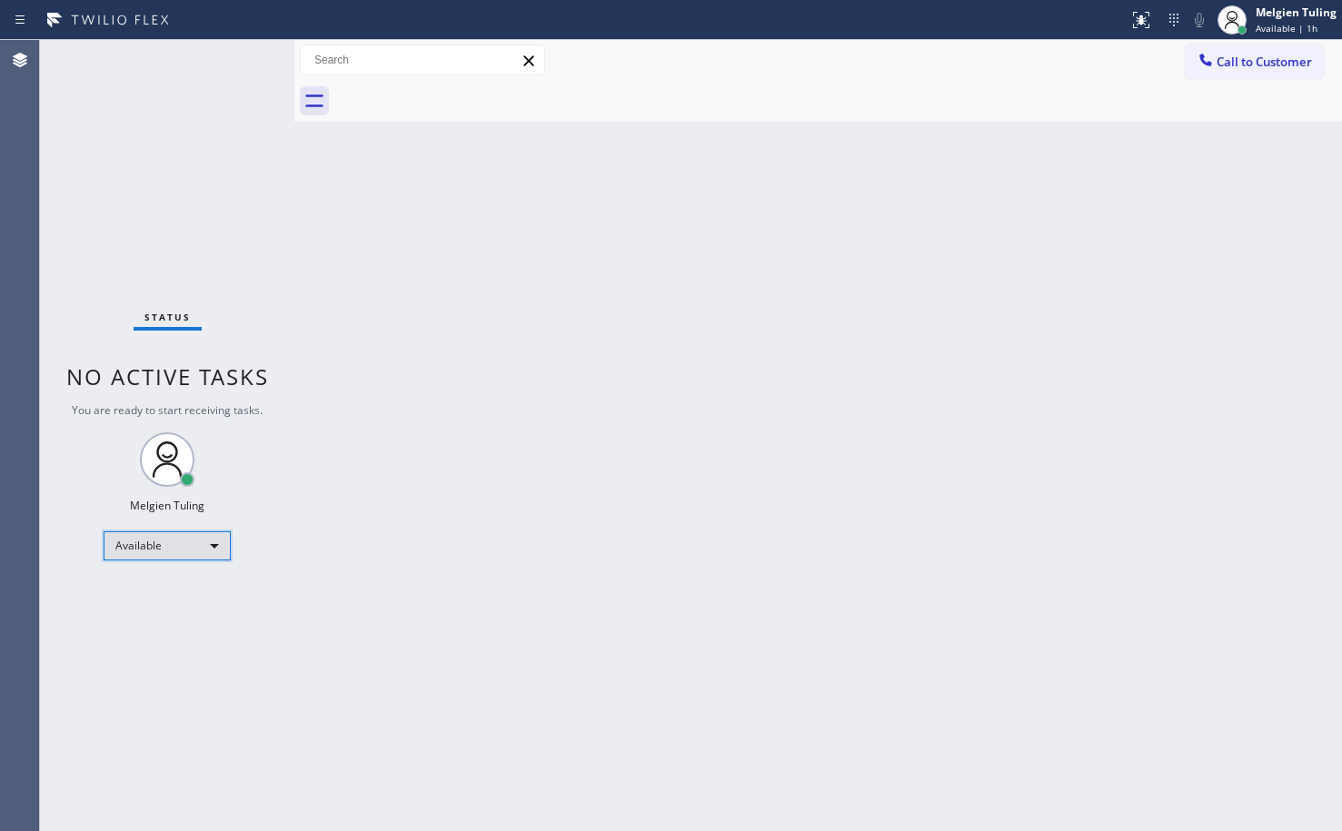
click at [211, 540] on div "Available" at bounding box center [167, 545] width 127 height 29
click at [203, 644] on li "Break" at bounding box center [166, 640] width 124 height 22
click at [213, 551] on div "Available" at bounding box center [167, 545] width 127 height 29
click at [151, 637] on li "Break" at bounding box center [166, 640] width 124 height 22
click at [210, 543] on div "Available" at bounding box center [167, 545] width 127 height 29
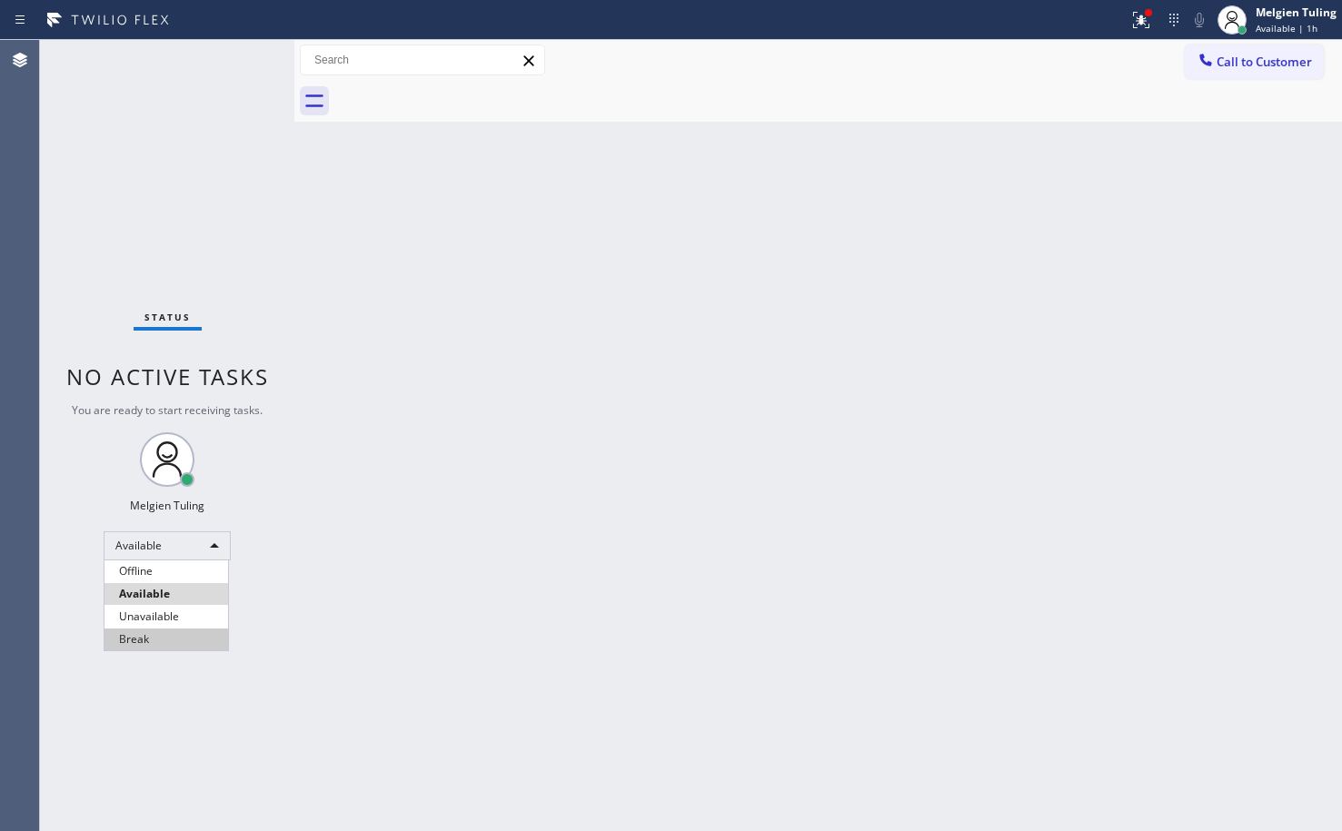
click at [133, 630] on li "Break" at bounding box center [166, 640] width 124 height 22
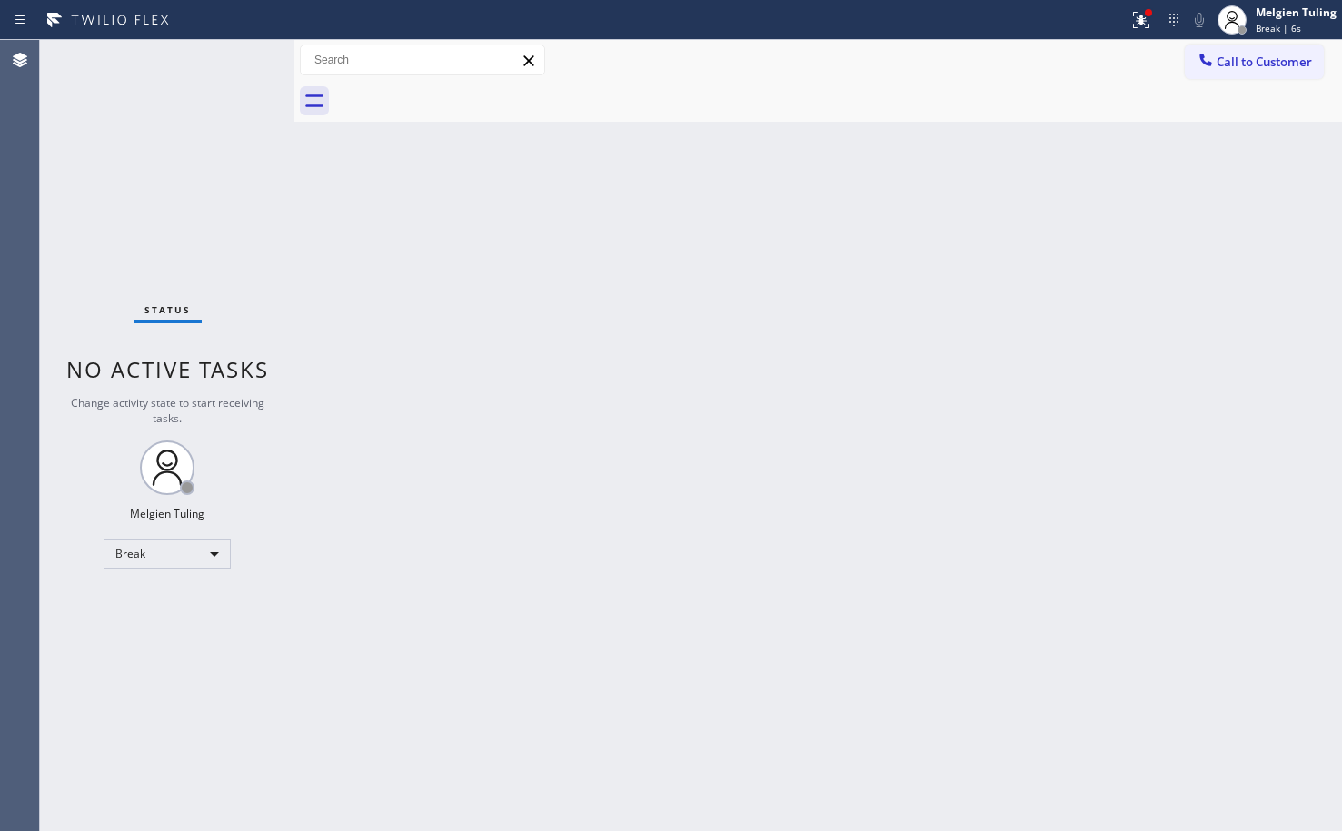
click at [476, 628] on div "Back to Dashboard Change Sender ID Customers Technicians Select a contact Outbo…" at bounding box center [817, 435] width 1047 height 791
click at [377, 728] on div "Back to Dashboard Change Sender ID Customers Technicians Select a contact Outbo…" at bounding box center [817, 435] width 1047 height 791
click at [200, 553] on div "Break" at bounding box center [167, 554] width 127 height 29
click at [176, 610] on li "Available" at bounding box center [166, 602] width 124 height 22
click at [567, 440] on div "Back to Dashboard Change Sender ID Customers Technicians Select a contact Outbo…" at bounding box center [817, 435] width 1047 height 791
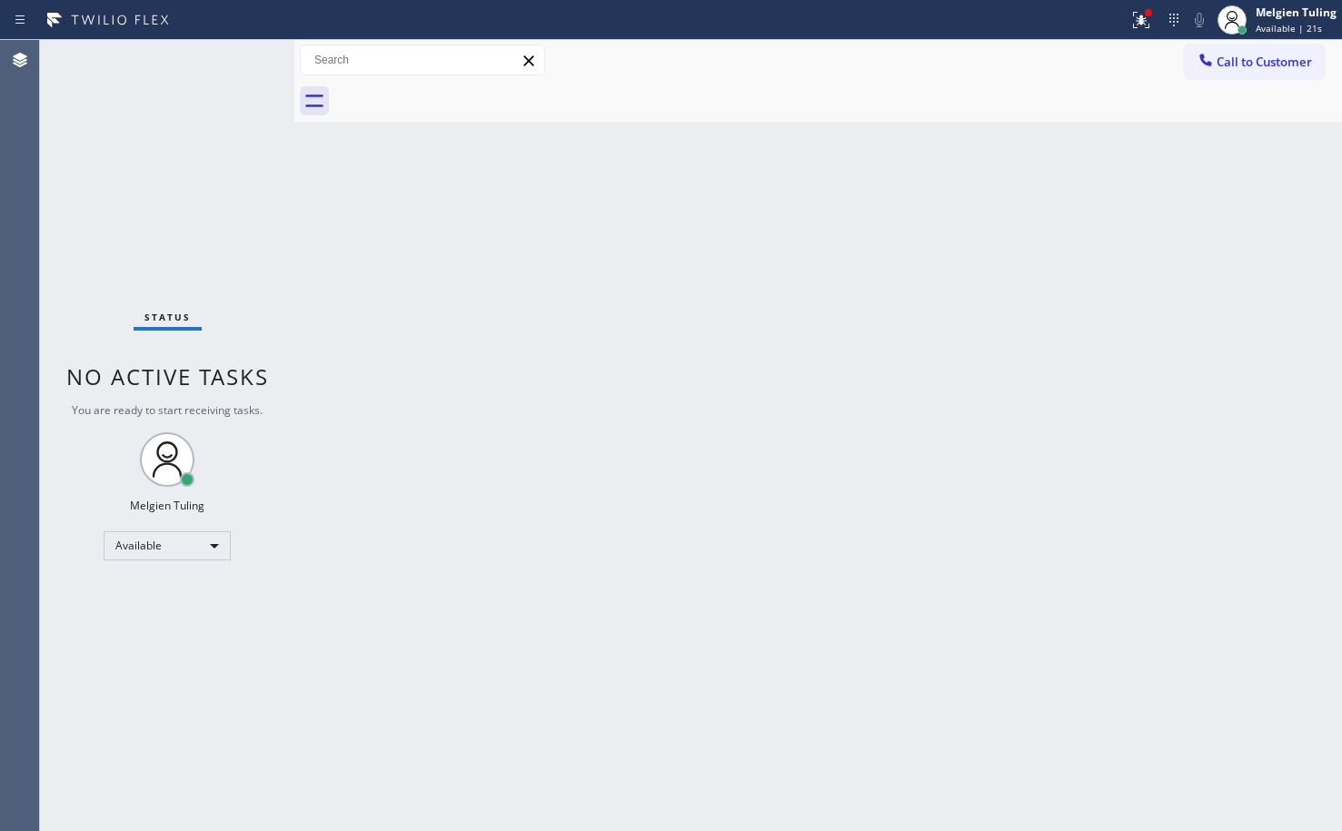
click at [839, 426] on div "Back to Dashboard Change Sender ID Customers Technicians Select a contact Outbo…" at bounding box center [817, 435] width 1047 height 791
click at [415, 411] on div "Back to Dashboard Change Sender ID Customers Technicians Select a contact Outbo…" at bounding box center [817, 435] width 1047 height 791
click at [243, 65] on div "Status No active tasks You are ready to start receiving tasks. Melgien Tuling A…" at bounding box center [167, 435] width 254 height 791
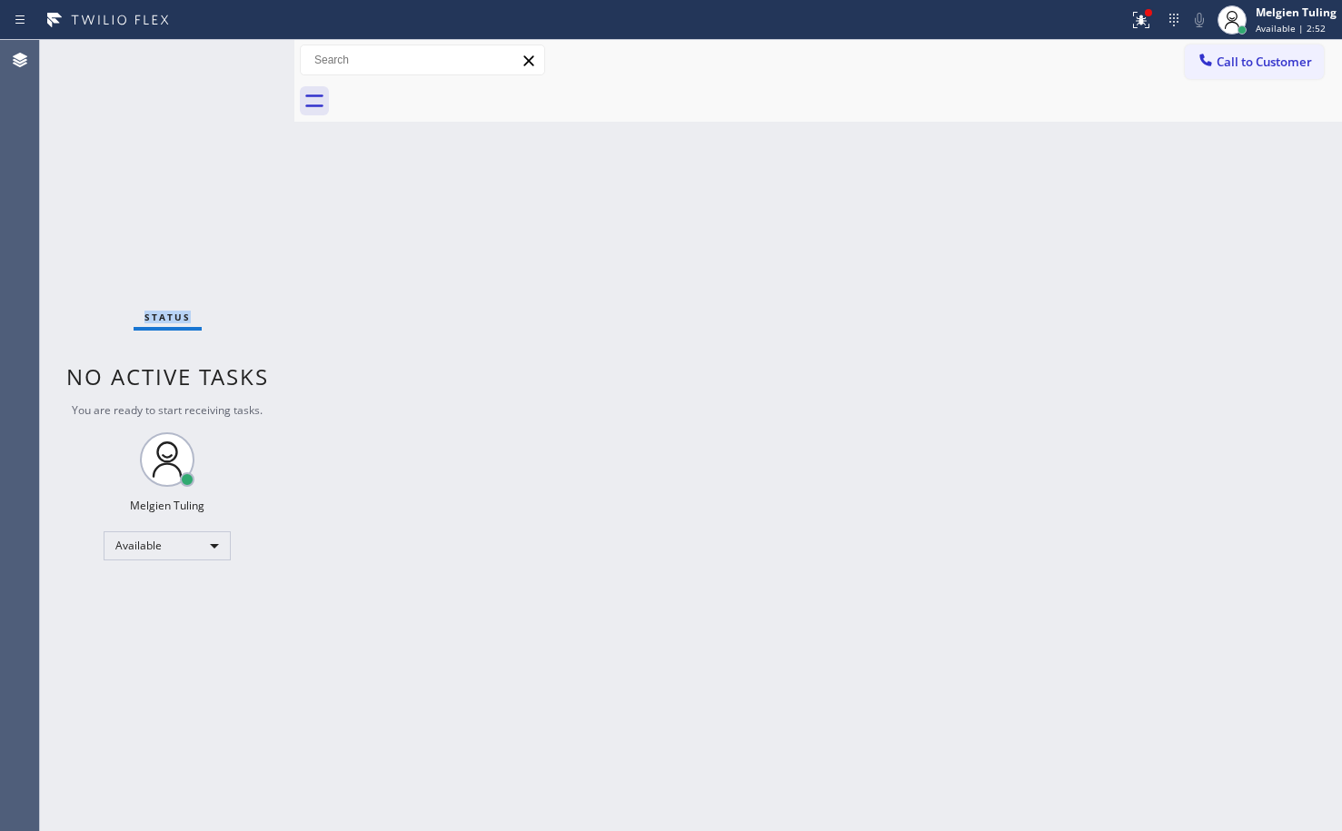
click at [243, 65] on div "Status No active tasks You are ready to start receiving tasks. Melgien Tuling A…" at bounding box center [167, 435] width 254 height 791
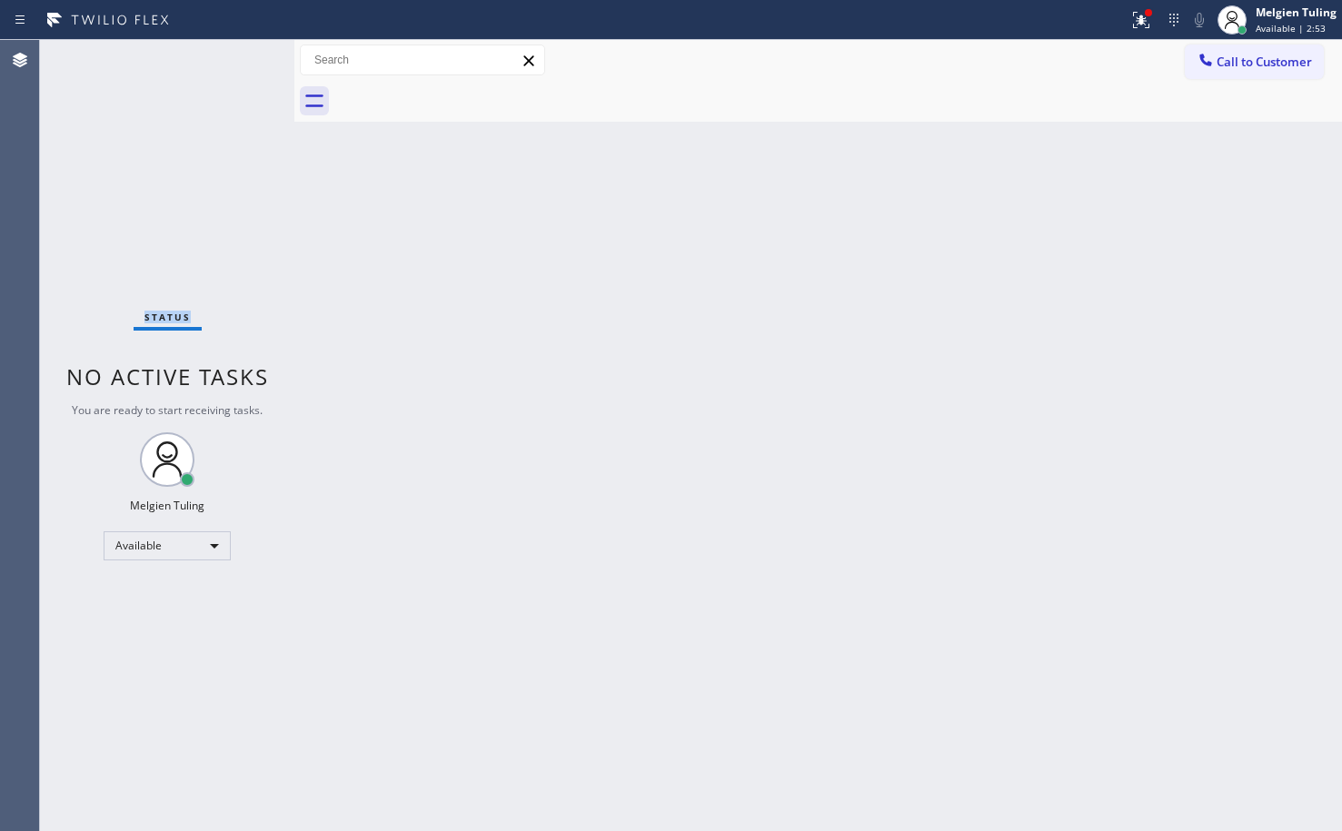
click at [243, 65] on div "Status No active tasks You are ready to start receiving tasks. Melgien Tuling A…" at bounding box center [167, 435] width 254 height 791
click at [1144, 24] on icon at bounding box center [1138, 18] width 11 height 13
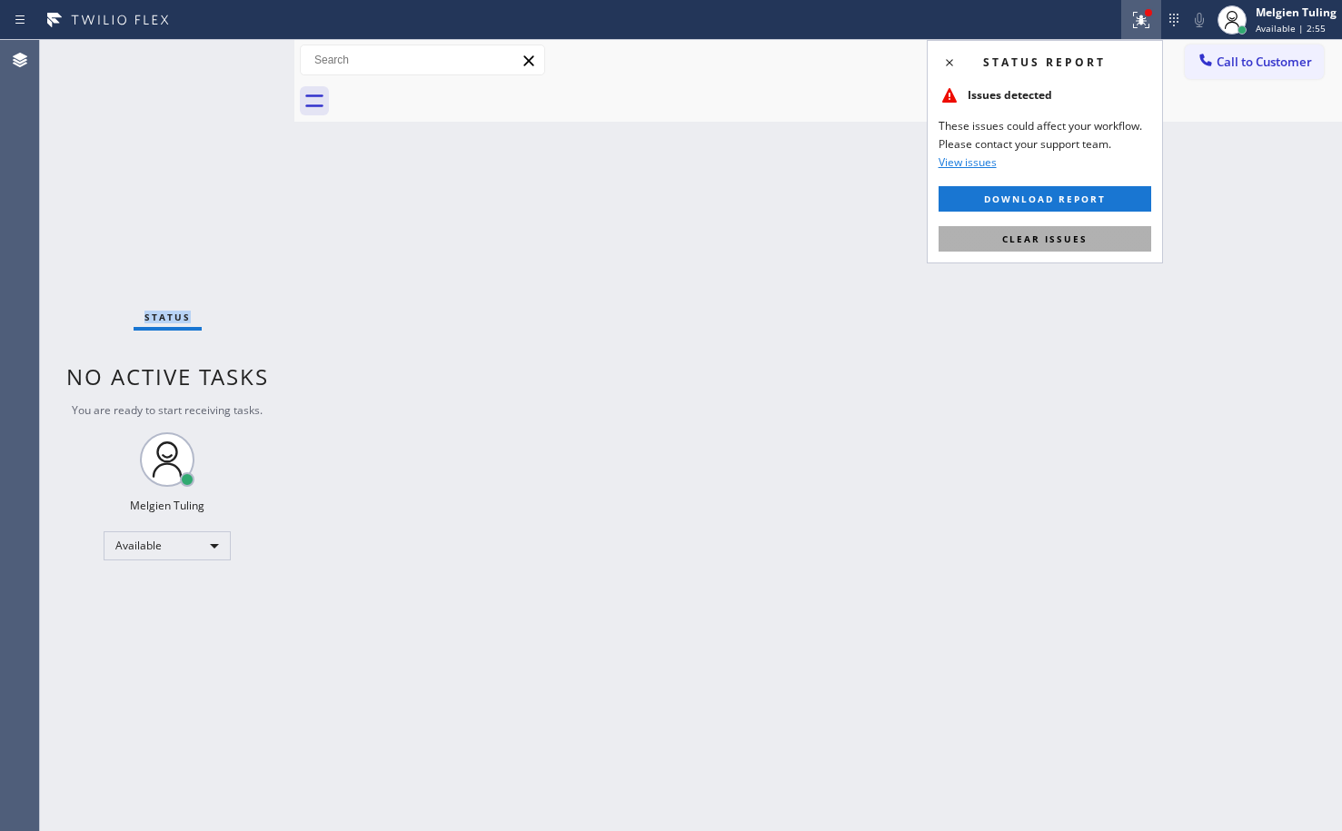
click at [1033, 229] on button "Clear issues" at bounding box center [1044, 238] width 213 height 25
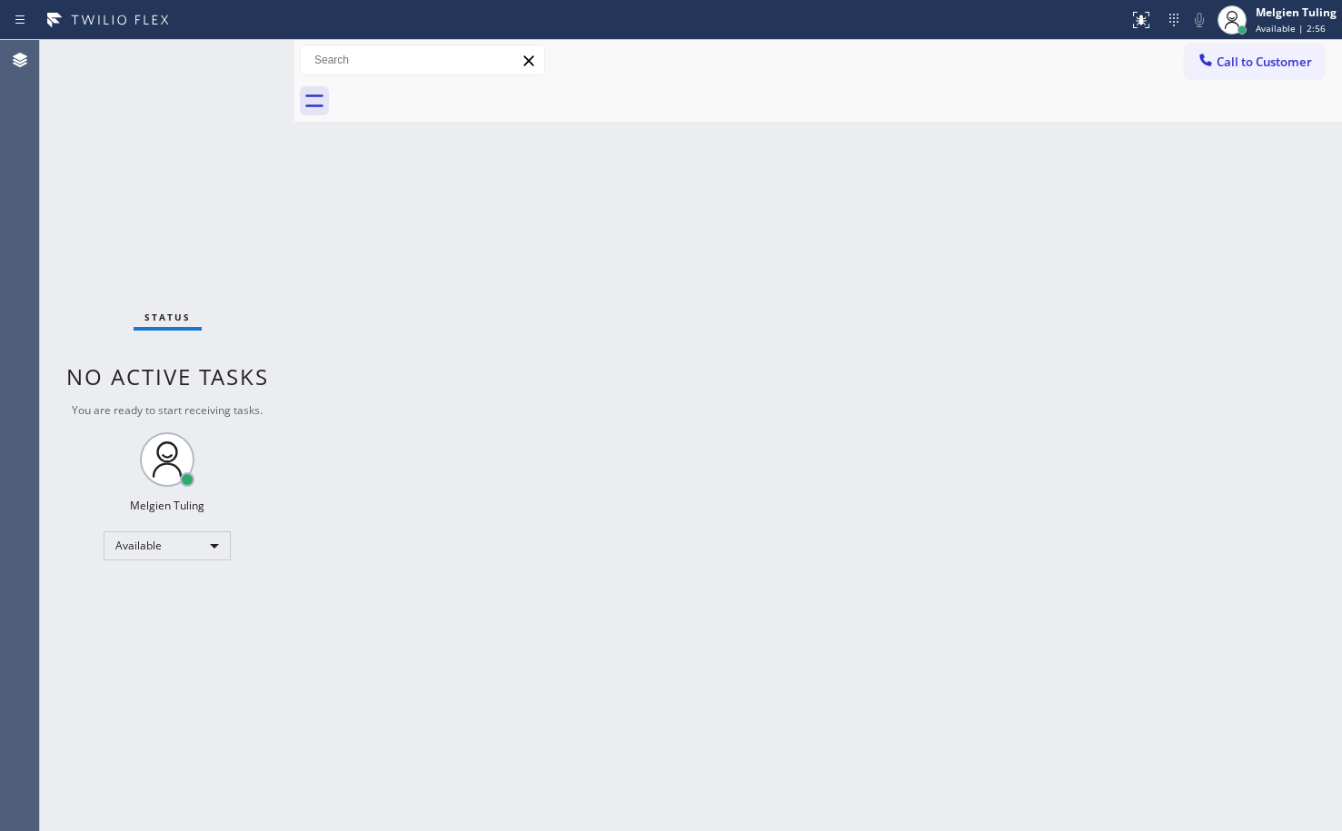
click at [1121, 332] on div "Back to Dashboard Change Sender ID Customers Technicians Select a contact Outbo…" at bounding box center [817, 435] width 1047 height 791
click at [710, 325] on div "Back to Dashboard Change Sender ID Customers Technicians Select a contact Outbo…" at bounding box center [817, 435] width 1047 height 791
click at [455, 350] on div "Back to Dashboard Change Sender ID Customers Technicians Select a contact Outbo…" at bounding box center [817, 435] width 1047 height 791
click at [333, 420] on div "Back to Dashboard Change Sender ID Customers Technicians Select a contact Outbo…" at bounding box center [817, 435] width 1047 height 791
click at [294, 743] on div at bounding box center [294, 435] width 0 height 791
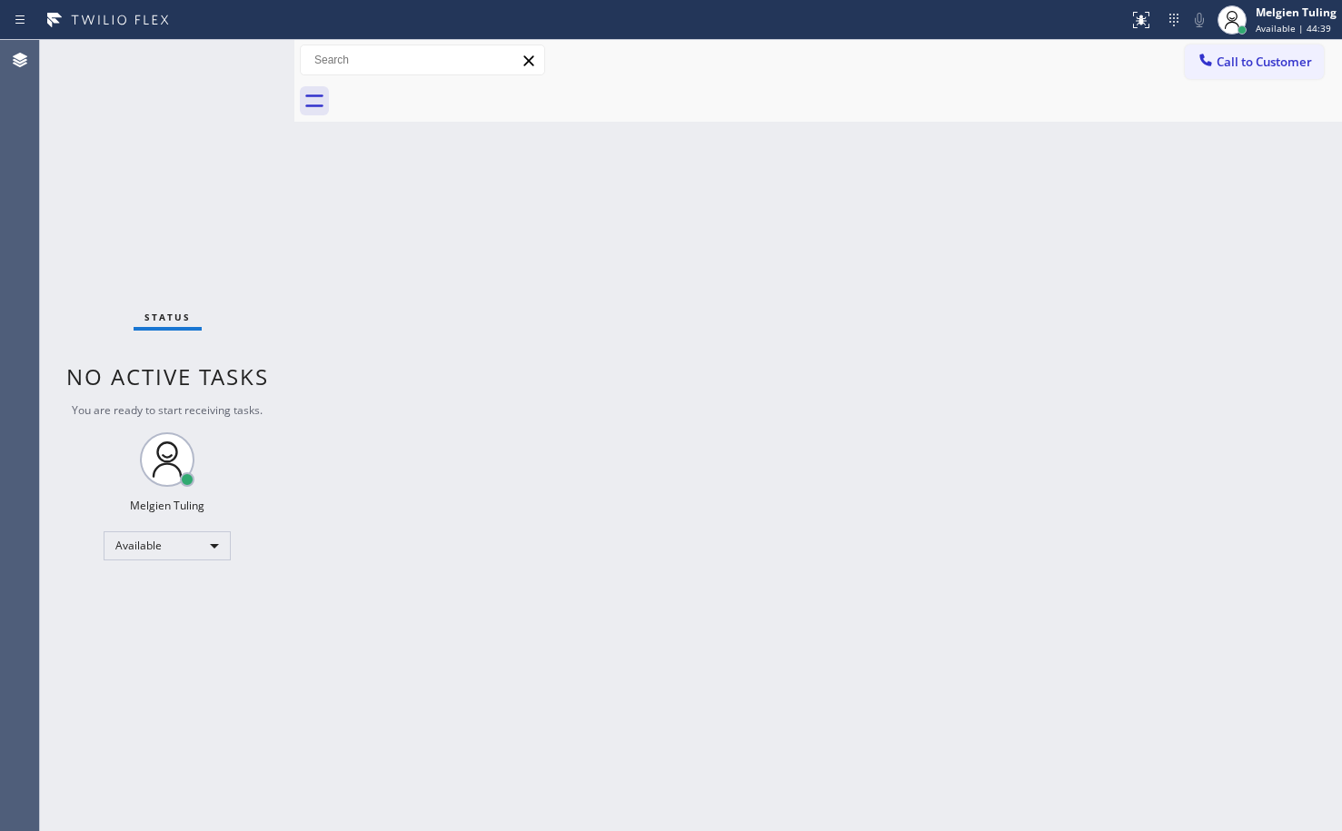
click at [680, 561] on div "Back to Dashboard Change Sender ID Customers Technicians Select a contact Outbo…" at bounding box center [817, 435] width 1047 height 791
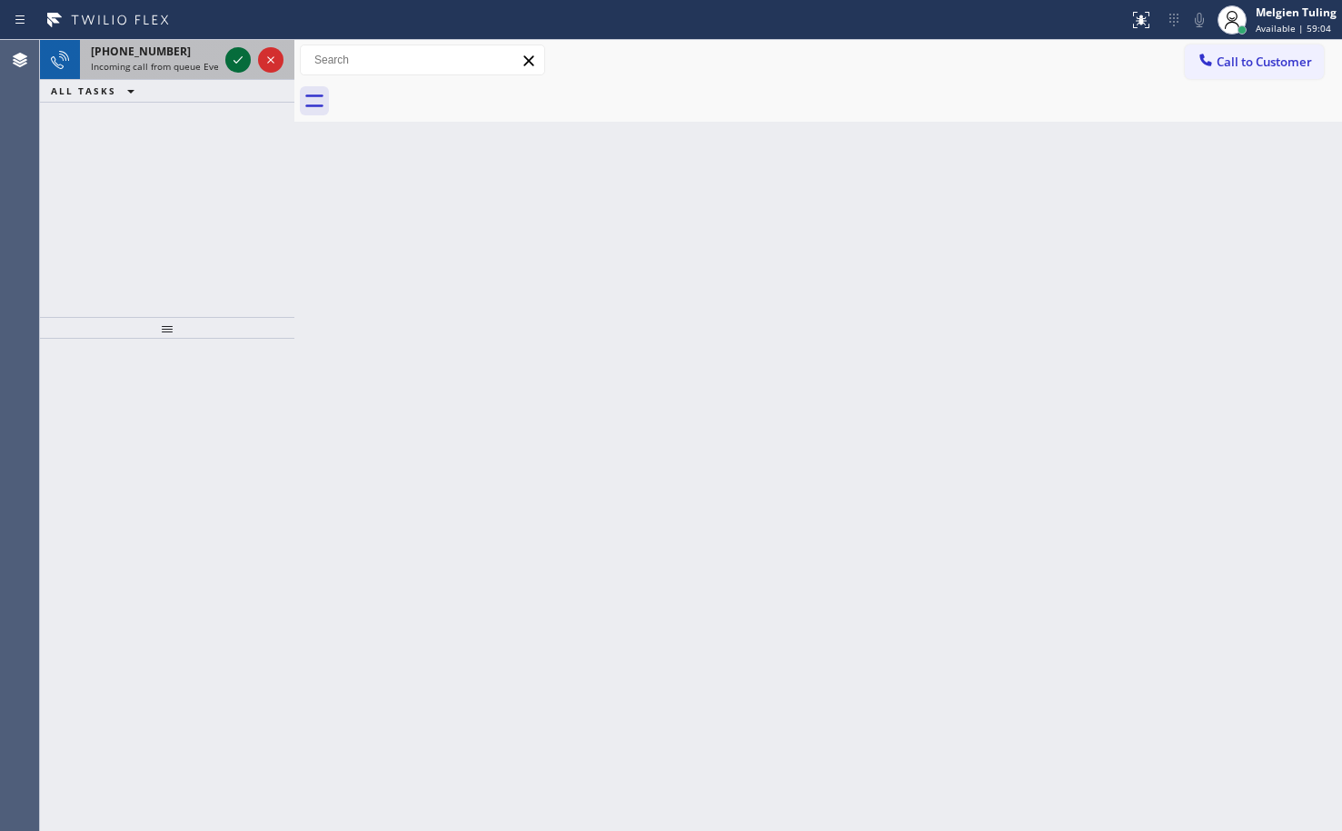
click at [238, 52] on icon at bounding box center [238, 60] width 22 height 22
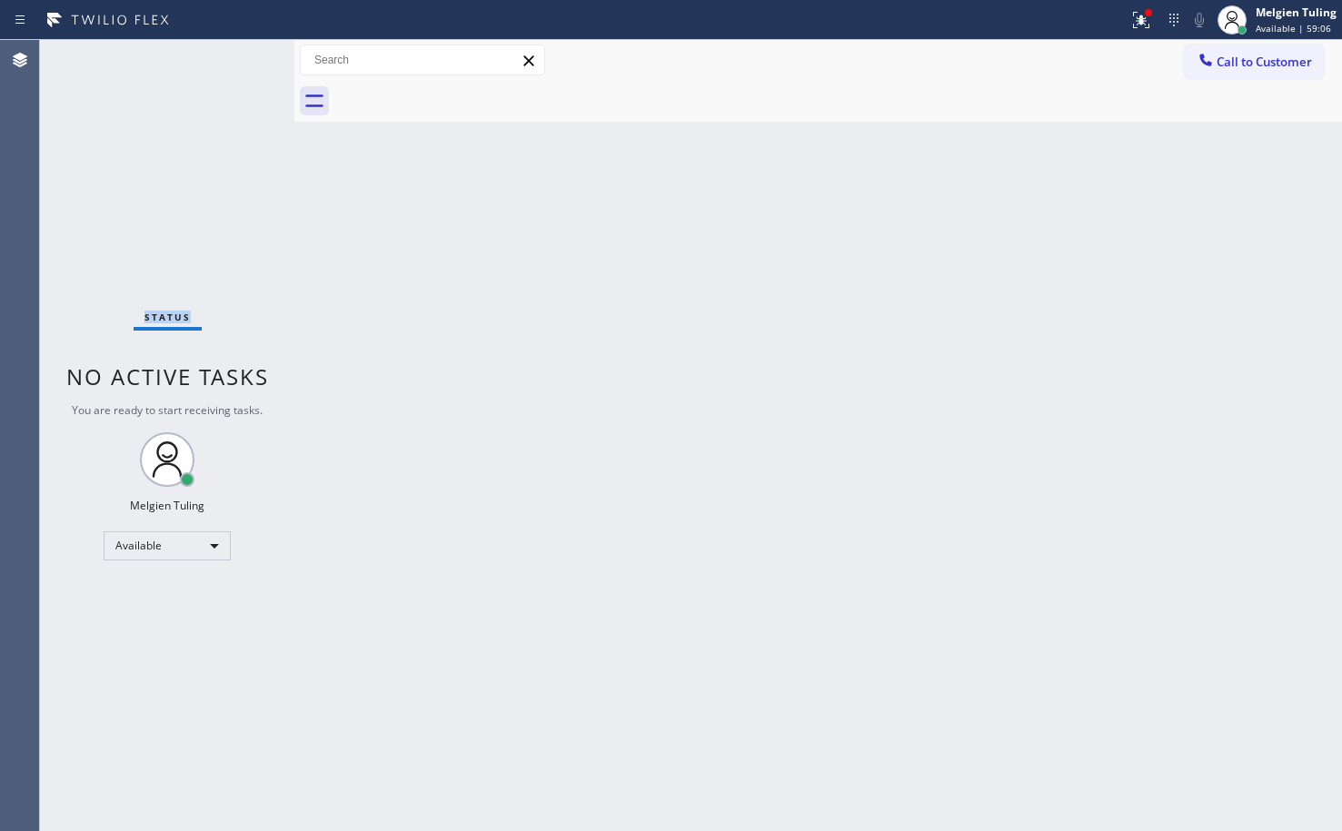
click at [238, 52] on div "Status No active tasks You are ready to start receiving tasks. Melgien Tuling A…" at bounding box center [167, 435] width 254 height 791
click at [254, 205] on div "Status No active tasks You are ready to start receiving tasks. Melgien Tuling A…" at bounding box center [167, 435] width 254 height 791
click at [231, 283] on div "Status No active tasks You are ready to start receiving tasks. Melgien Tuling A…" at bounding box center [167, 435] width 254 height 791
drag, startPoint x: 733, startPoint y: 315, endPoint x: 753, endPoint y: 356, distance: 45.5
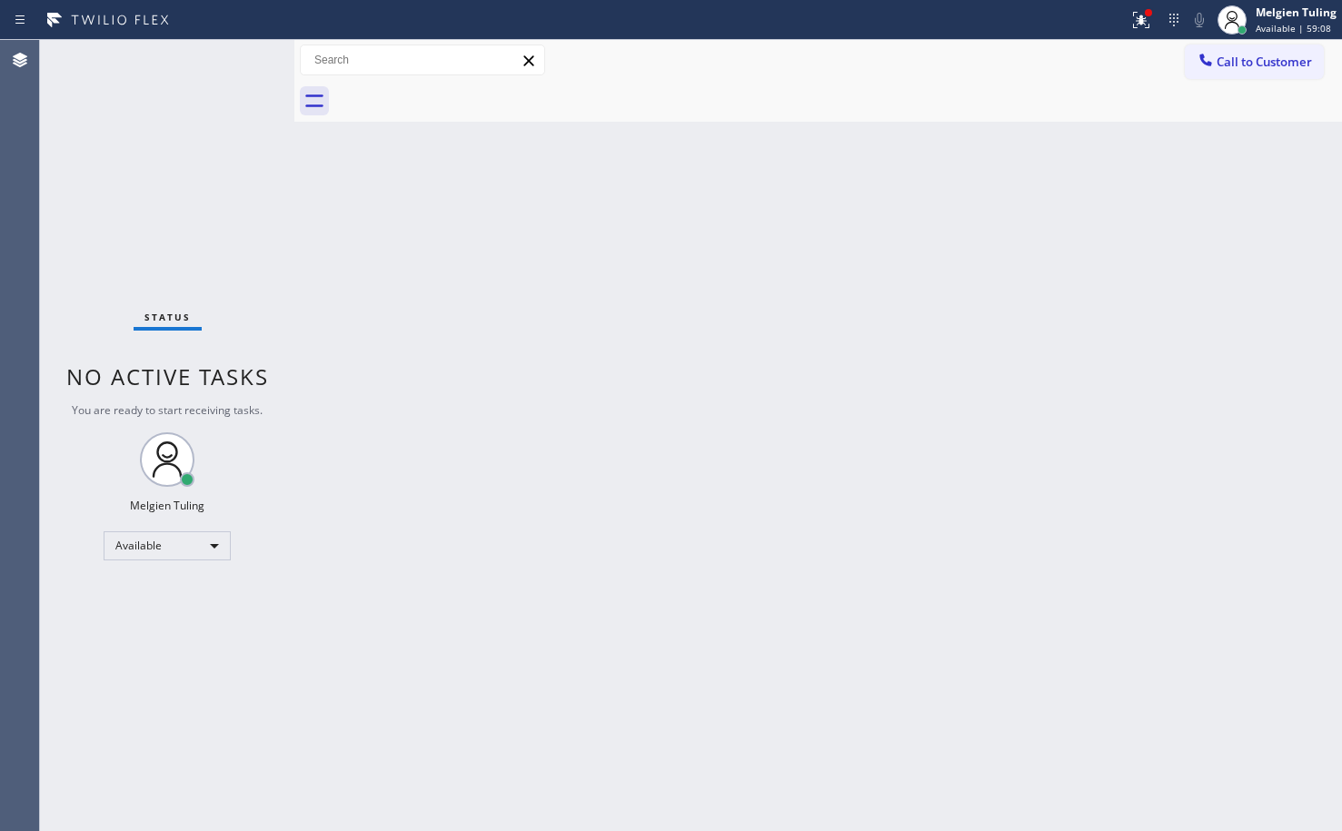
click at [743, 335] on div "Back to Dashboard Change Sender ID Customers Technicians Select a contact Outbo…" at bounding box center [817, 435] width 1047 height 791
click at [1338, 737] on div "Back to Dashboard Change Sender ID Customers Technicians Select a contact Outbo…" at bounding box center [817, 435] width 1047 height 791
click at [302, 243] on div "Back to Dashboard Change Sender ID Customers Technicians Select a contact Outbo…" at bounding box center [817, 435] width 1047 height 791
click at [631, 429] on div "Back to Dashboard Change Sender ID Customers Technicians Select a contact Outbo…" at bounding box center [817, 435] width 1047 height 791
click at [1147, 25] on icon at bounding box center [1136, 20] width 22 height 22
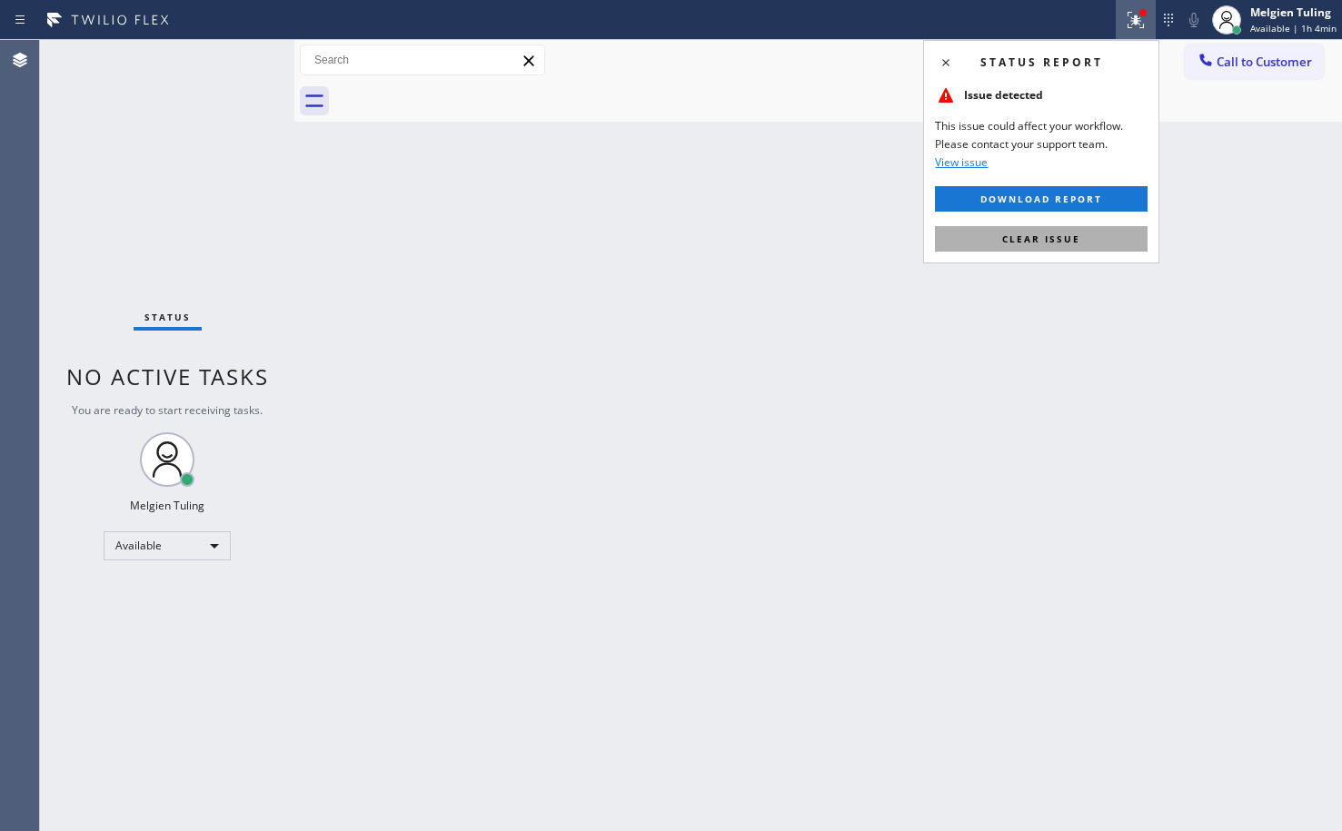
click at [1043, 236] on span "Clear issue" at bounding box center [1041, 239] width 78 height 13
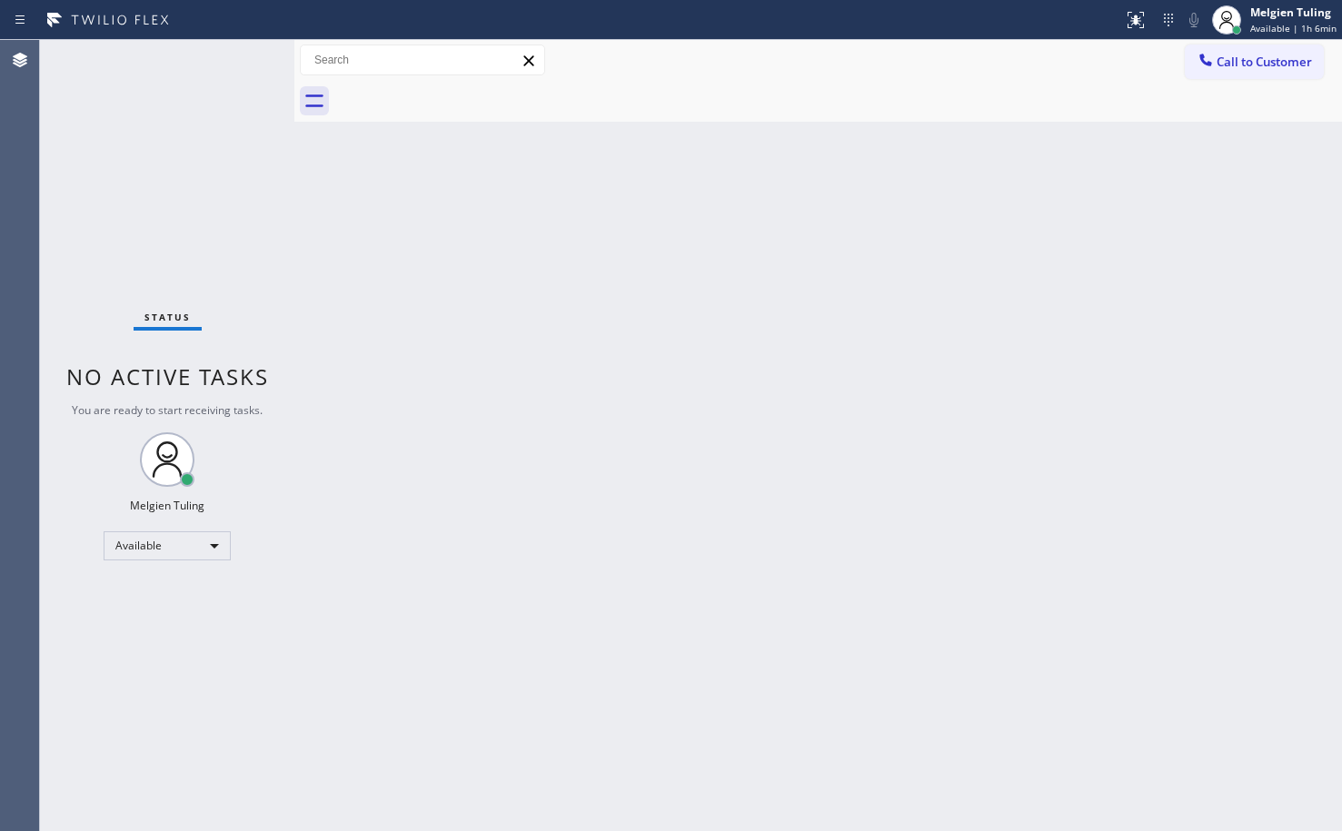
click at [317, 265] on div "Back to Dashboard Change Sender ID Customers Technicians Select a contact Outbo…" at bounding box center [817, 435] width 1047 height 791
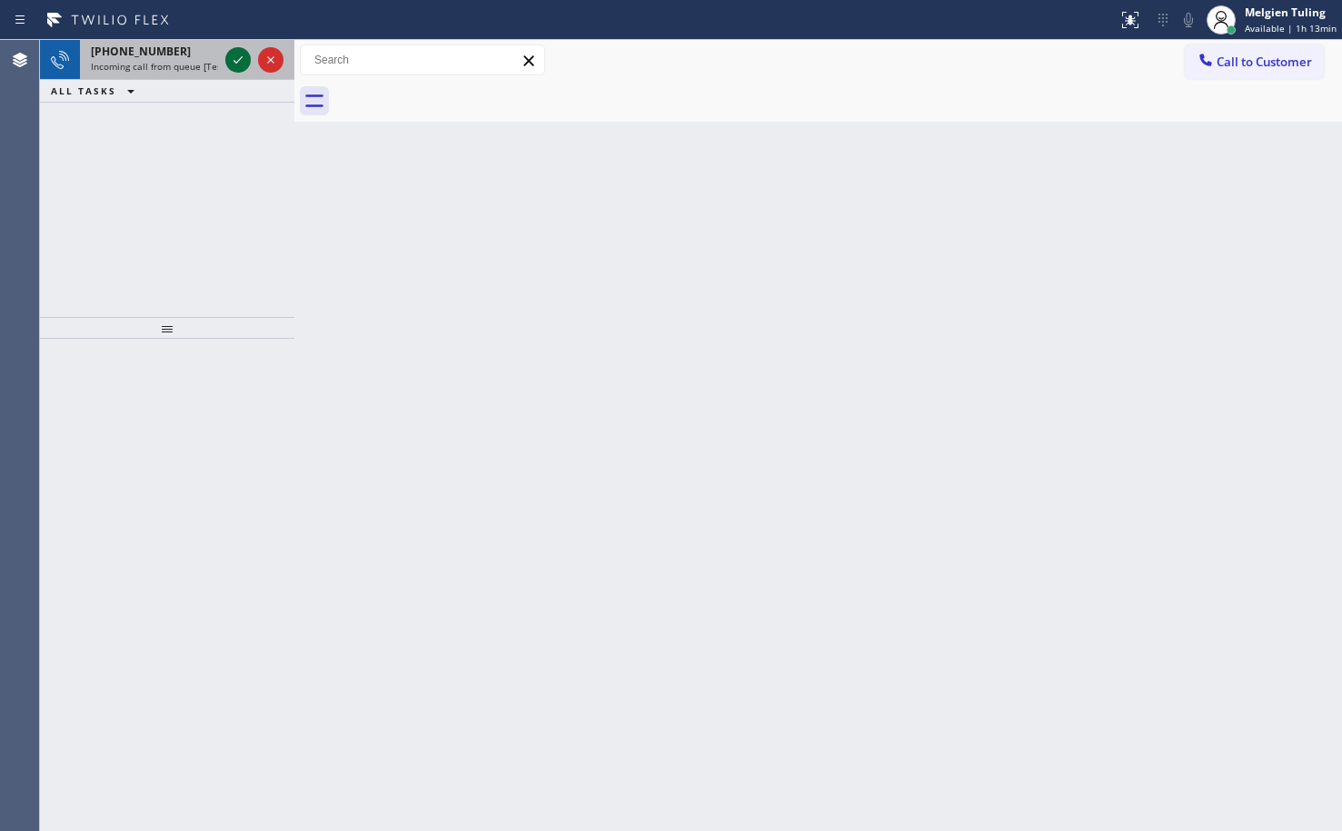
click at [241, 65] on icon at bounding box center [238, 60] width 22 height 22
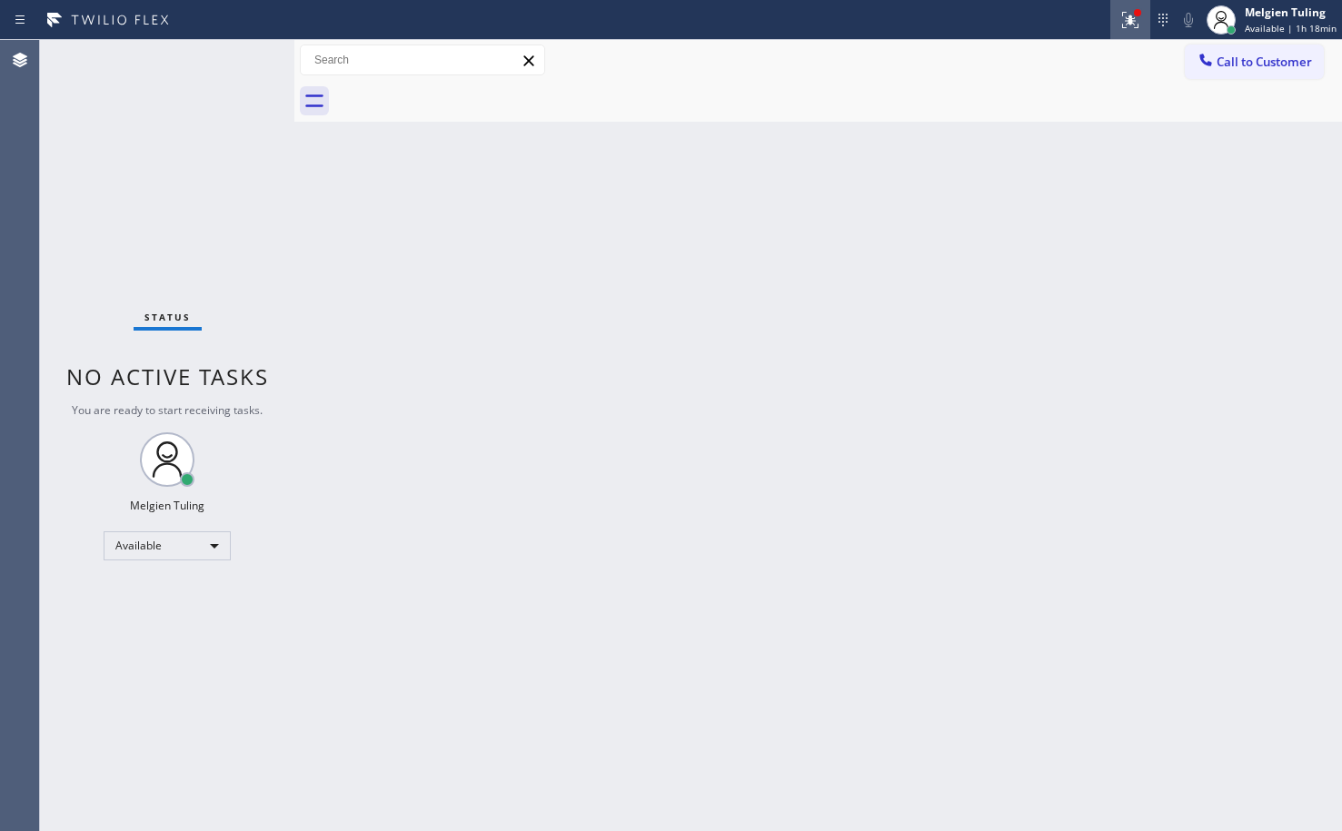
click at [1129, 23] on icon at bounding box center [1130, 20] width 22 height 22
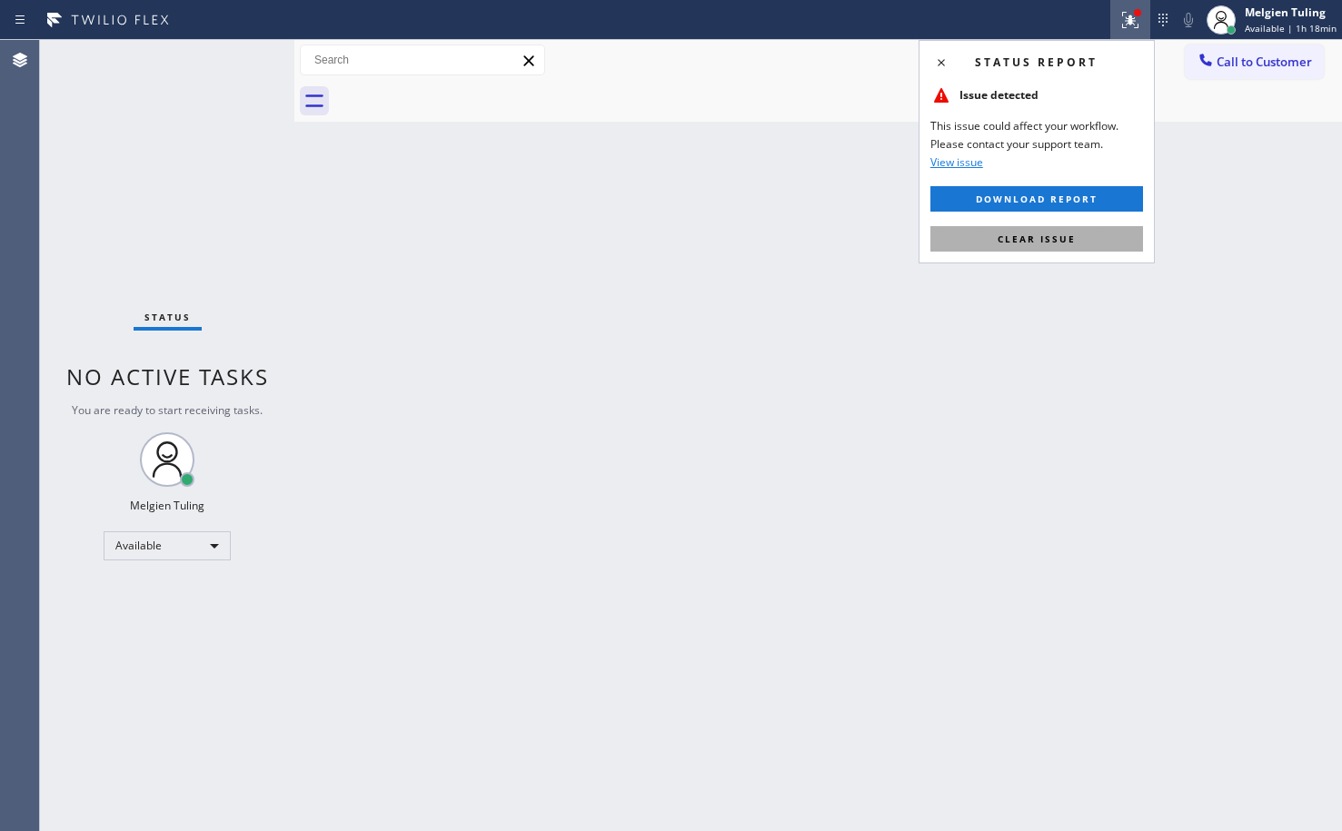
click at [1041, 244] on span "Clear issue" at bounding box center [1037, 239] width 78 height 13
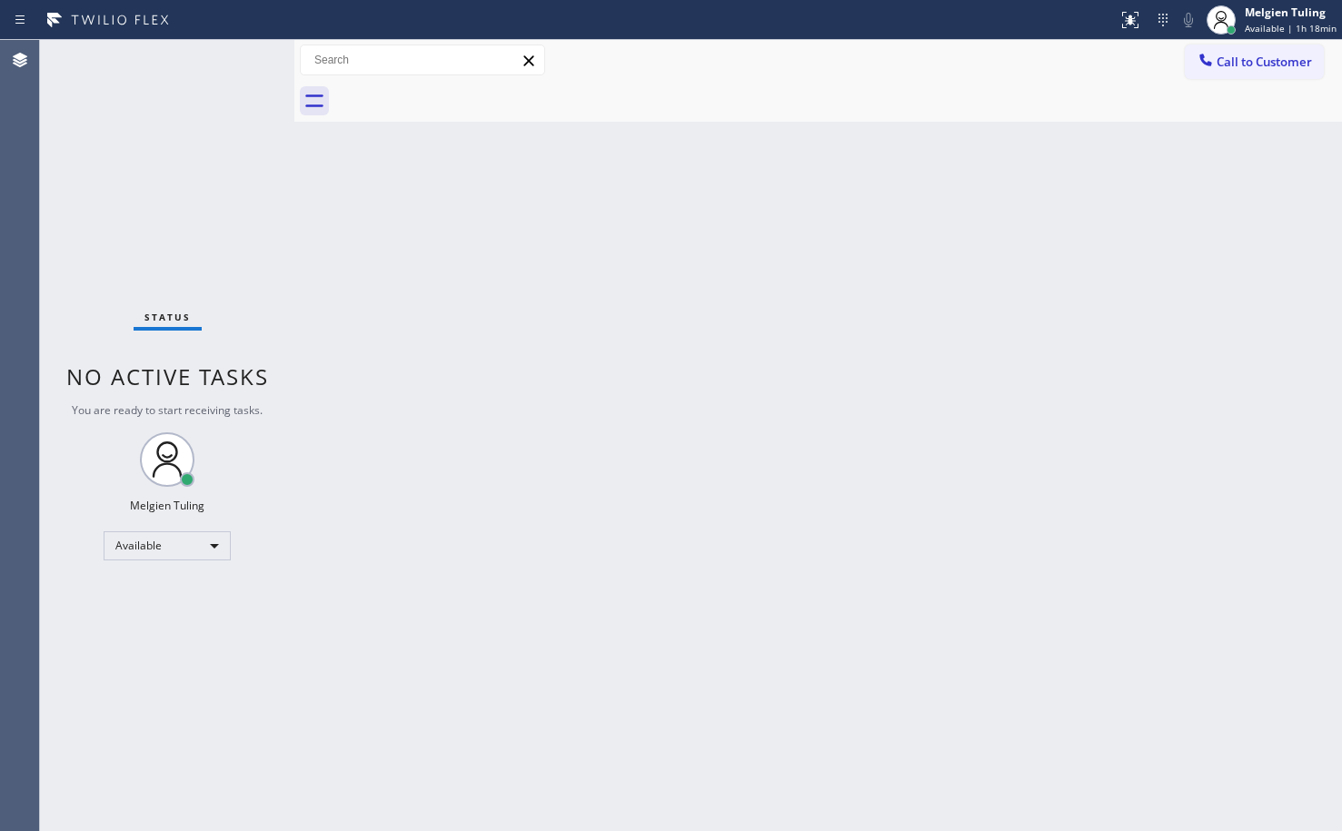
click at [1041, 245] on div "Back to Dashboard Change Sender ID Customers Technicians Select a contact Outbo…" at bounding box center [817, 435] width 1047 height 791
click at [442, 497] on div "Back to Dashboard Change Sender ID Customers Technicians Select a contact Outbo…" at bounding box center [817, 435] width 1047 height 791
click at [213, 545] on div "Available" at bounding box center [167, 545] width 127 height 29
click at [181, 572] on li "Offline" at bounding box center [166, 572] width 124 height 22
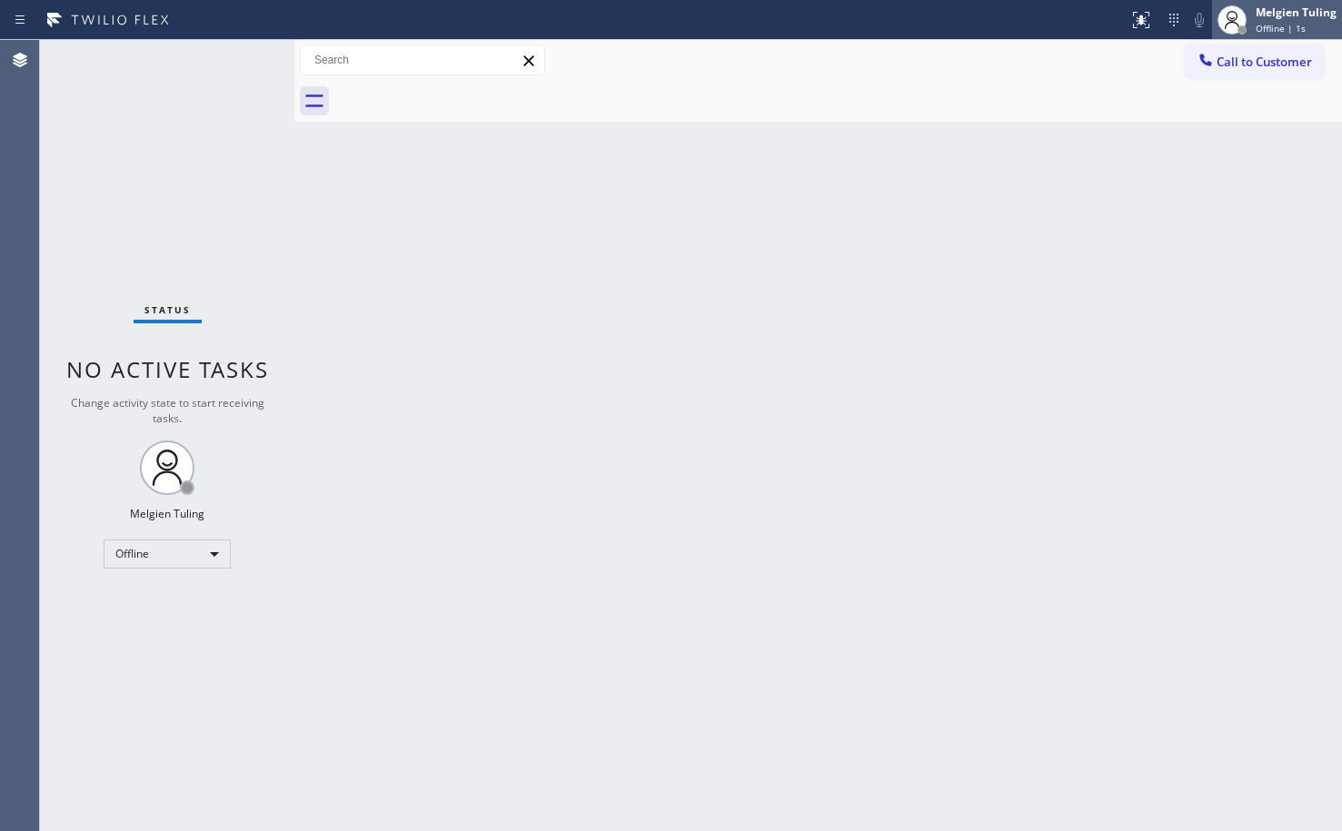
click at [1281, 28] on span "Offline | 1s" at bounding box center [1281, 28] width 50 height 13
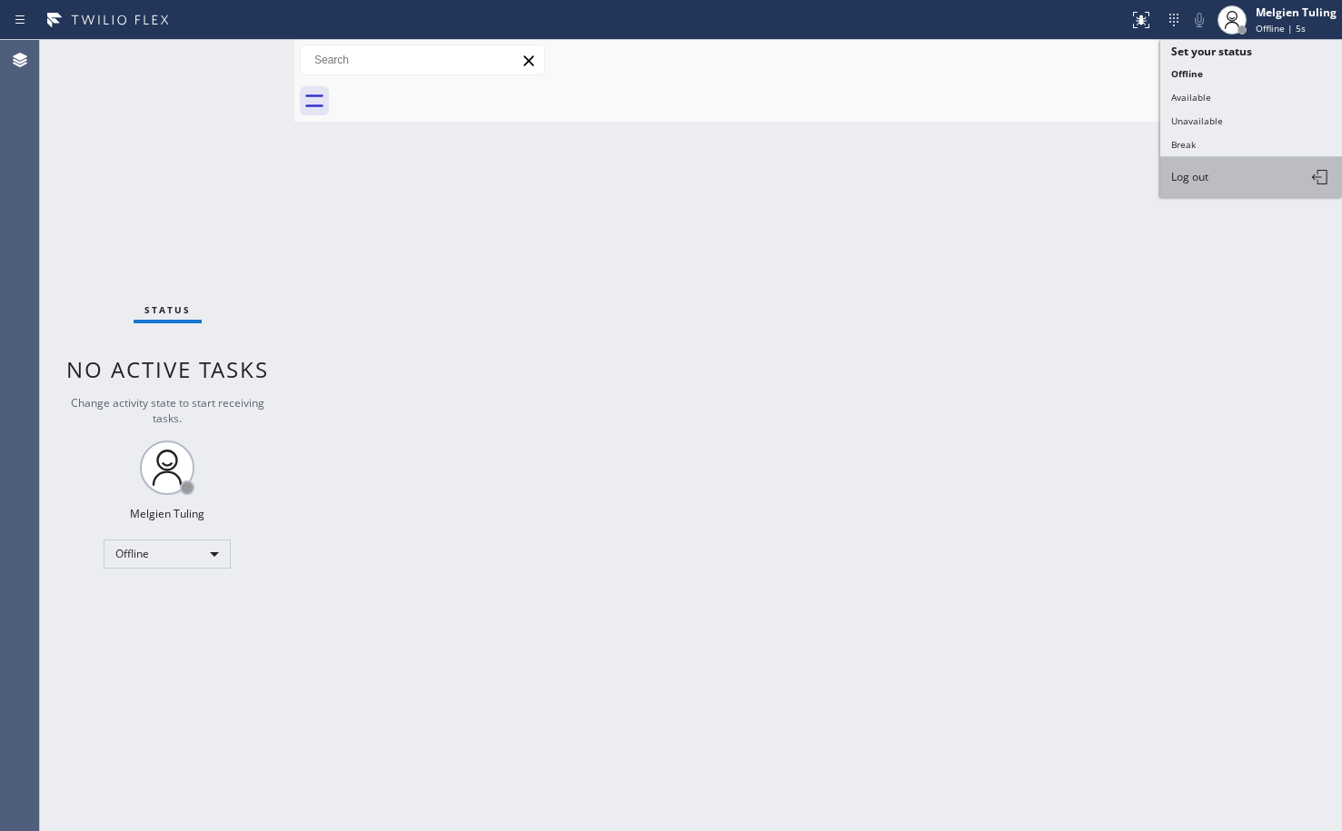
click at [1191, 173] on span "Log out" at bounding box center [1189, 176] width 37 height 15
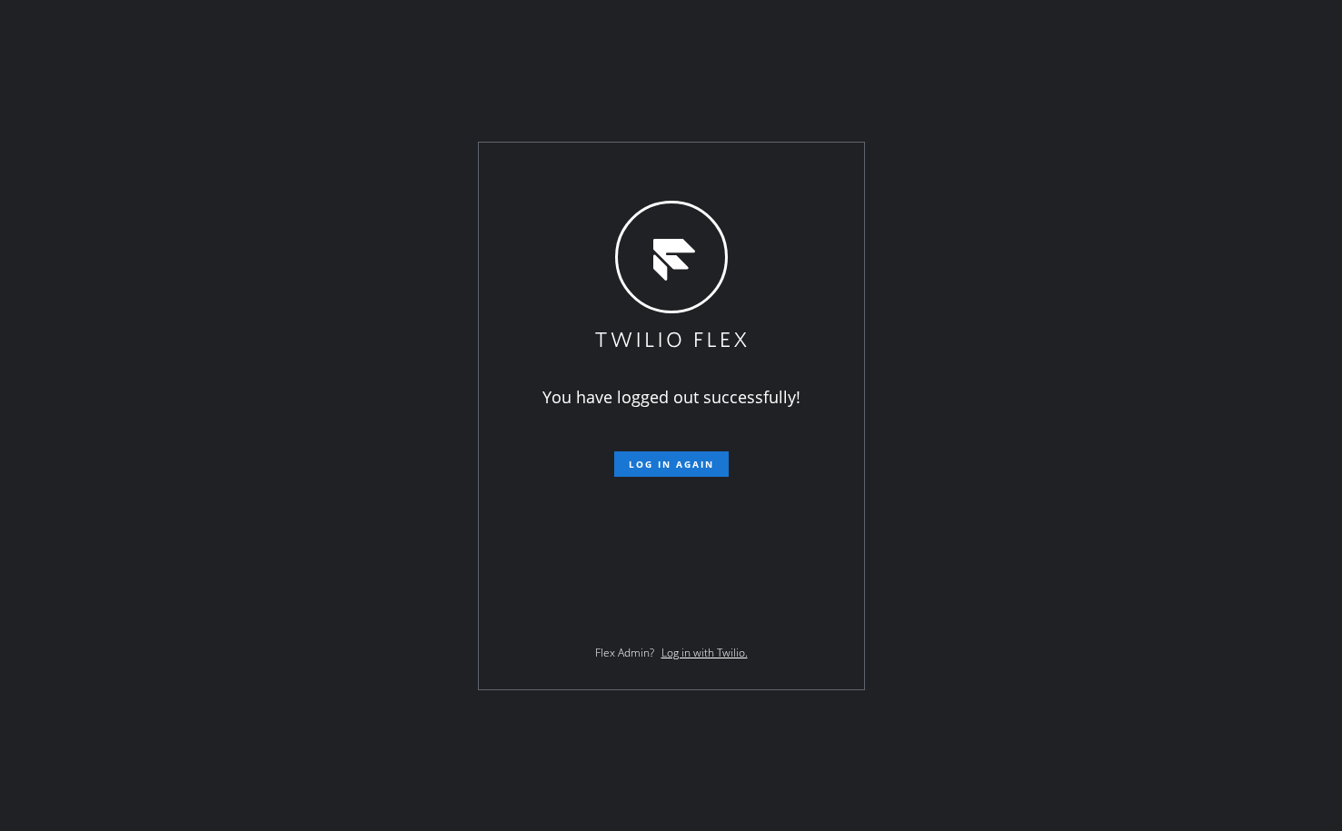
click at [254, 226] on div "You have logged out successfully! Log in again Flex Admin? Log in with Twilio." at bounding box center [671, 415] width 1342 height 831
click at [554, 234] on div "You have logged out successfully! Log in again Flex Admin? Log in with Twilio." at bounding box center [671, 416] width 385 height 547
